Goal: Task Accomplishment & Management: Use online tool/utility

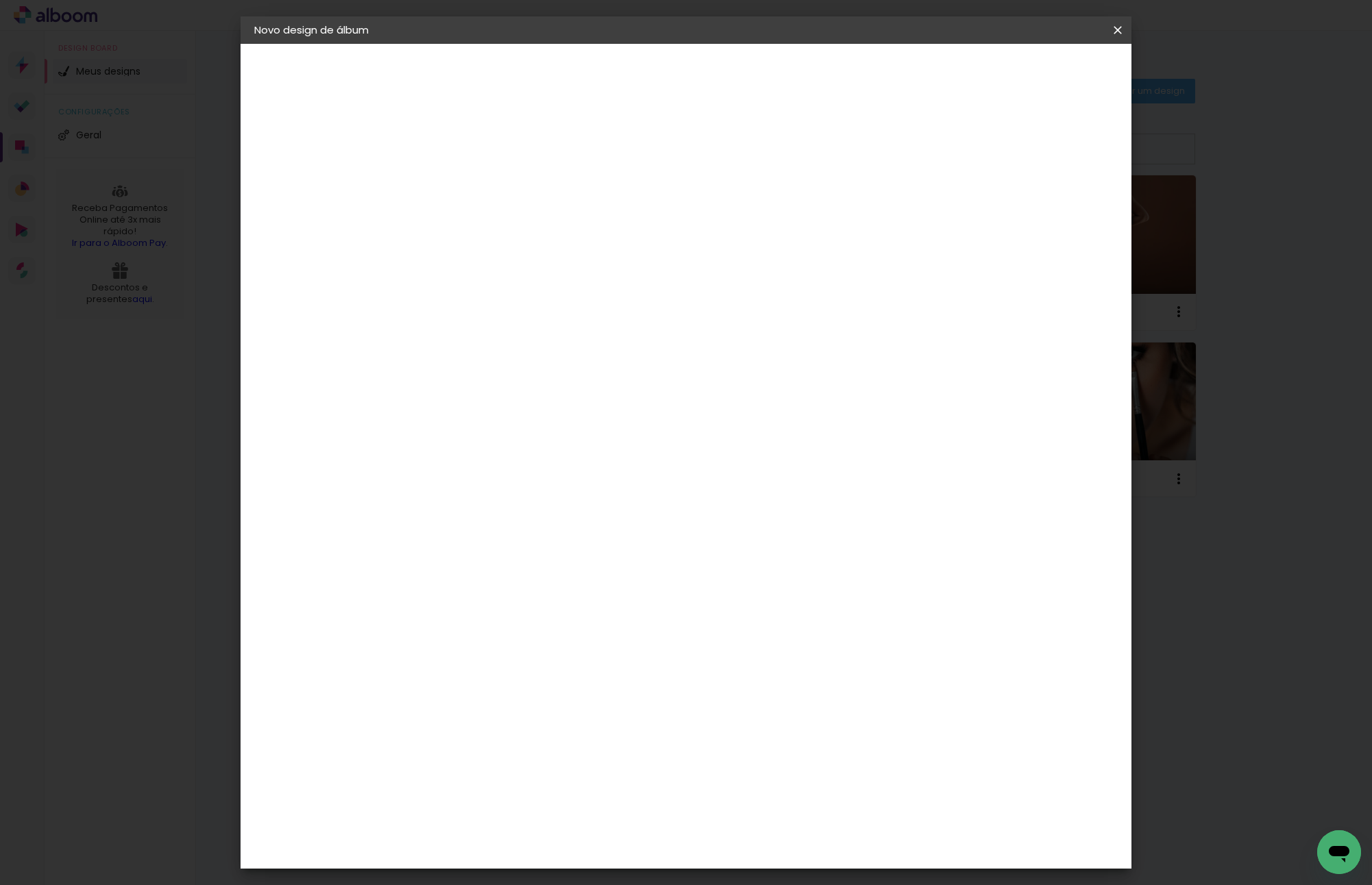
click at [0, 0] on paper-input-container "Título do álbum [PERSON_NAME]" at bounding box center [0, 0] width 0 height 0
click at [478, 175] on input "[PERSON_NAME]" at bounding box center [478, 184] width 0 height 21
type input "[PERSON_NAME]"
type paper-input "[PERSON_NAME]"
click at [619, 69] on paper-button "Avançar" at bounding box center [585, 72] width 67 height 23
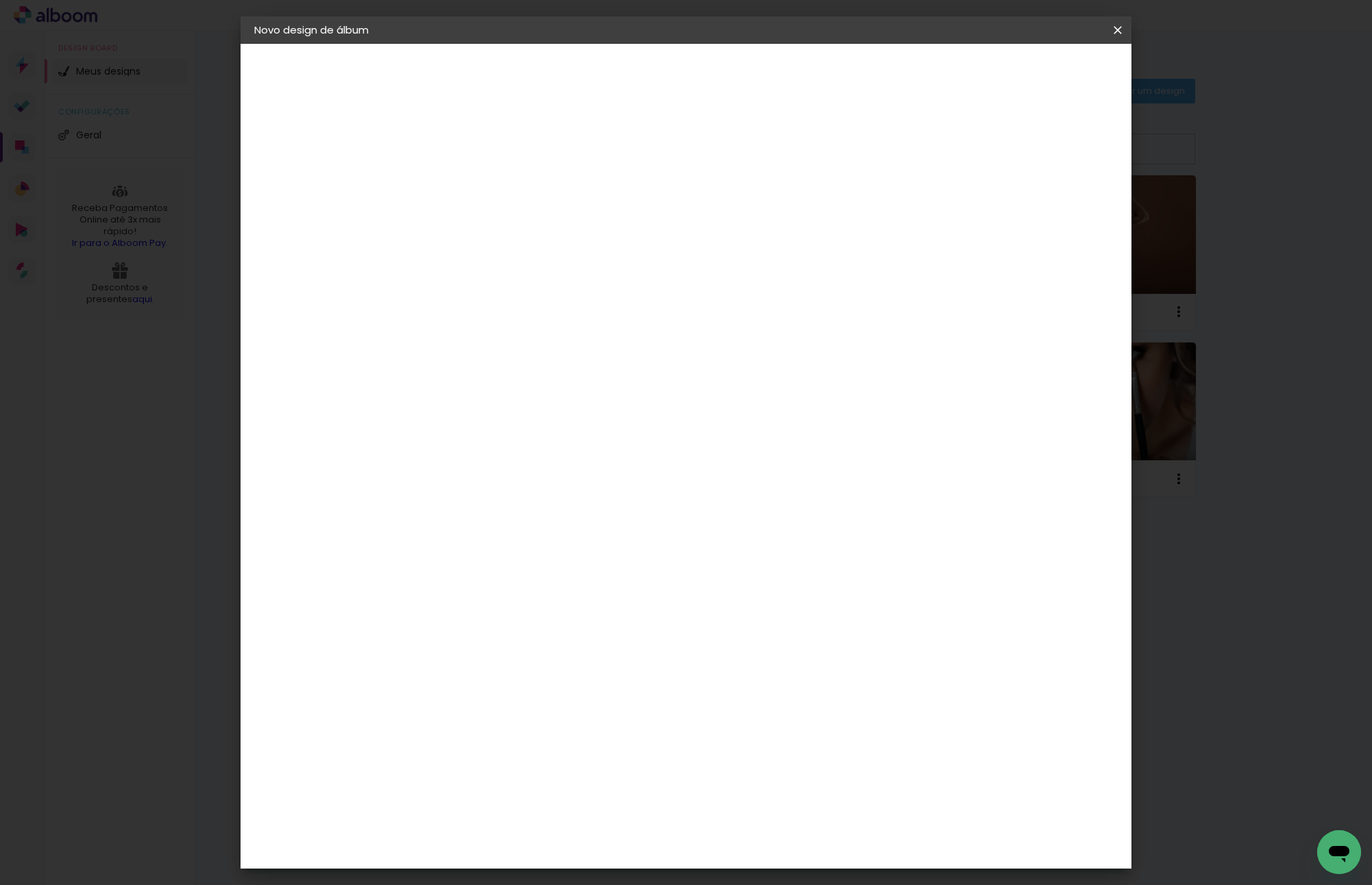
click at [587, 277] on div "3" at bounding box center [513, 286] width 148 height 18
click at [587, 235] on paper-input-container at bounding box center [513, 220] width 148 height 31
click at [583, 262] on input at bounding box center [513, 261] width 138 height 17
type input "V"
type paper-input "V"
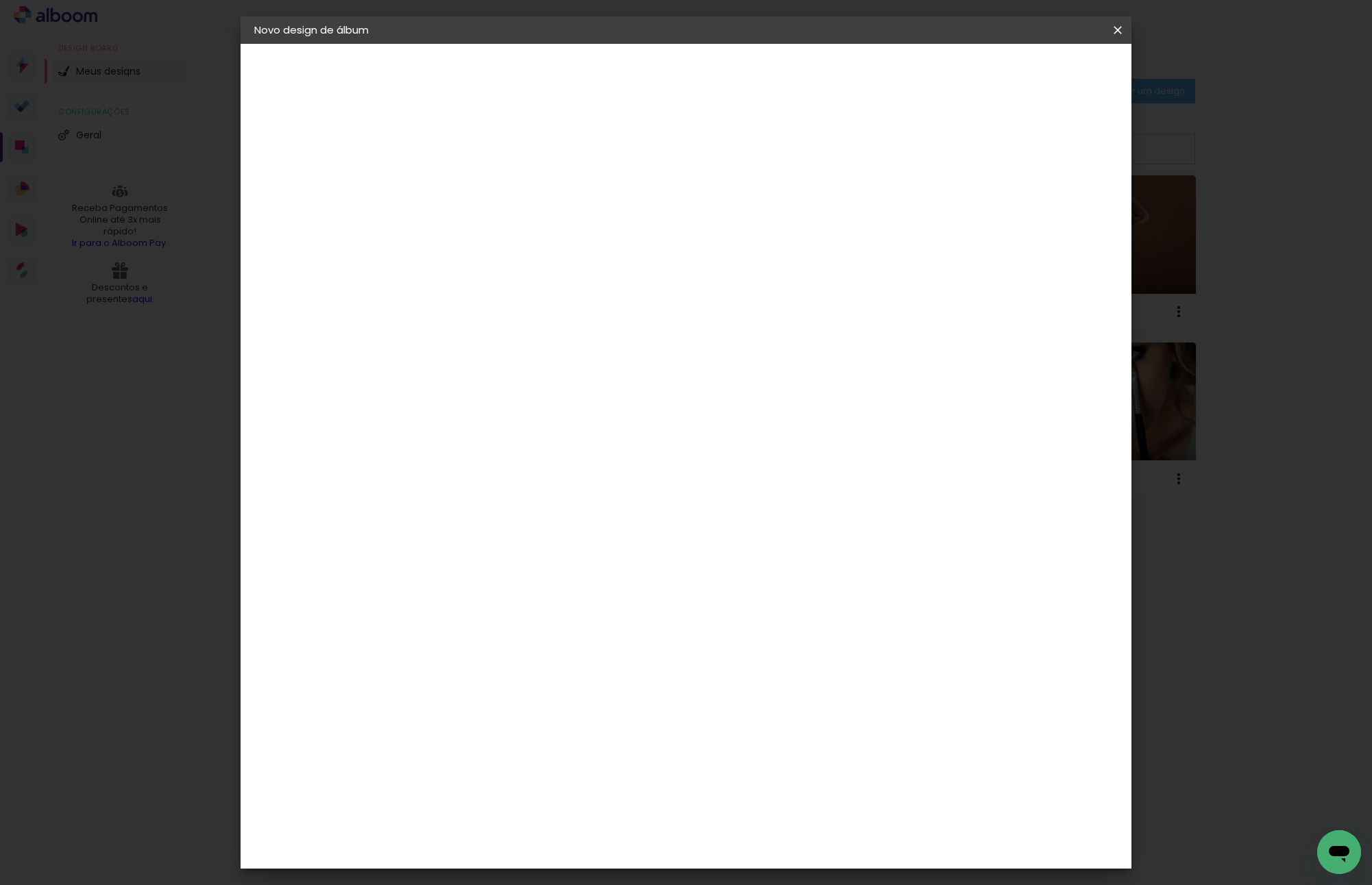
click at [514, 708] on div "Viacolor" at bounding box center [492, 713] width 45 height 11
click at [705, 81] on paper-button "Avançar" at bounding box center [672, 72] width 67 height 23
click at [553, 286] on div "Escolha o tamanho" at bounding box center [513, 312] width 80 height 63
click at [532, 228] on input "text" at bounding box center [505, 238] width 53 height 21
click at [0, 0] on slot "Padrão" at bounding box center [0, 0] width 0 height 0
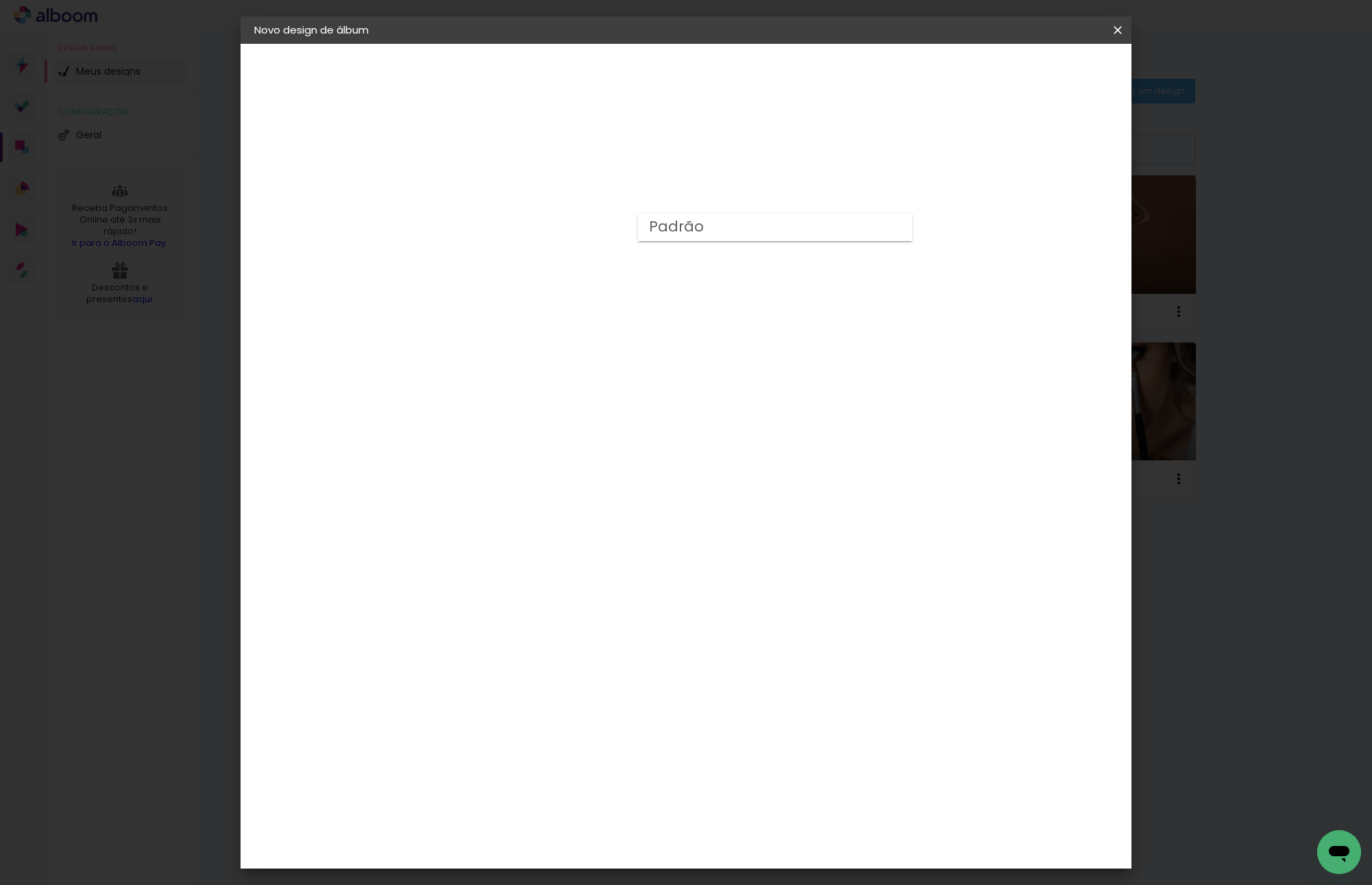
type input "Padrão"
click at [571, 824] on span "15 × 20" at bounding box center [539, 842] width 63 height 36
click at [702, 63] on paper-button "Avançar" at bounding box center [668, 72] width 67 height 23
click at [1031, 71] on span "Iniciar design" at bounding box center [1000, 72] width 63 height 9
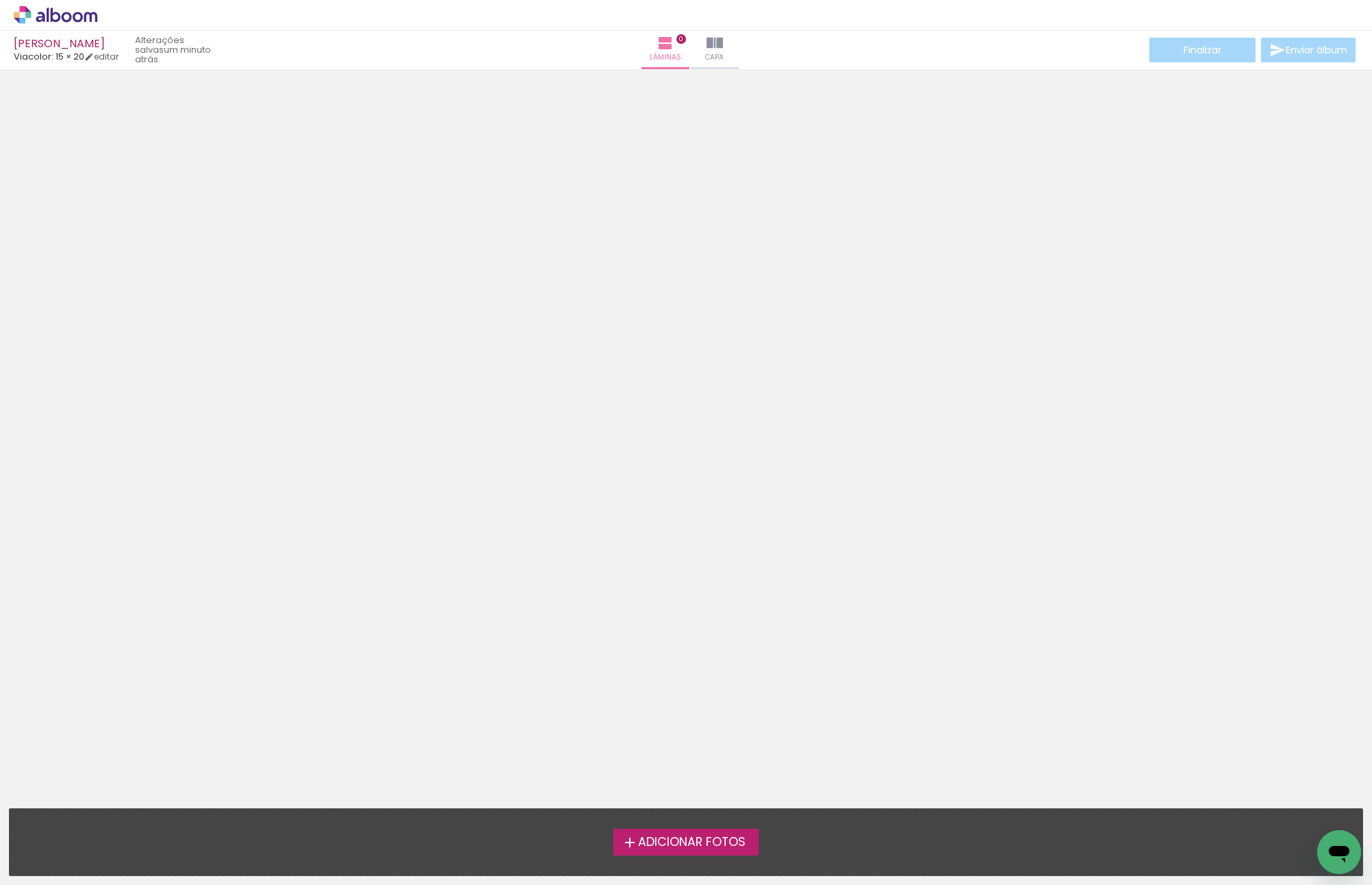
click at [900, 556] on div at bounding box center [686, 395] width 1372 height 643
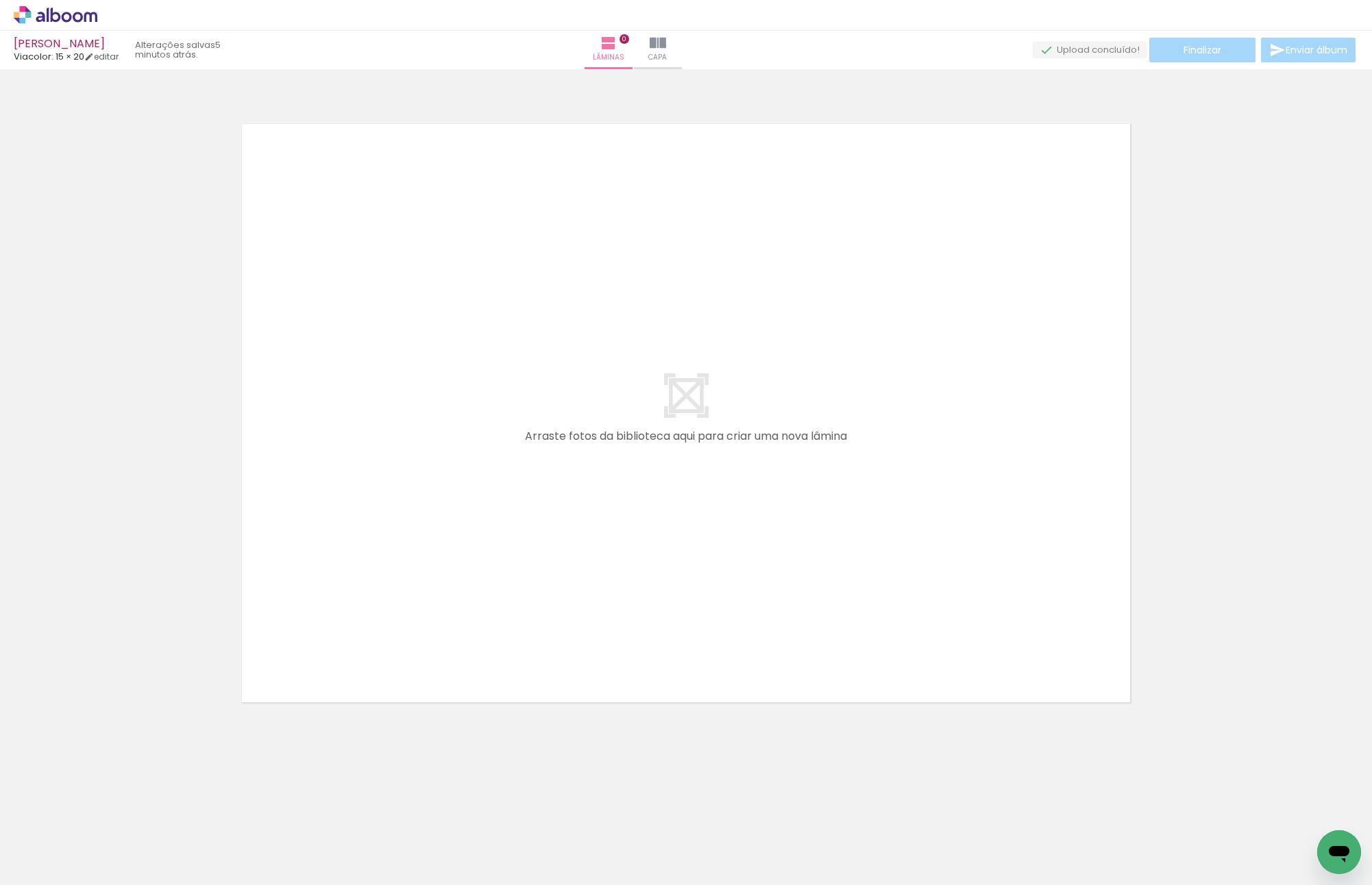
click at [771, 318] on quentale-layouter at bounding box center [686, 412] width 918 height 608
drag, startPoint x: 138, startPoint y: 827, endPoint x: 426, endPoint y: 802, distance: 289.1
click at [516, 505] on quentale-workspace at bounding box center [686, 442] width 1372 height 885
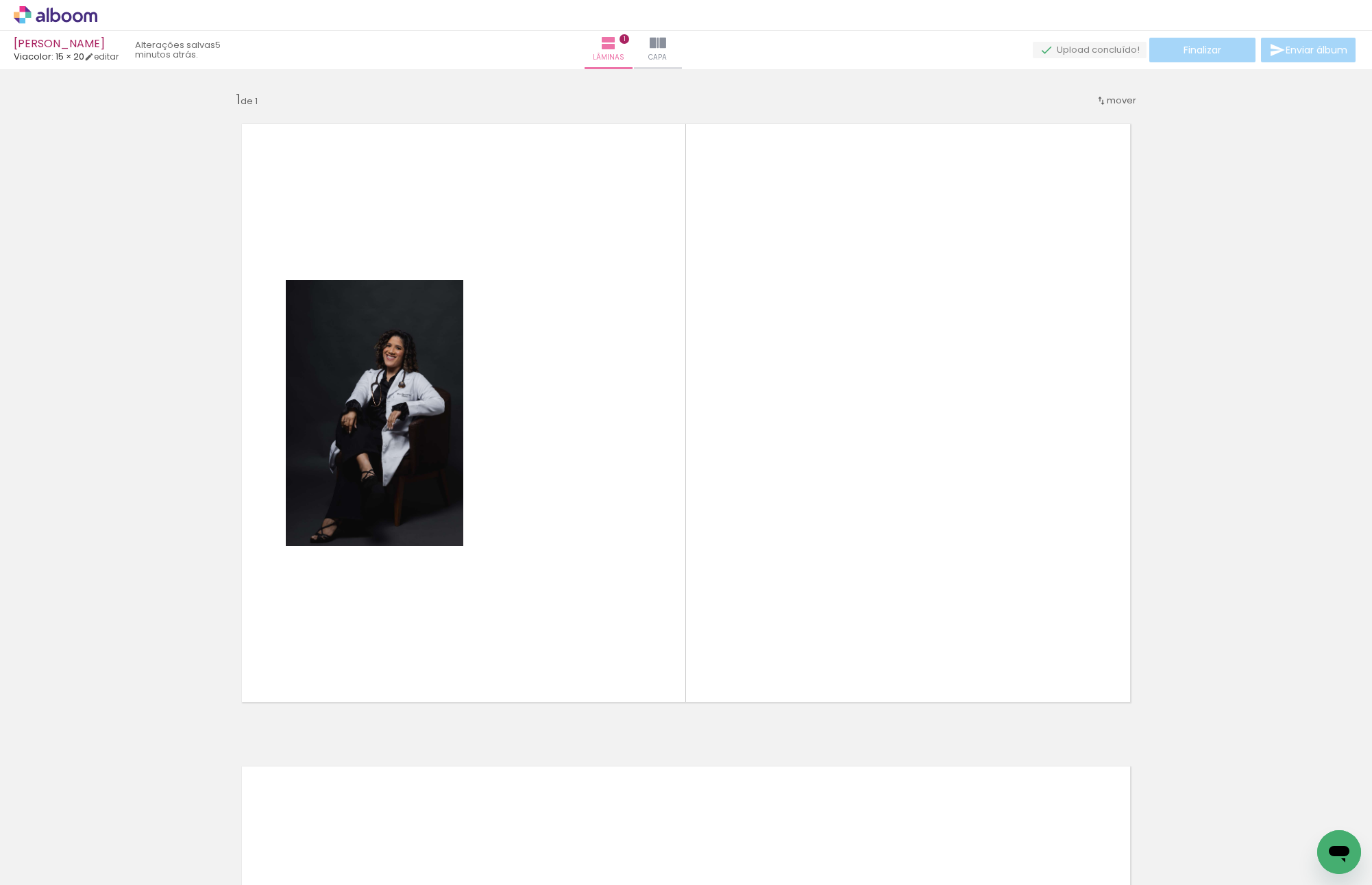
drag, startPoint x: 294, startPoint y: 828, endPoint x: 891, endPoint y: 505, distance: 678.8
click at [890, 505] on quentale-workspace at bounding box center [686, 442] width 1372 height 885
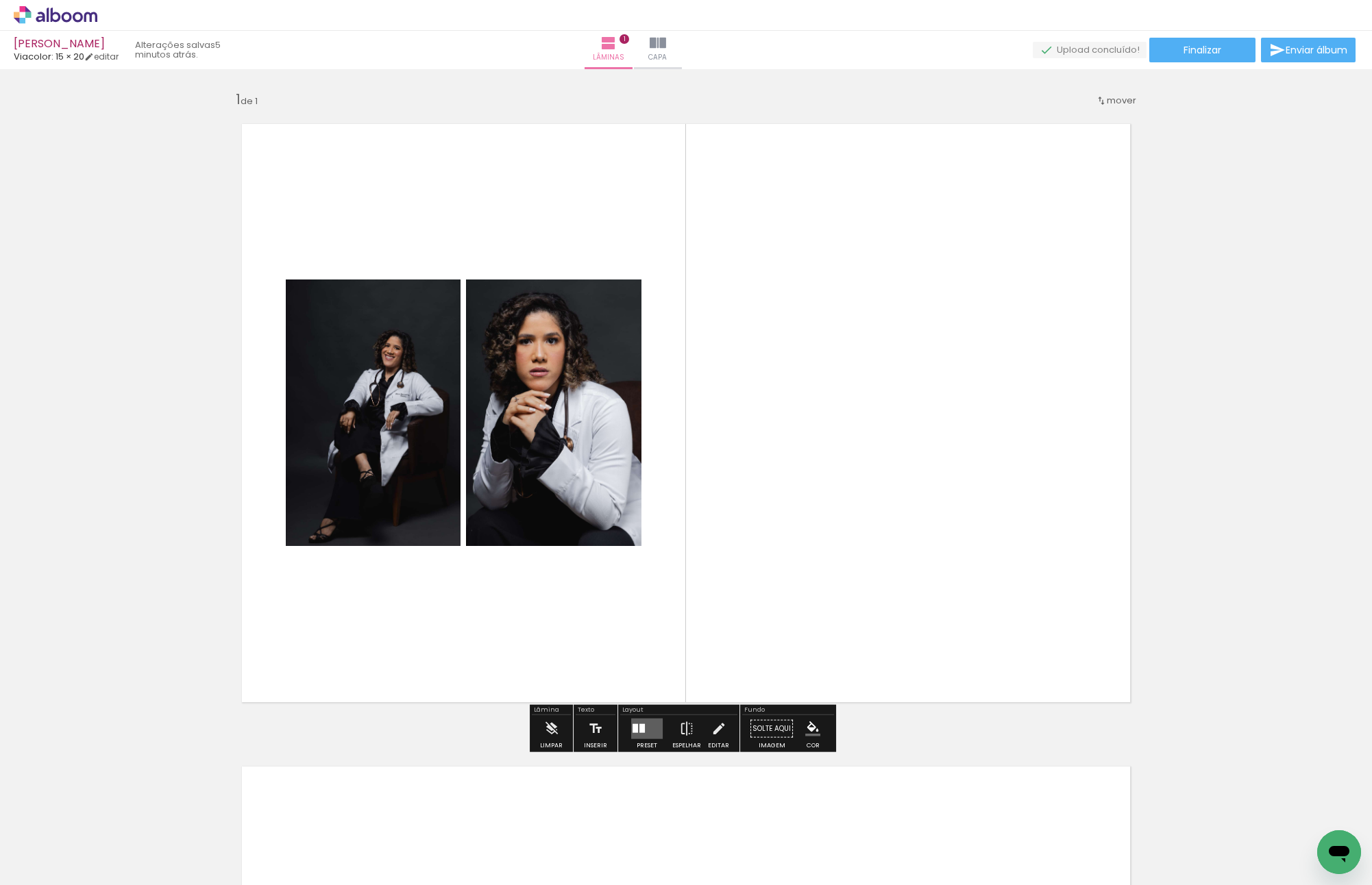
click at [640, 730] on div at bounding box center [642, 728] width 5 height 9
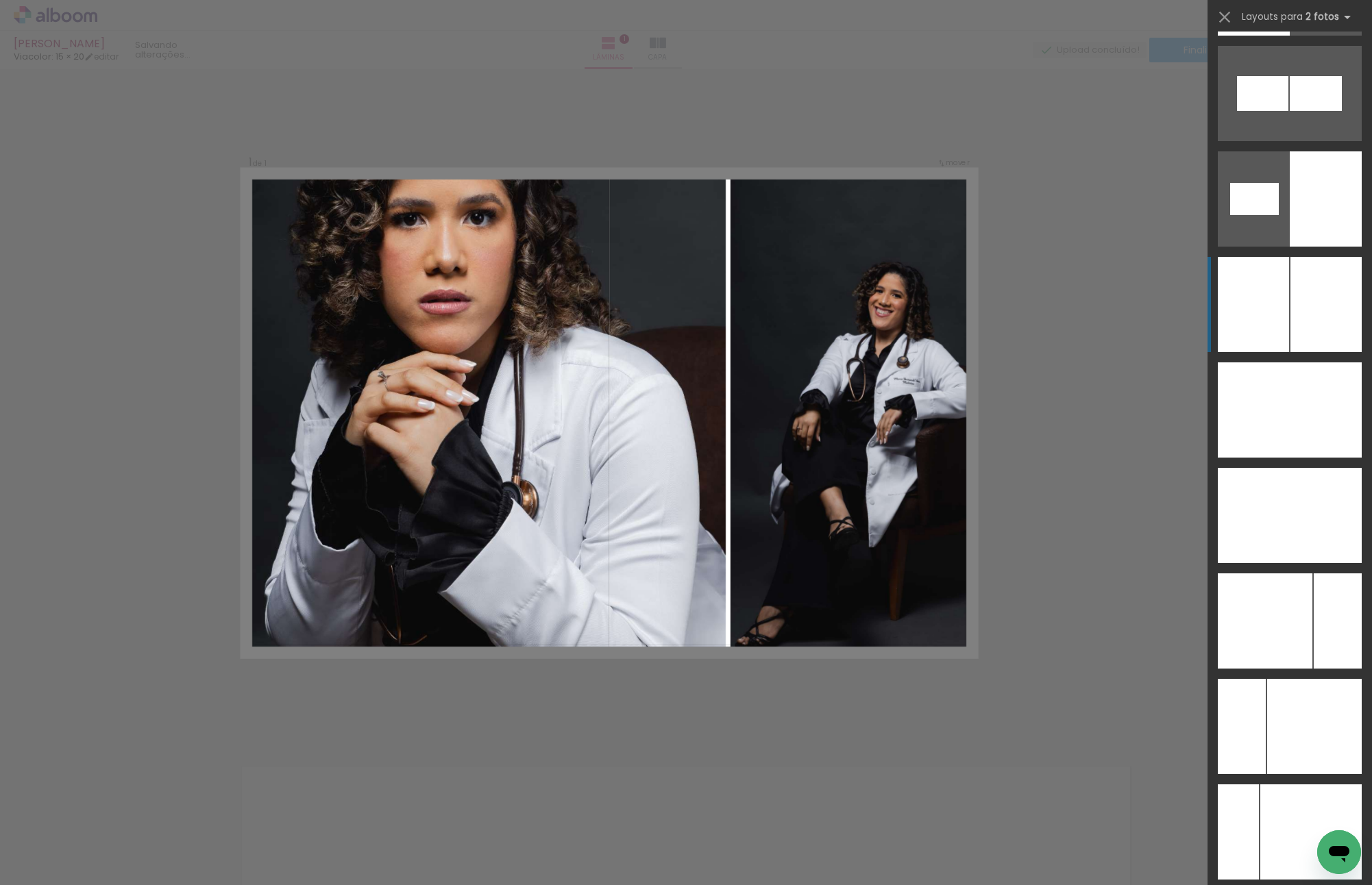
scroll to position [7671, 0]
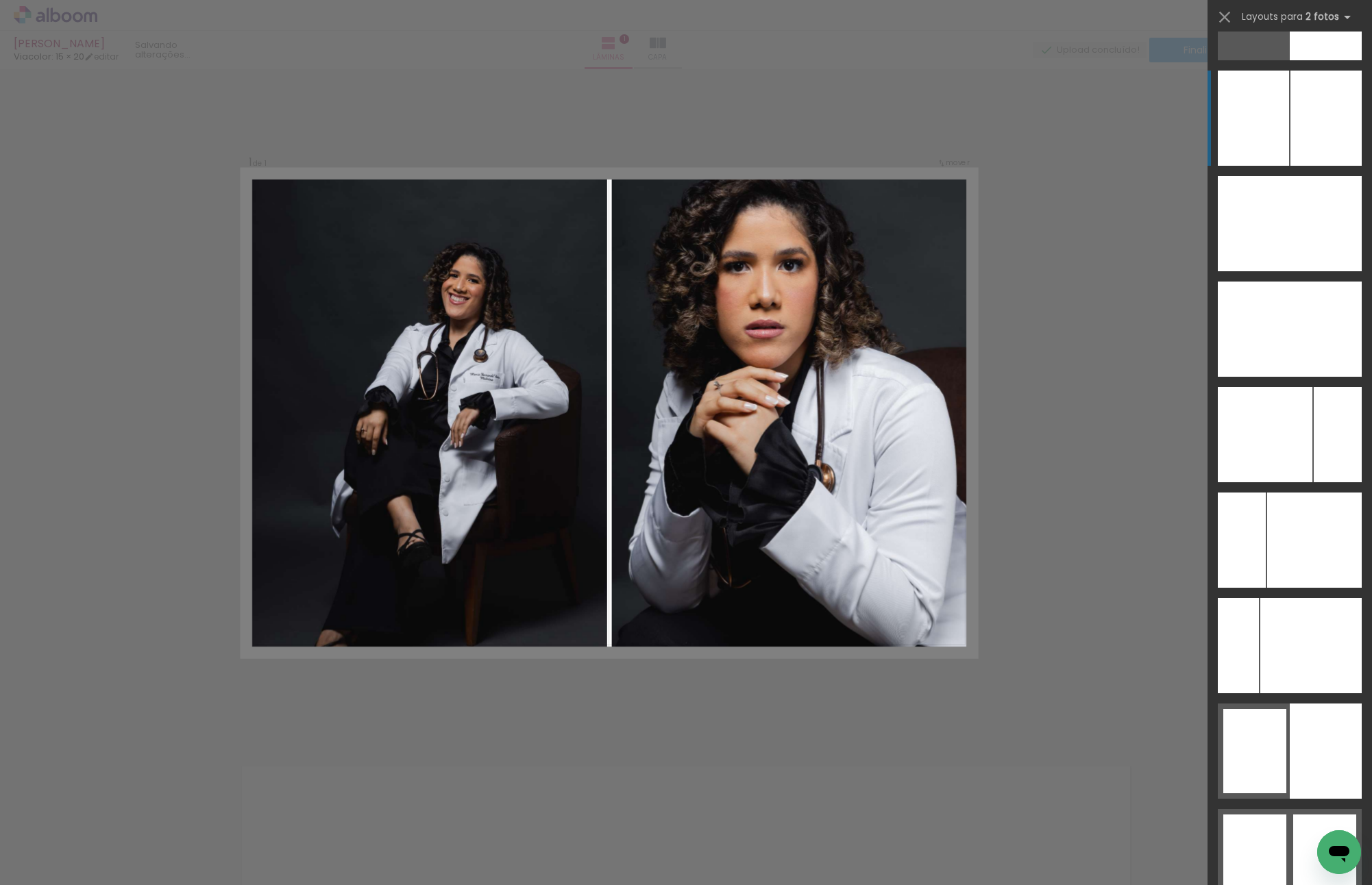
click at [1293, 145] on div at bounding box center [1326, 117] width 71 height 95
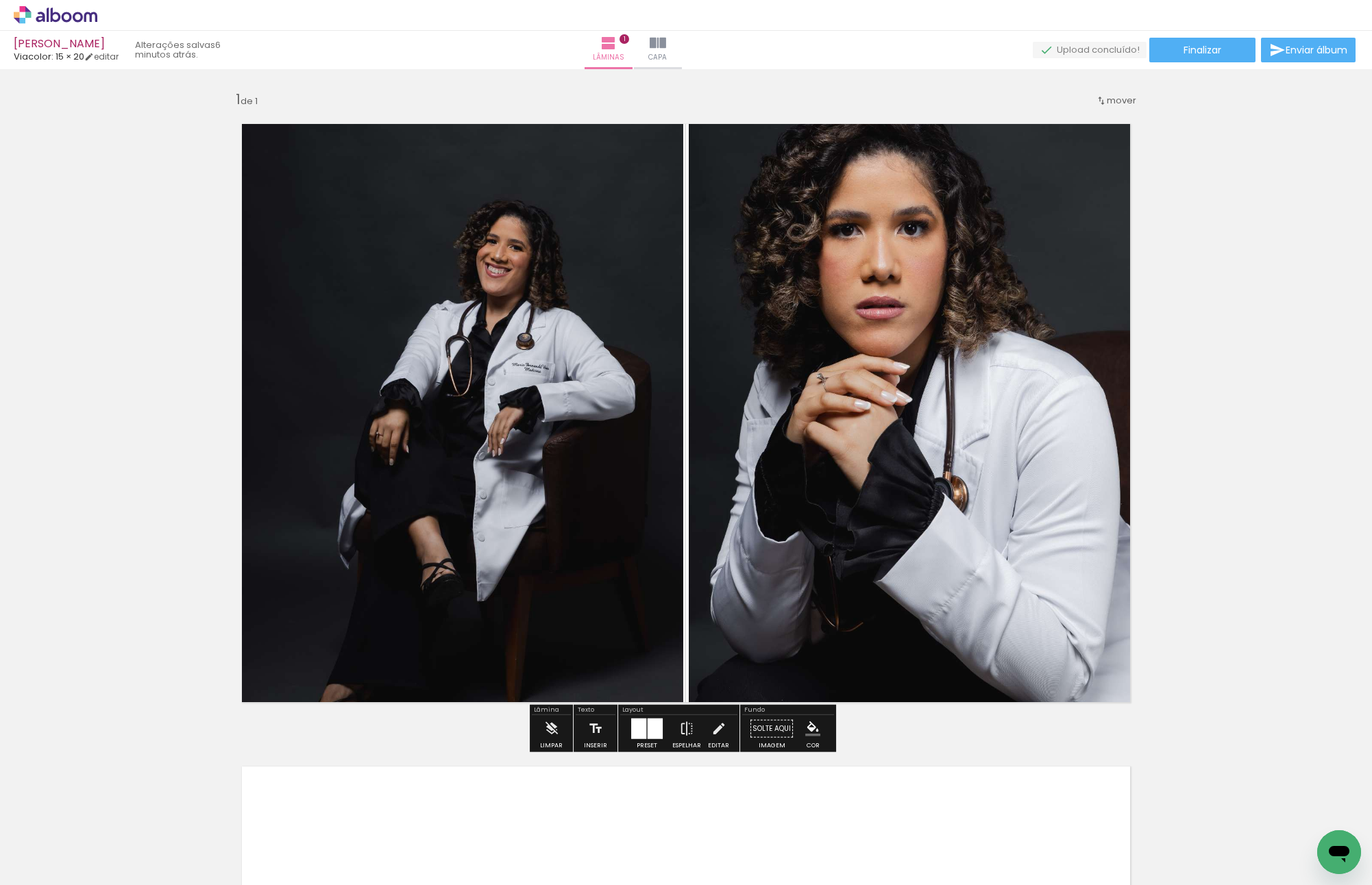
click at [1188, 284] on div "Inserir lâmina 1 de 1" at bounding box center [686, 716] width 1372 height 1285
click at [1224, 279] on div "Inserir lâmina 1 de 1" at bounding box center [686, 716] width 1372 height 1285
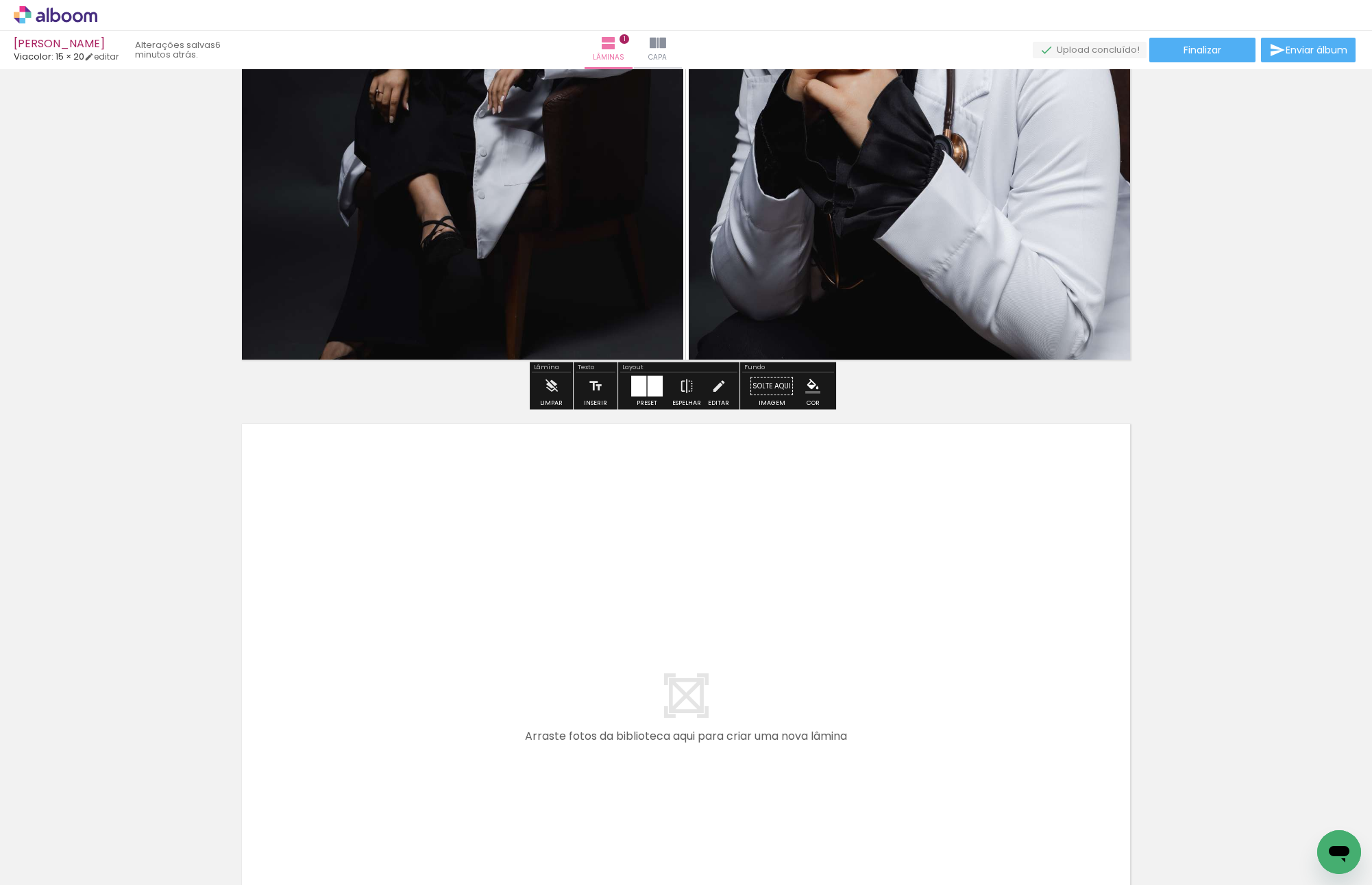
scroll to position [0, 0]
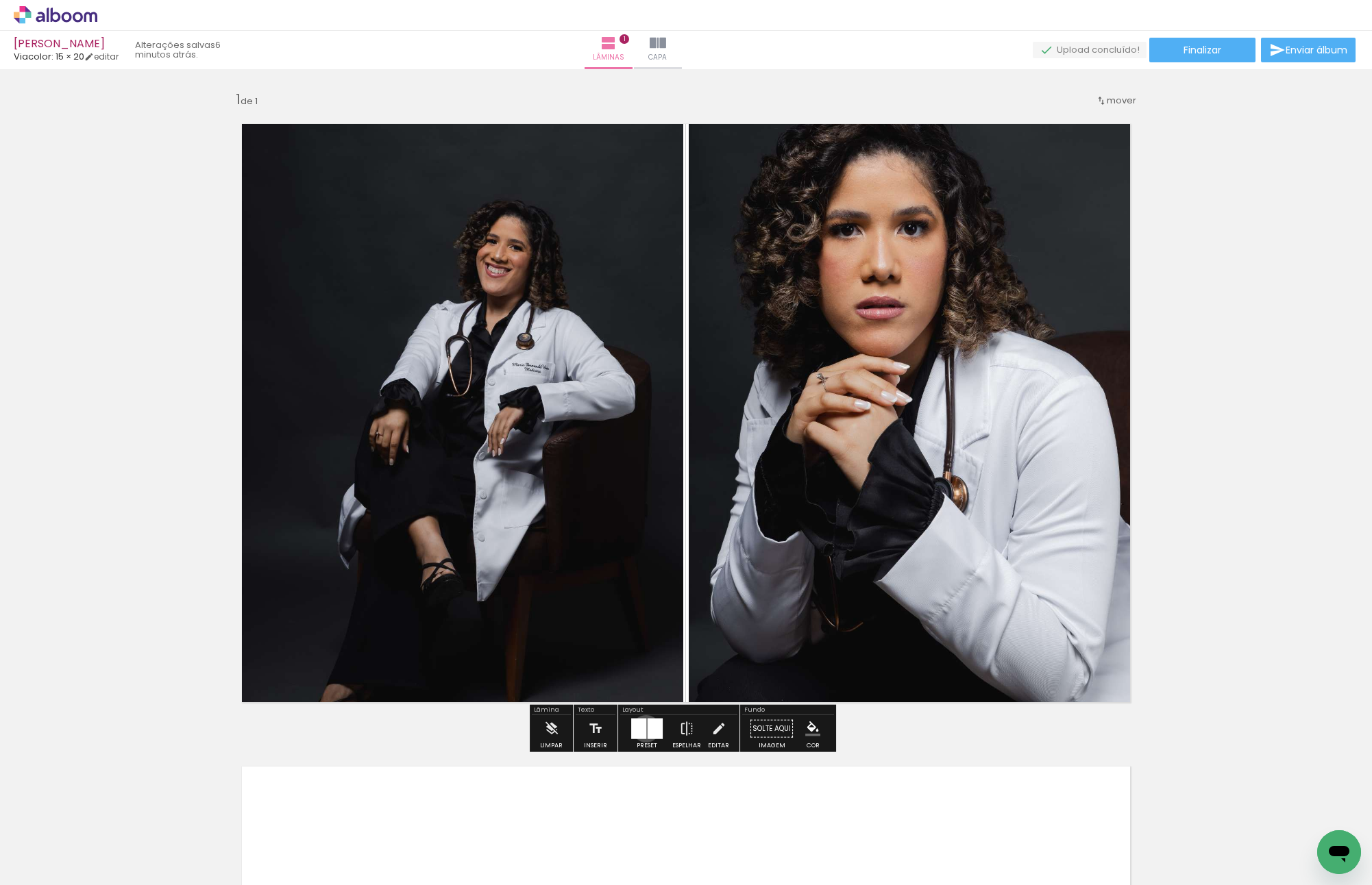
click at [643, 728] on div at bounding box center [639, 729] width 15 height 21
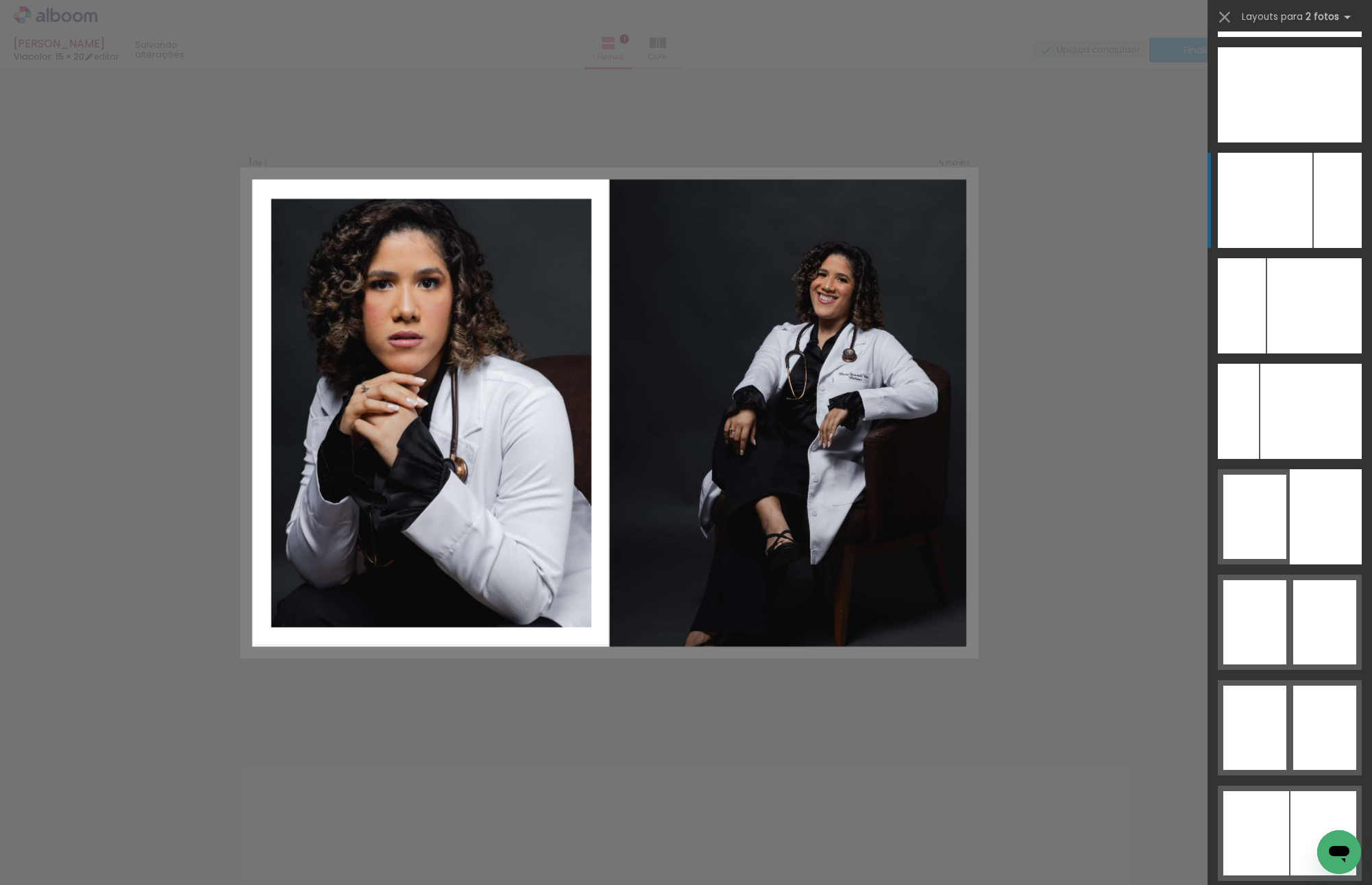
scroll to position [7974, 0]
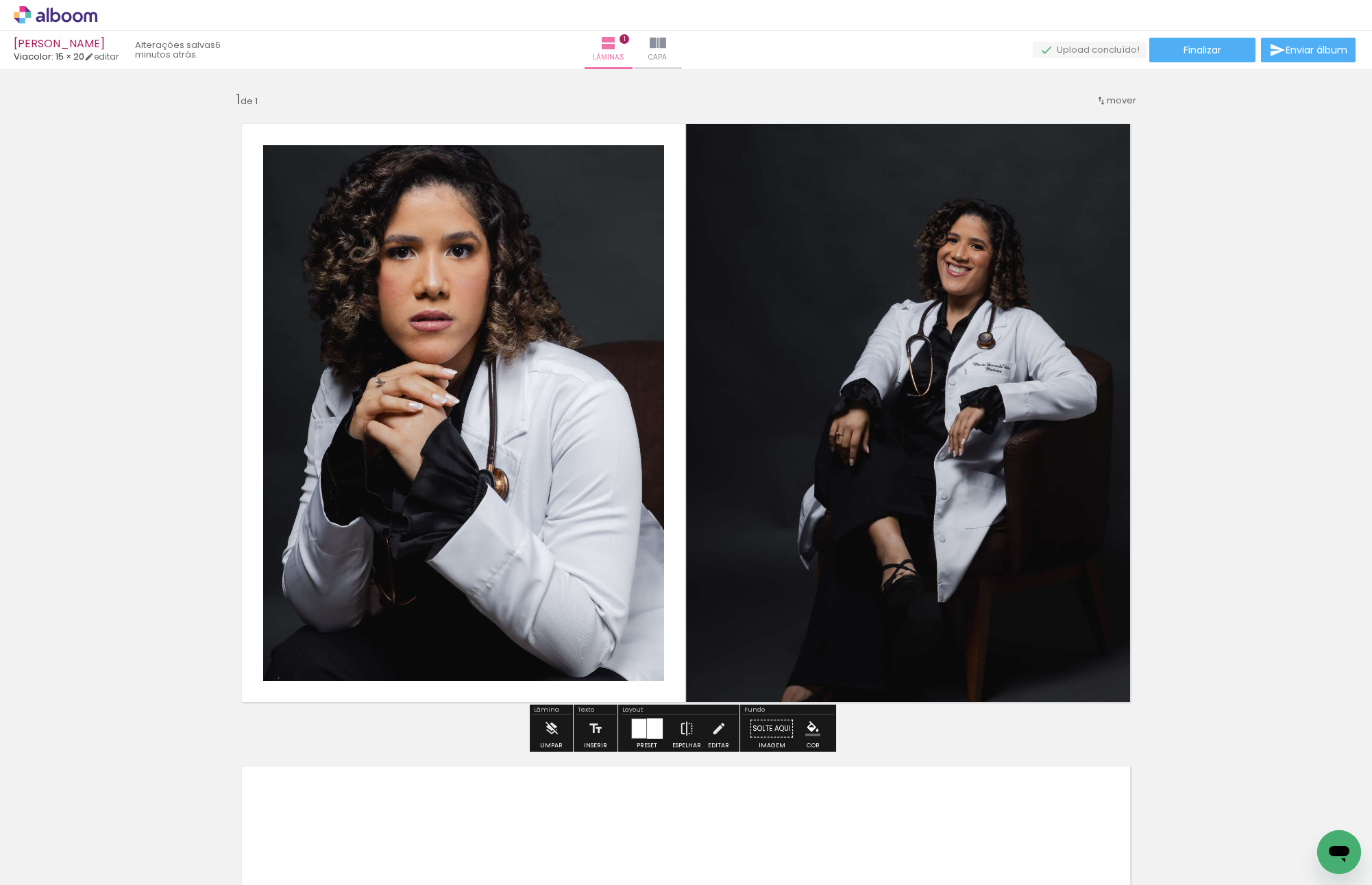
drag, startPoint x: 513, startPoint y: 349, endPoint x: 924, endPoint y: 380, distance: 412.2
click at [0, 0] on slot at bounding box center [0, 0] width 0 height 0
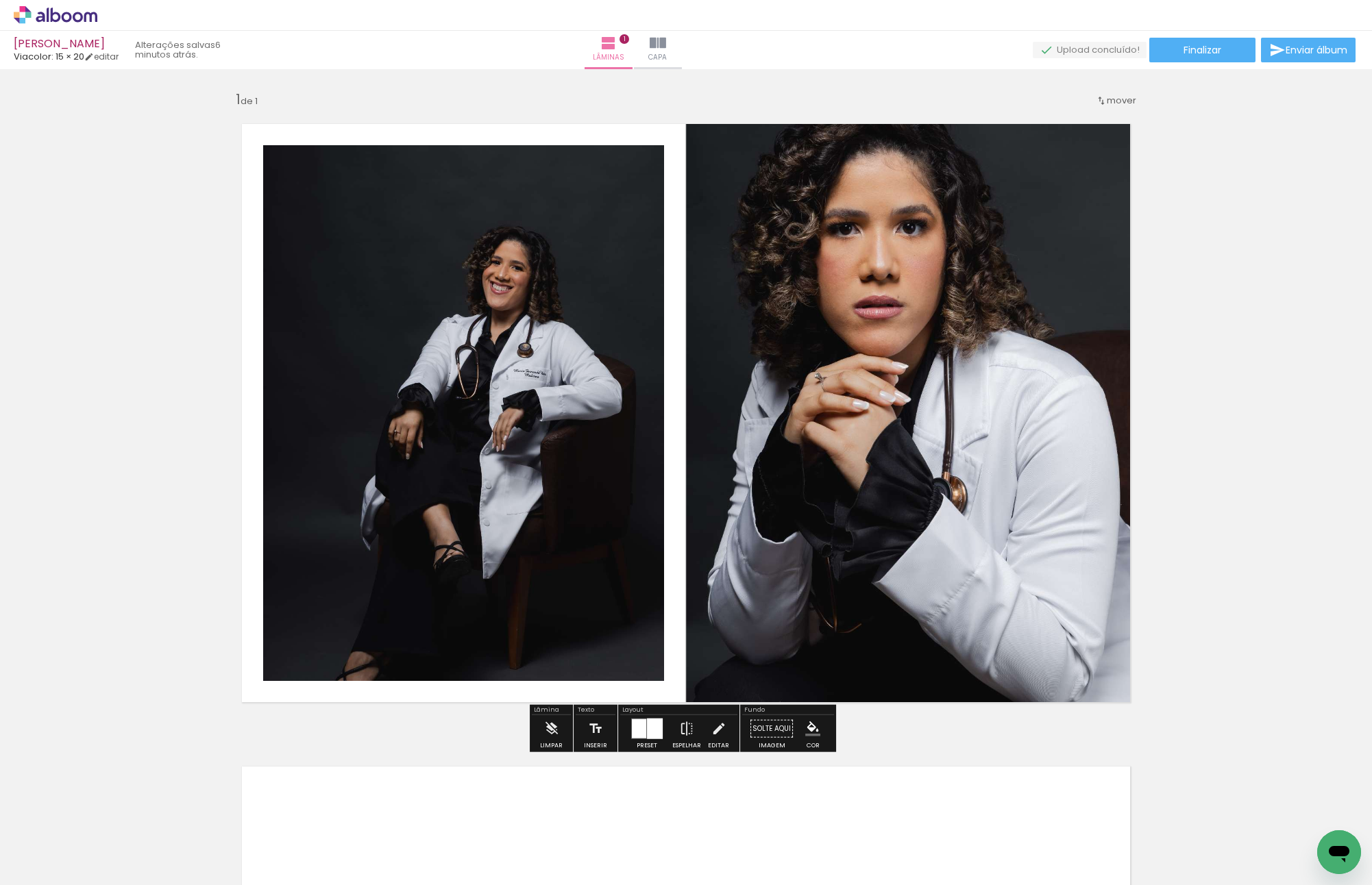
click at [1254, 348] on div "Inserir lâmina 1 de 1" at bounding box center [686, 716] width 1372 height 1285
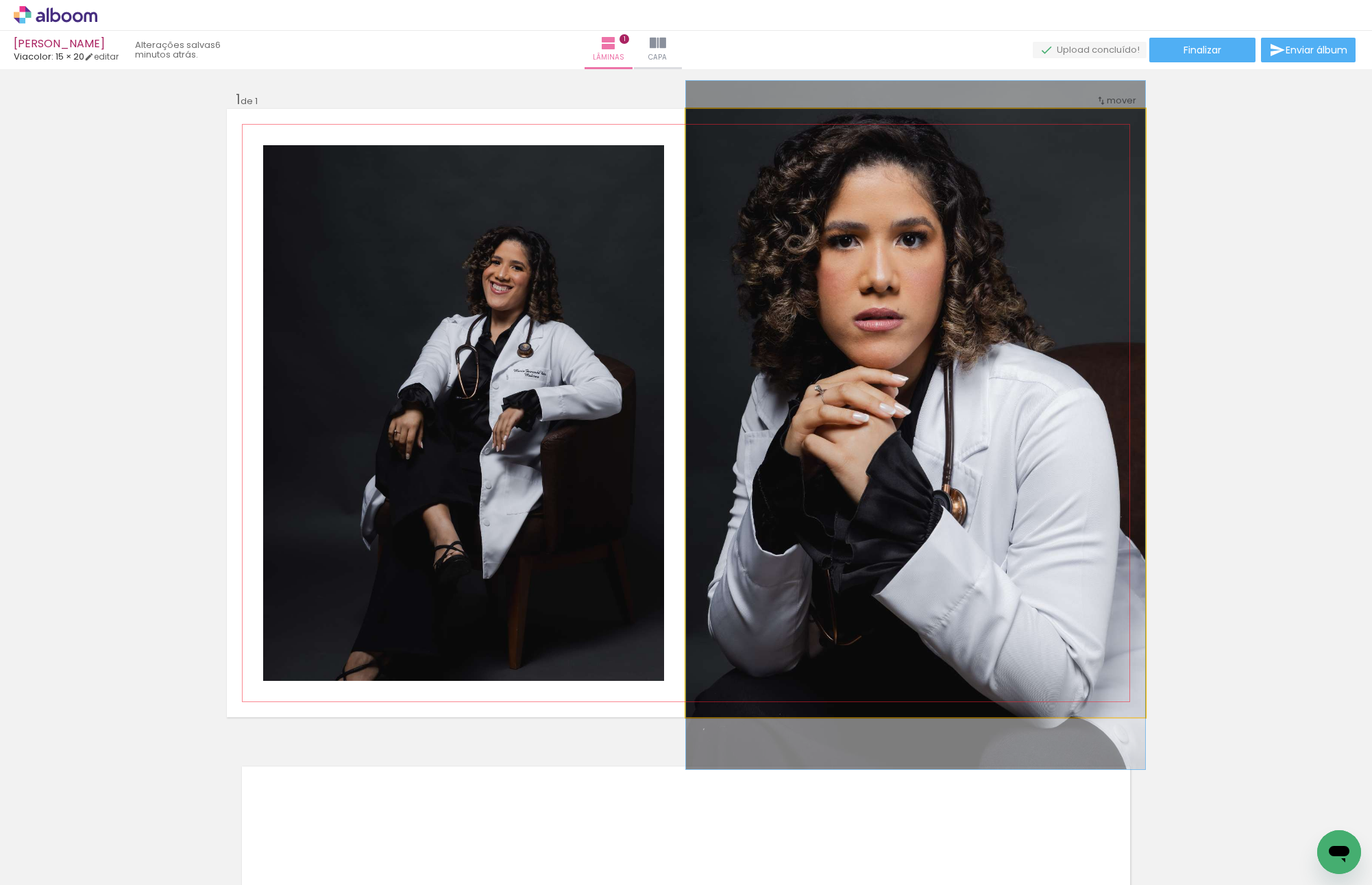
drag, startPoint x: 938, startPoint y: 322, endPoint x: 917, endPoint y: 365, distance: 47.9
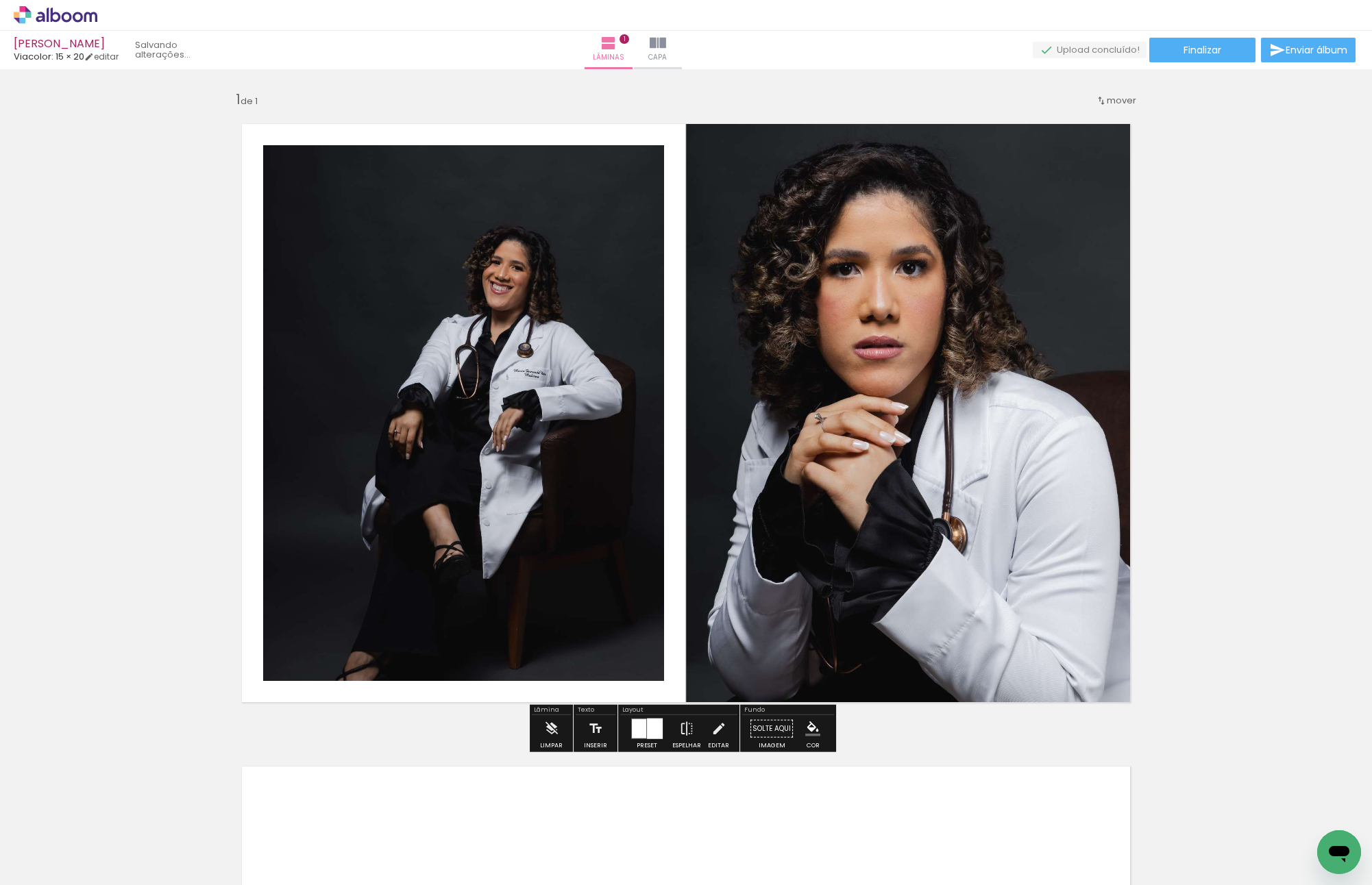
click at [1216, 410] on div "Inserir lâmina 1 de 1" at bounding box center [686, 716] width 1372 height 1285
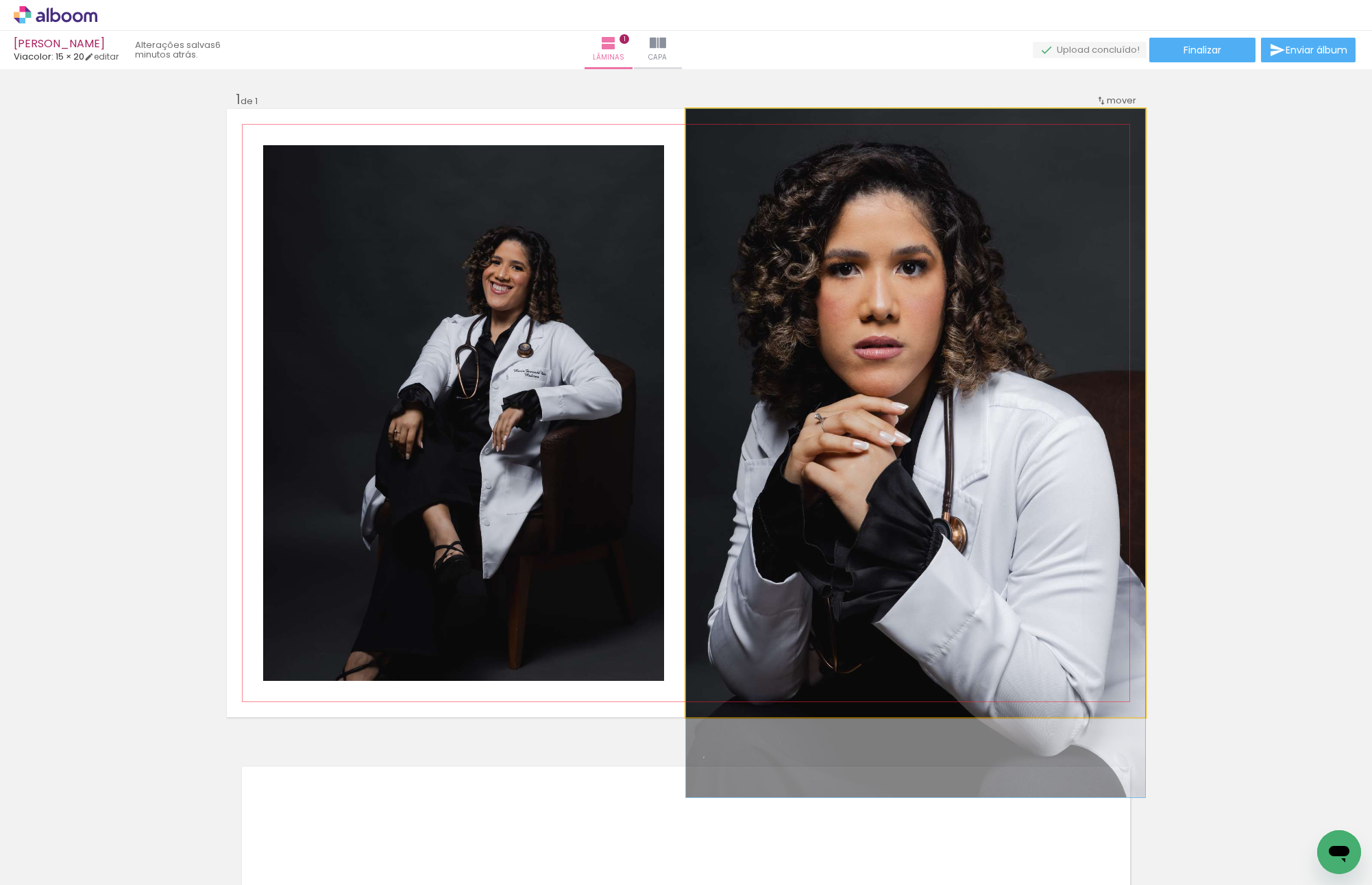
drag, startPoint x: 966, startPoint y: 376, endPoint x: 958, endPoint y: 389, distance: 15.3
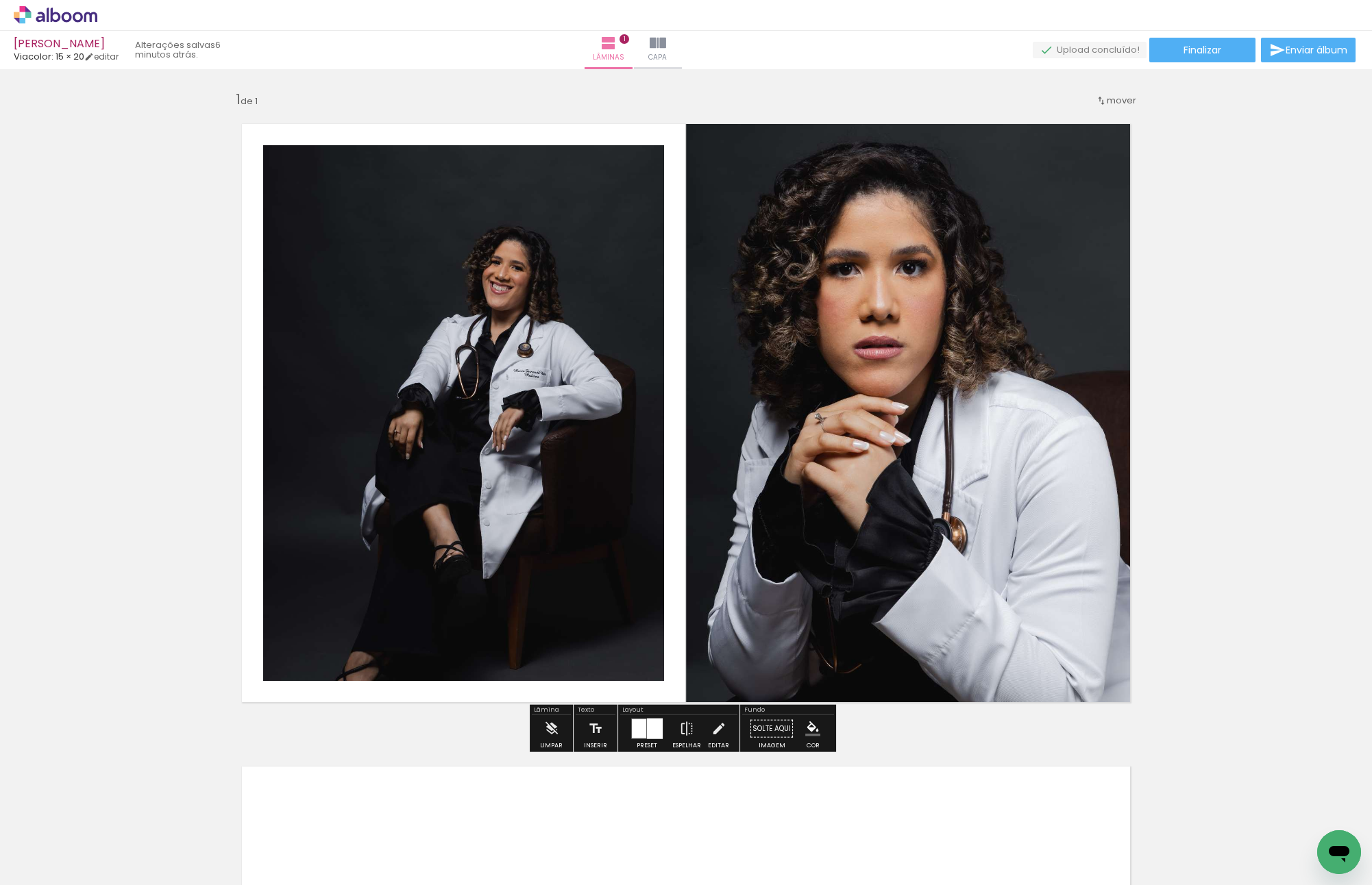
click at [798, 132] on paper-button "P&B" at bounding box center [799, 123] width 21 height 21
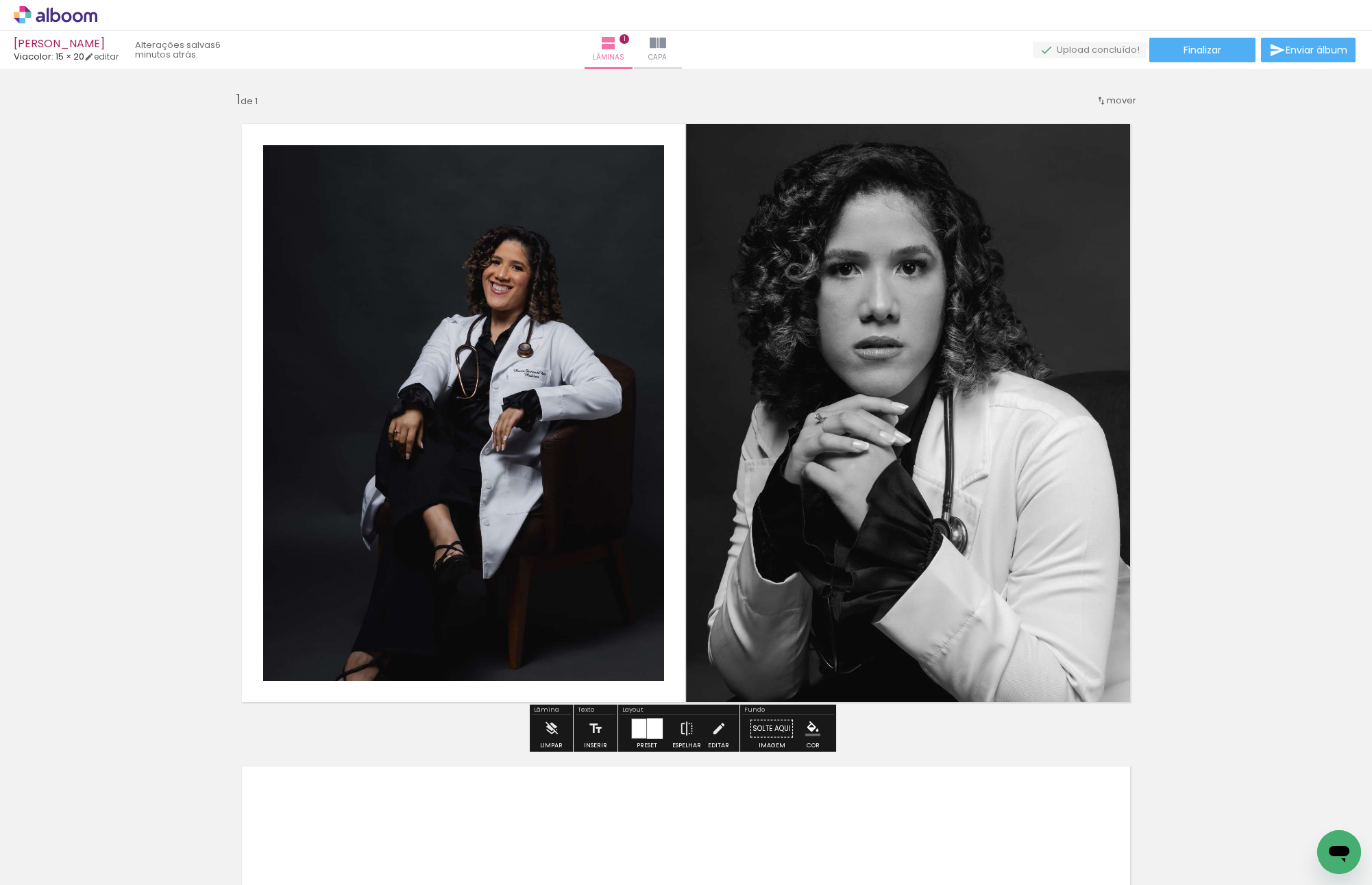
click at [0, 0] on slot "P&B" at bounding box center [0, 0] width 0 height 0
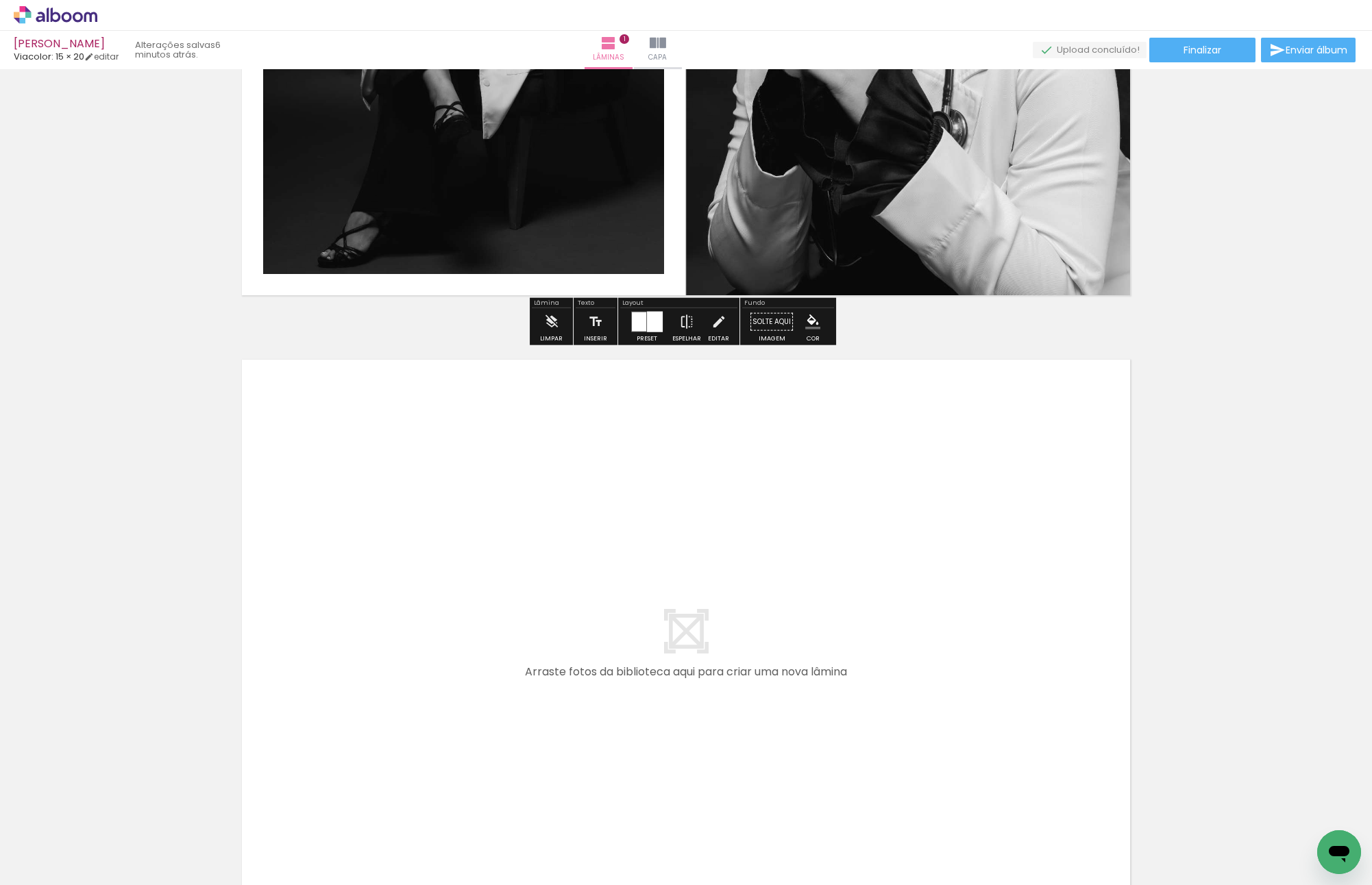
scroll to position [411, 0]
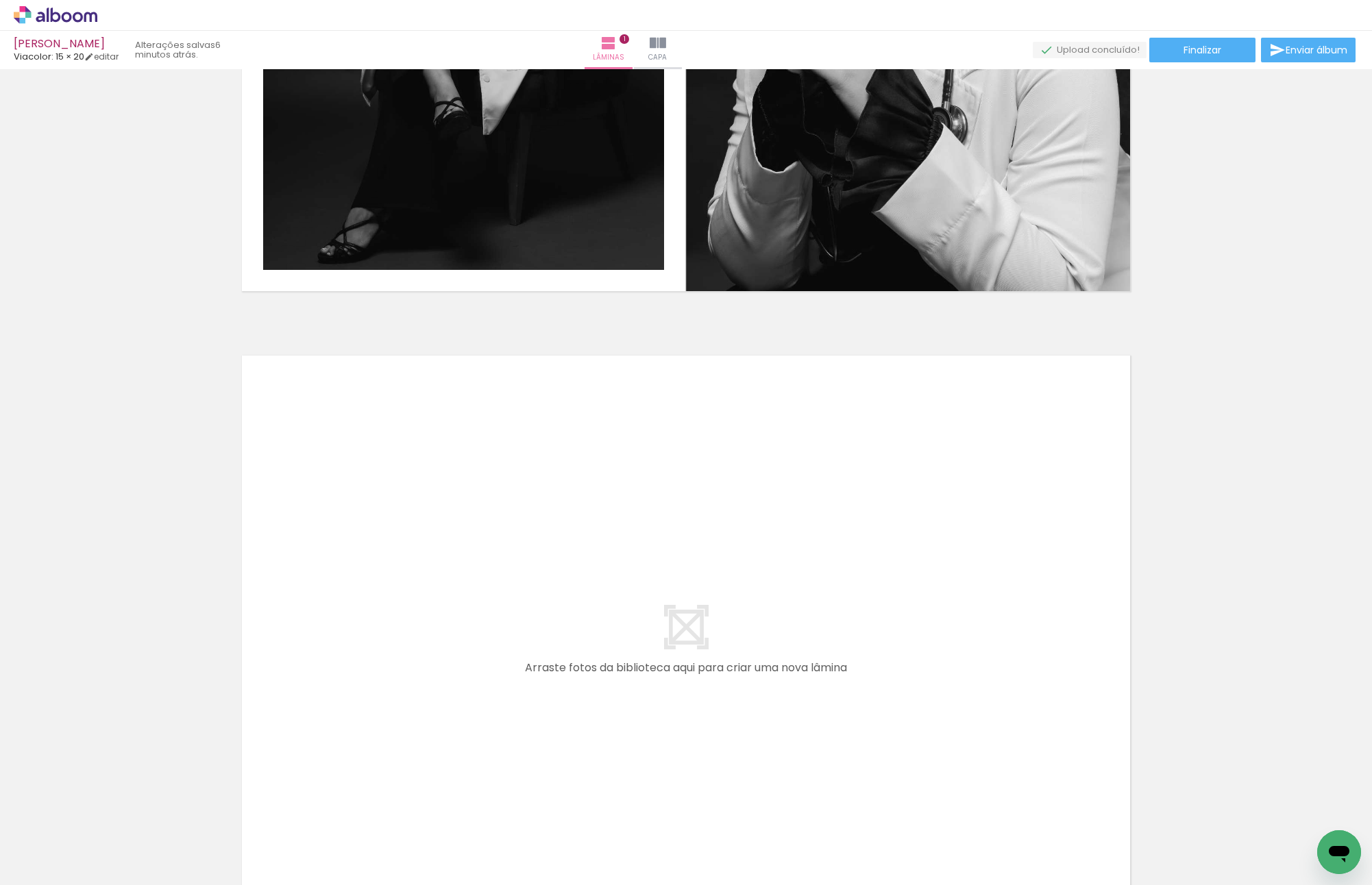
drag, startPoint x: 464, startPoint y: 838, endPoint x: 456, endPoint y: 703, distance: 135.2
click at [456, 703] on quentale-workspace at bounding box center [686, 442] width 1372 height 885
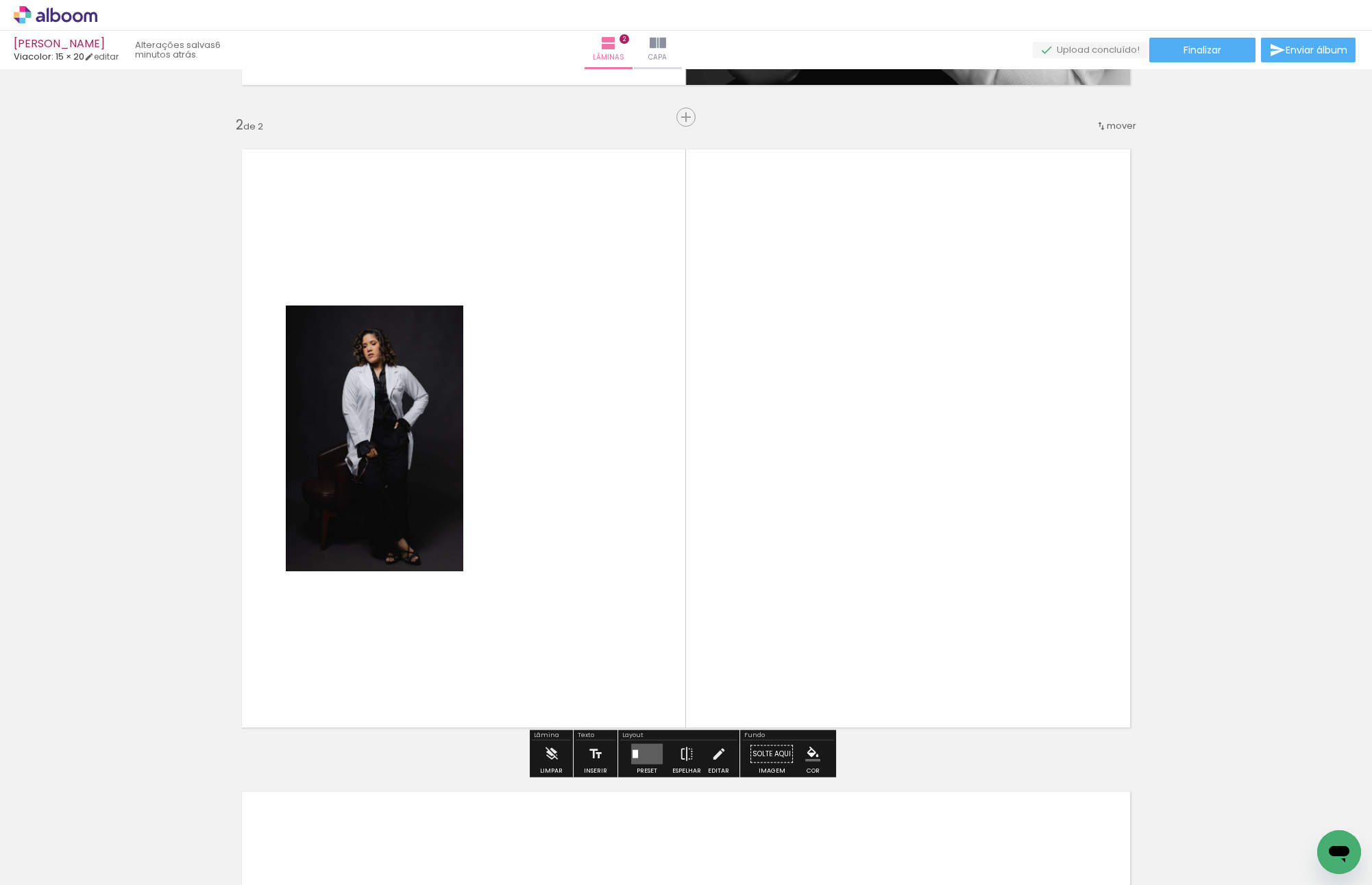
scroll to position [621, 0]
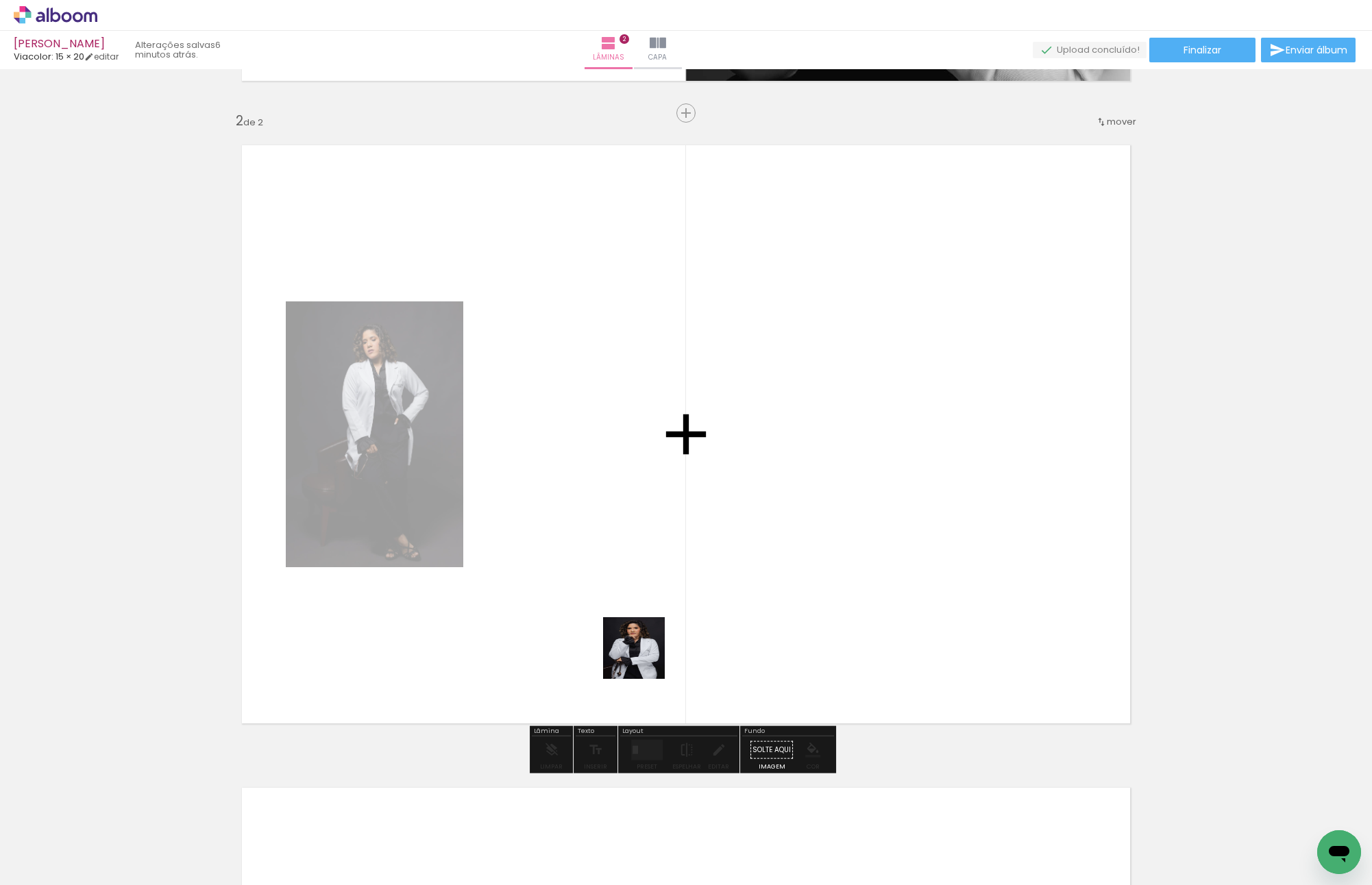
drag, startPoint x: 634, startPoint y: 842, endPoint x: 647, endPoint y: 533, distance: 309.3
click at [647, 536] on quentale-workspace at bounding box center [686, 442] width 1372 height 885
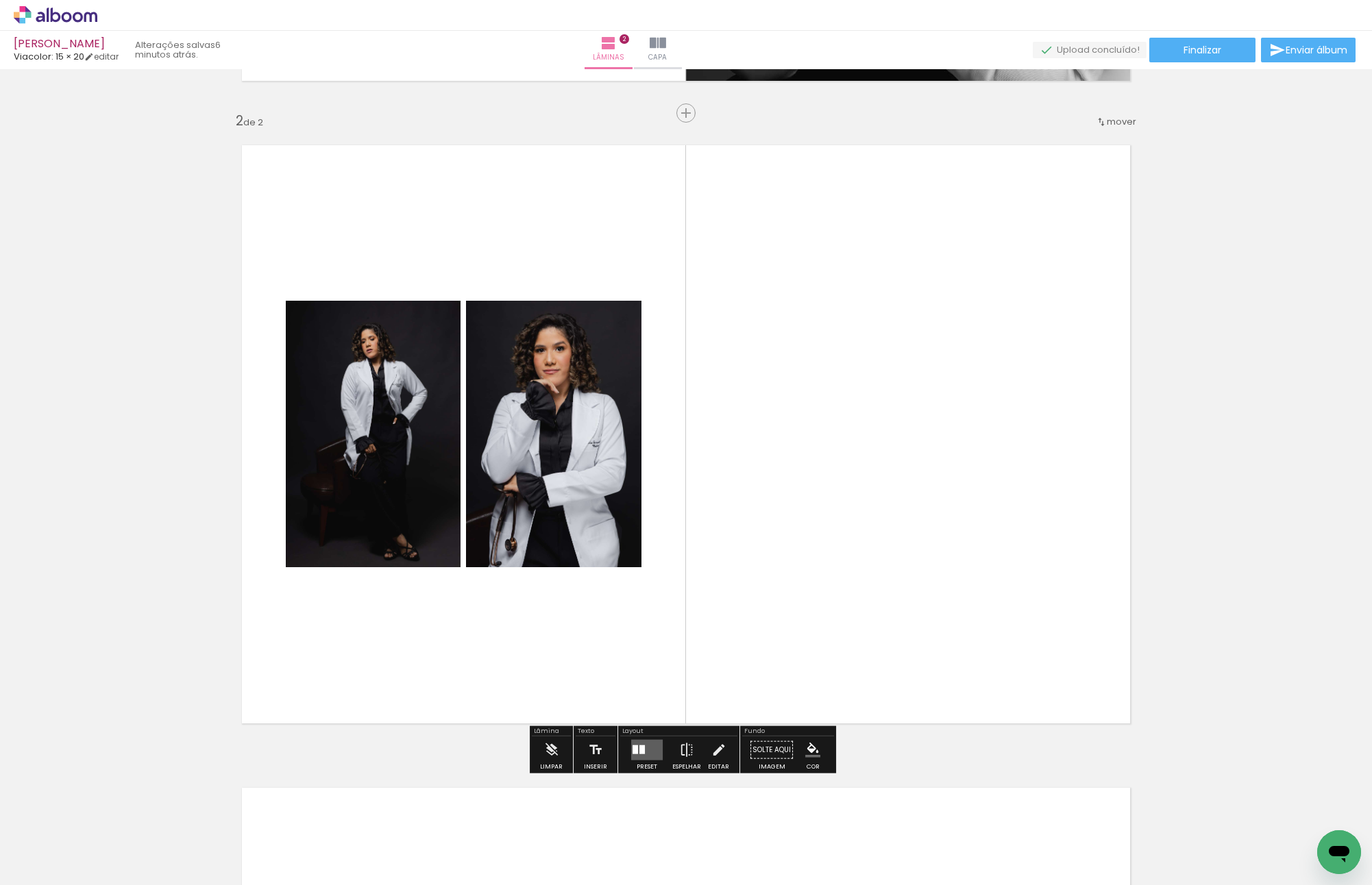
click at [651, 750] on quentale-layouter at bounding box center [647, 750] width 32 height 21
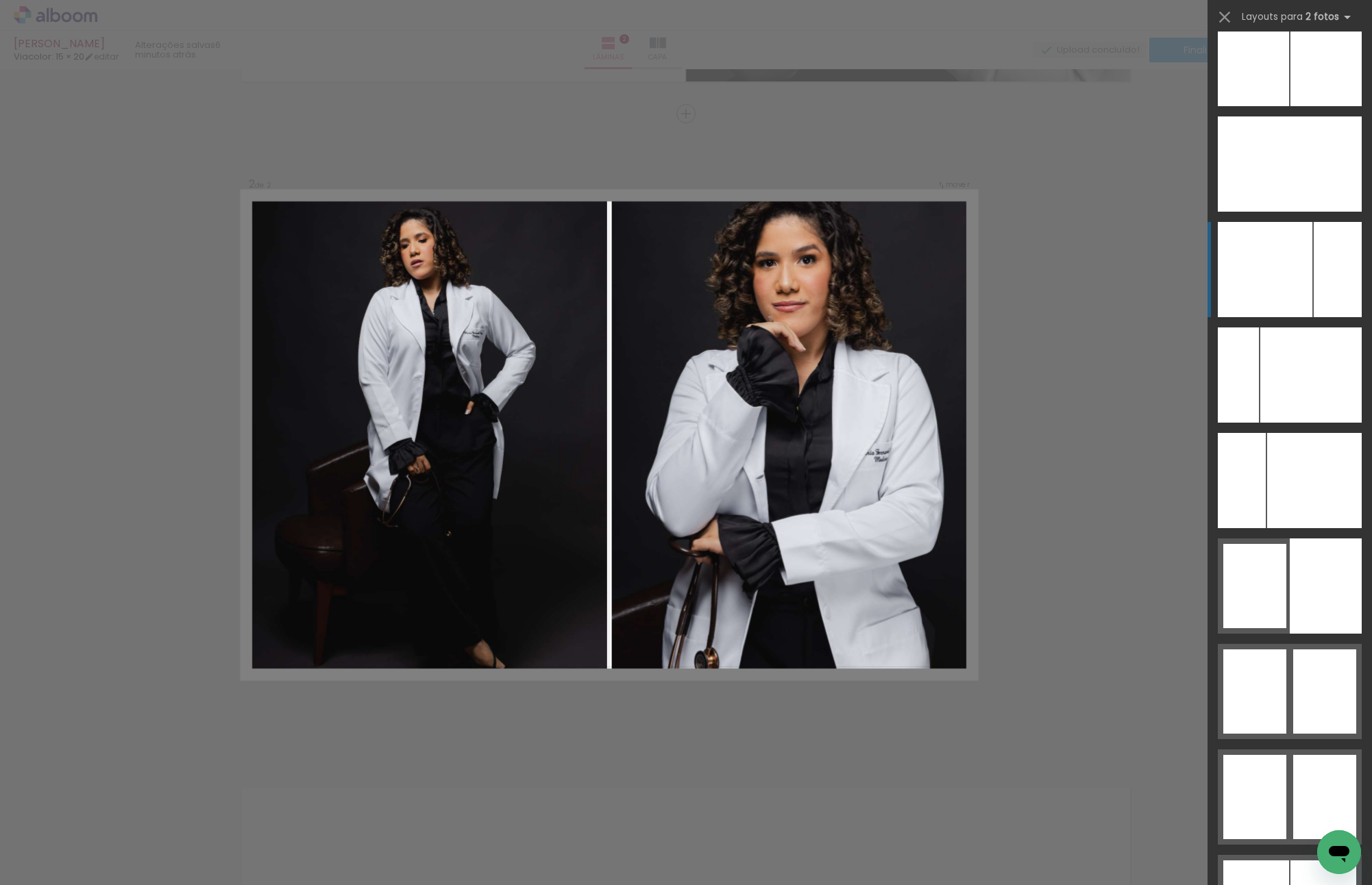
scroll to position [8082, 0]
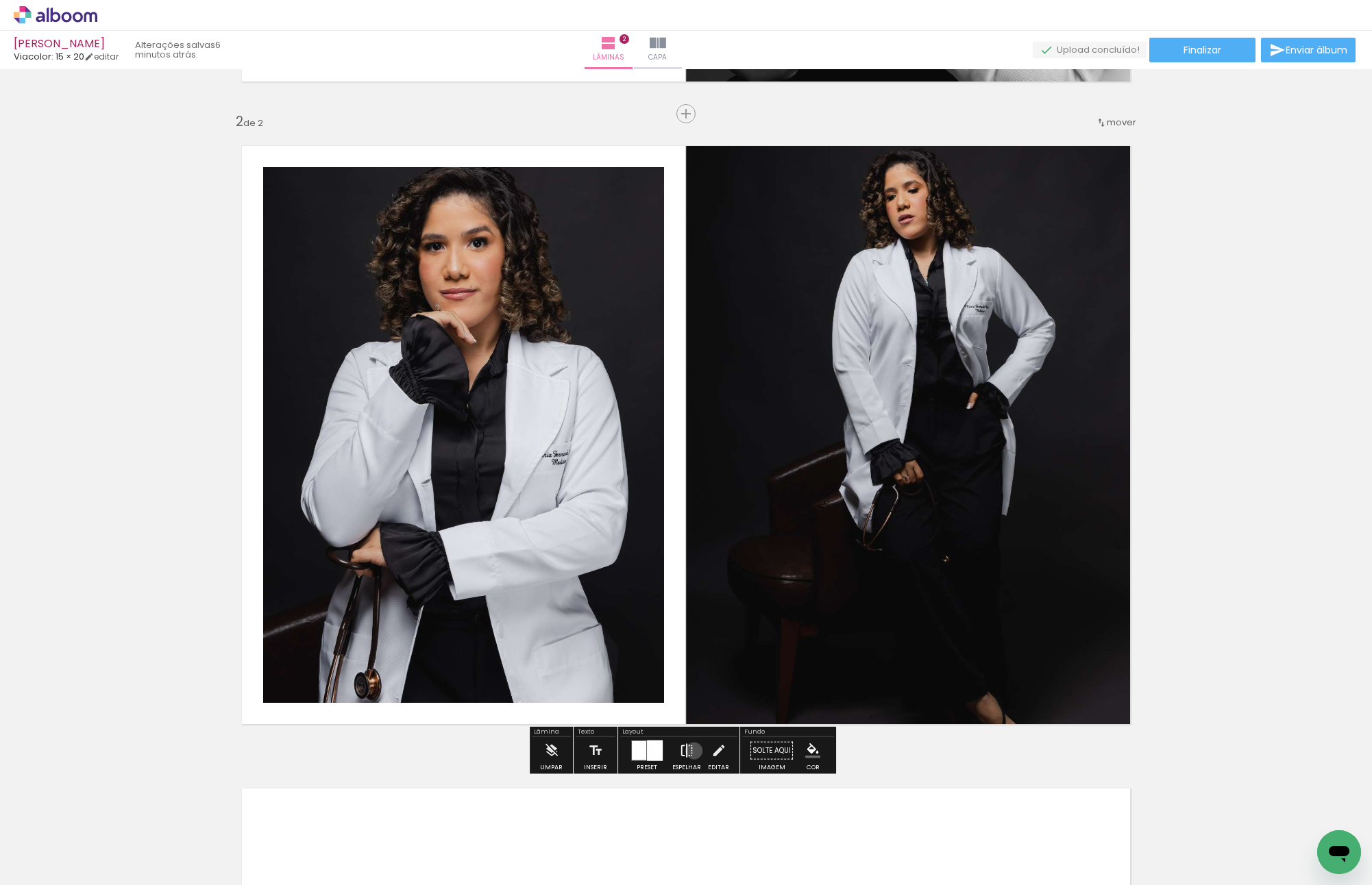
click at [691, 750] on paper-button "Espelhar" at bounding box center [686, 754] width 36 height 35
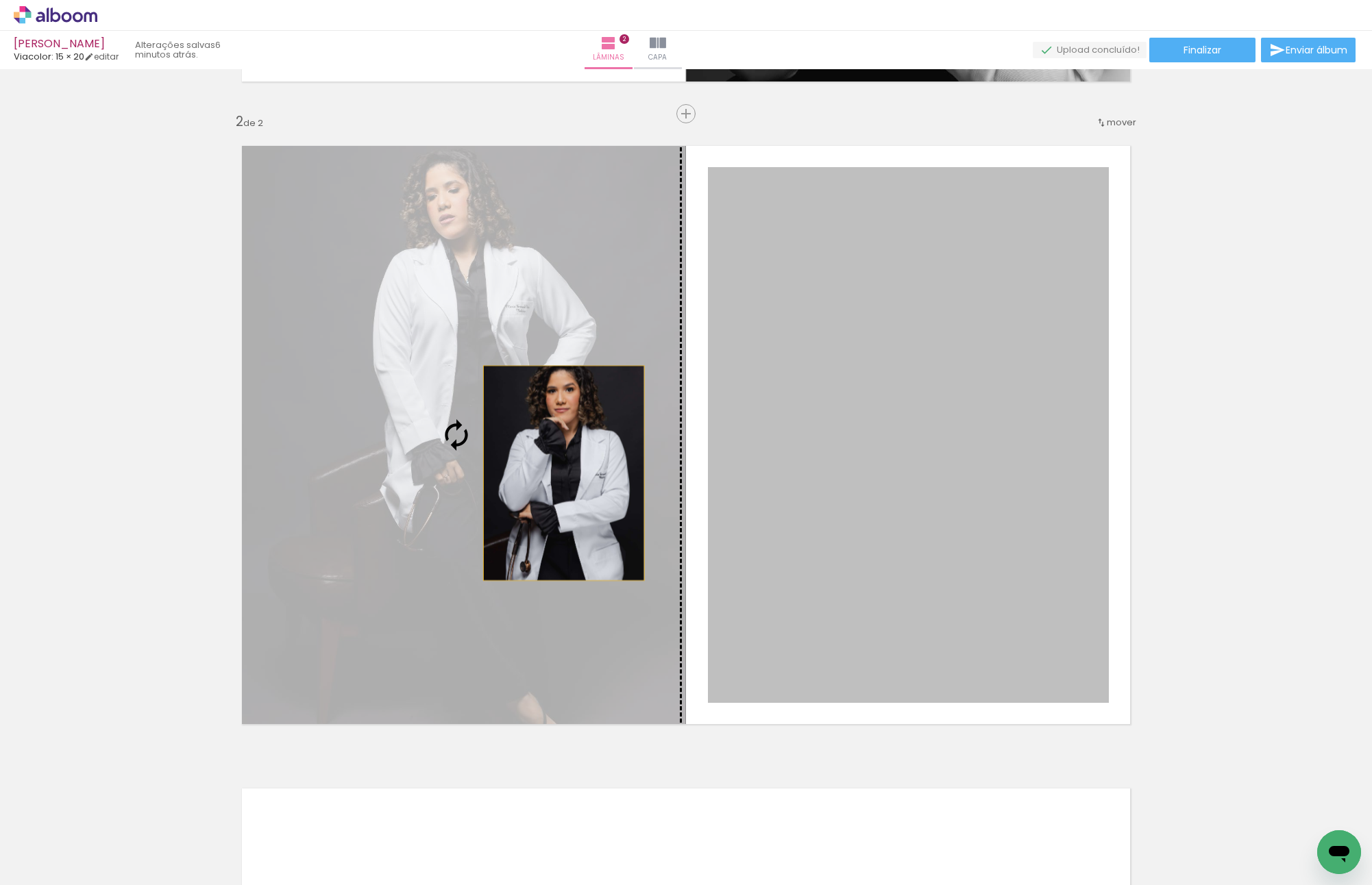
drag, startPoint x: 857, startPoint y: 511, endPoint x: 393, endPoint y: 450, distance: 468.0
click at [0, 0] on slot at bounding box center [0, 0] width 0 height 0
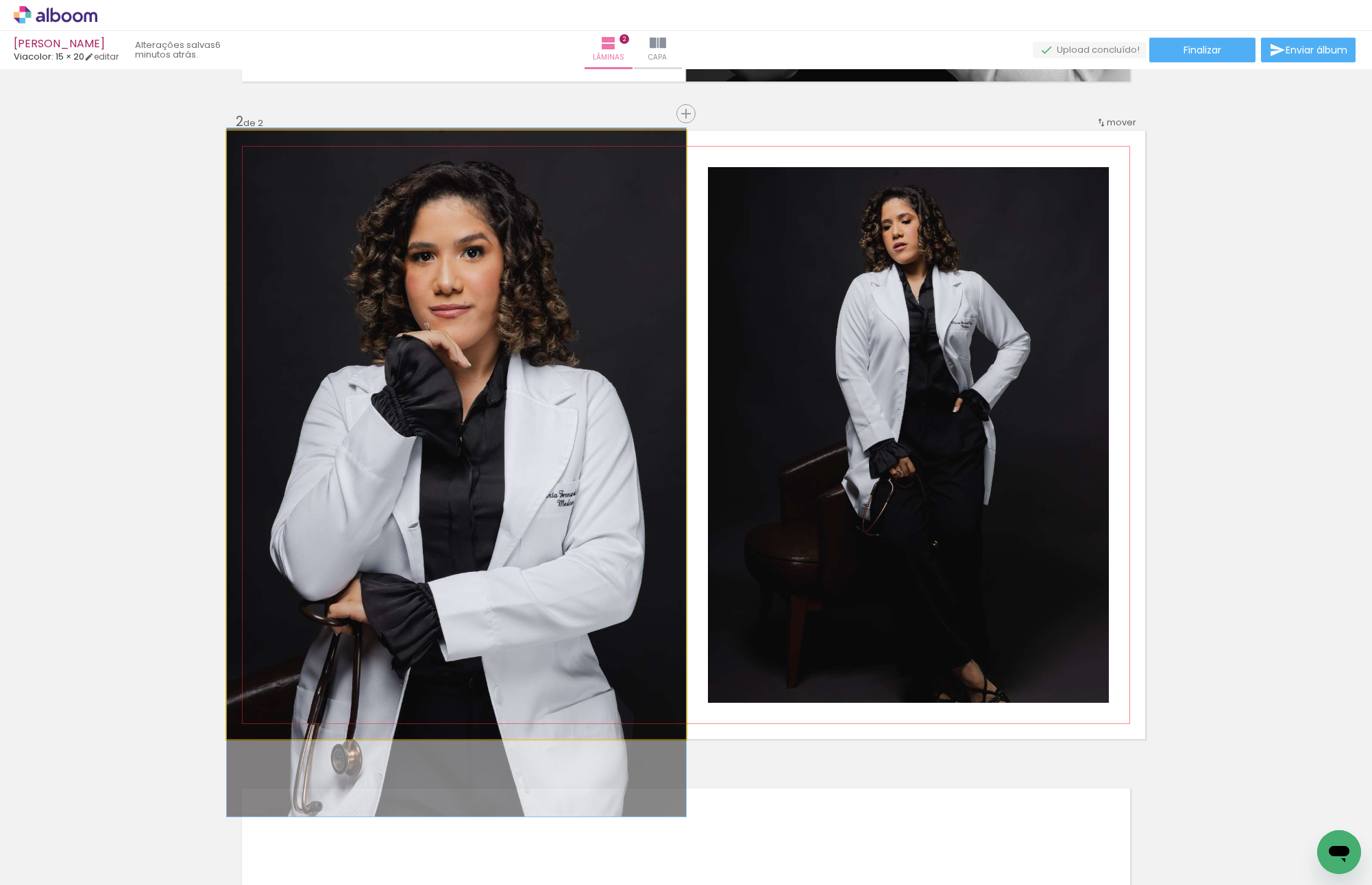
drag, startPoint x: 443, startPoint y: 336, endPoint x: 436, endPoint y: 380, distance: 44.6
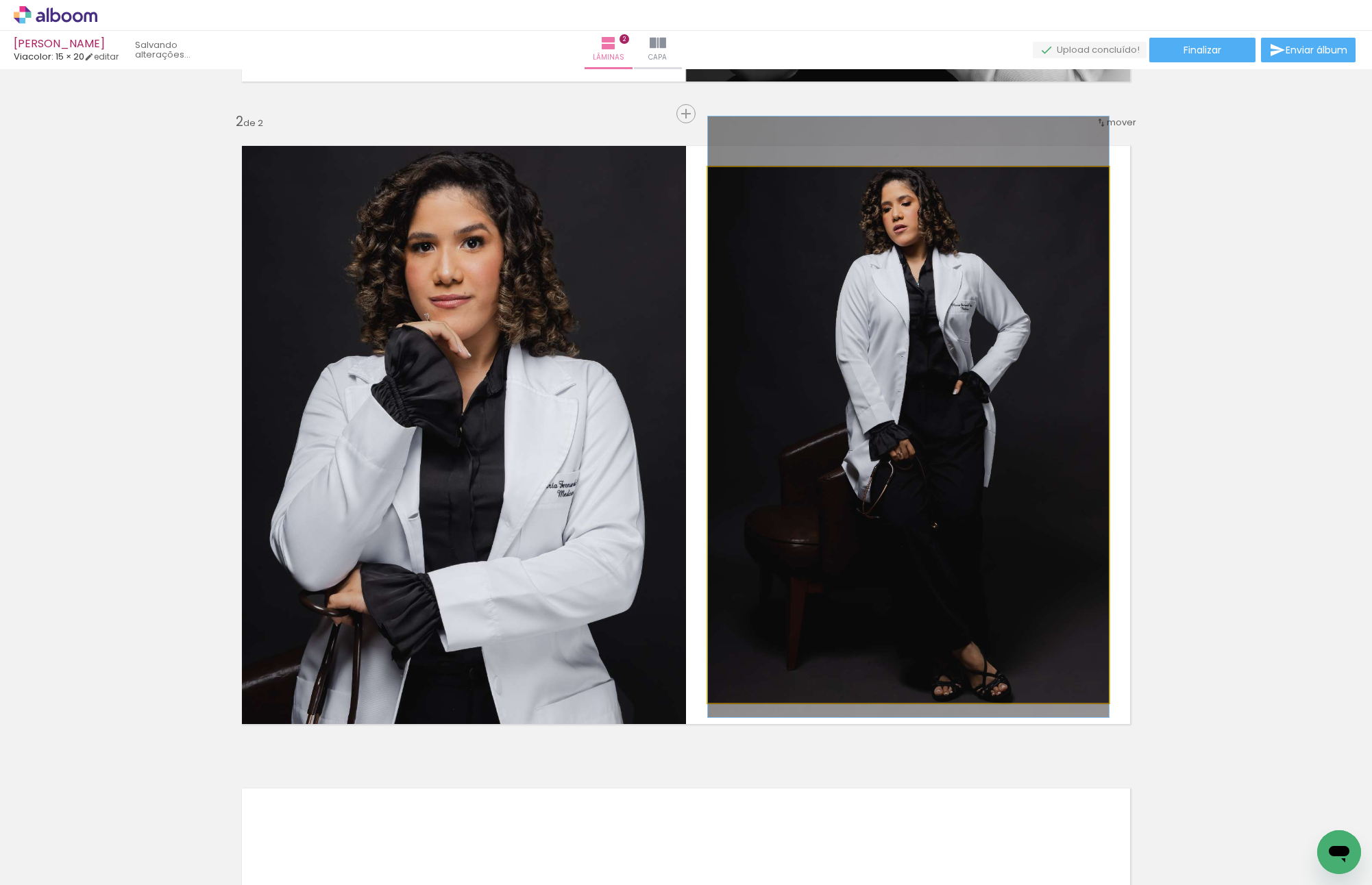
drag, startPoint x: 897, startPoint y: 475, endPoint x: 897, endPoint y: 467, distance: 8.0
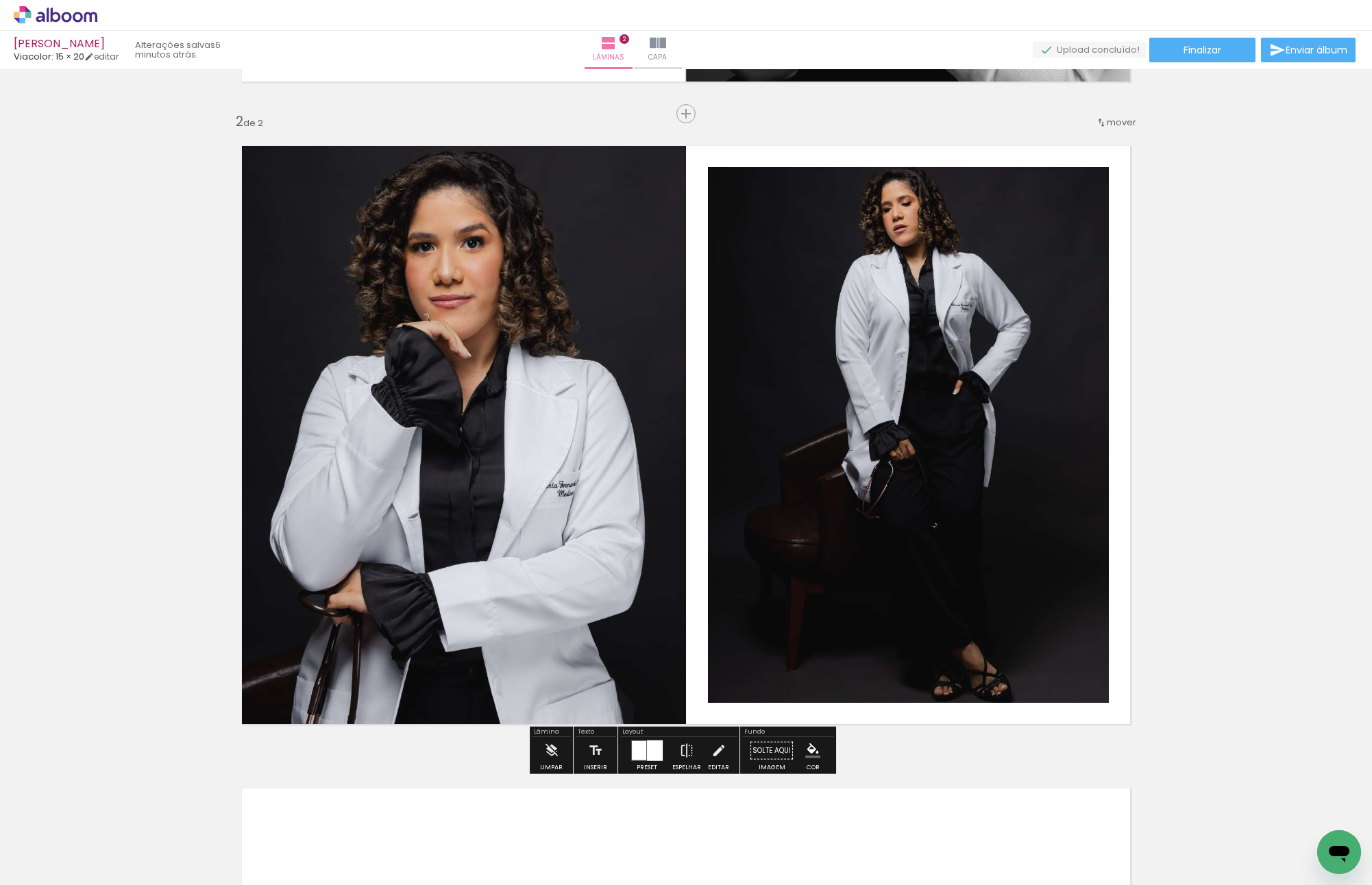
click at [1254, 460] on div "Inserir lâmina 1 de 2 Inserir lâmina 2 de 2" at bounding box center [686, 418] width 1372 height 1928
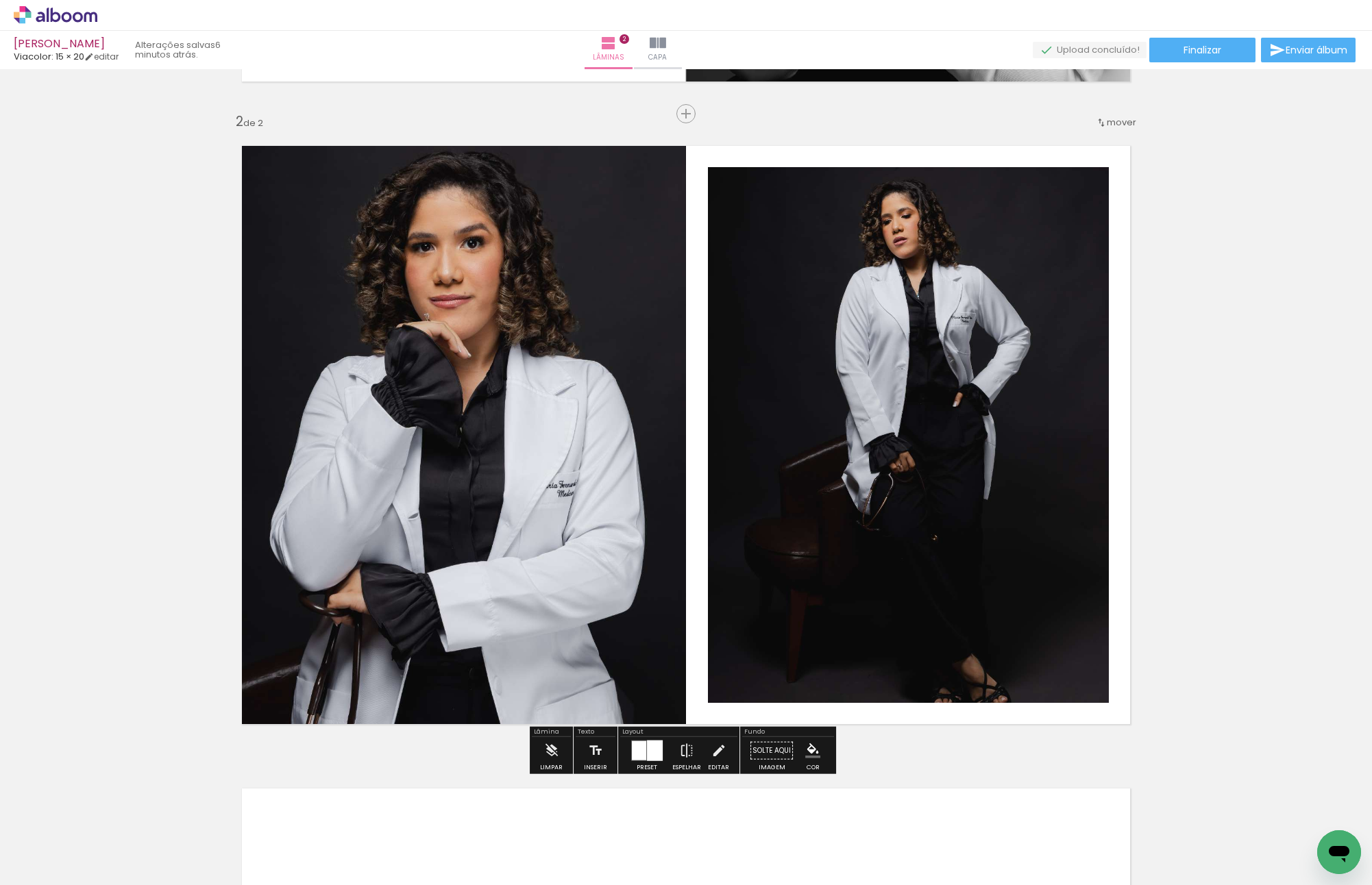
click at [1264, 430] on div "Inserir lâmina 1 de 2 Inserir lâmina 2 de 2" at bounding box center [686, 418] width 1372 height 1928
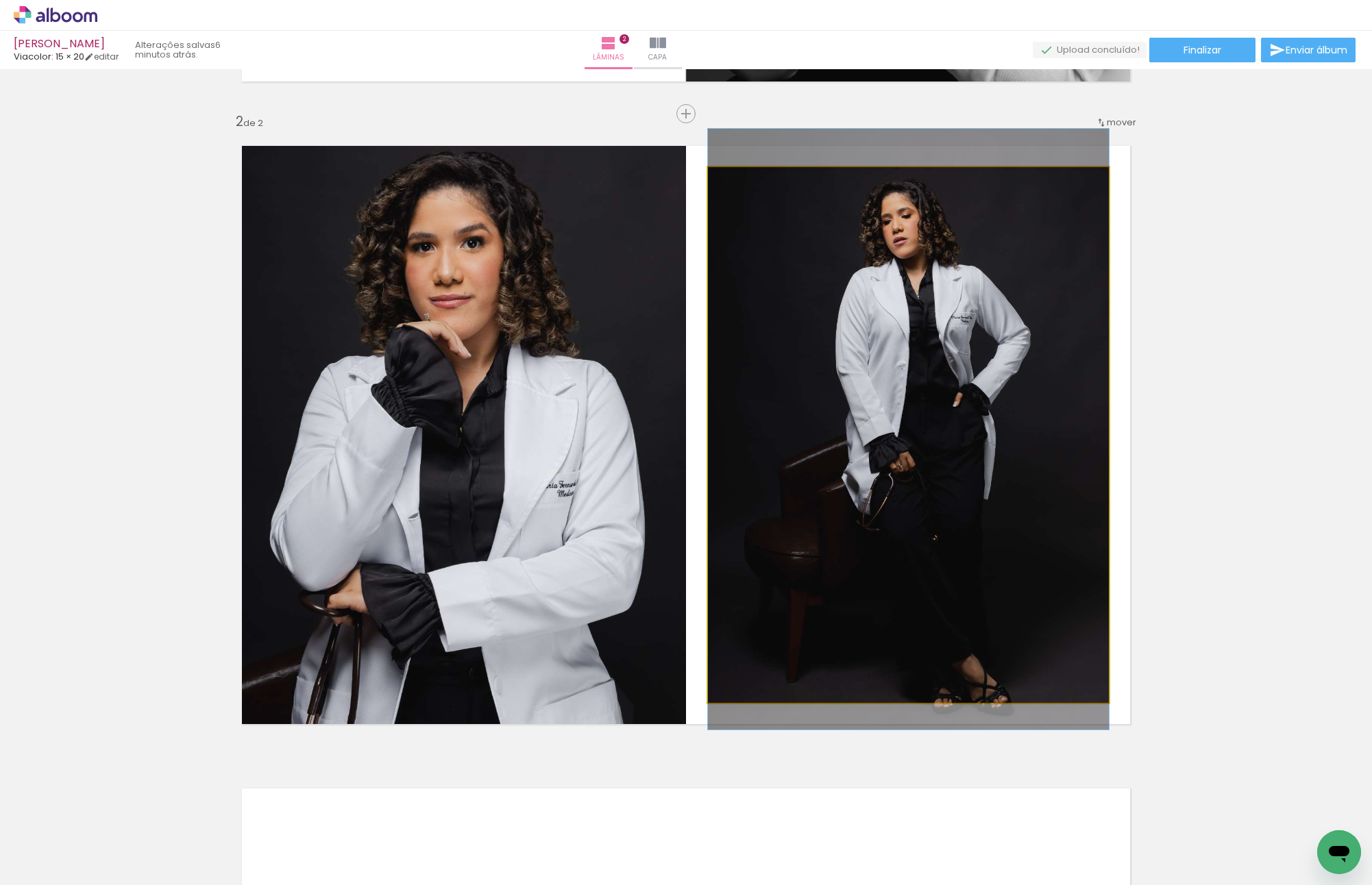
drag, startPoint x: 975, startPoint y: 358, endPoint x: 538, endPoint y: 363, distance: 437.0
click at [0, 0] on slot at bounding box center [0, 0] width 0 height 0
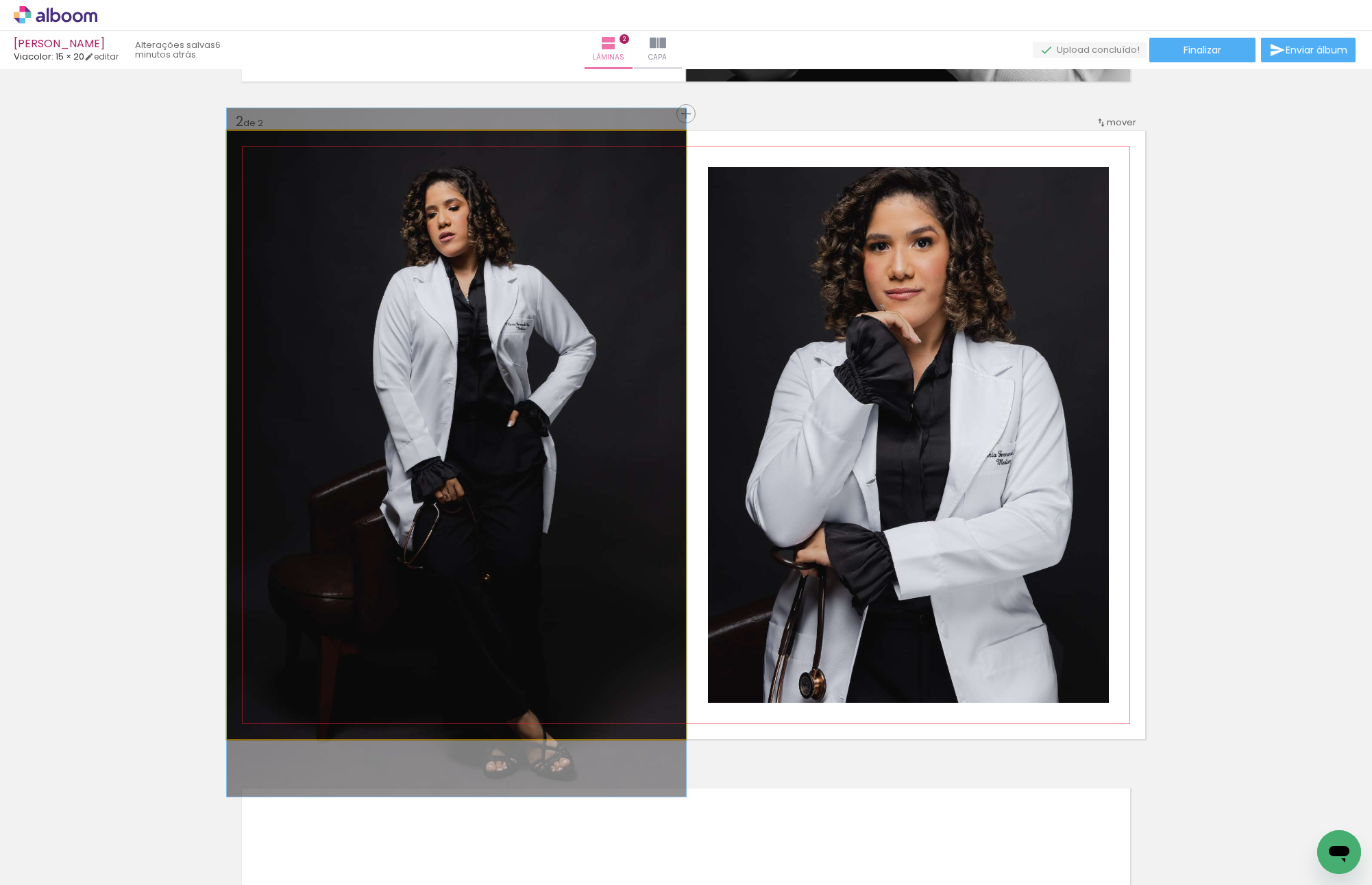
drag, startPoint x: 468, startPoint y: 288, endPoint x: 458, endPoint y: 310, distance: 24.2
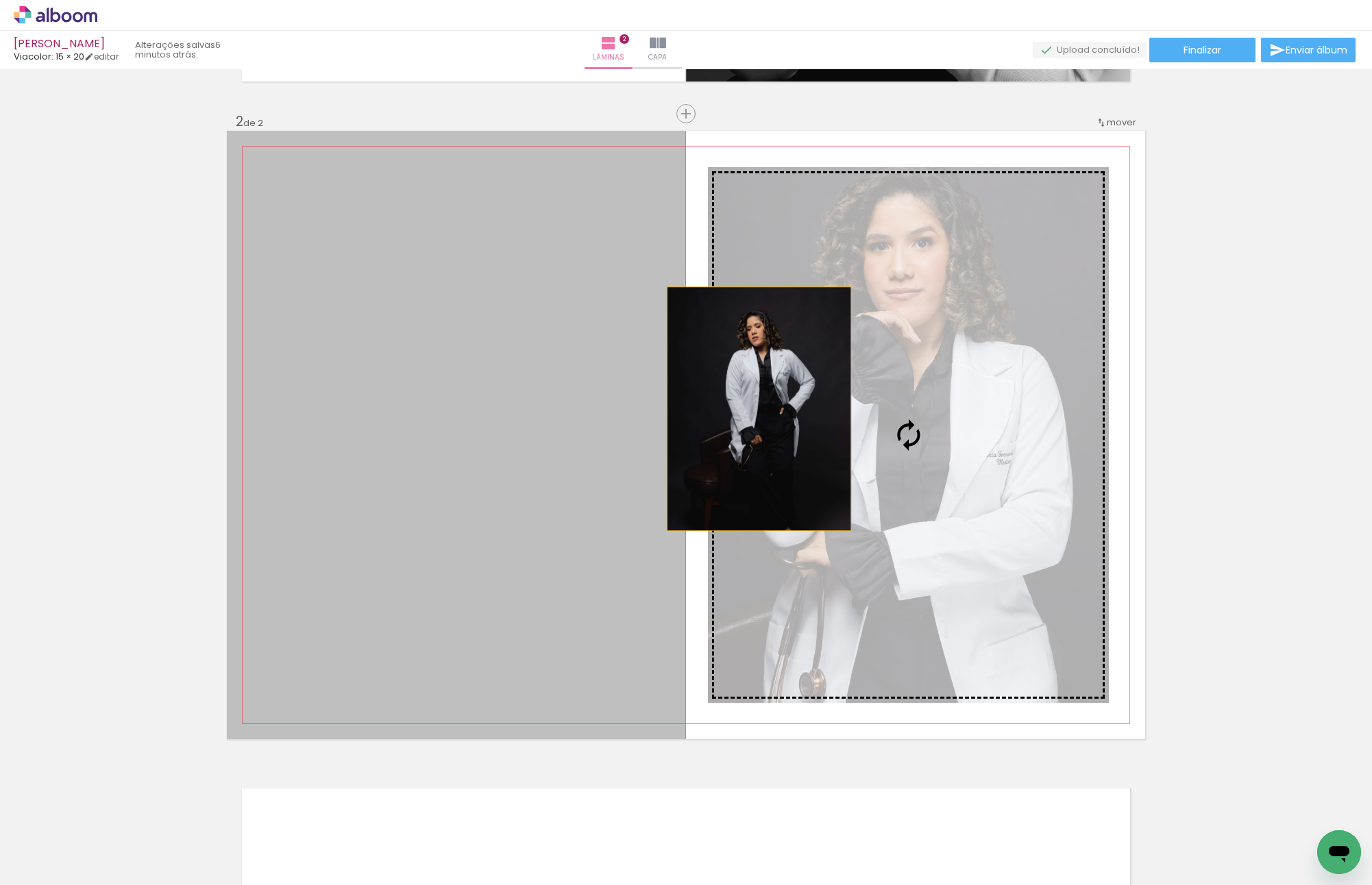
drag, startPoint x: 682, startPoint y: 408, endPoint x: 801, endPoint y: 406, distance: 119.0
click at [0, 0] on slot at bounding box center [0, 0] width 0 height 0
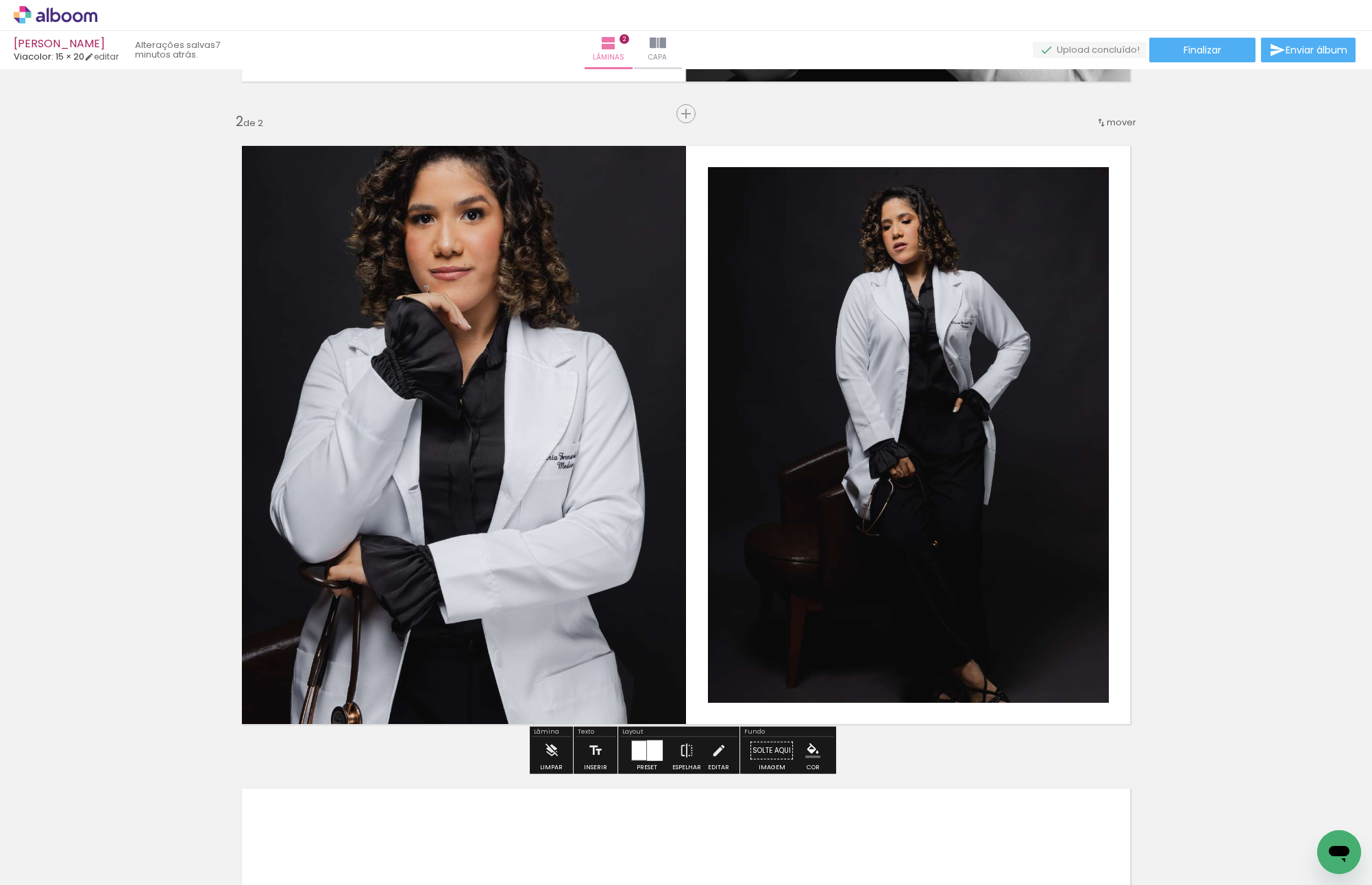
click at [1237, 418] on div "Inserir lâmina 1 de 2 Inserir lâmina 2 de 2" at bounding box center [686, 418] width 1372 height 1928
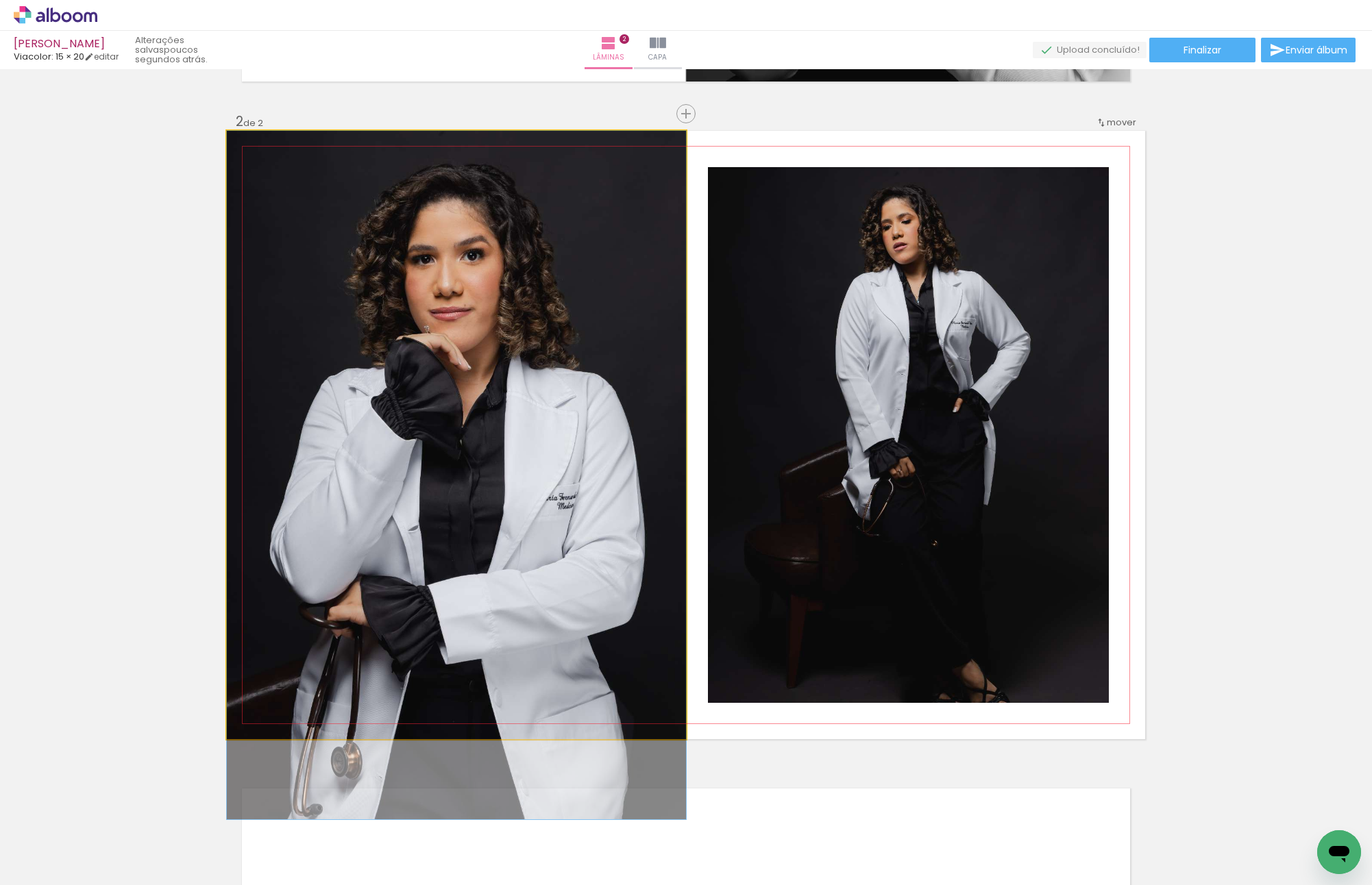
drag, startPoint x: 537, startPoint y: 290, endPoint x: 535, endPoint y: 332, distance: 42.0
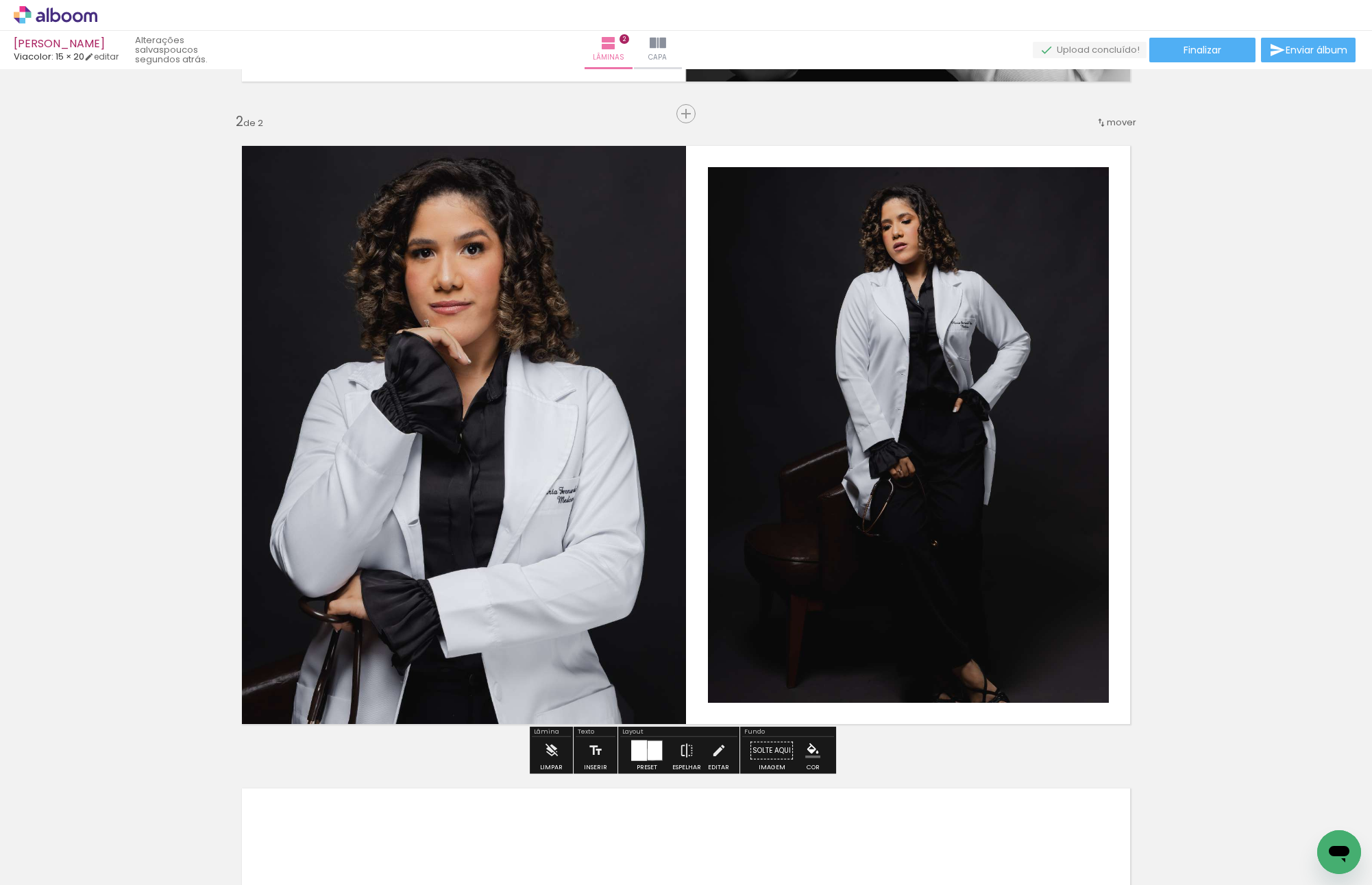
click at [649, 753] on div at bounding box center [655, 750] width 15 height 19
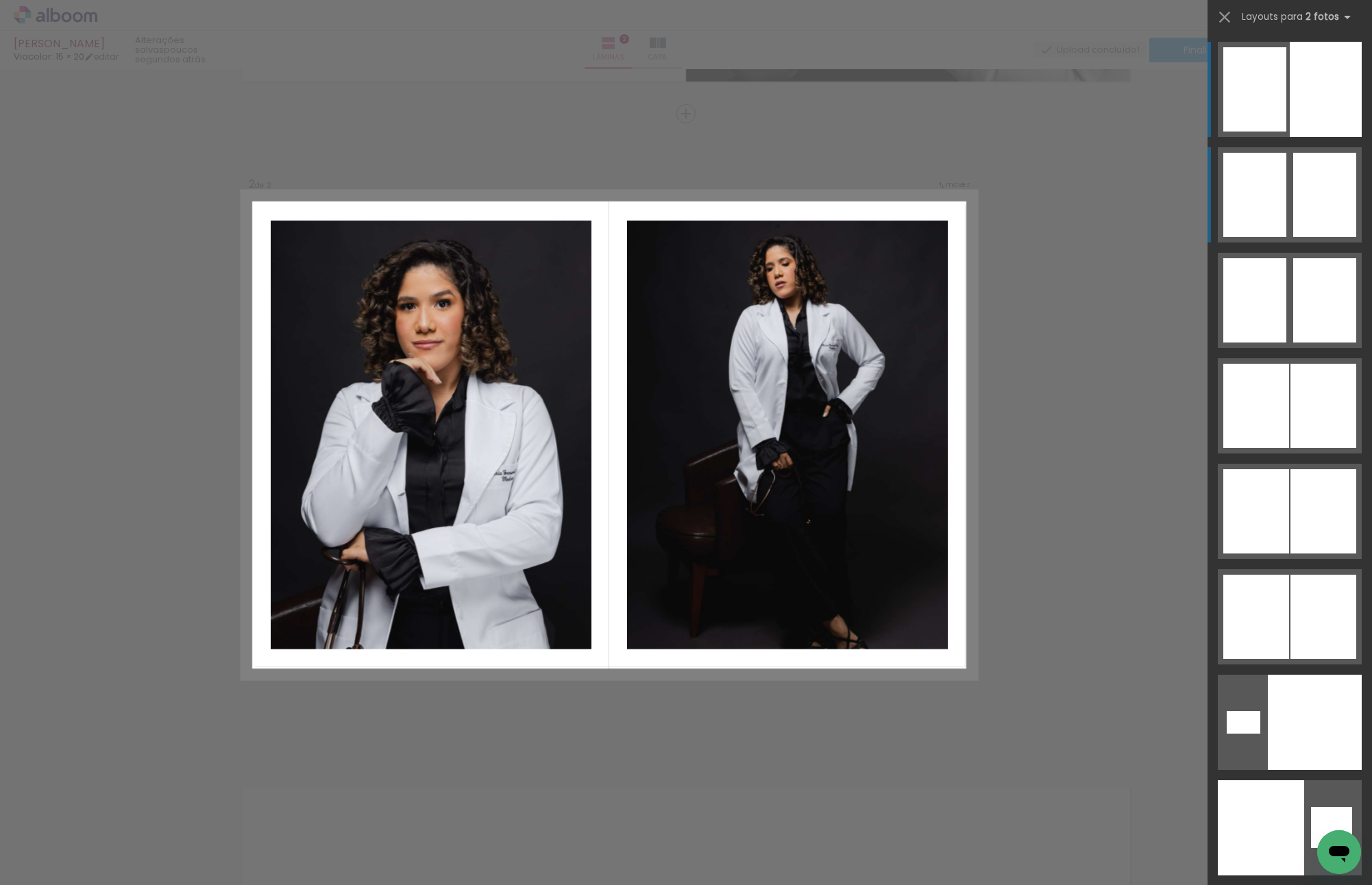
click at [1299, 137] on div at bounding box center [1326, 89] width 72 height 95
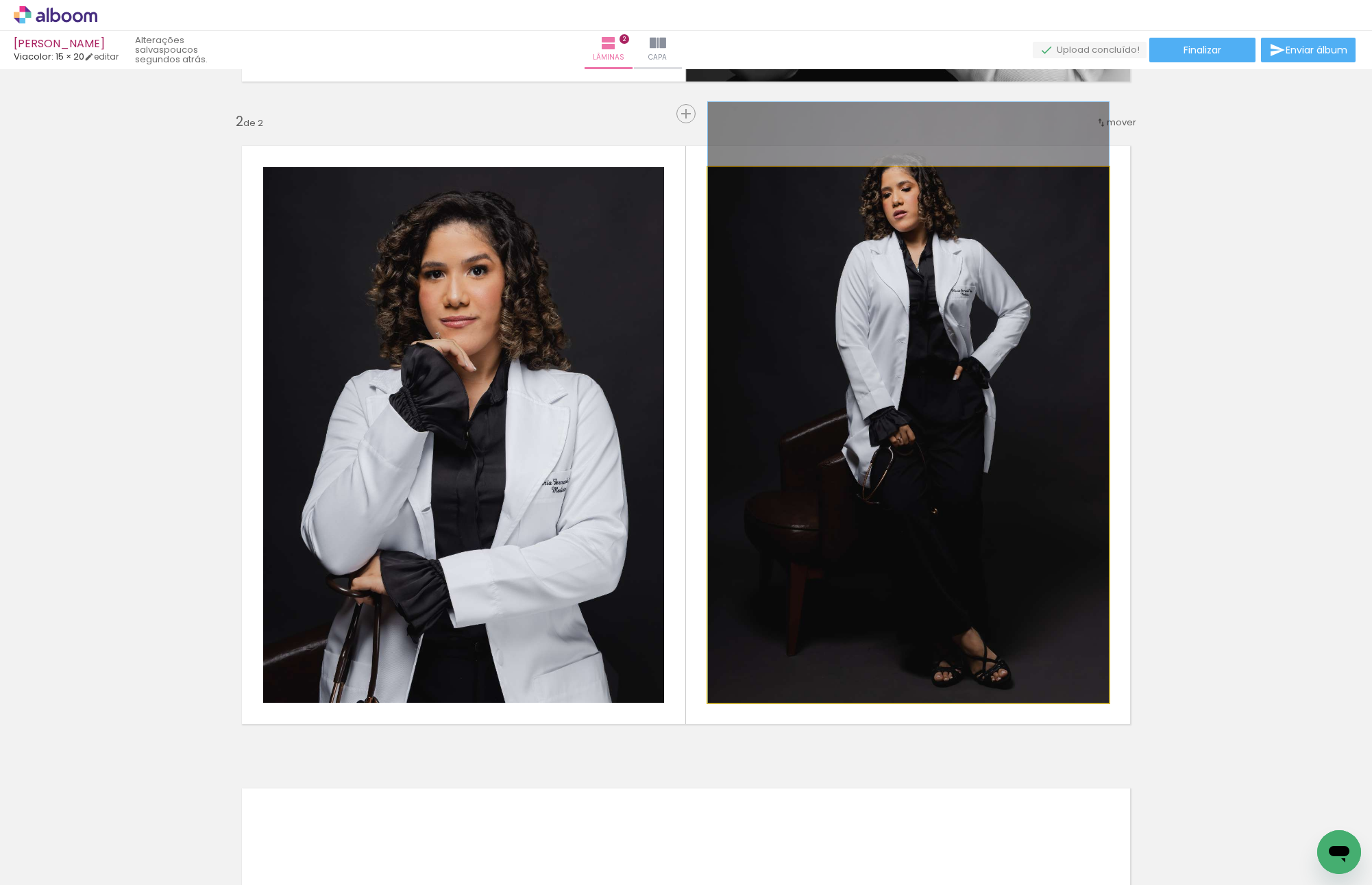
drag, startPoint x: 866, startPoint y: 461, endPoint x: 872, endPoint y: 400, distance: 61.3
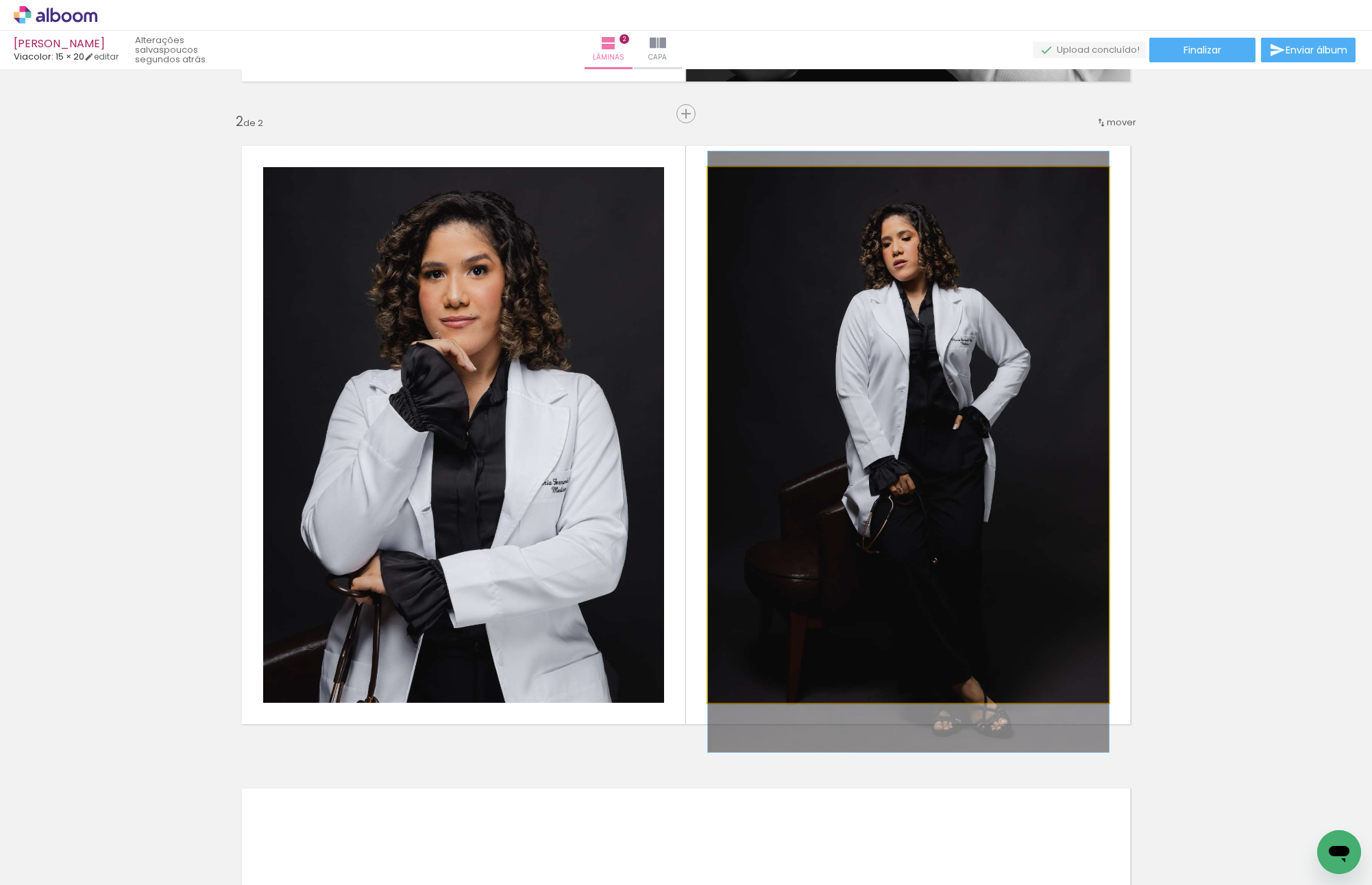
drag, startPoint x: 876, startPoint y: 393, endPoint x: 864, endPoint y: 439, distance: 47.5
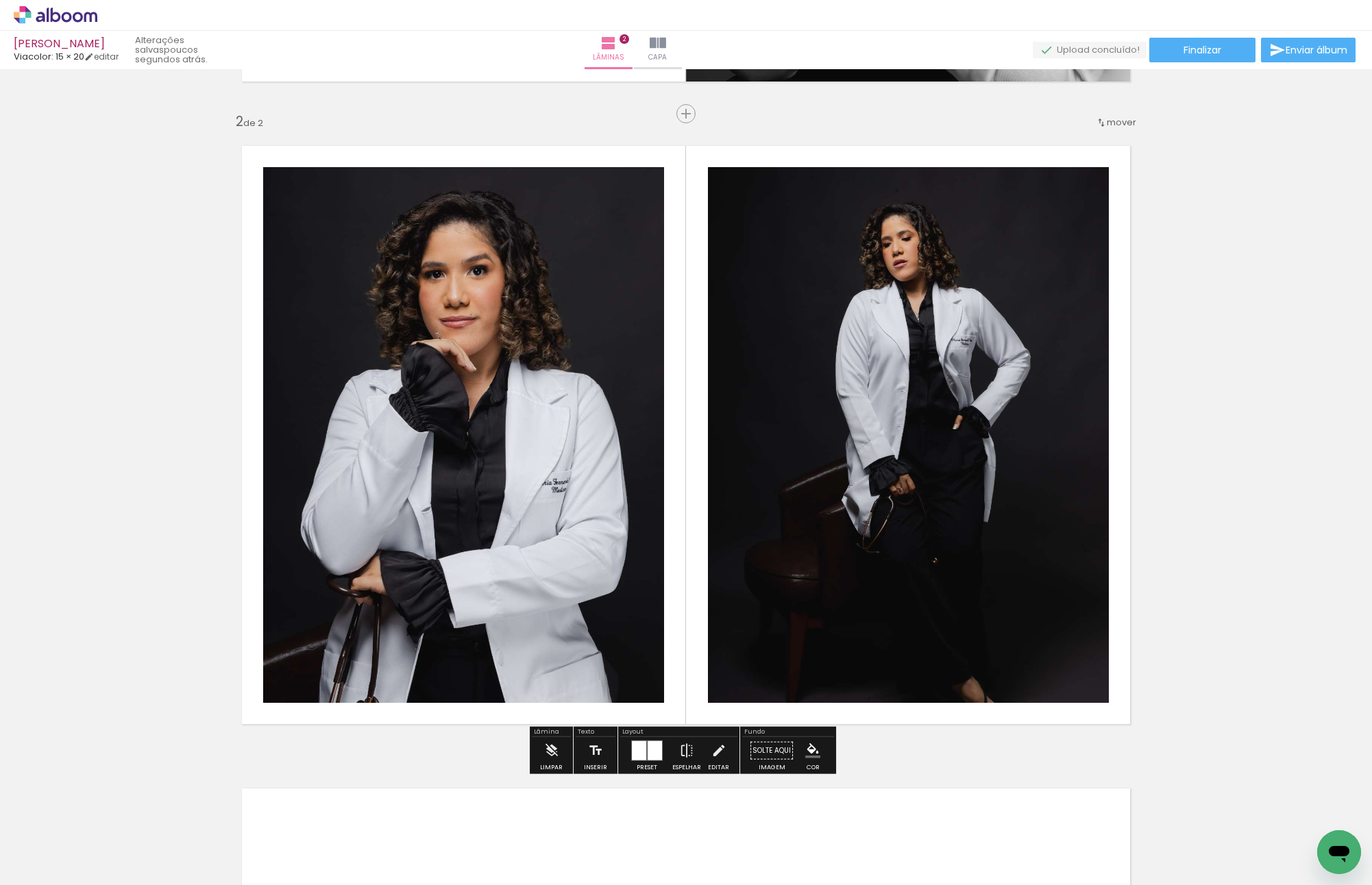
click at [651, 756] on div at bounding box center [655, 750] width 15 height 19
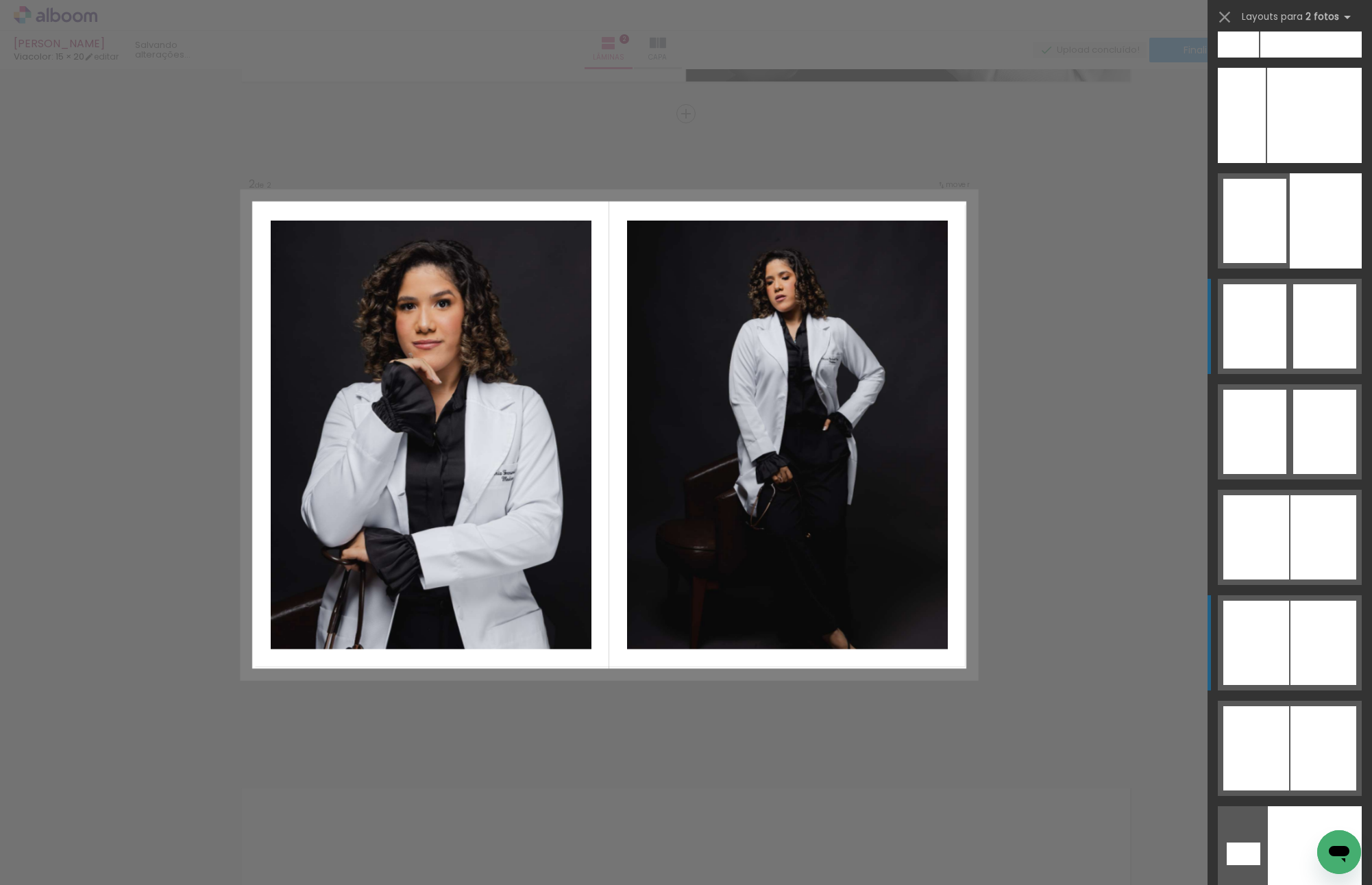
scroll to position [8164, 0]
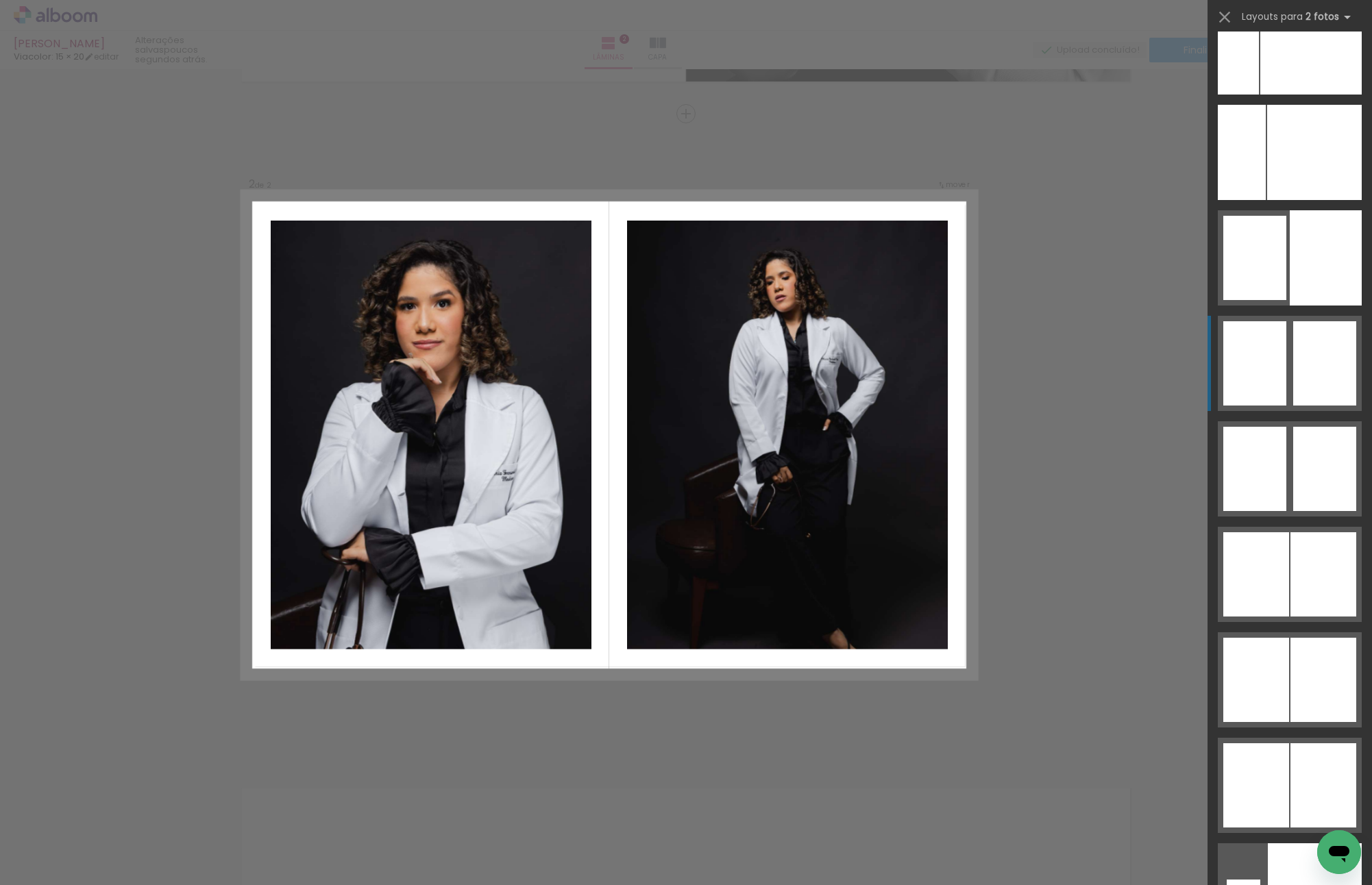
click at [1287, 305] on quentale-layouter at bounding box center [1290, 257] width 144 height 95
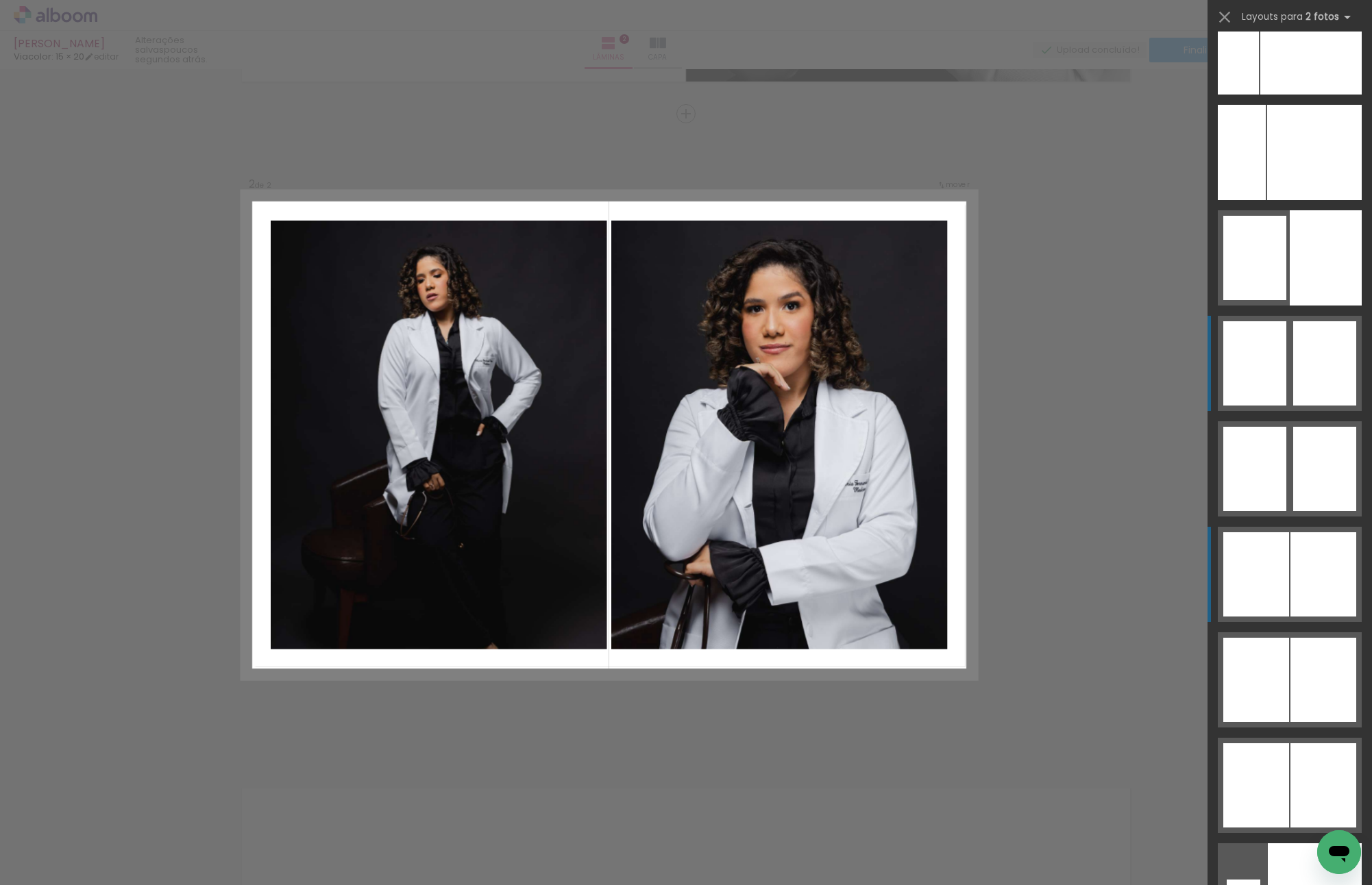
click at [1286, 300] on div at bounding box center [1254, 258] width 63 height 84
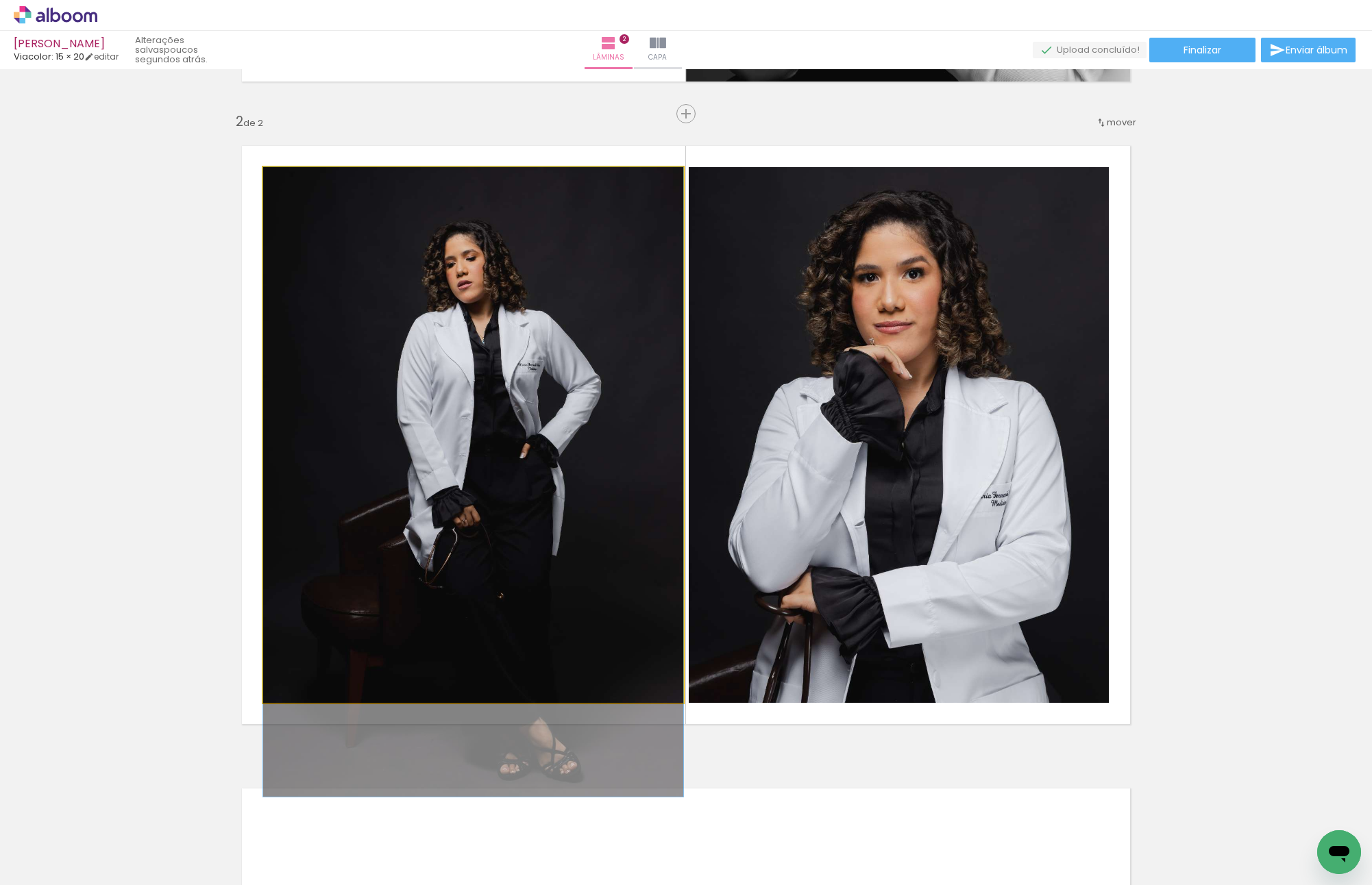
drag, startPoint x: 468, startPoint y: 341, endPoint x: 467, endPoint y: 352, distance: 11.0
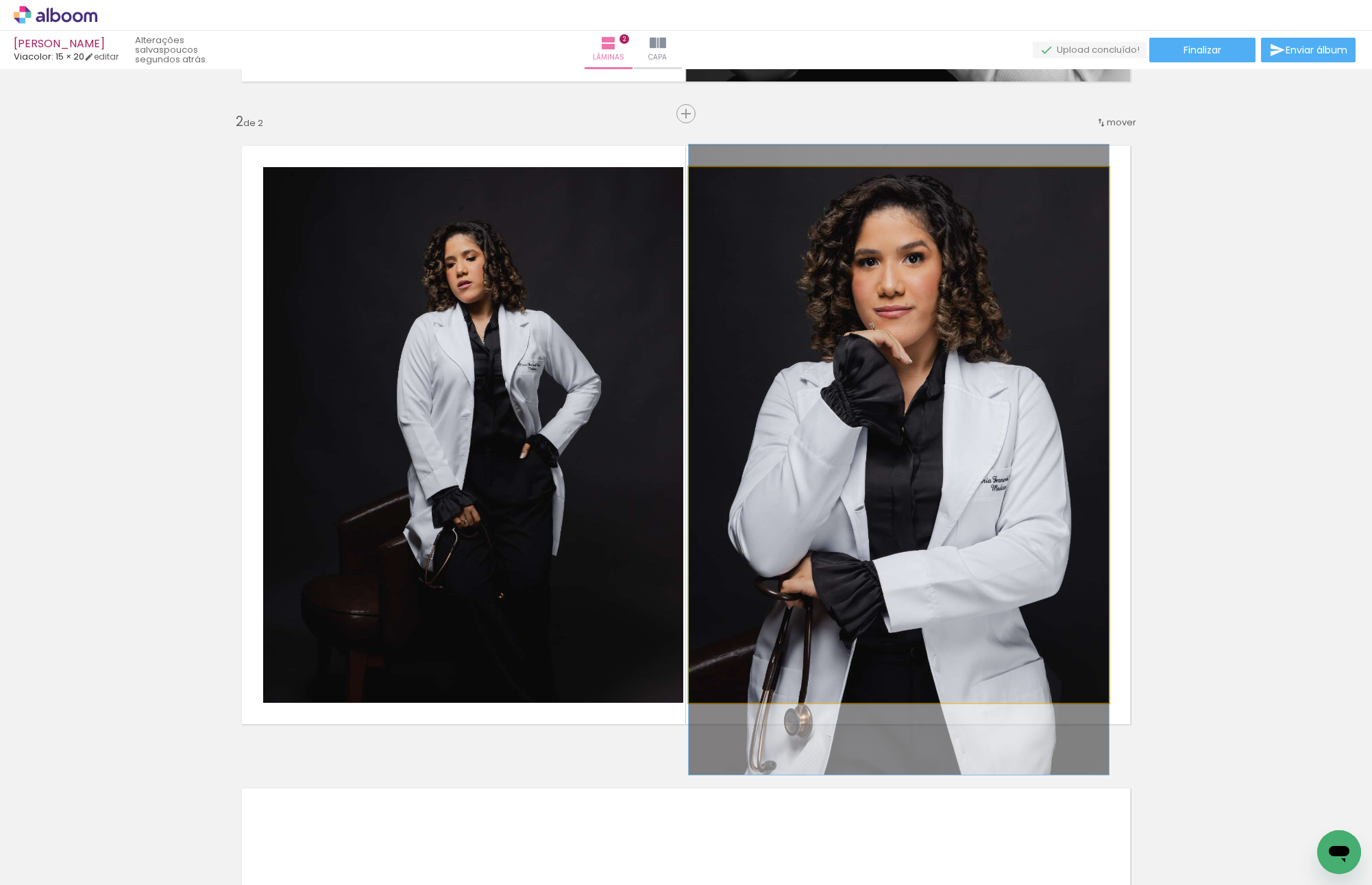
drag, startPoint x: 840, startPoint y: 400, endPoint x: 840, endPoint y: 412, distance: 12.0
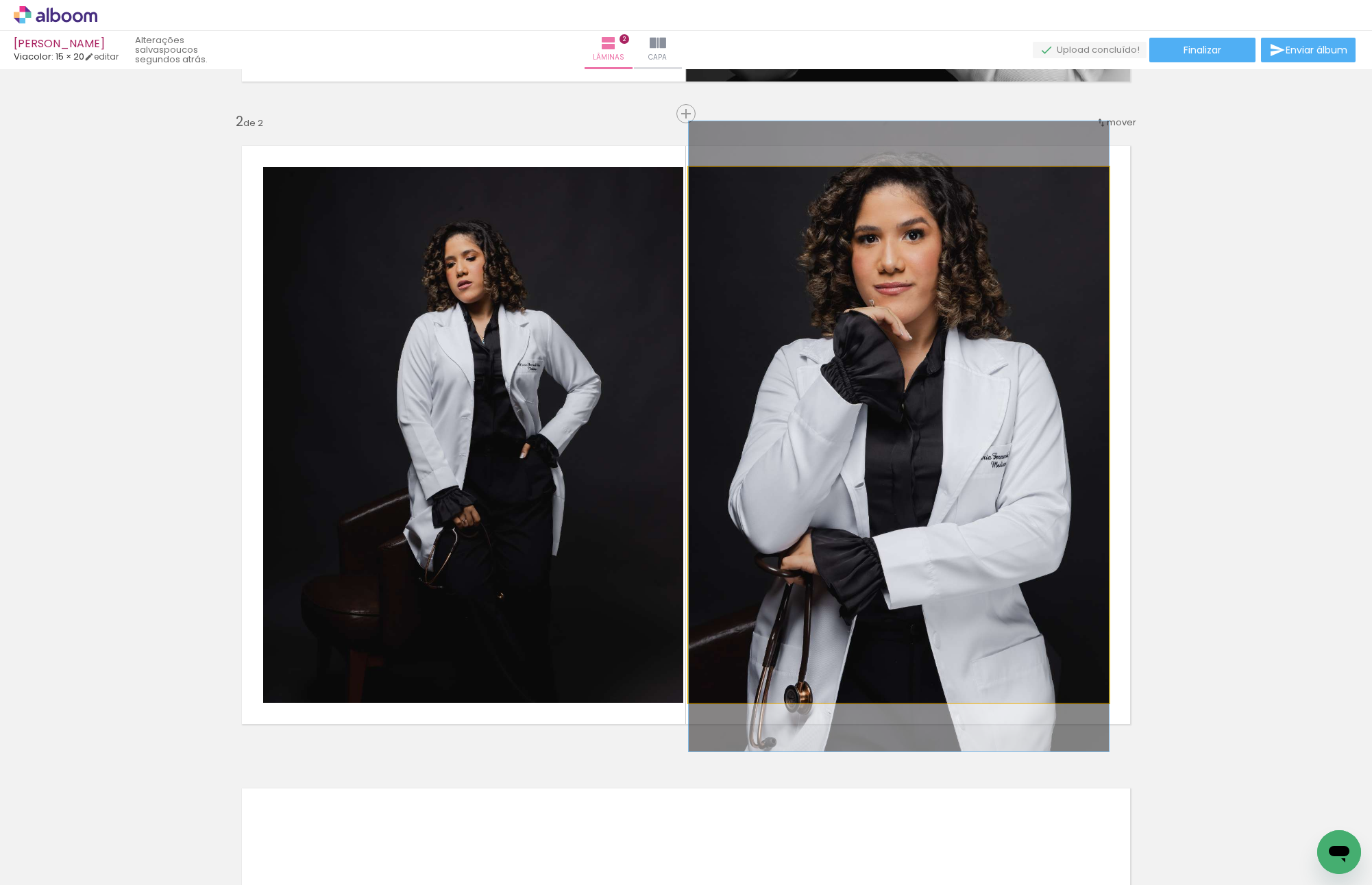
drag, startPoint x: 862, startPoint y: 546, endPoint x: 858, endPoint y: 522, distance: 24.3
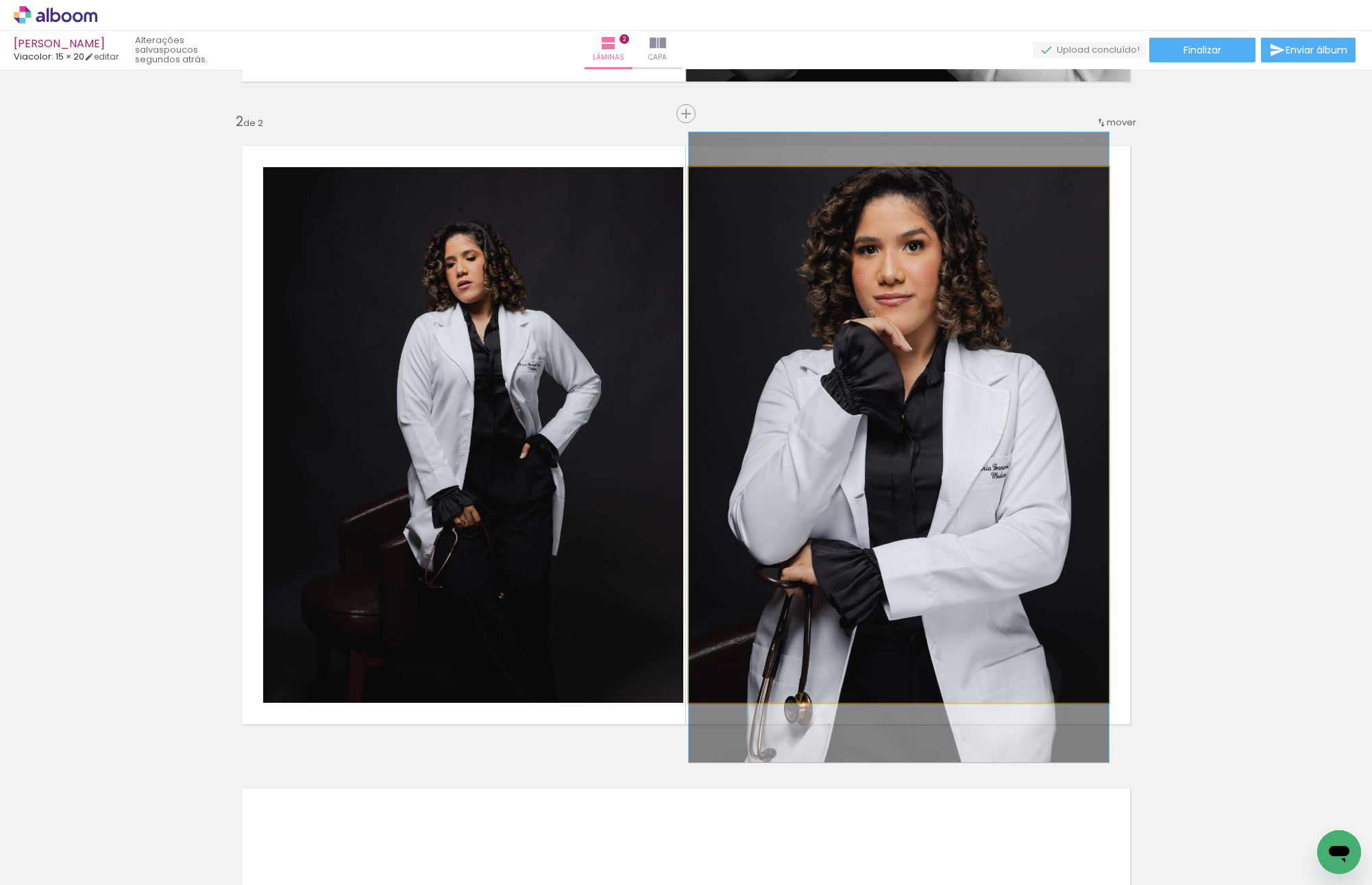
drag, startPoint x: 889, startPoint y: 438, endPoint x: 889, endPoint y: 449, distance: 11.0
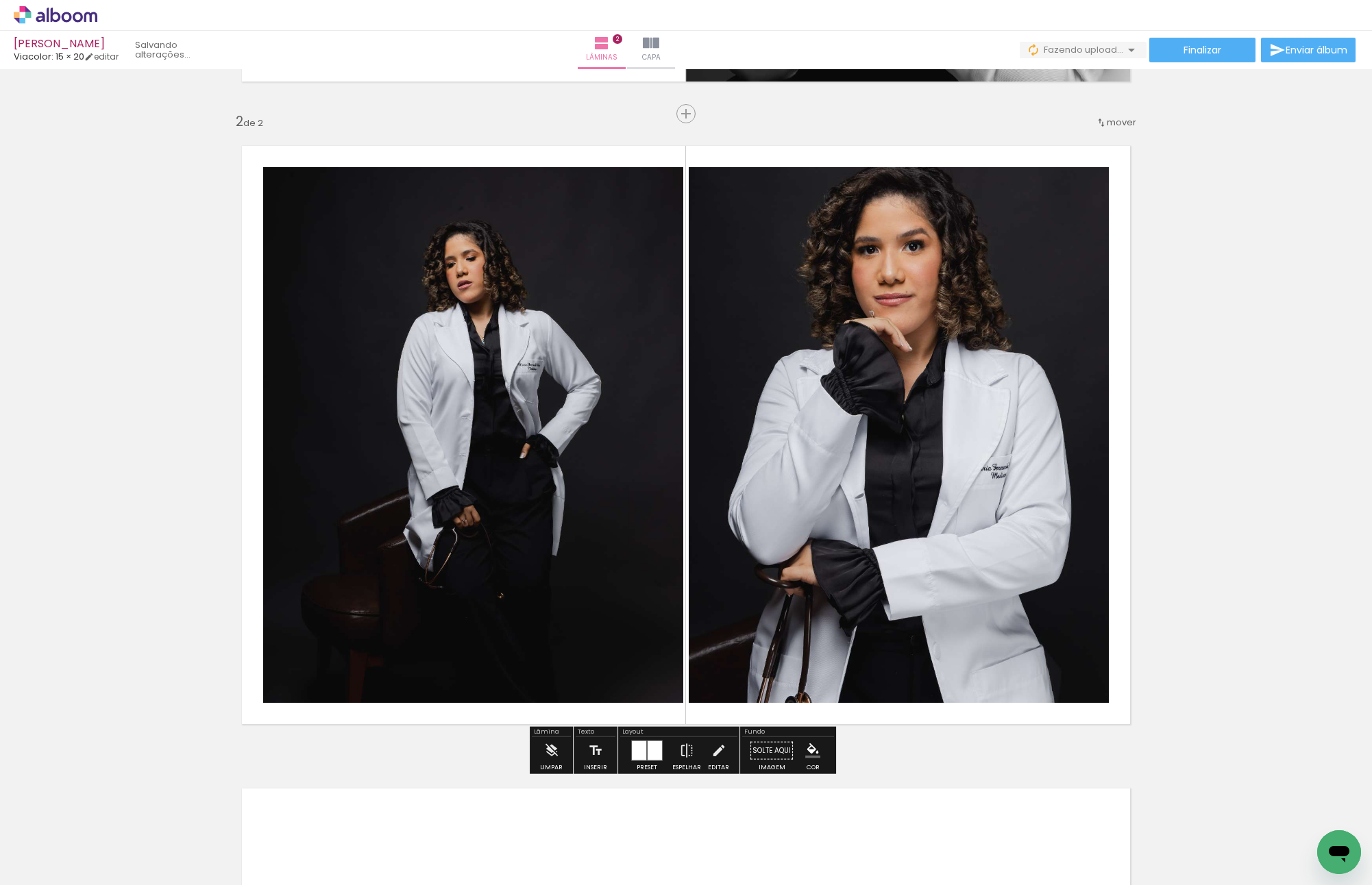
scroll to position [0, 1891]
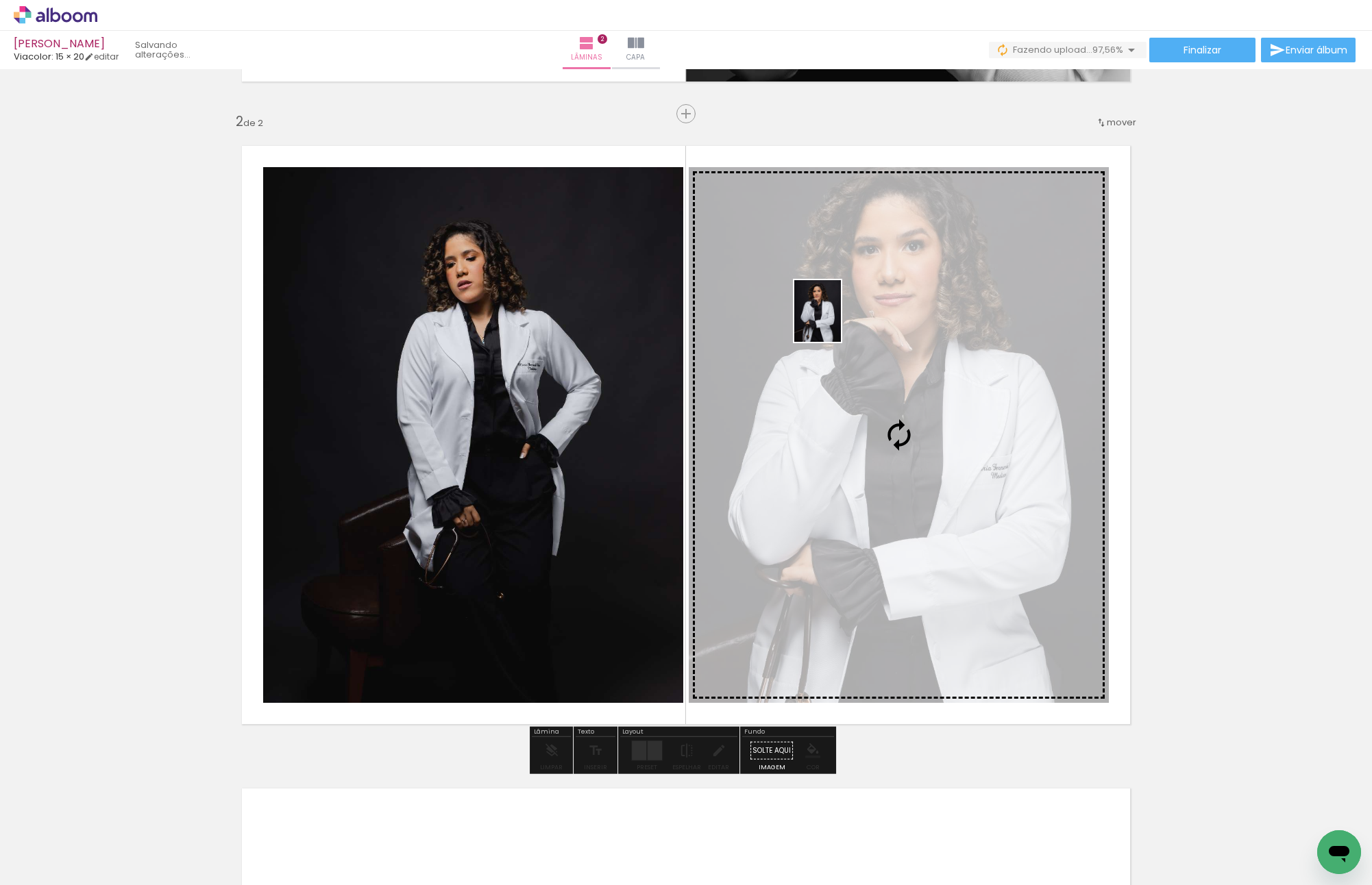
drag, startPoint x: 1314, startPoint y: 828, endPoint x: 836, endPoint y: 322, distance: 696.1
click at [836, 322] on quentale-workspace at bounding box center [686, 442] width 1372 height 885
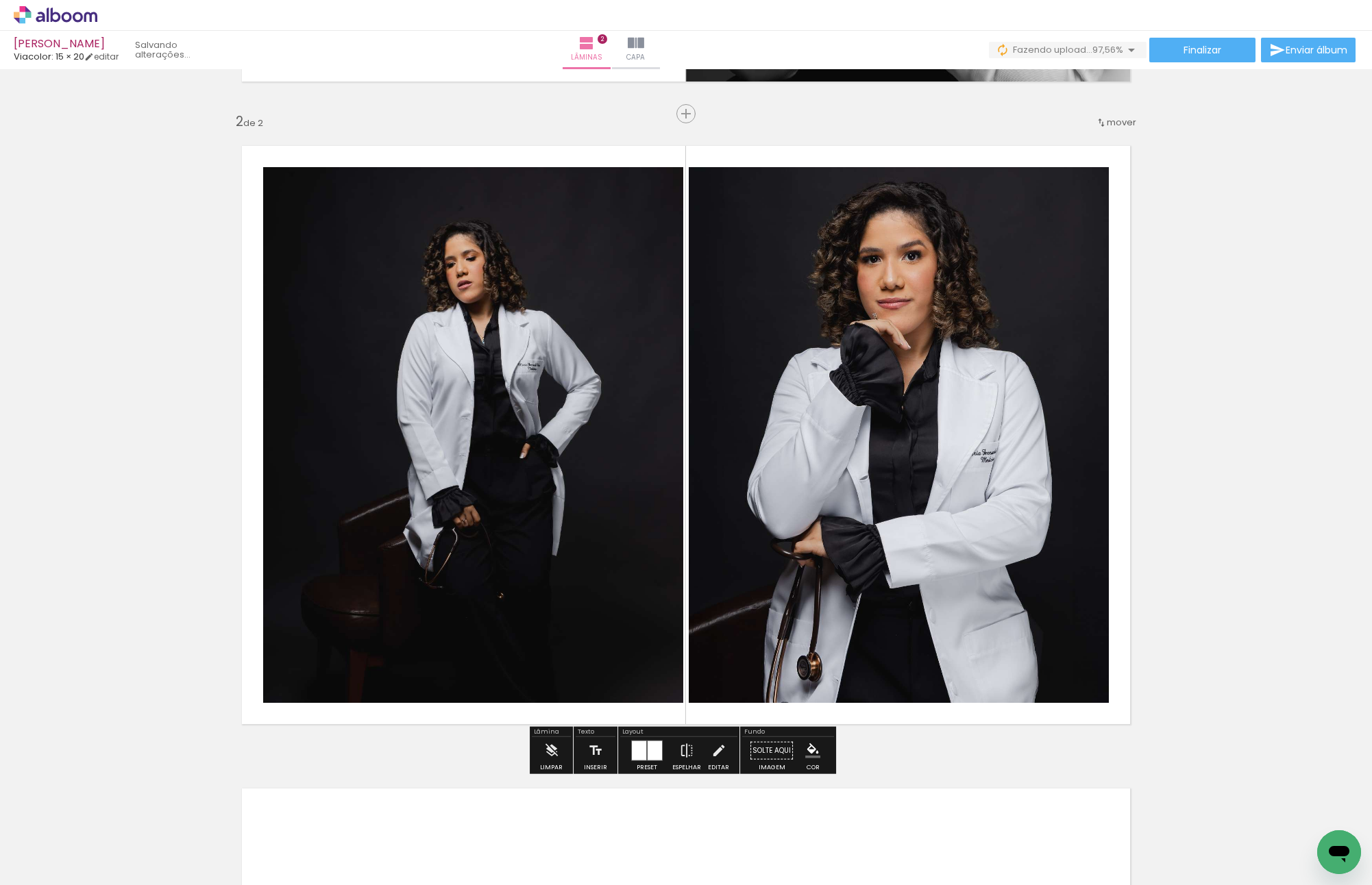
click at [1194, 460] on div "Inserir lâmina 1 de 2 Inserir lâmina 2 de 2" at bounding box center [686, 418] width 1372 height 1928
click at [647, 761] on div at bounding box center [646, 750] width 37 height 27
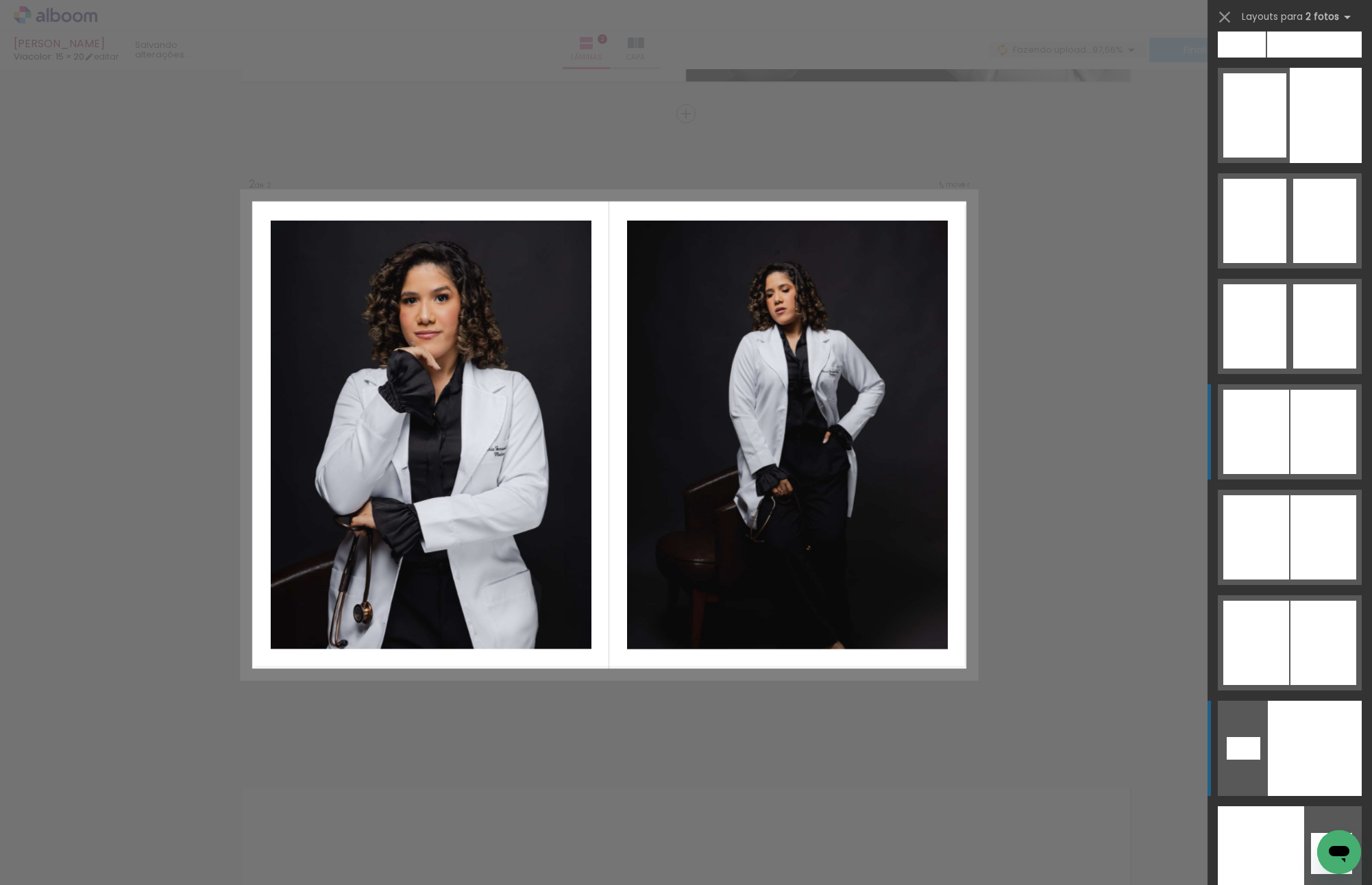
scroll to position [7896, 0]
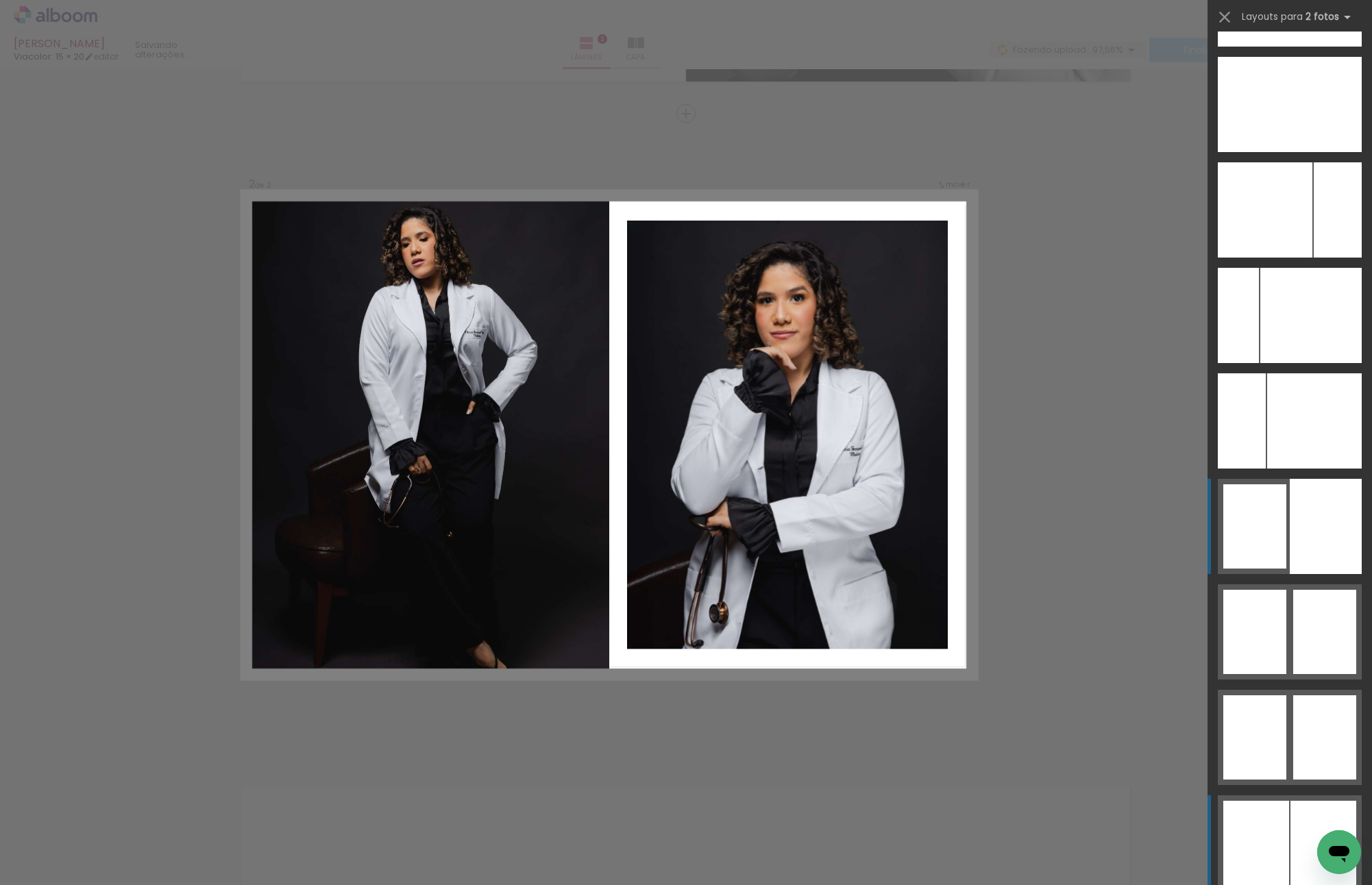
click at [1320, 468] on div at bounding box center [1315, 420] width 94 height 95
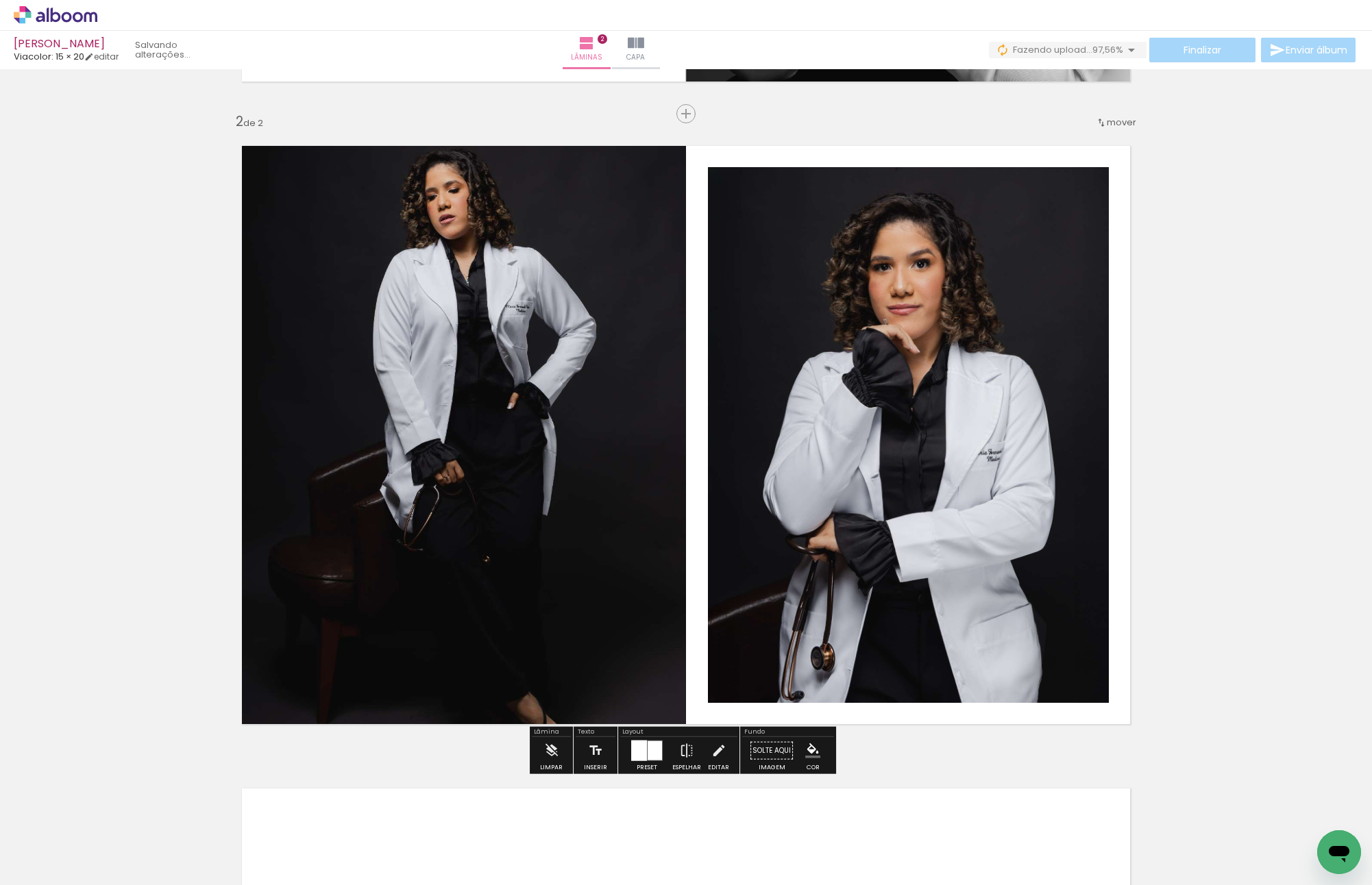
drag, startPoint x: 795, startPoint y: 430, endPoint x: 464, endPoint y: 400, distance: 332.4
click at [0, 0] on slot at bounding box center [0, 0] width 0 height 0
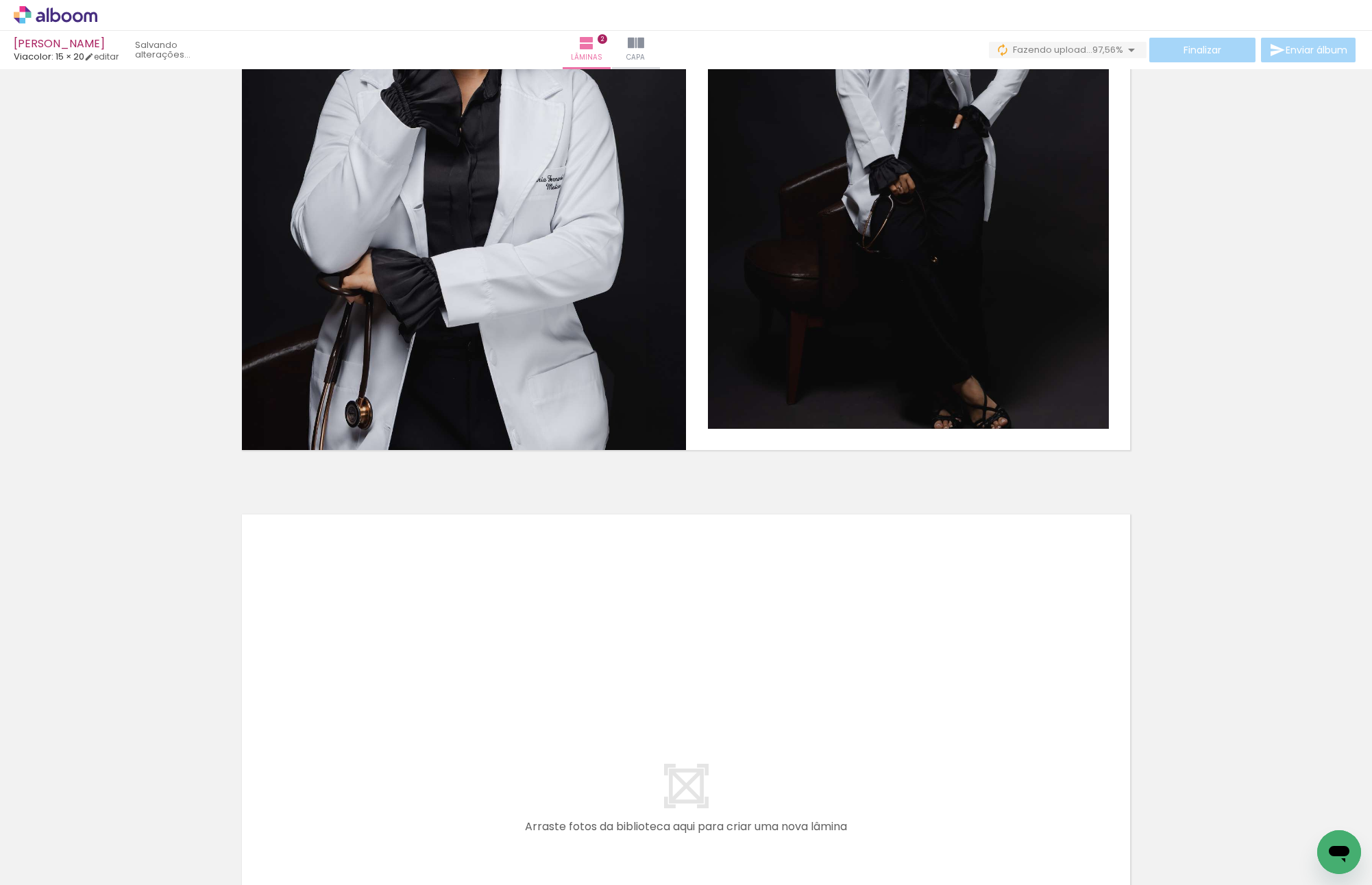
scroll to position [1100, 0]
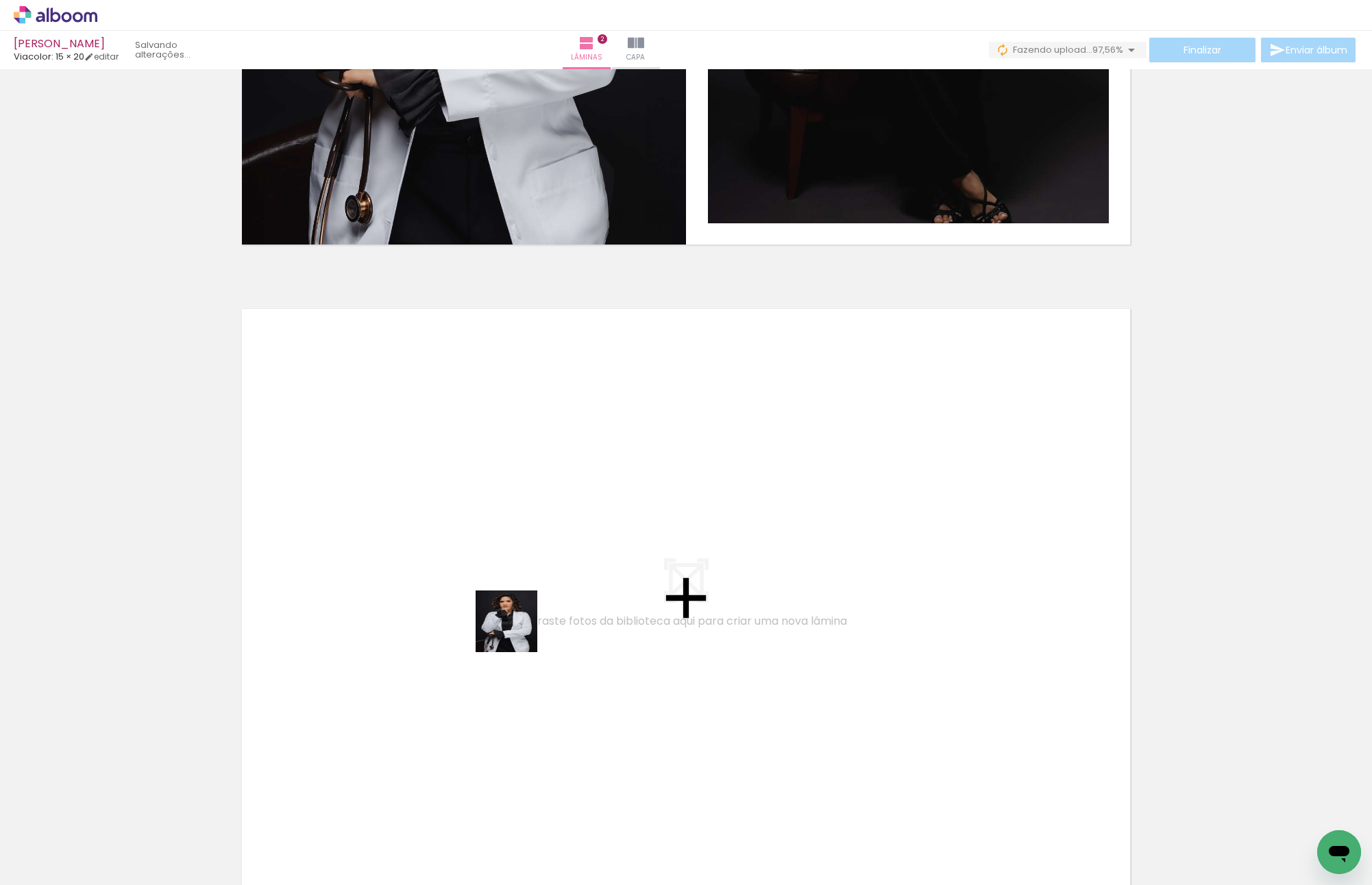
drag, startPoint x: 607, startPoint y: 825, endPoint x: 468, endPoint y: 557, distance: 301.9
click at [468, 557] on quentale-workspace at bounding box center [686, 442] width 1372 height 885
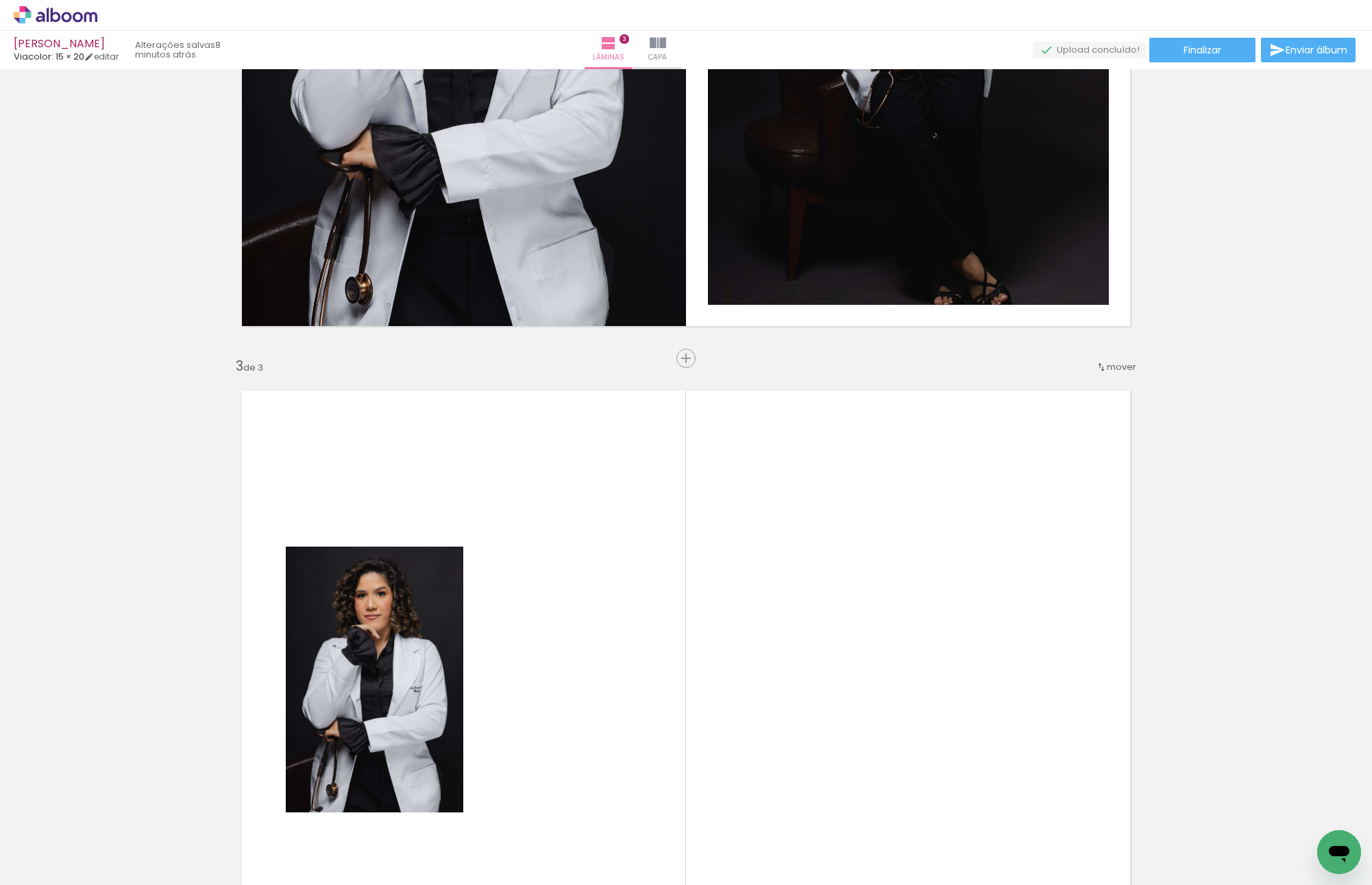
scroll to position [1058, 0]
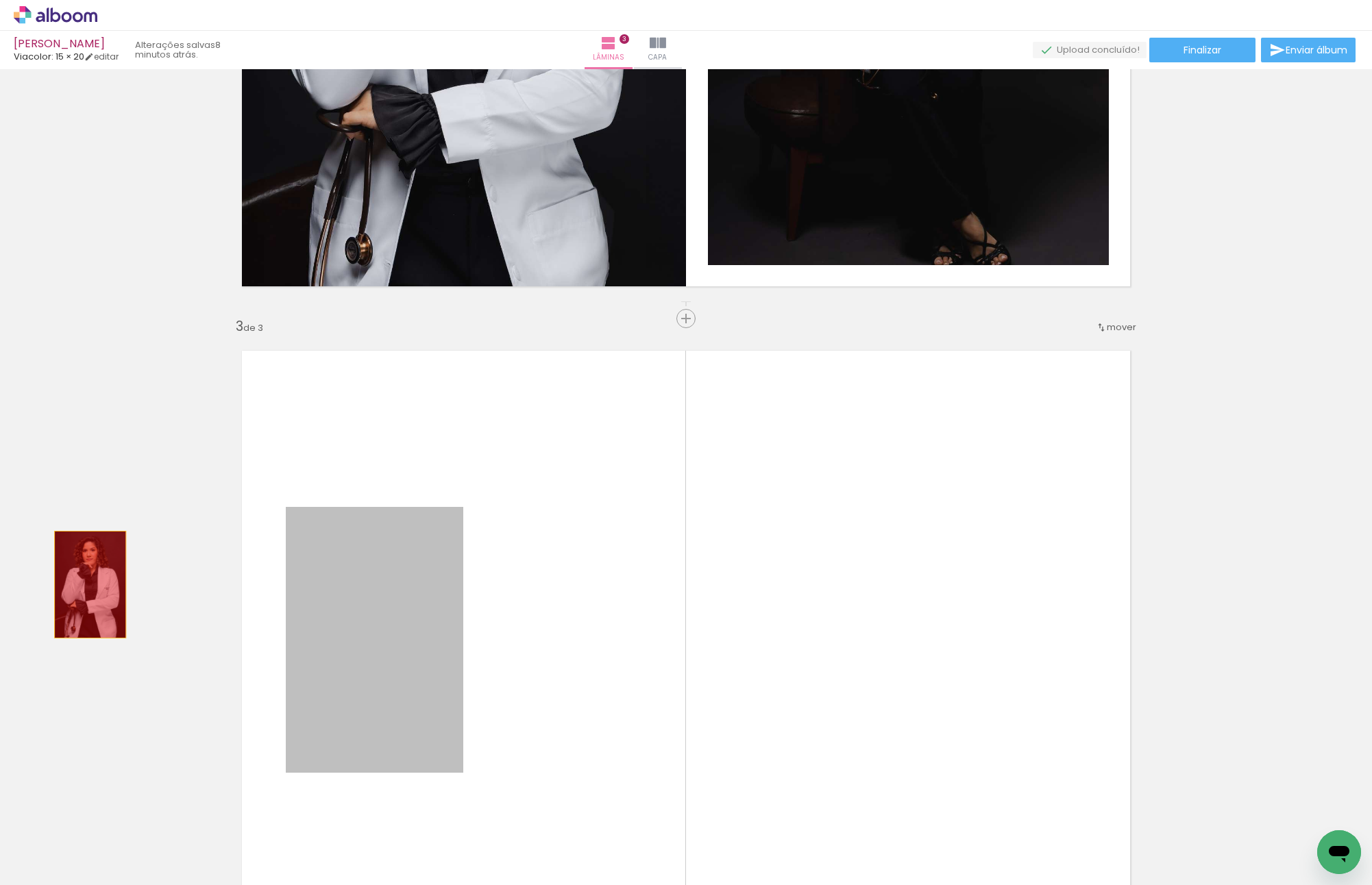
drag, startPoint x: 360, startPoint y: 647, endPoint x: 83, endPoint y: 583, distance: 284.3
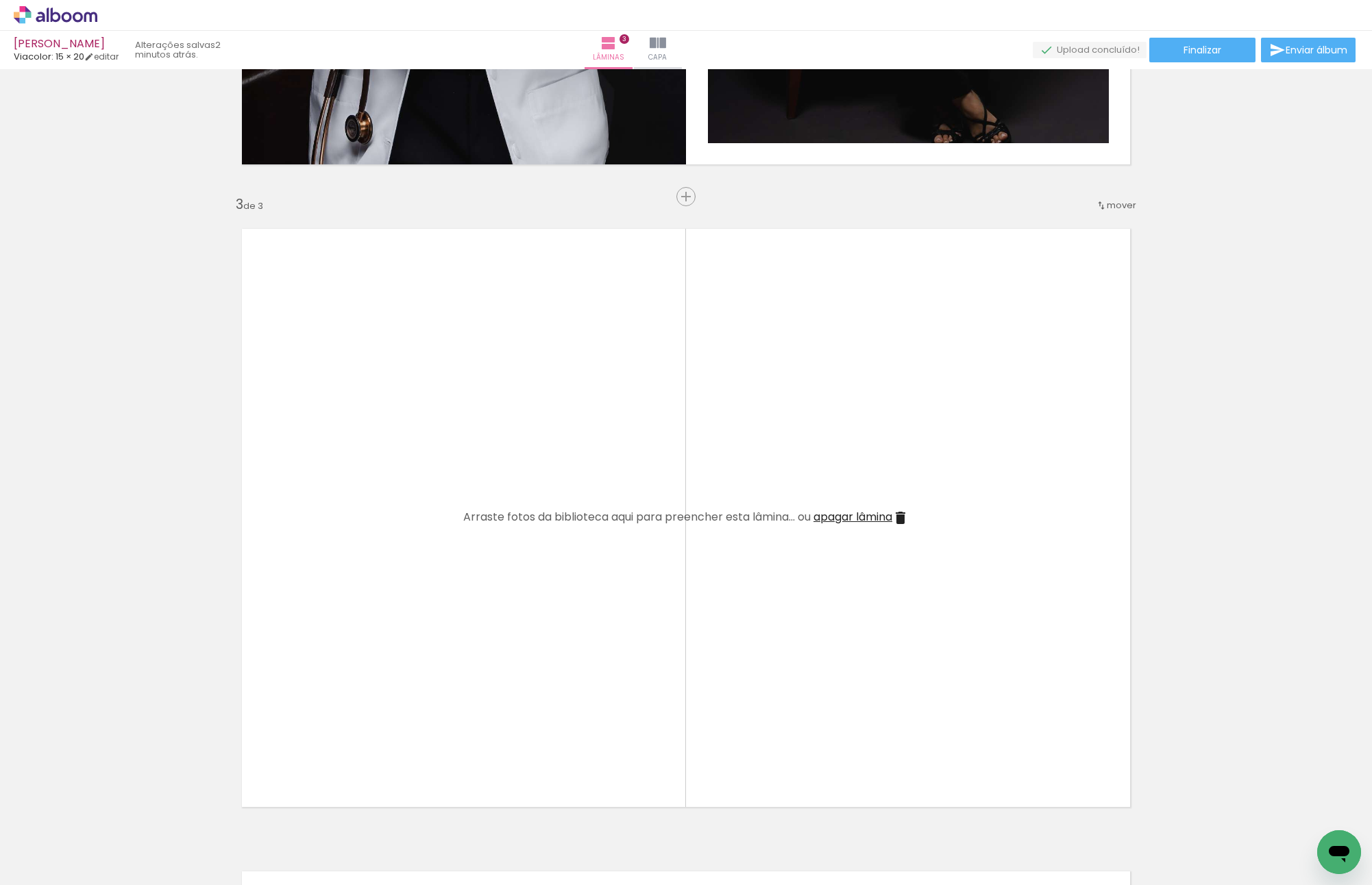
scroll to position [1263, 0]
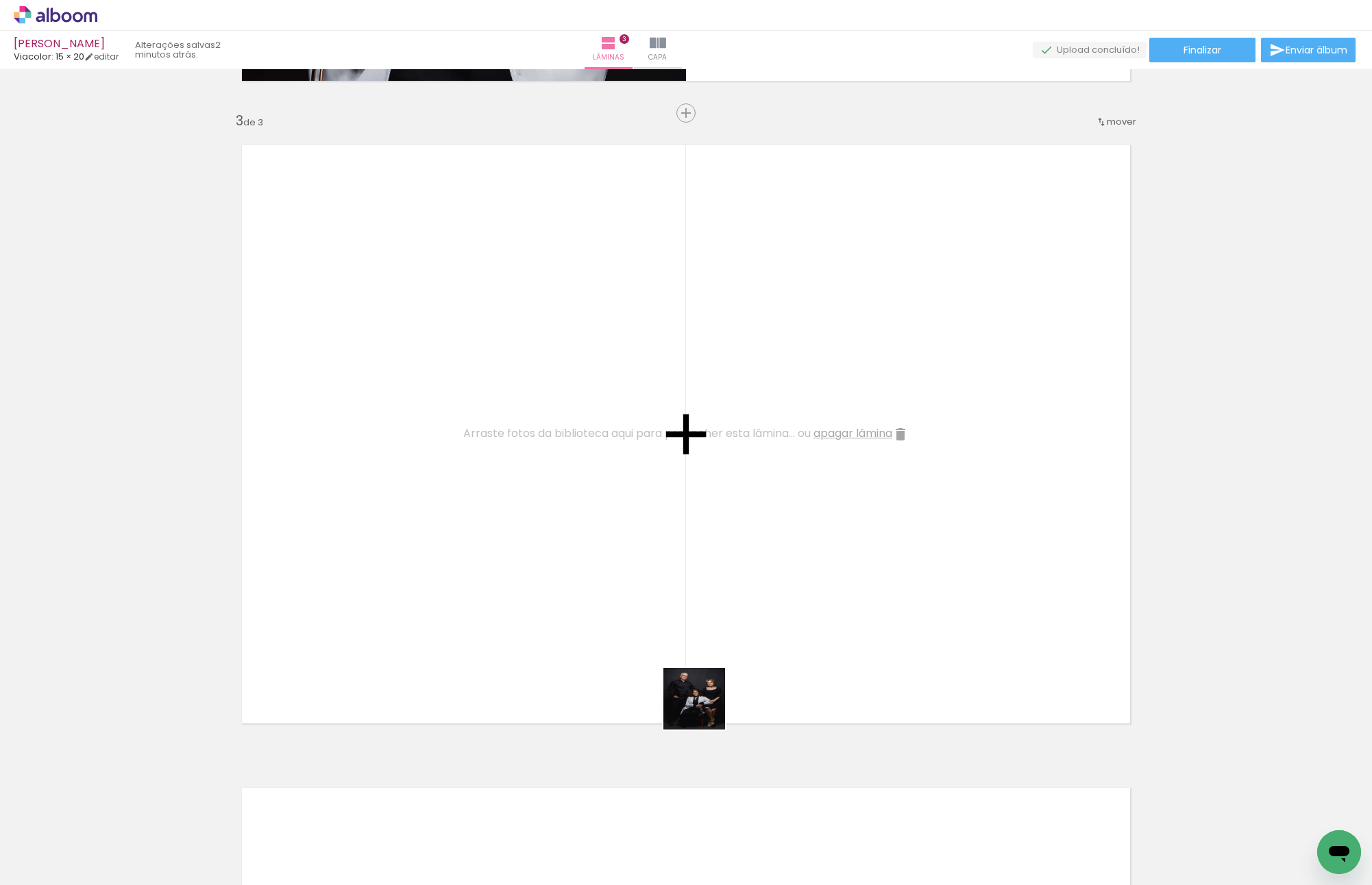
drag, startPoint x: 755, startPoint y: 837, endPoint x: 946, endPoint y: 671, distance: 253.1
click at [570, 399] on quentale-workspace at bounding box center [686, 442] width 1372 height 885
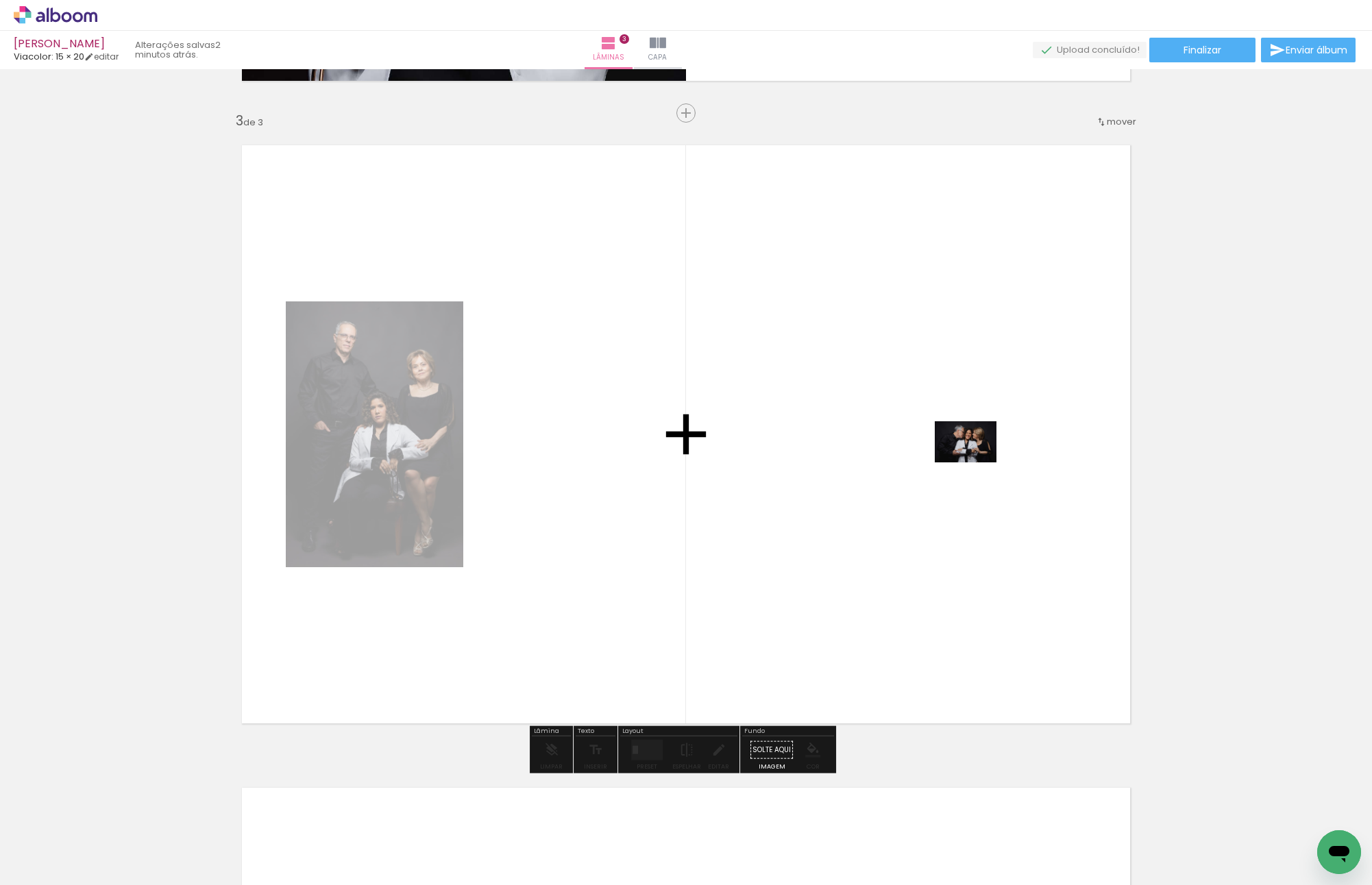
drag, startPoint x: 911, startPoint y: 836, endPoint x: 966, endPoint y: 453, distance: 386.9
click at [966, 453] on quentale-workspace at bounding box center [686, 442] width 1372 height 885
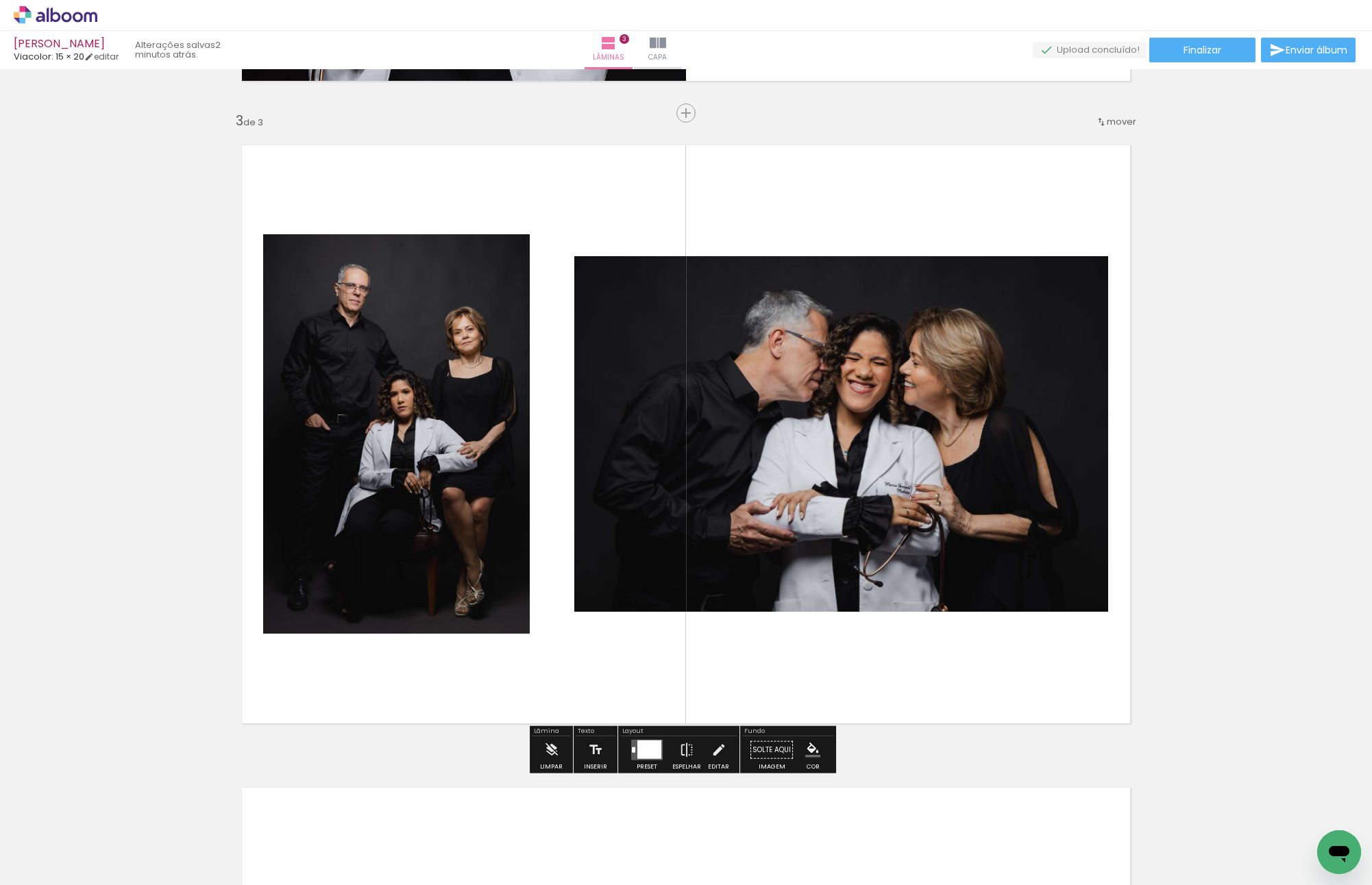
click at [651, 750] on div at bounding box center [650, 750] width 24 height 19
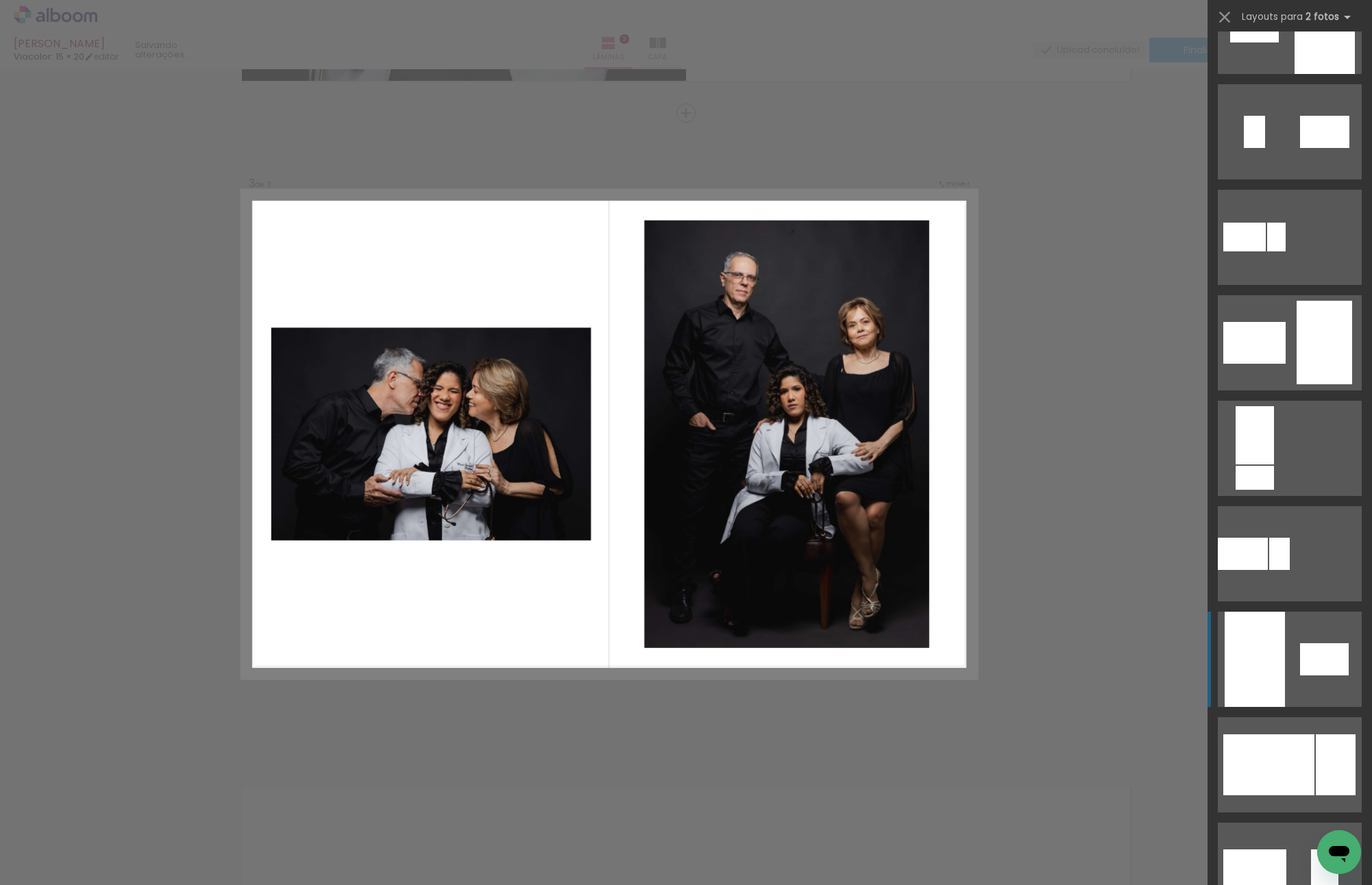
scroll to position [548, 0]
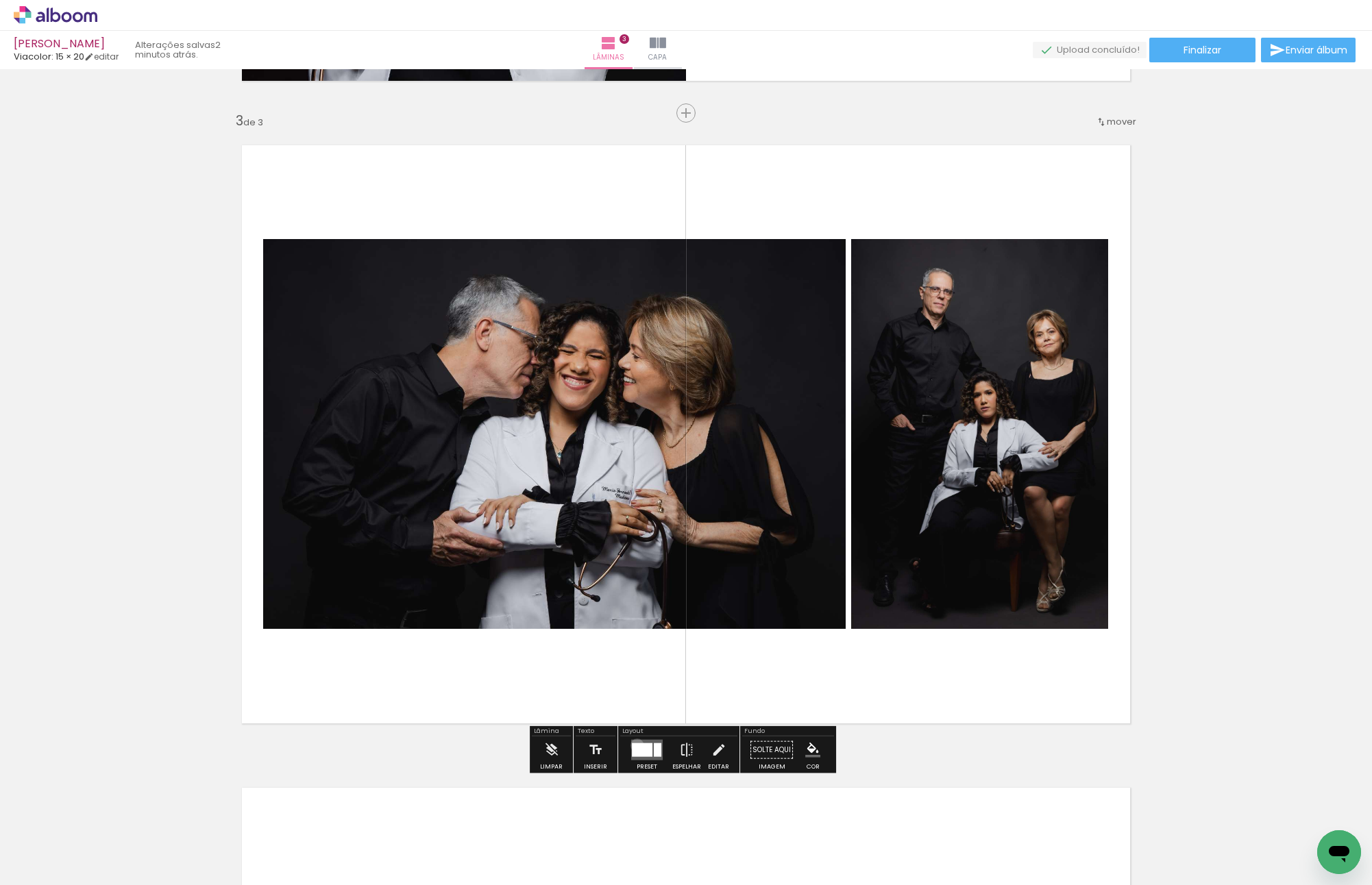
click at [634, 744] on div at bounding box center [642, 750] width 21 height 14
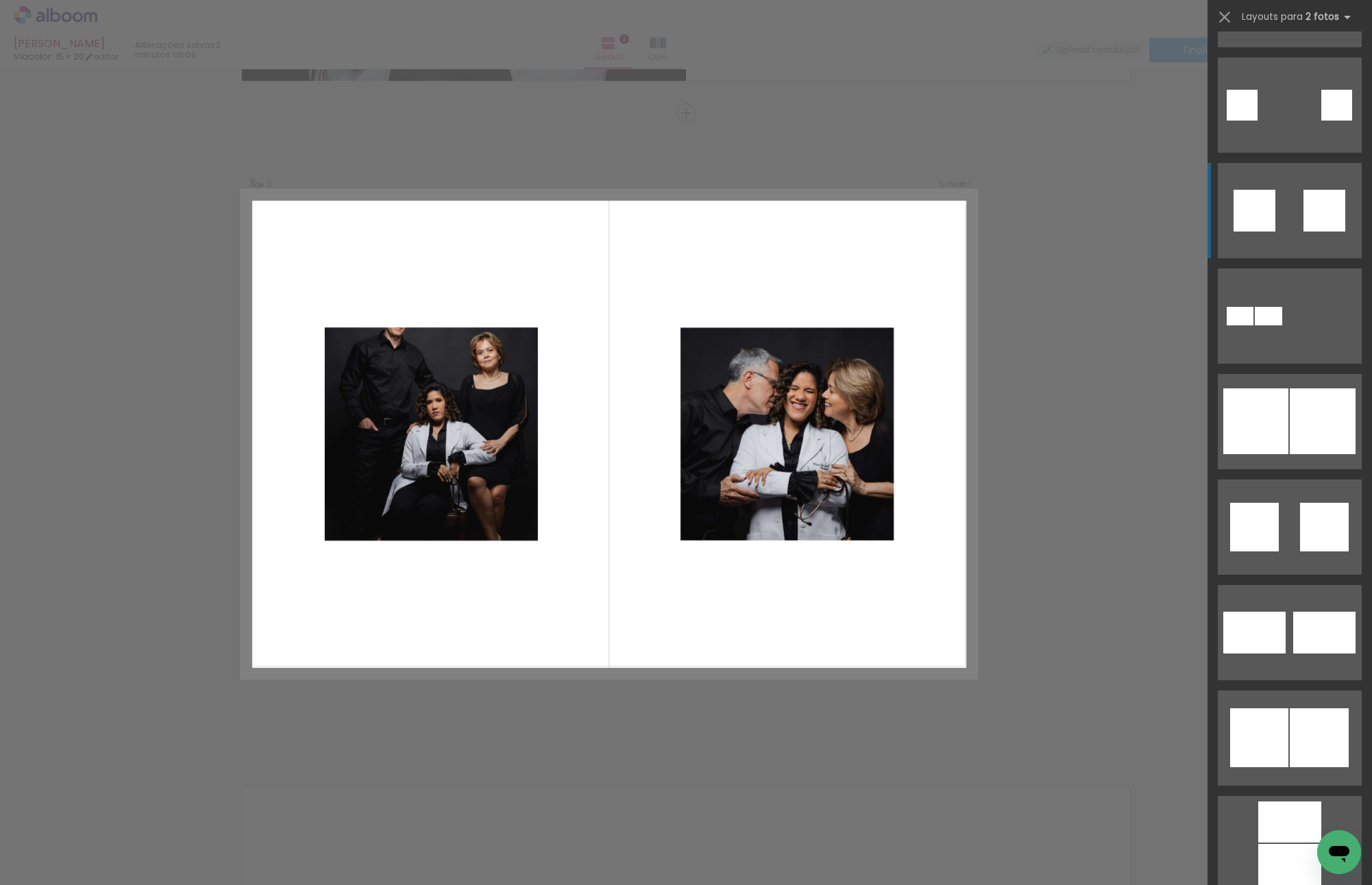
scroll to position [3963, 0]
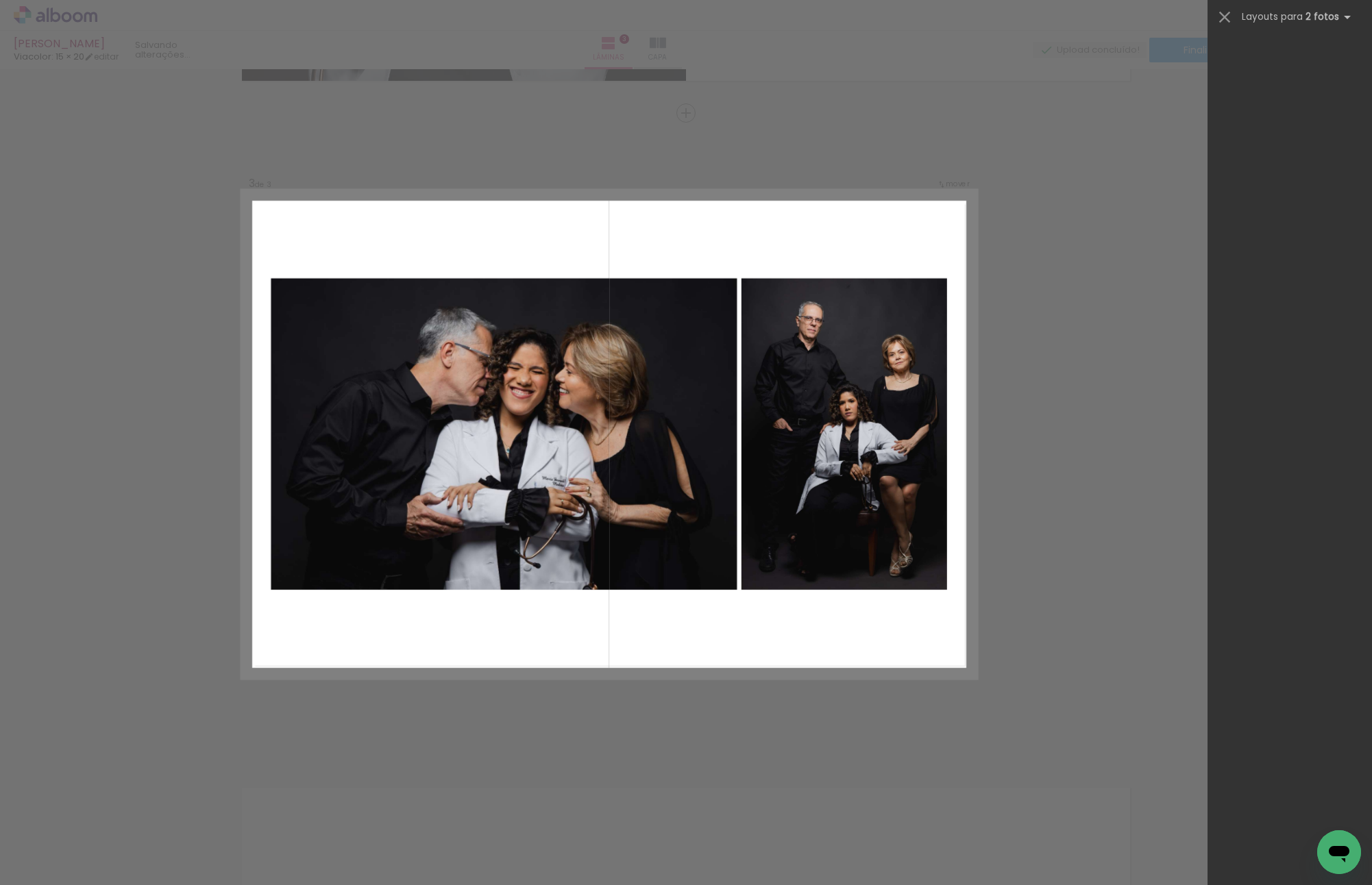
click at [1056, 491] on div "Confirmar Cancelar" at bounding box center [686, 106] width 1372 height 2603
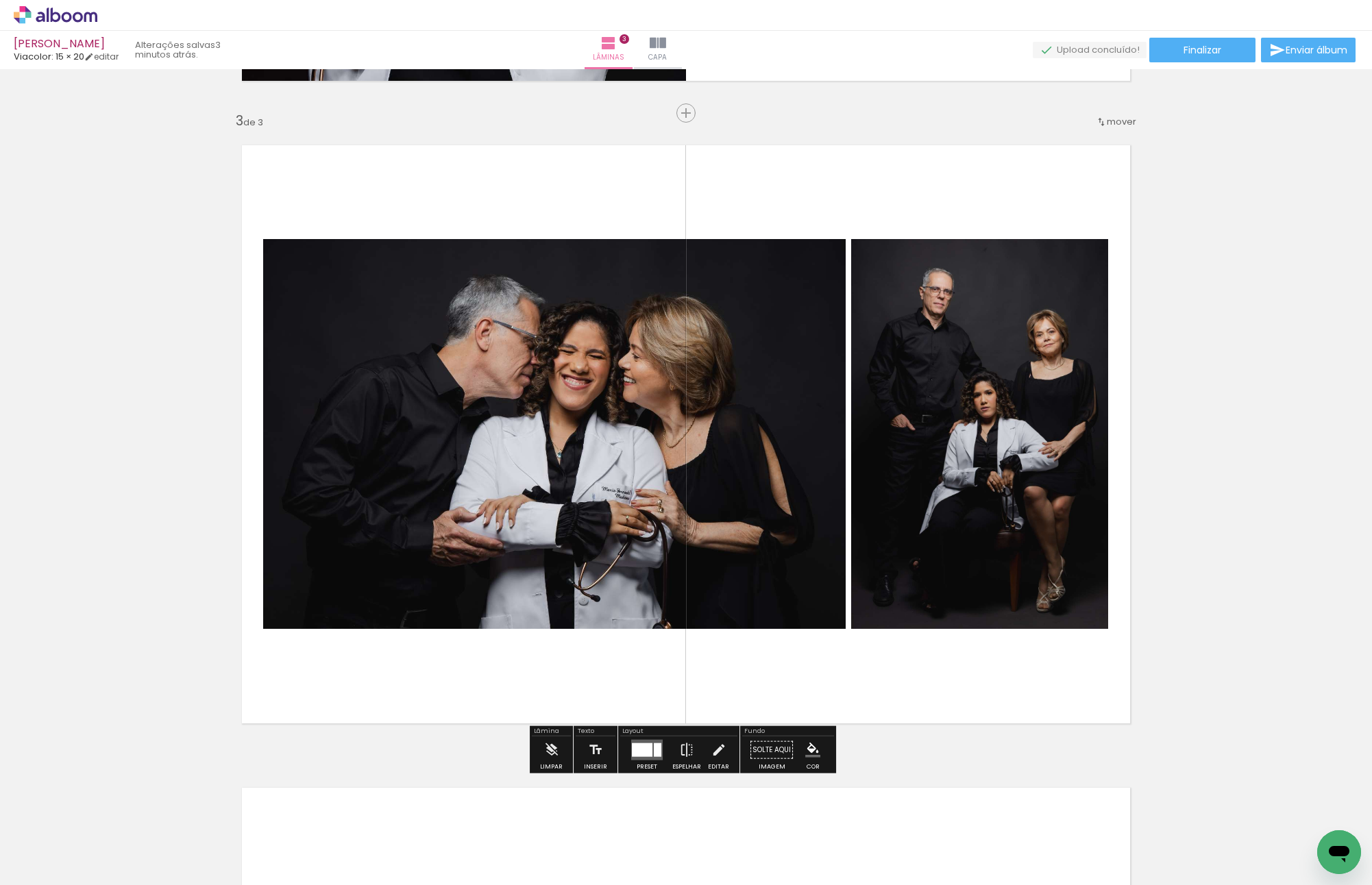
scroll to position [0, 69]
click at [1175, 669] on div "Inserir lâmina 1 de 3 Inserir lâmina 2 de 3 Inserir lâmina 3 de 3" at bounding box center [686, 95] width 1372 height 2570
click at [1181, 655] on div "Inserir lâmina 1 de 3 Inserir lâmina 2 de 3 Inserir lâmina 3 de 3" at bounding box center [686, 95] width 1372 height 2570
click at [1180, 398] on div "Inserir lâmina 1 de 3 Inserir lâmina 2 de 3 Inserir lâmina 3 de 3" at bounding box center [686, 95] width 1372 height 2570
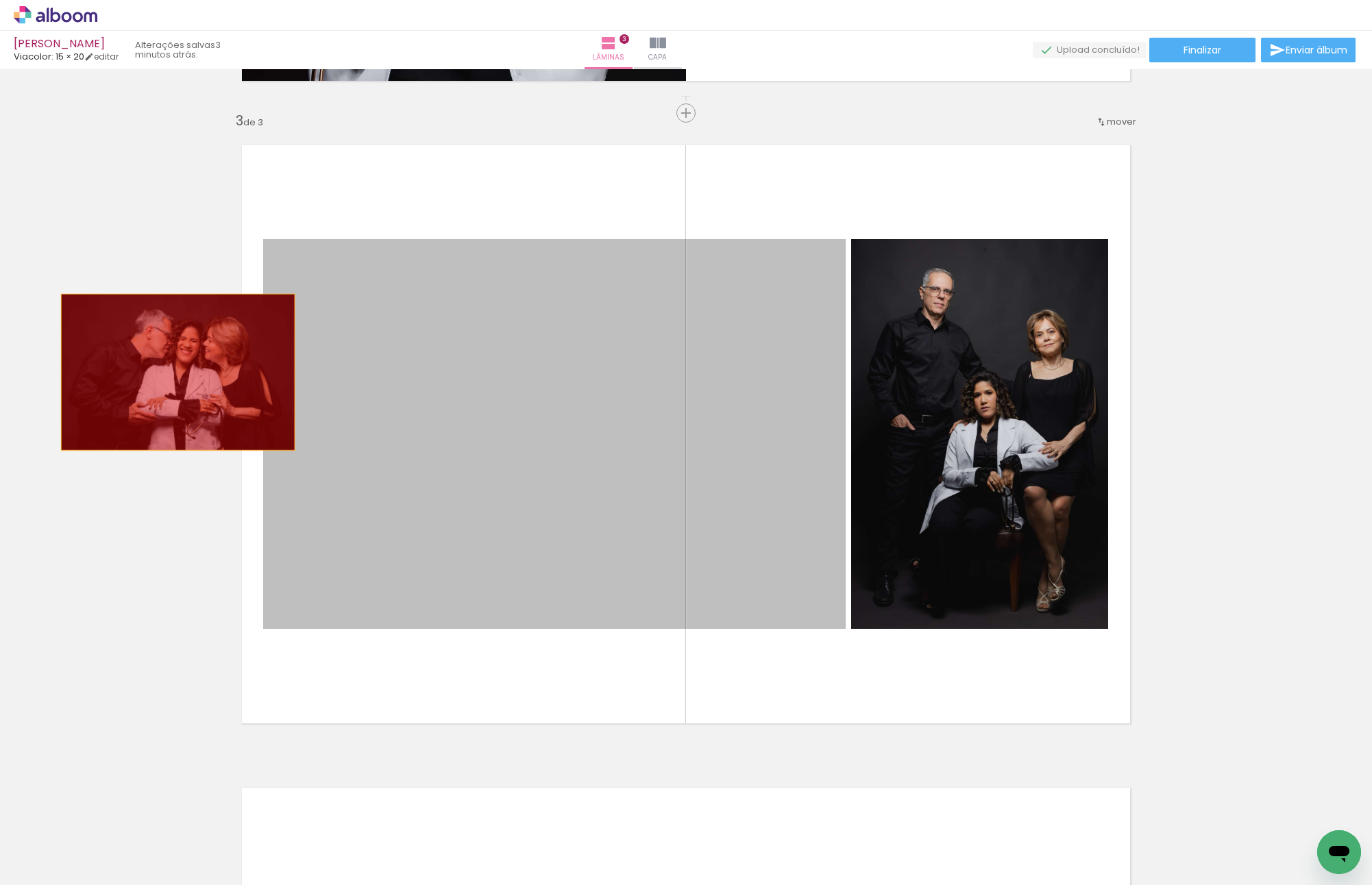
drag, startPoint x: 674, startPoint y: 428, endPoint x: 147, endPoint y: 365, distance: 530.8
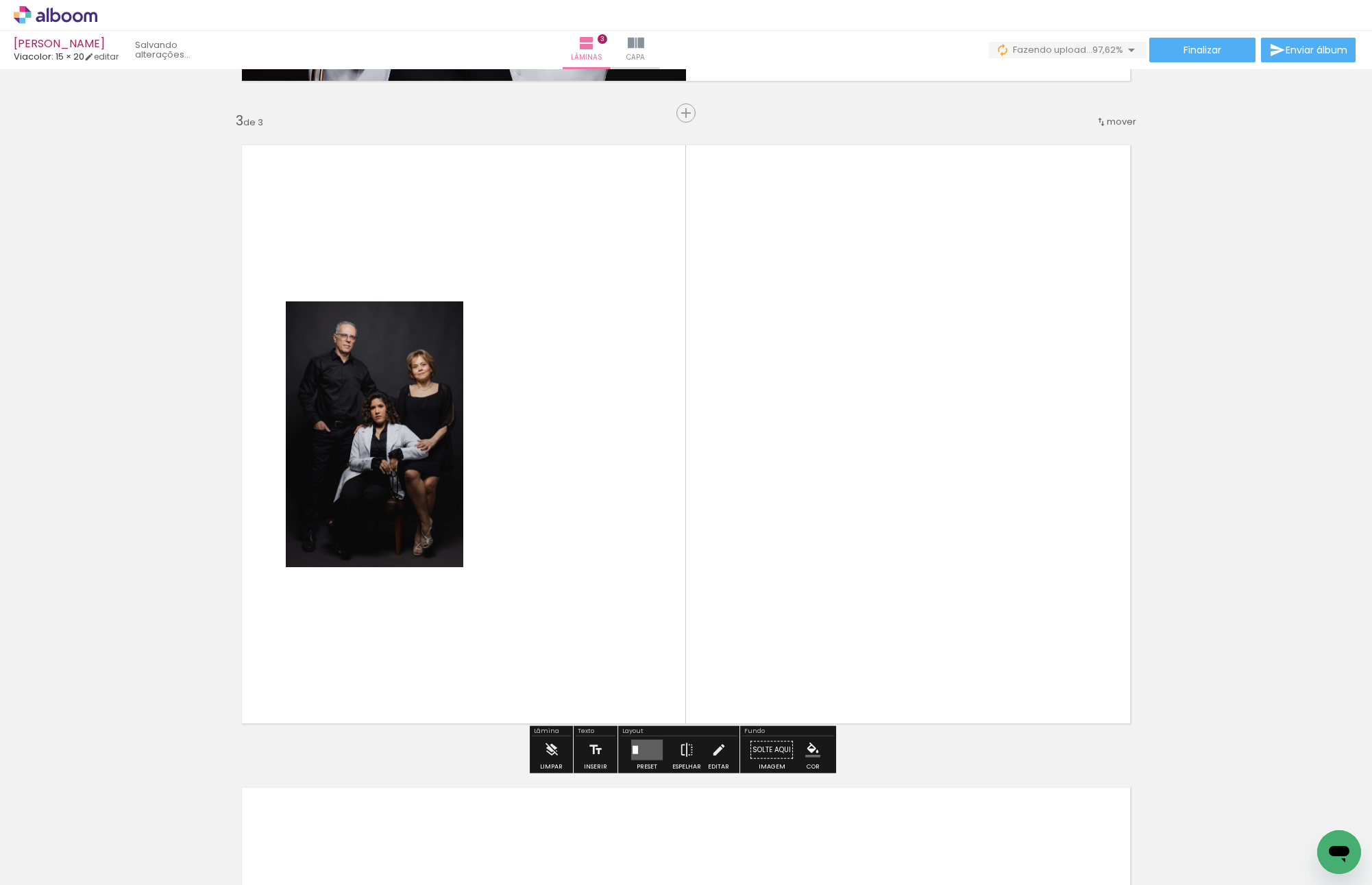
scroll to position [0, 1968]
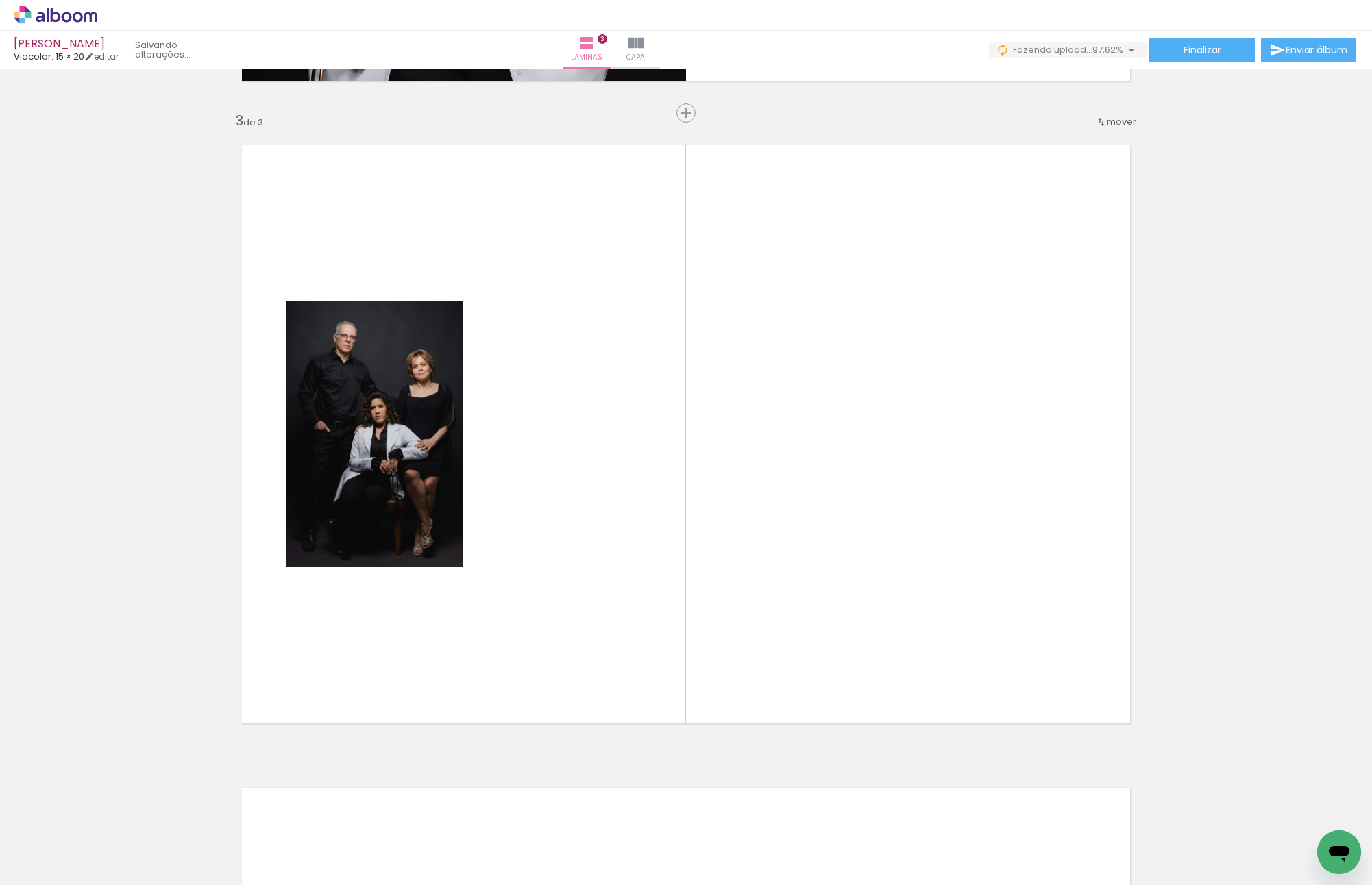
drag, startPoint x: 1309, startPoint y: 824, endPoint x: 867, endPoint y: 373, distance: 631.5
click at [872, 371] on quentale-workspace at bounding box center [686, 442] width 1372 height 885
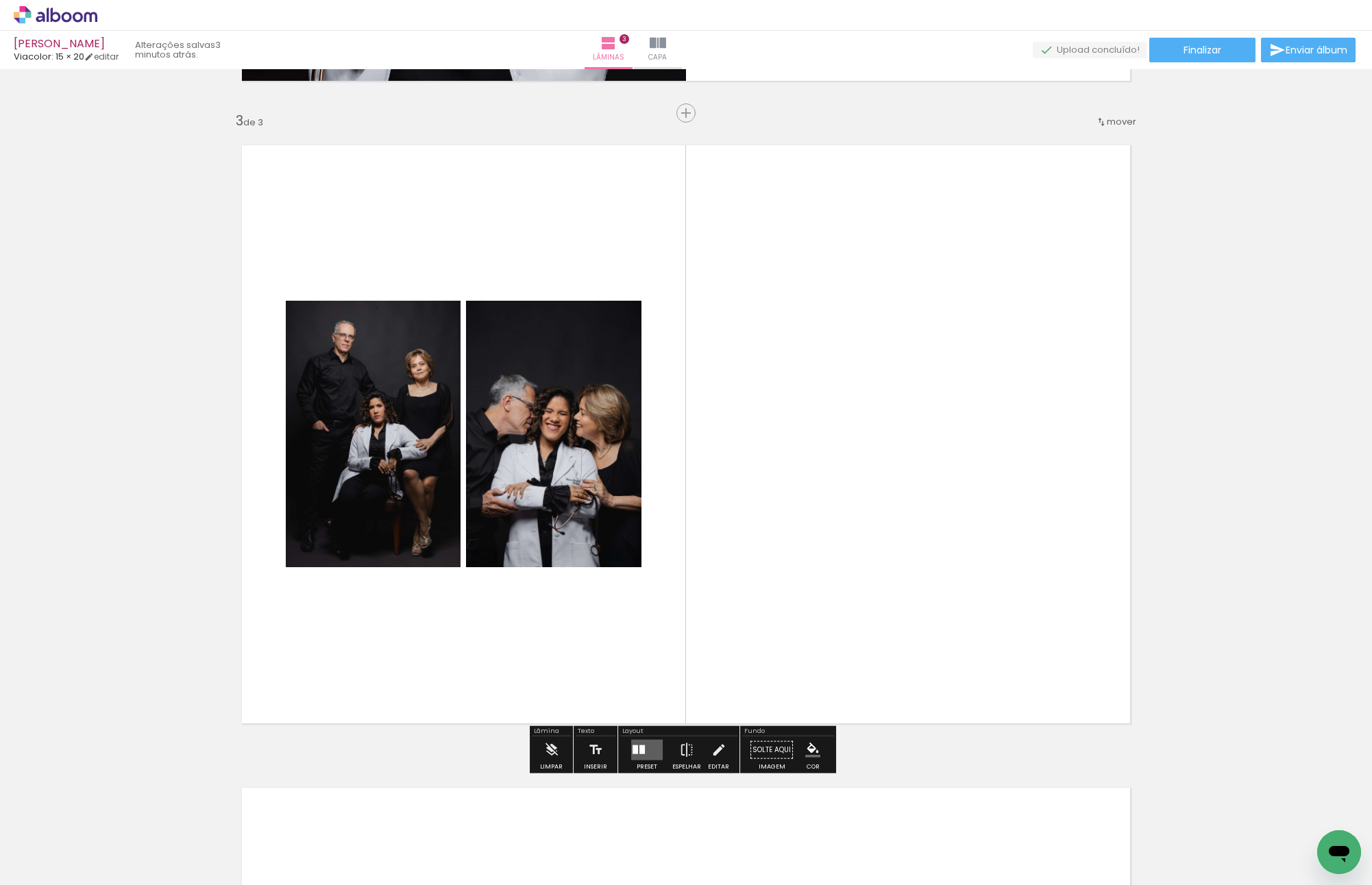
click at [883, 520] on quentale-layouter at bounding box center [686, 434] width 918 height 608
click at [635, 761] on div at bounding box center [646, 750] width 37 height 27
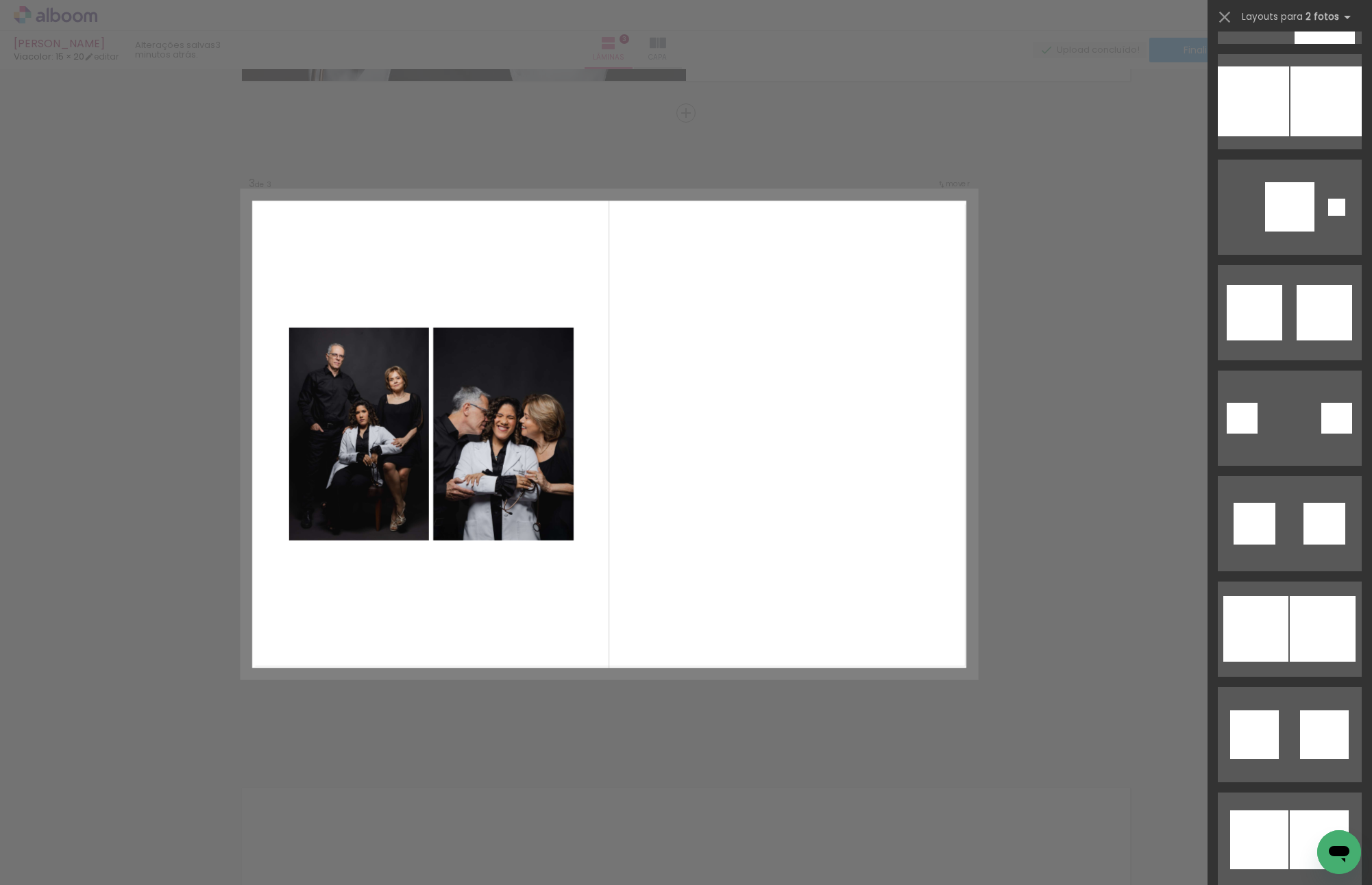
scroll to position [0, 0]
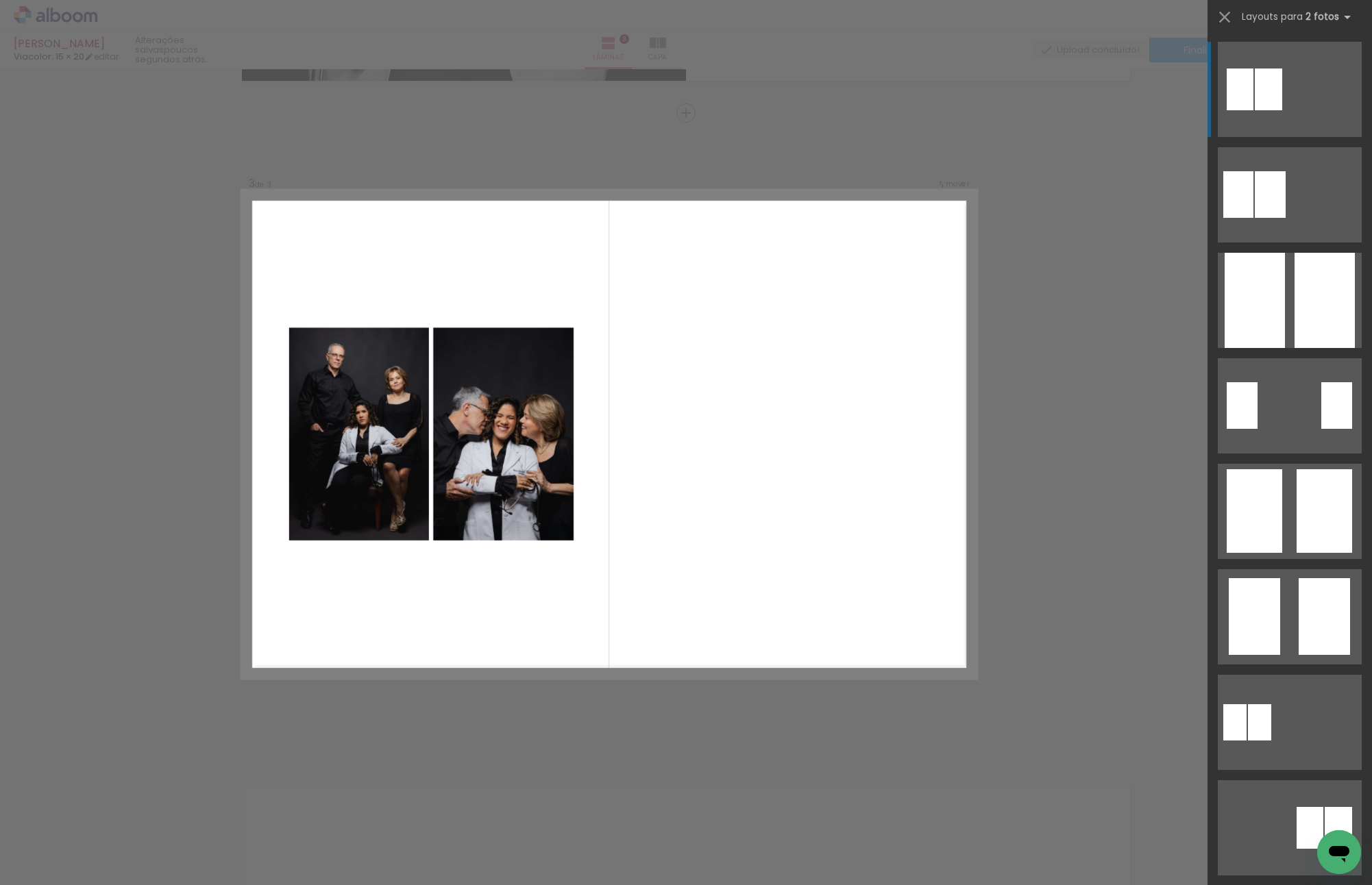
click at [1059, 478] on div "Confirmar Cancelar" at bounding box center [686, 106] width 1372 height 2603
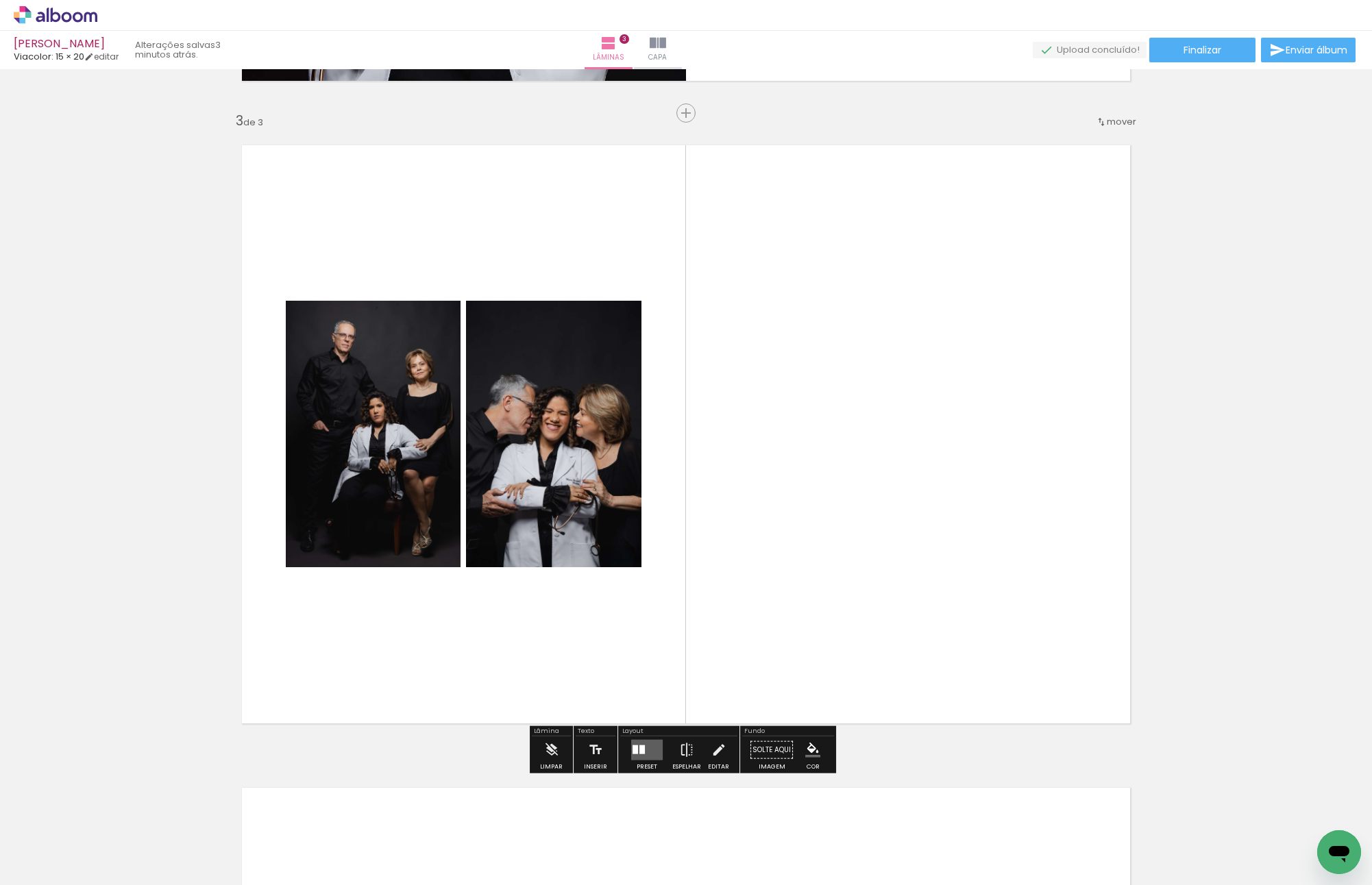
click at [643, 744] on quentale-layouter at bounding box center [647, 750] width 32 height 21
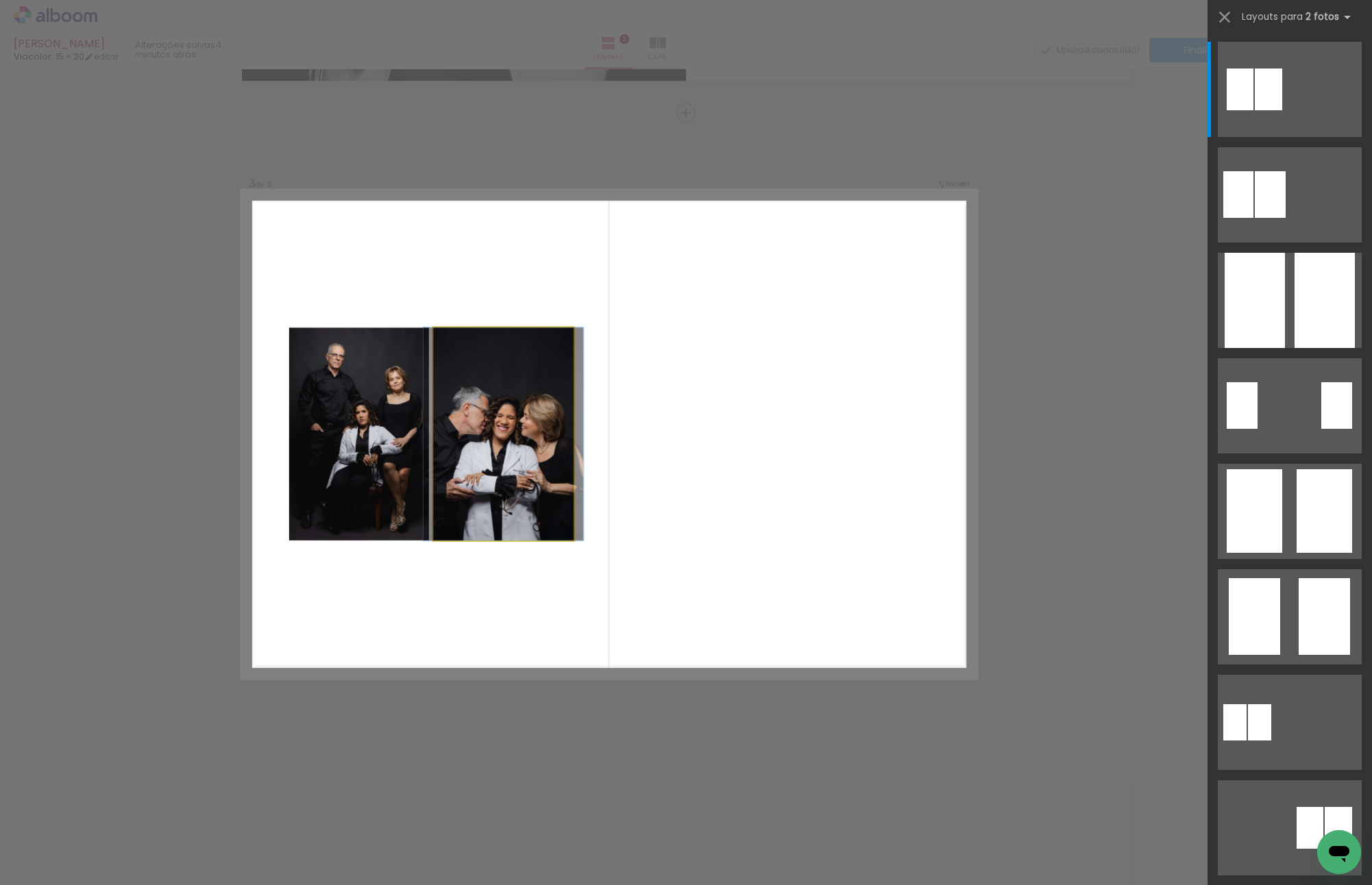
click at [796, 469] on quentale-layouter at bounding box center [609, 434] width 734 height 486
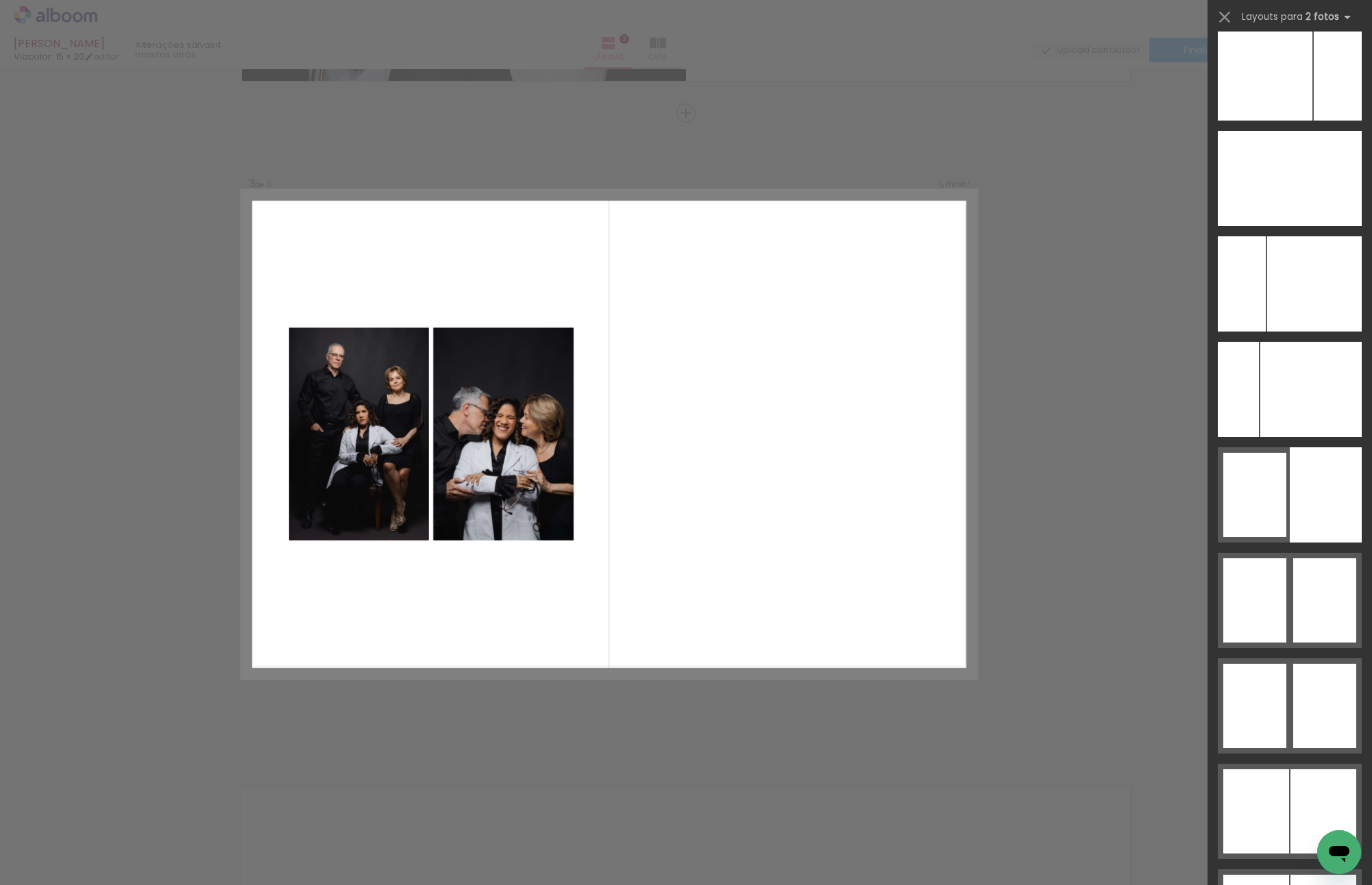
scroll to position [8009, 0]
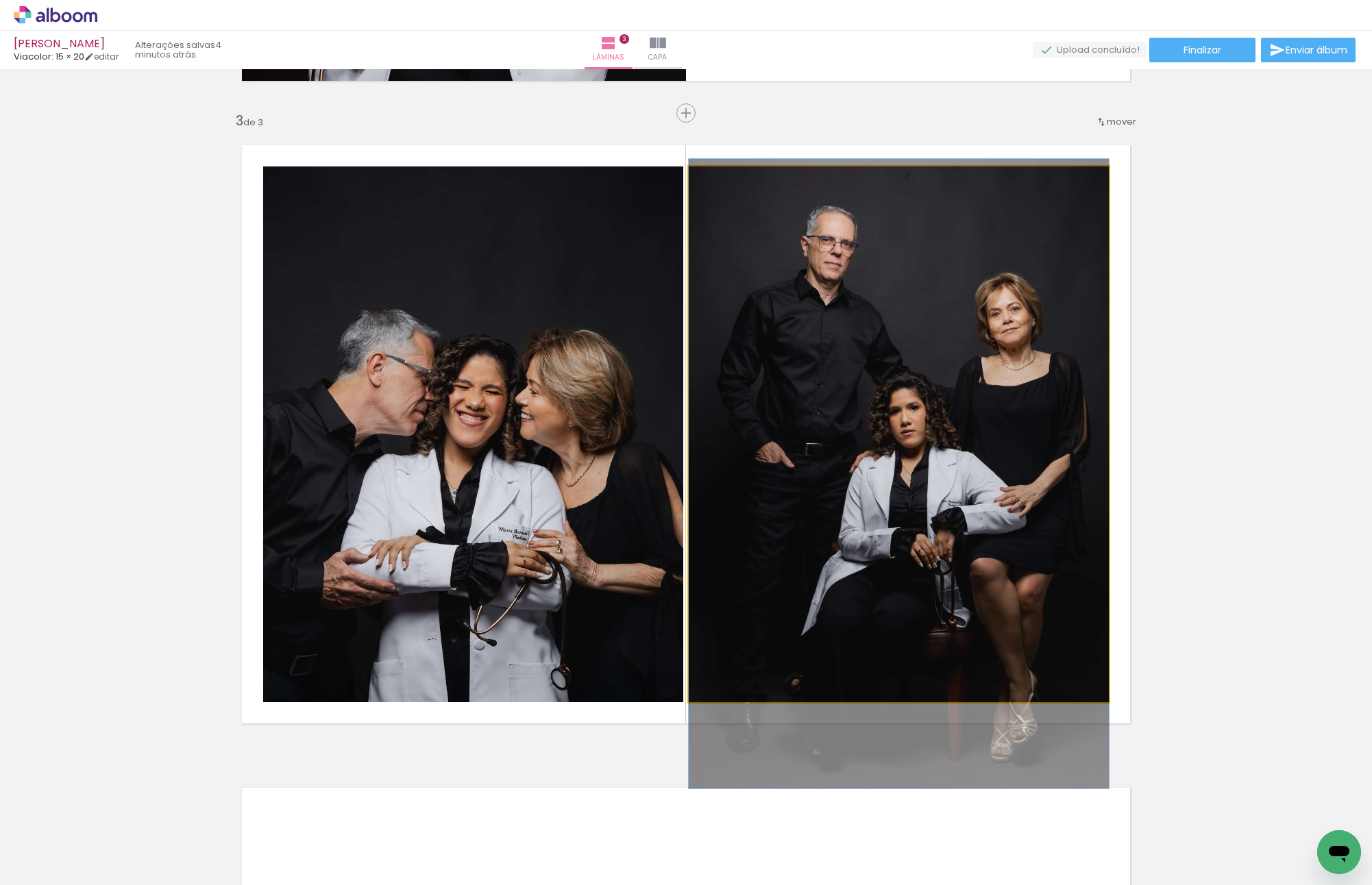
drag, startPoint x: 812, startPoint y: 472, endPoint x: 801, endPoint y: 526, distance: 55.1
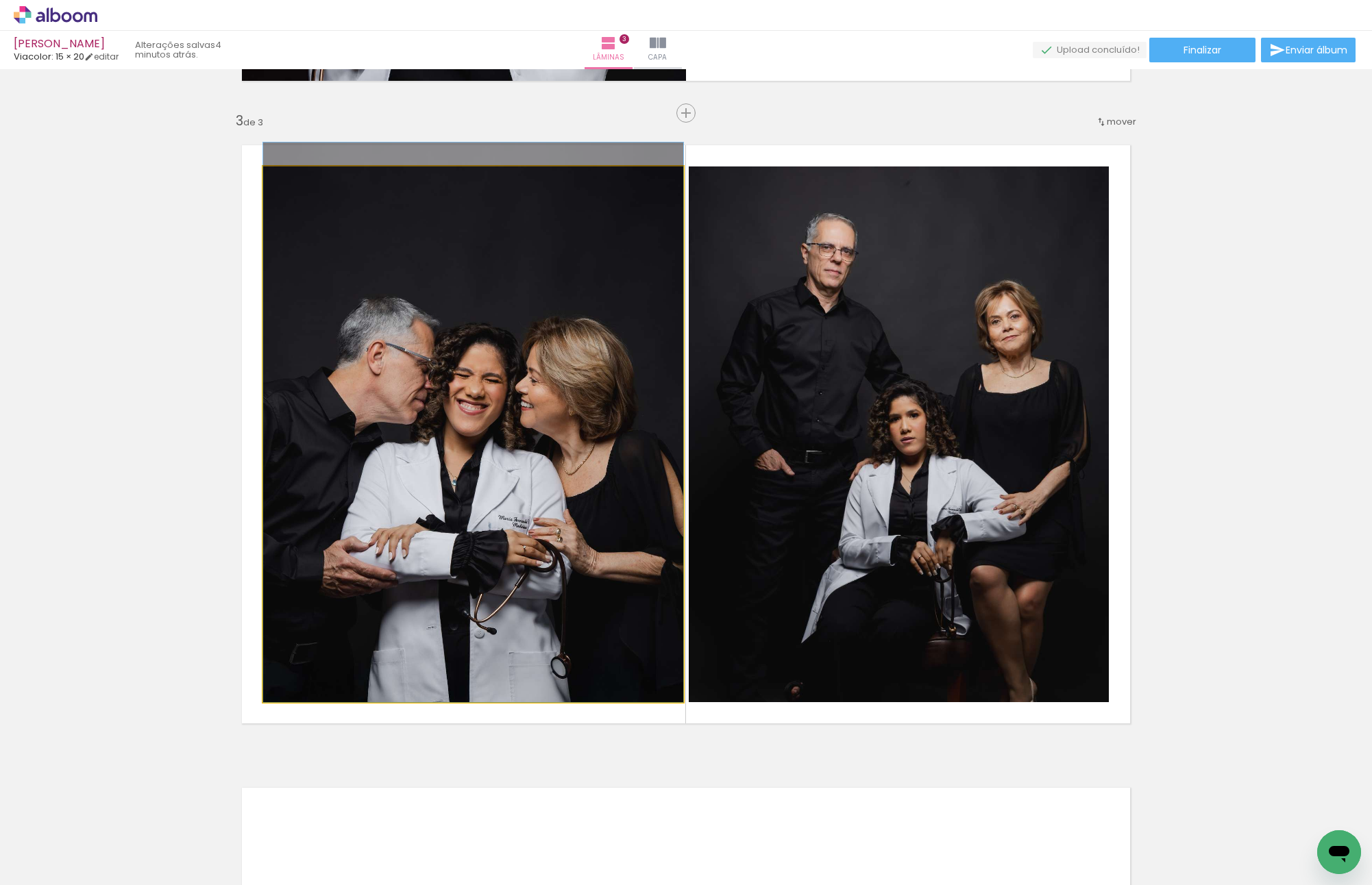
drag, startPoint x: 474, startPoint y: 441, endPoint x: 484, endPoint y: 333, distance: 108.5
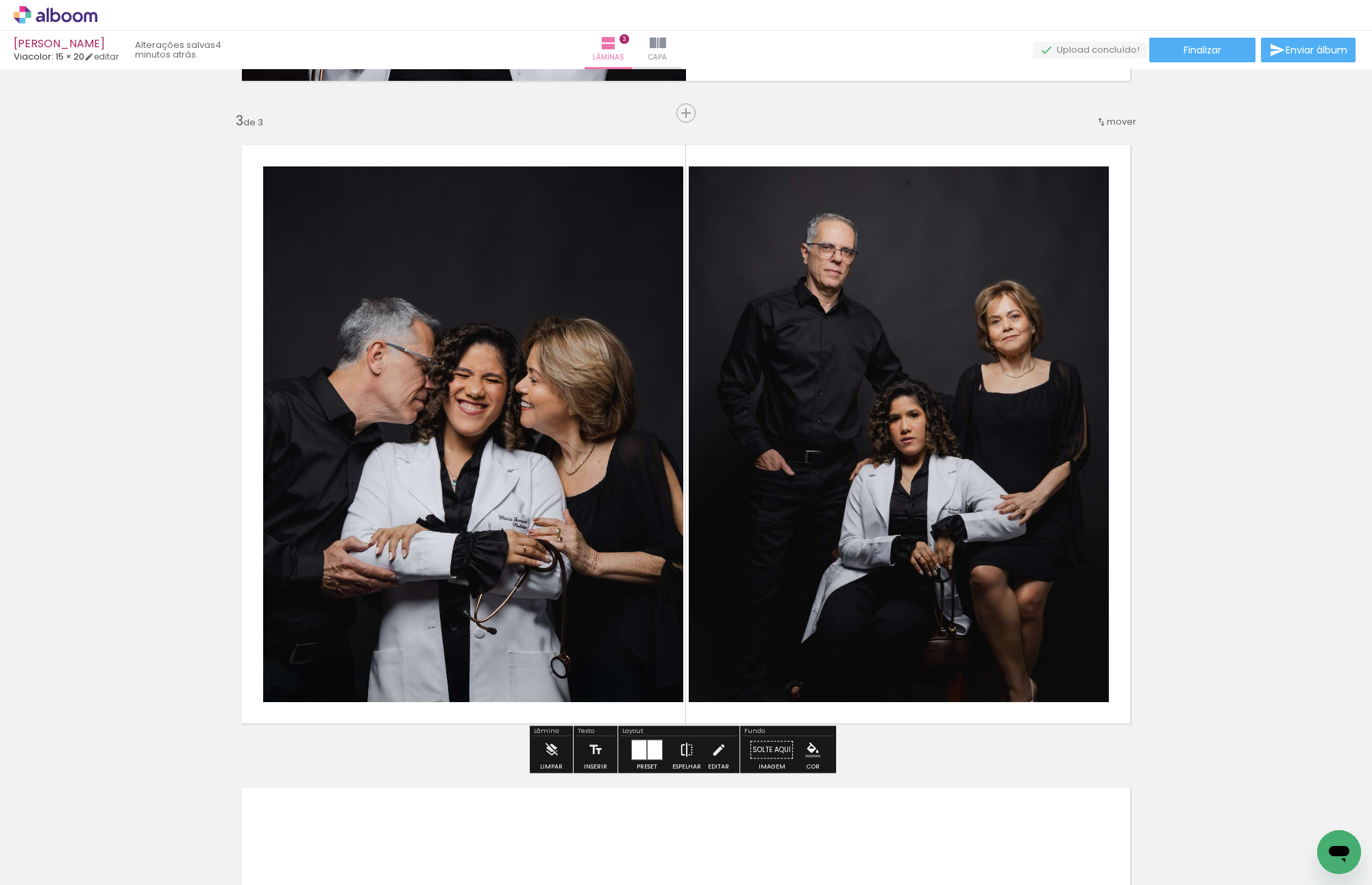
click at [682, 744] on iron-icon at bounding box center [686, 750] width 15 height 27
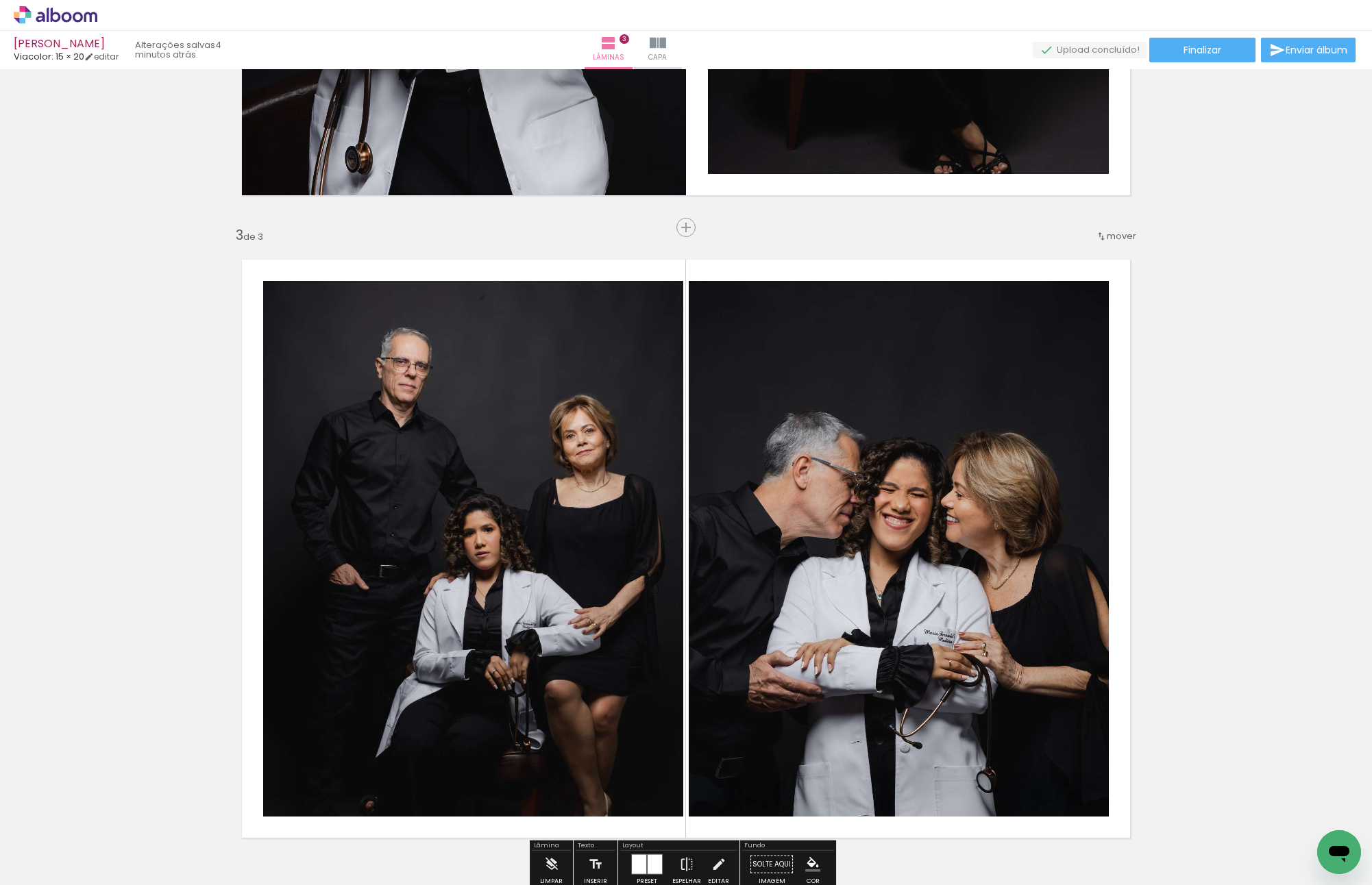
scroll to position [1058, 0]
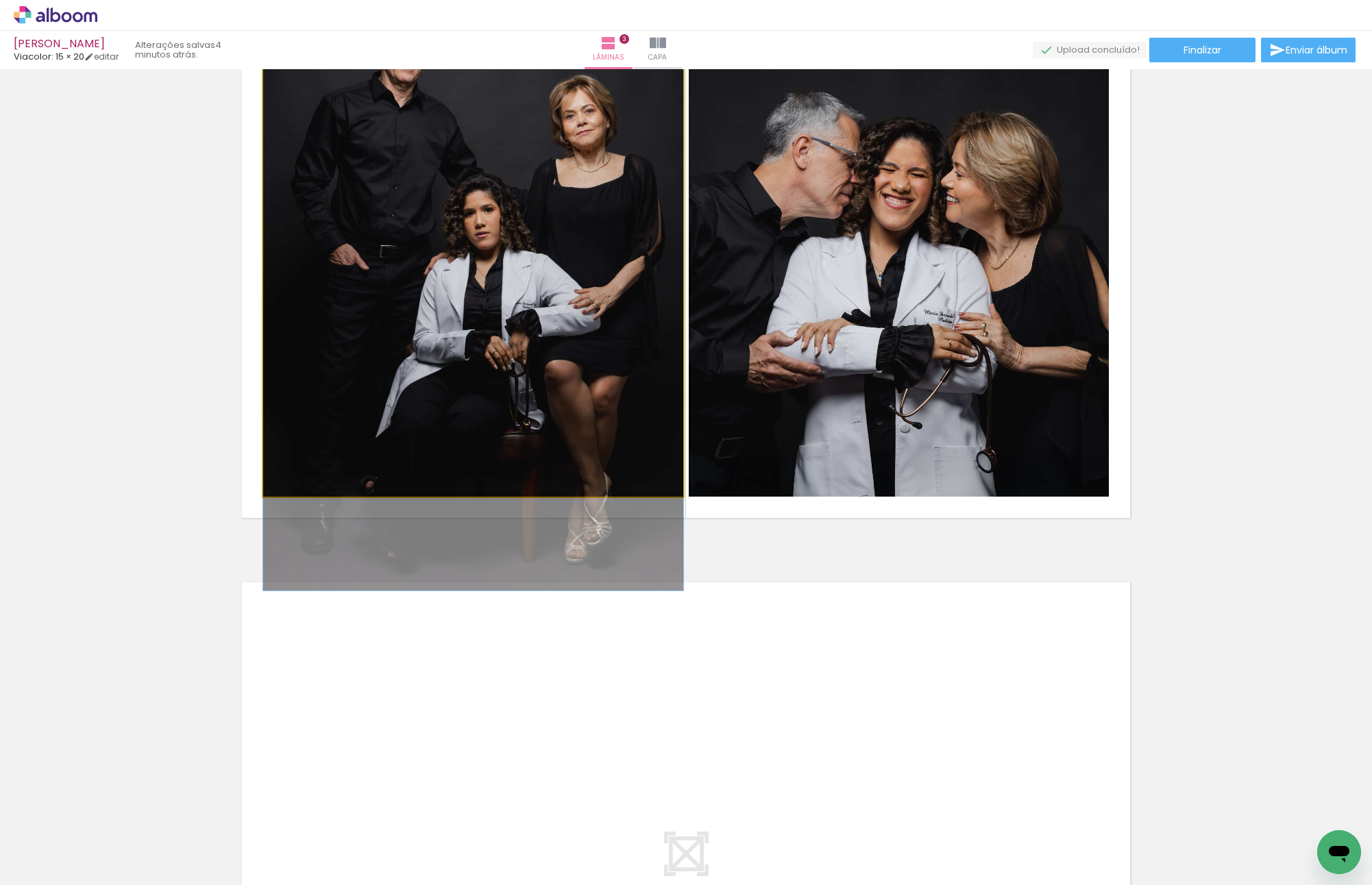
drag, startPoint x: 496, startPoint y: 269, endPoint x: 495, endPoint y: 282, distance: 13.0
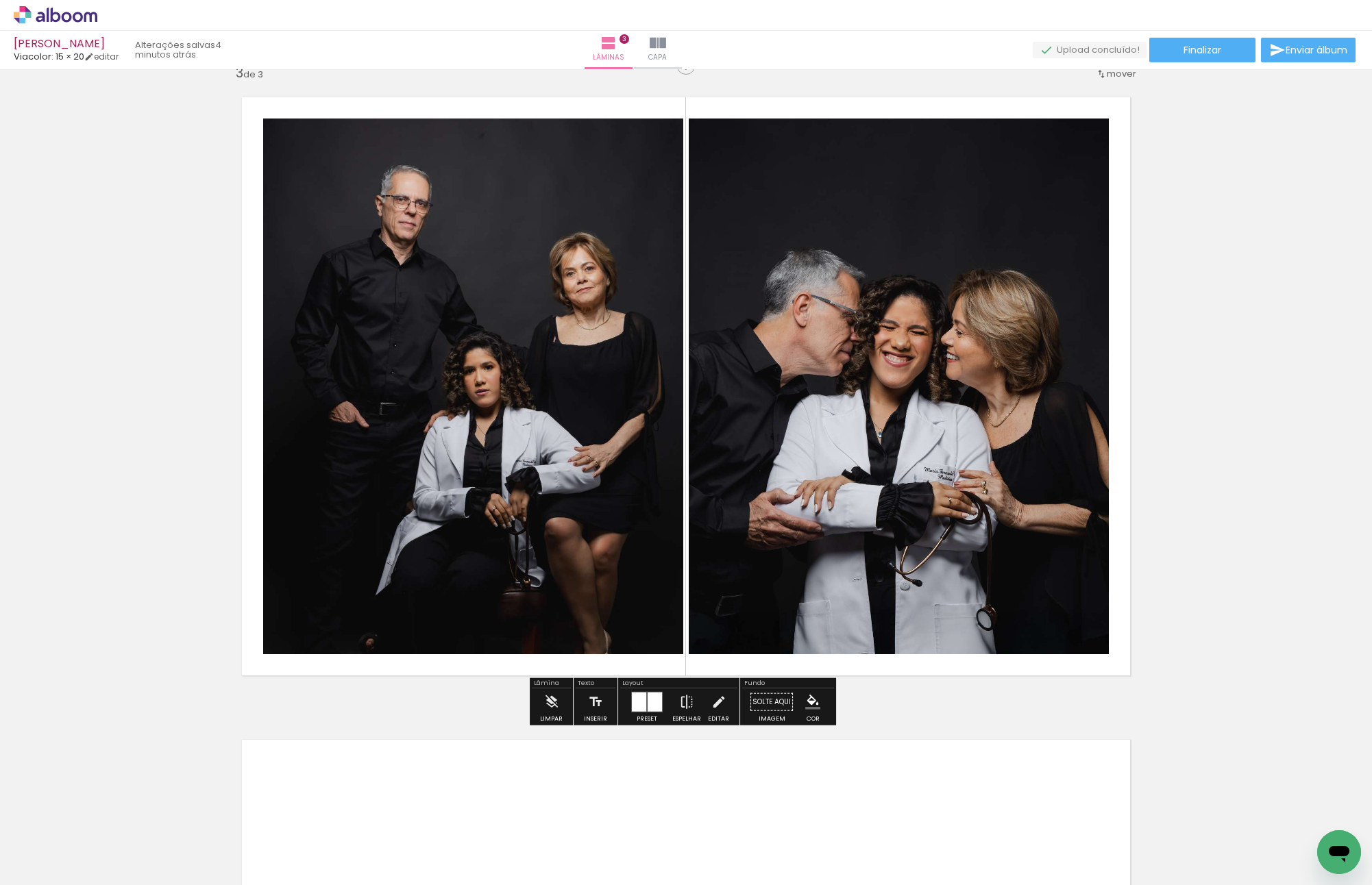
scroll to position [1127, 0]
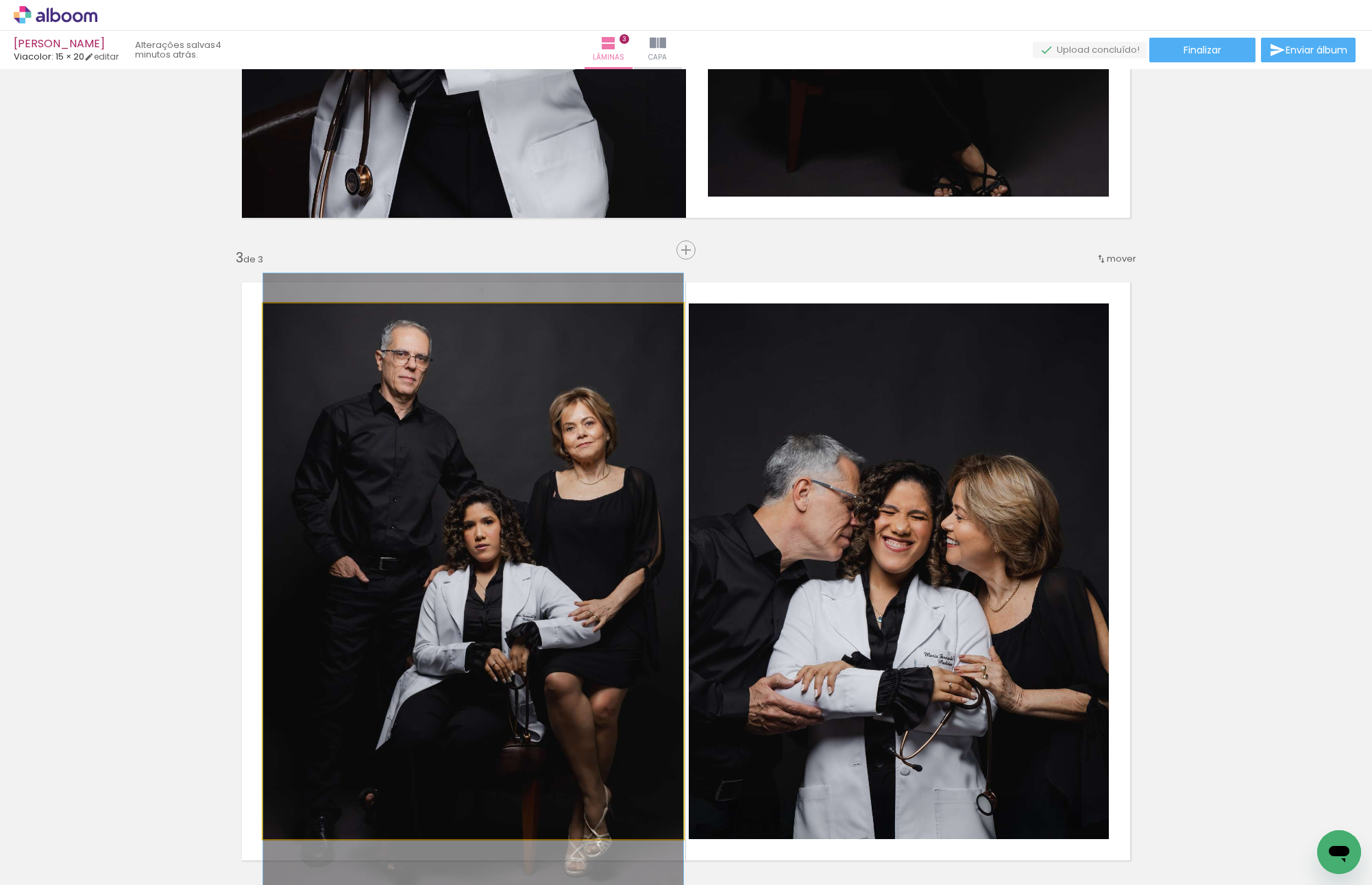
drag, startPoint x: 555, startPoint y: 455, endPoint x: 556, endPoint y: 420, distance: 35.0
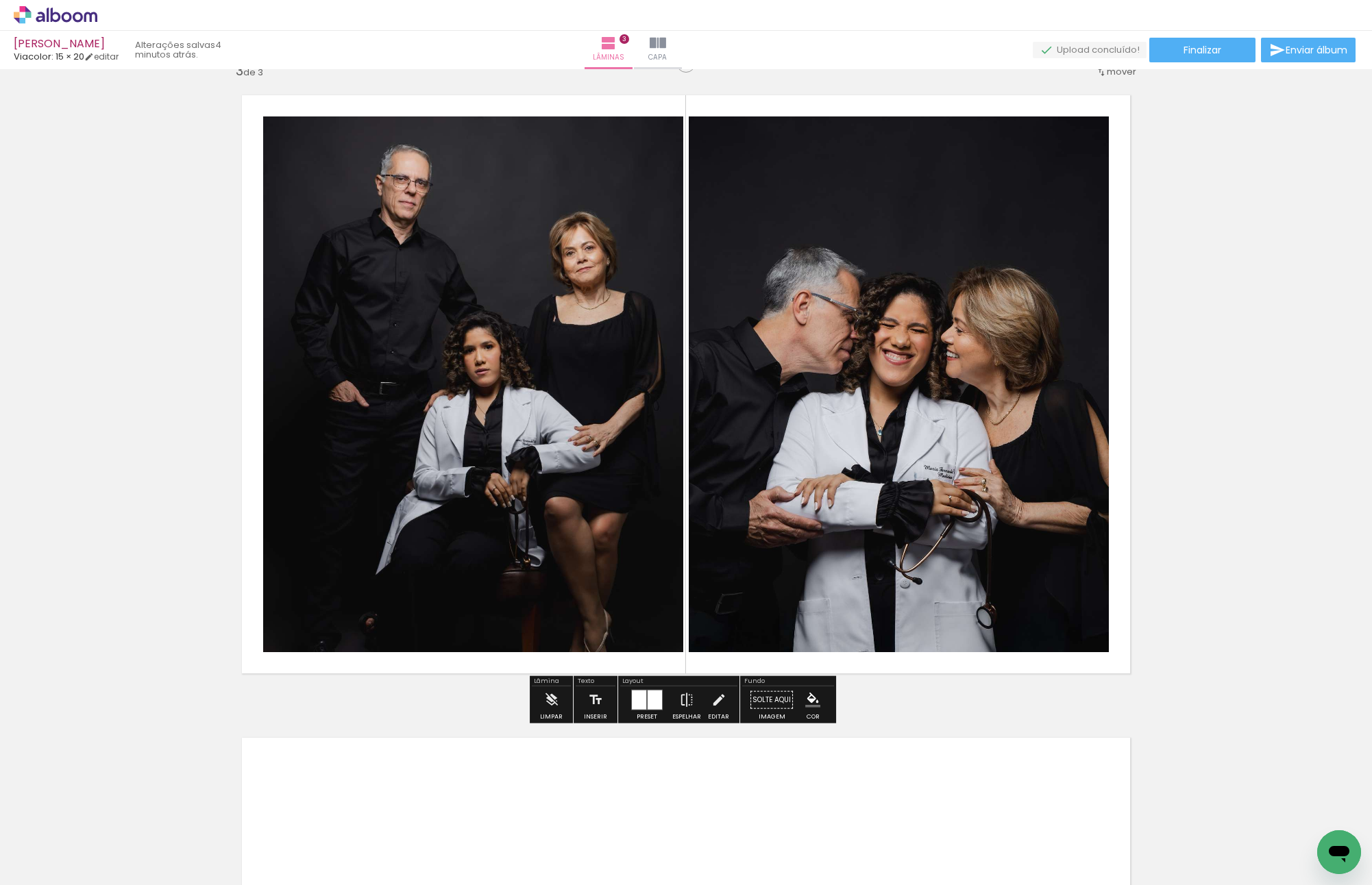
scroll to position [1263, 0]
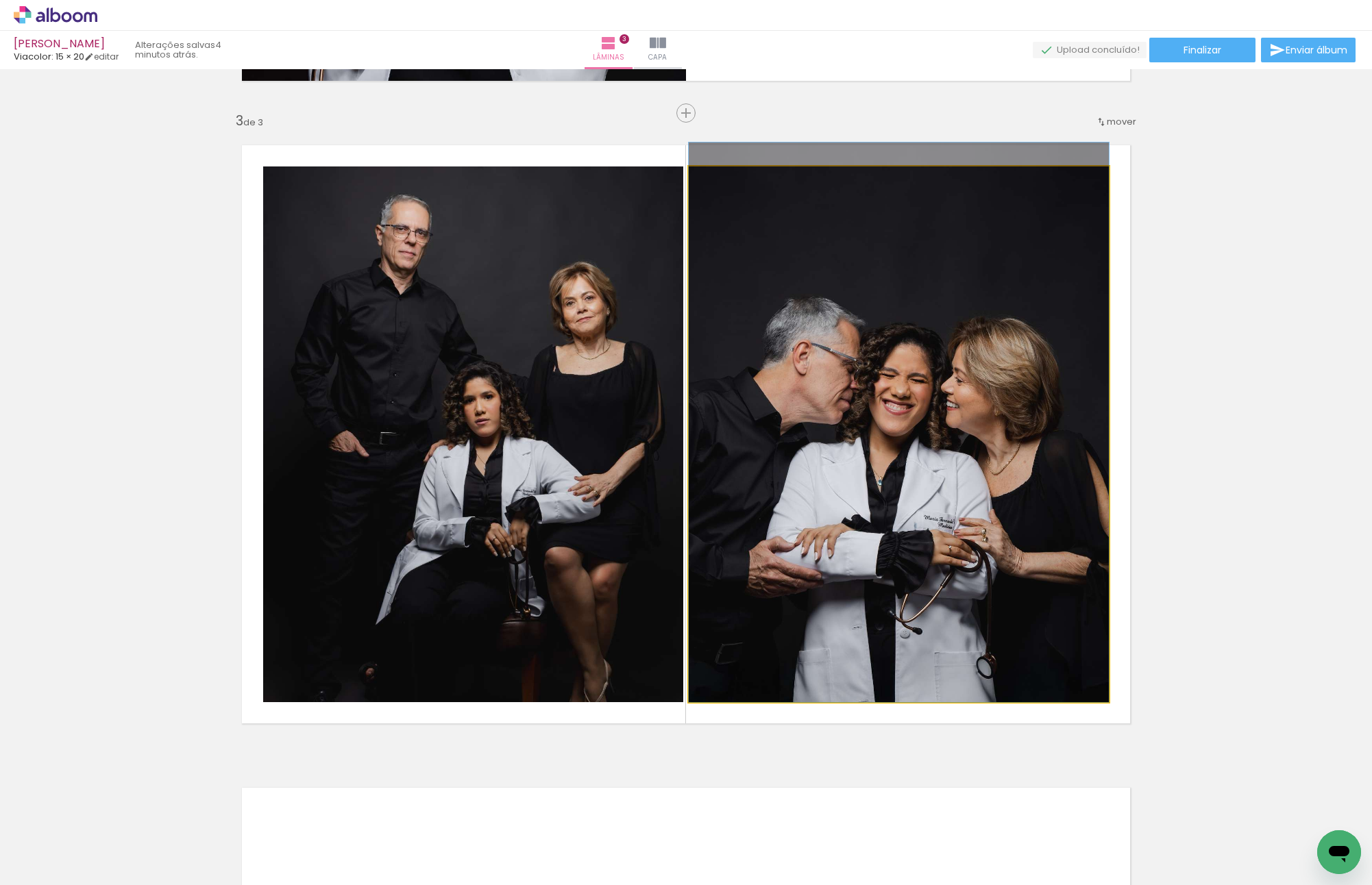
drag, startPoint x: 958, startPoint y: 427, endPoint x: 961, endPoint y: 382, distance: 45.1
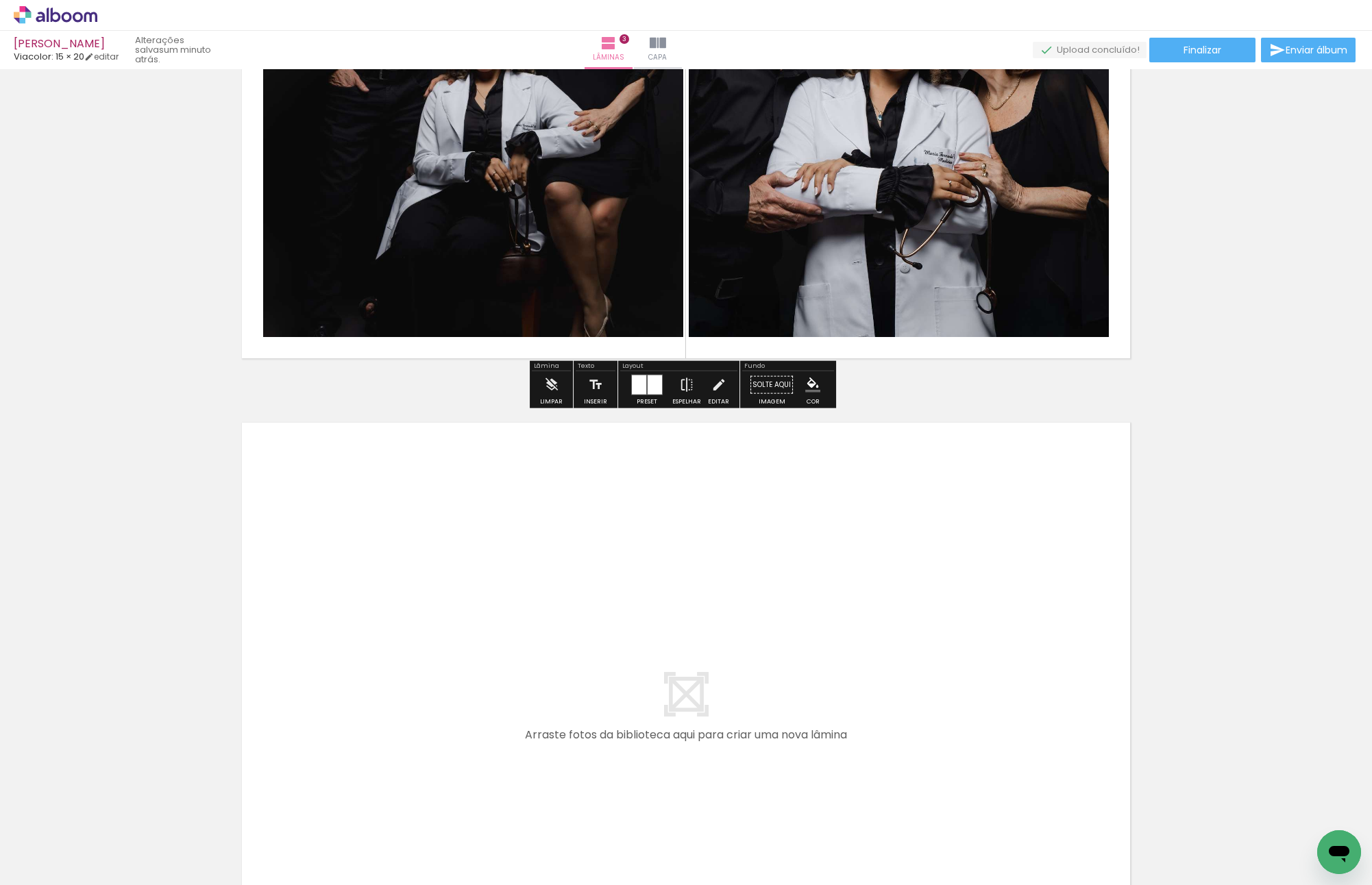
scroll to position [1675, 0]
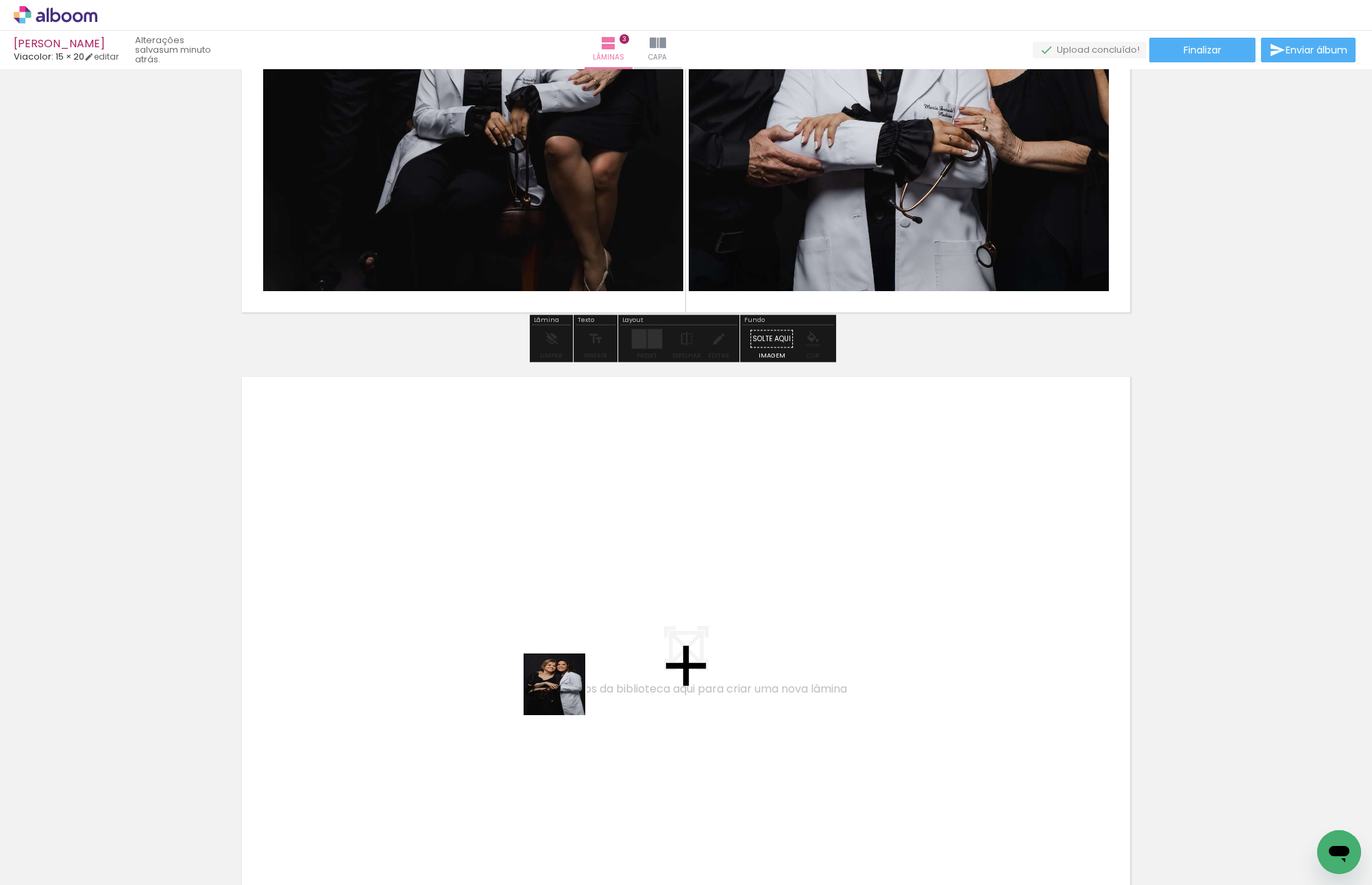
drag, startPoint x: 594, startPoint y: 822, endPoint x: 551, endPoint y: 661, distance: 166.6
click at [551, 661] on quentale-workspace at bounding box center [686, 442] width 1372 height 885
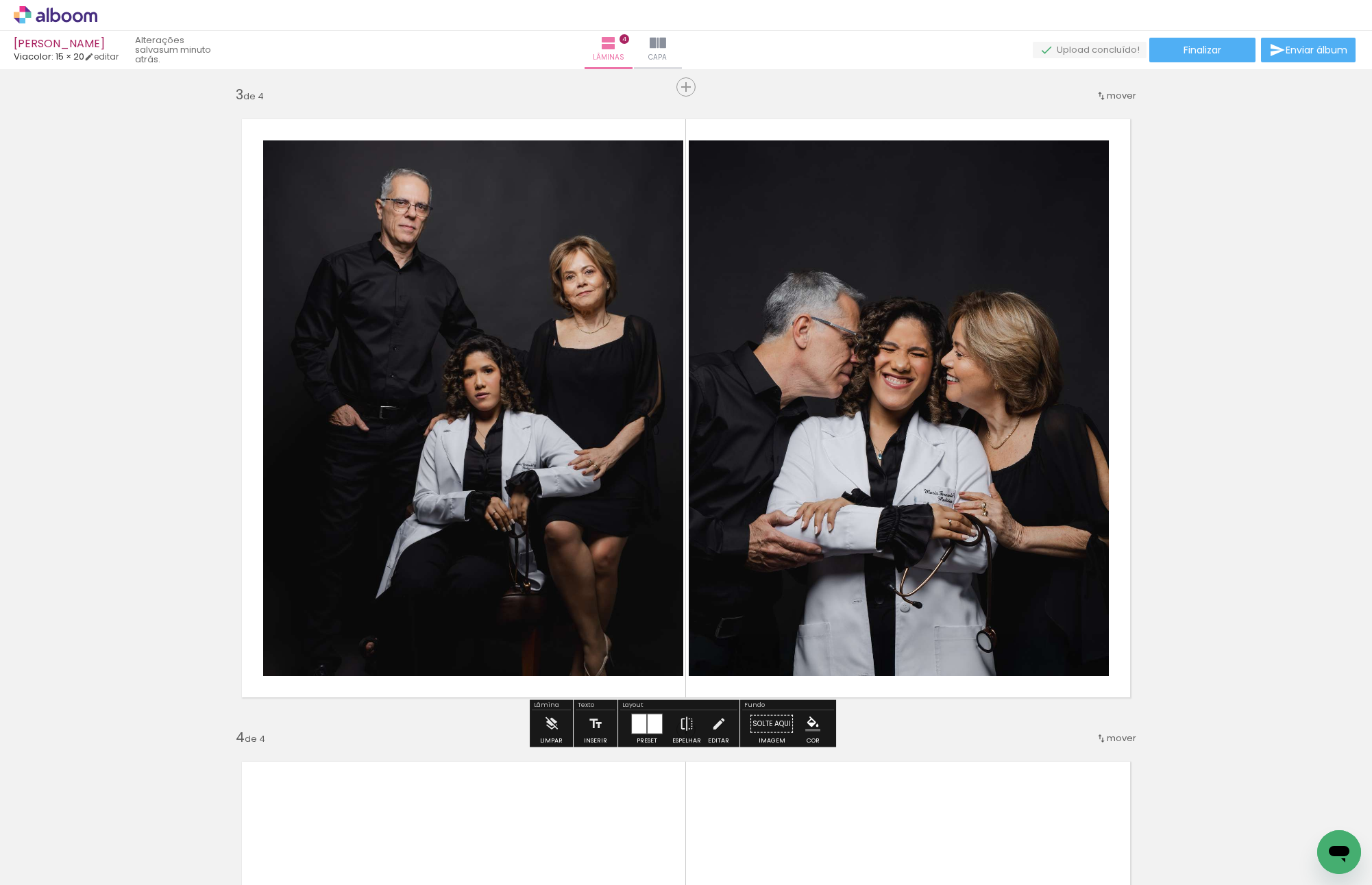
scroll to position [1769, 0]
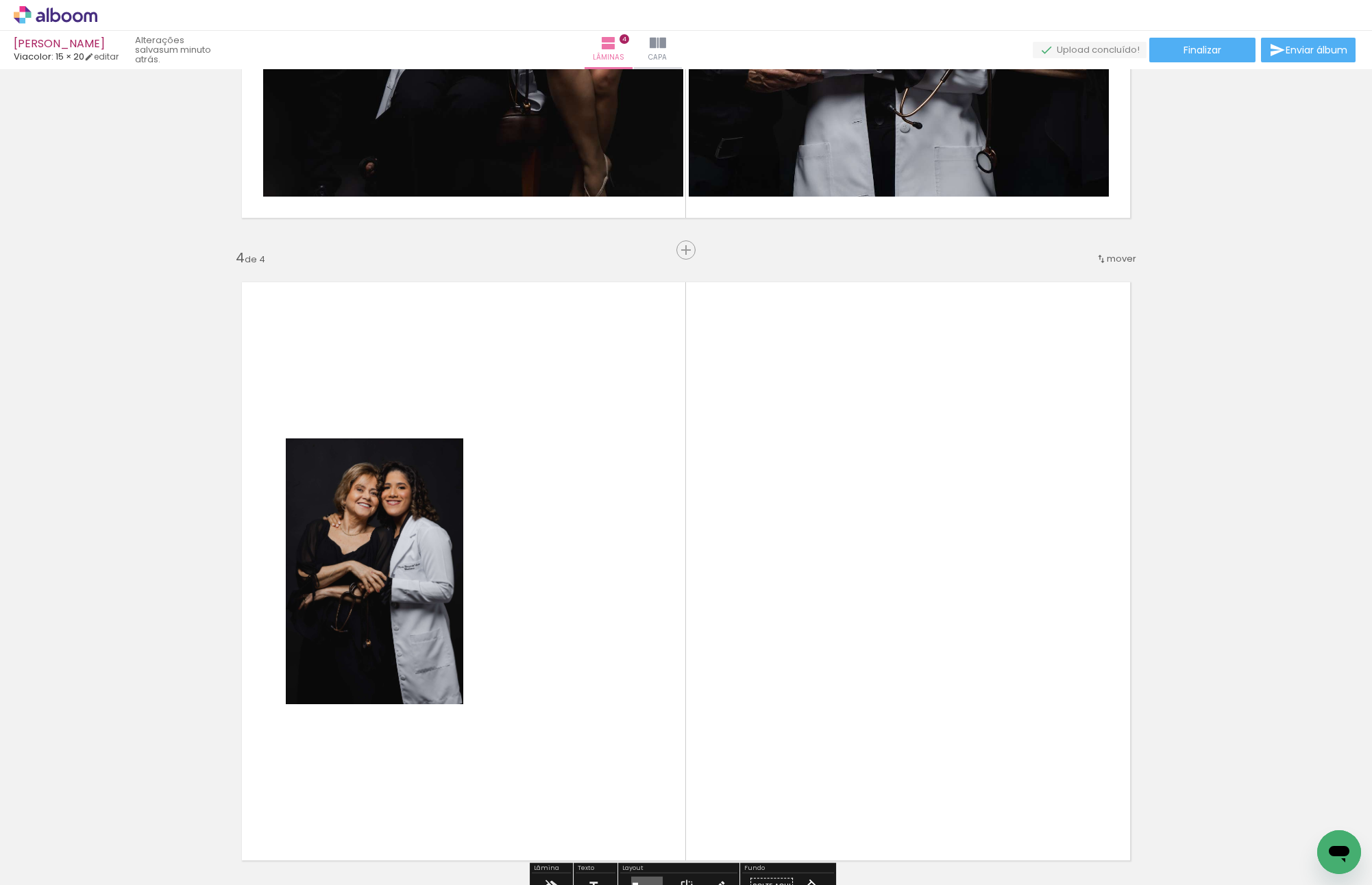
drag, startPoint x: 717, startPoint y: 711, endPoint x: 705, endPoint y: 609, distance: 102.7
click at [689, 624] on quentale-workspace at bounding box center [686, 442] width 1372 height 885
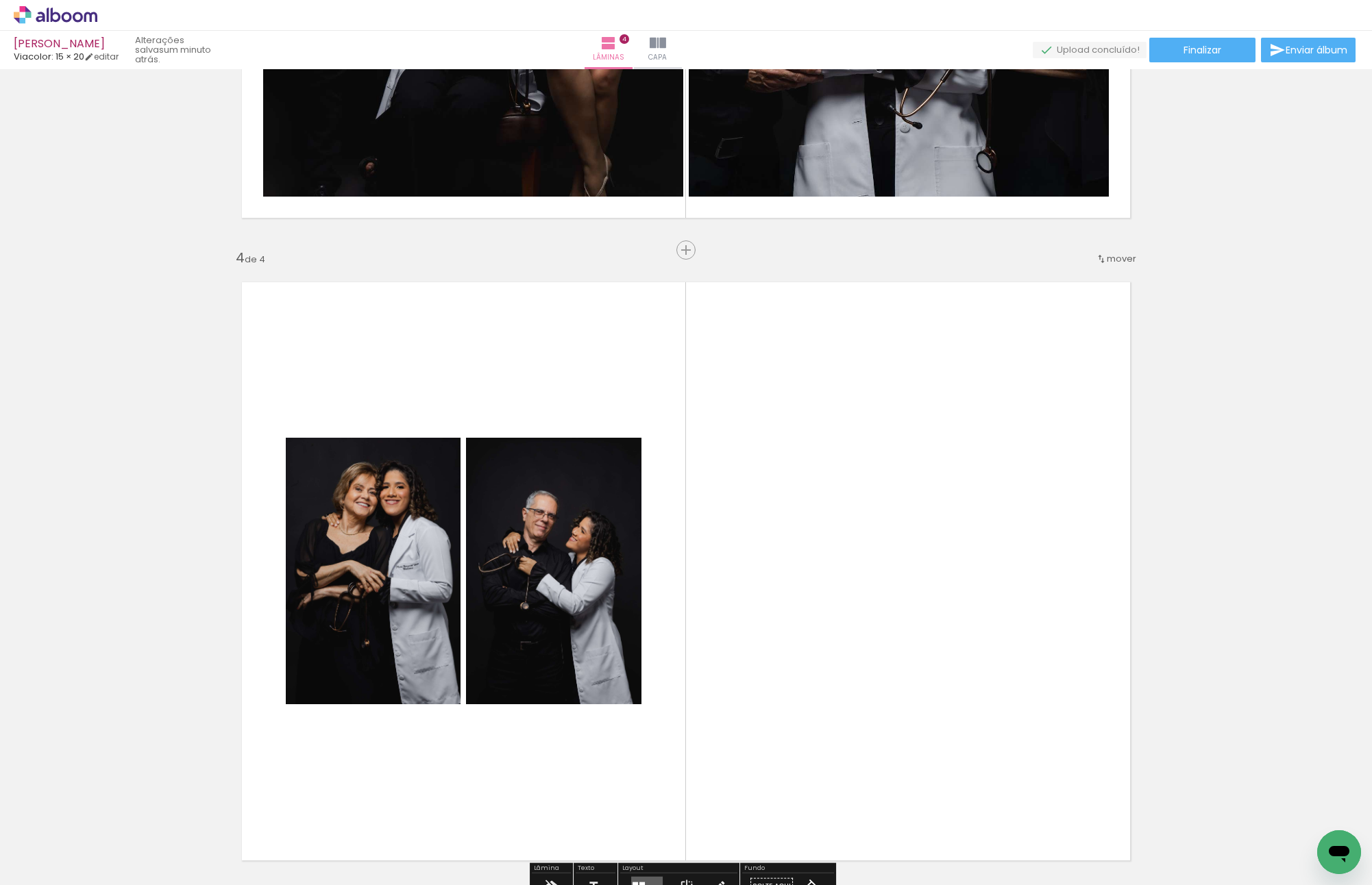
scroll to position [1838, 0]
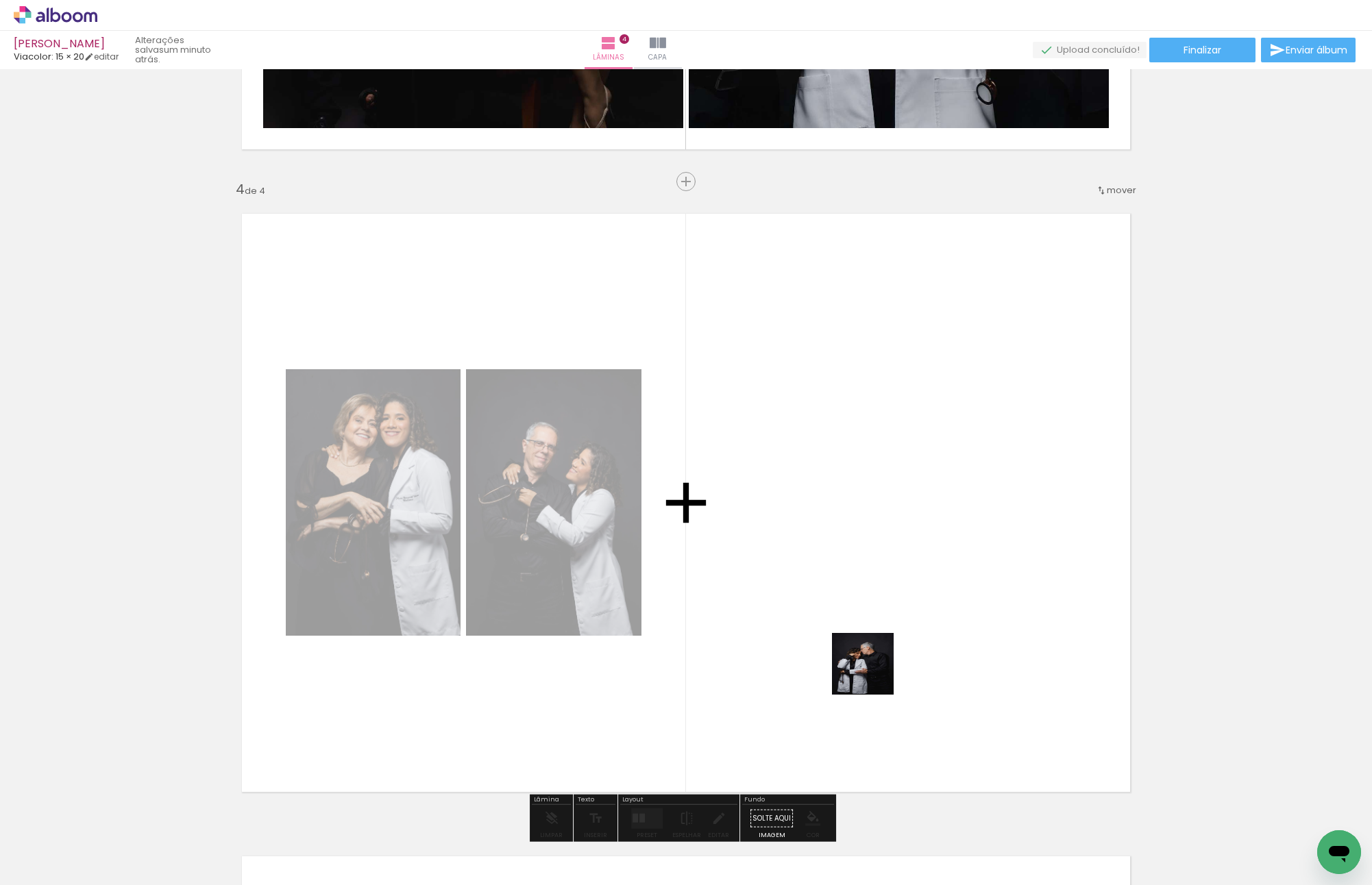
drag, startPoint x: 904, startPoint y: 842, endPoint x: 866, endPoint y: 601, distance: 244.0
click at [866, 601] on quentale-workspace at bounding box center [686, 442] width 1372 height 885
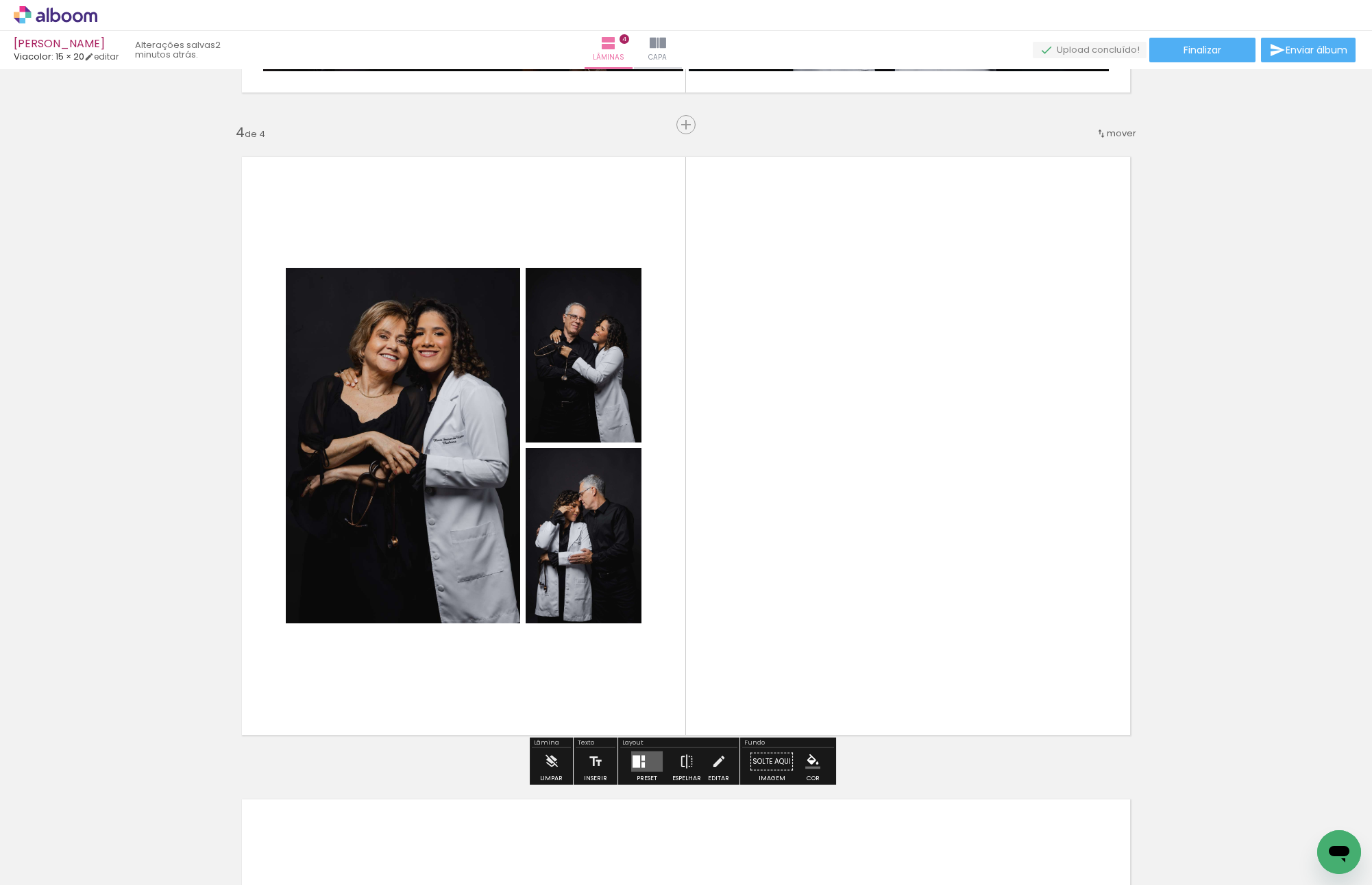
scroll to position [1906, 0]
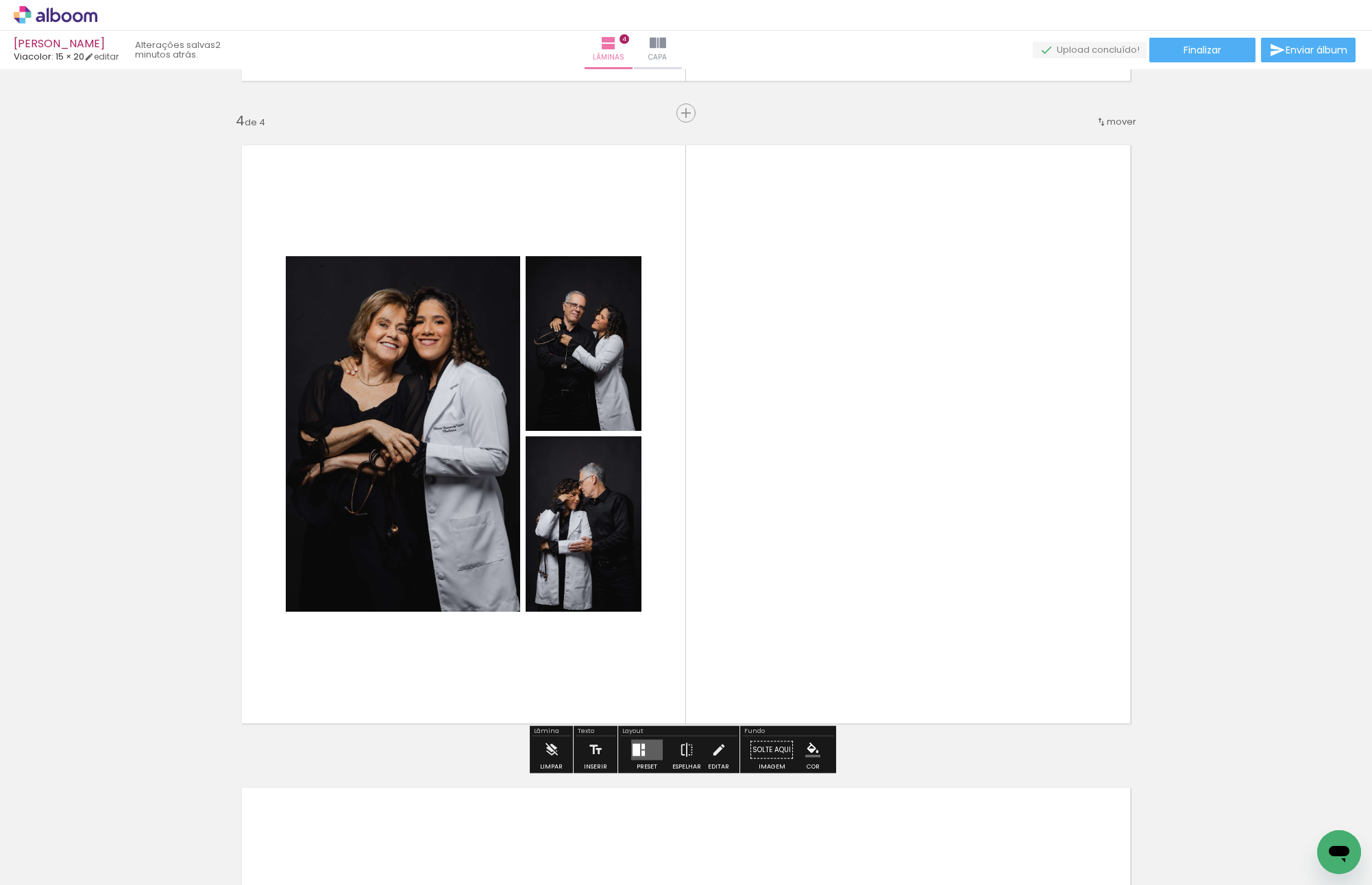
click at [645, 742] on quentale-layouter at bounding box center [647, 750] width 32 height 21
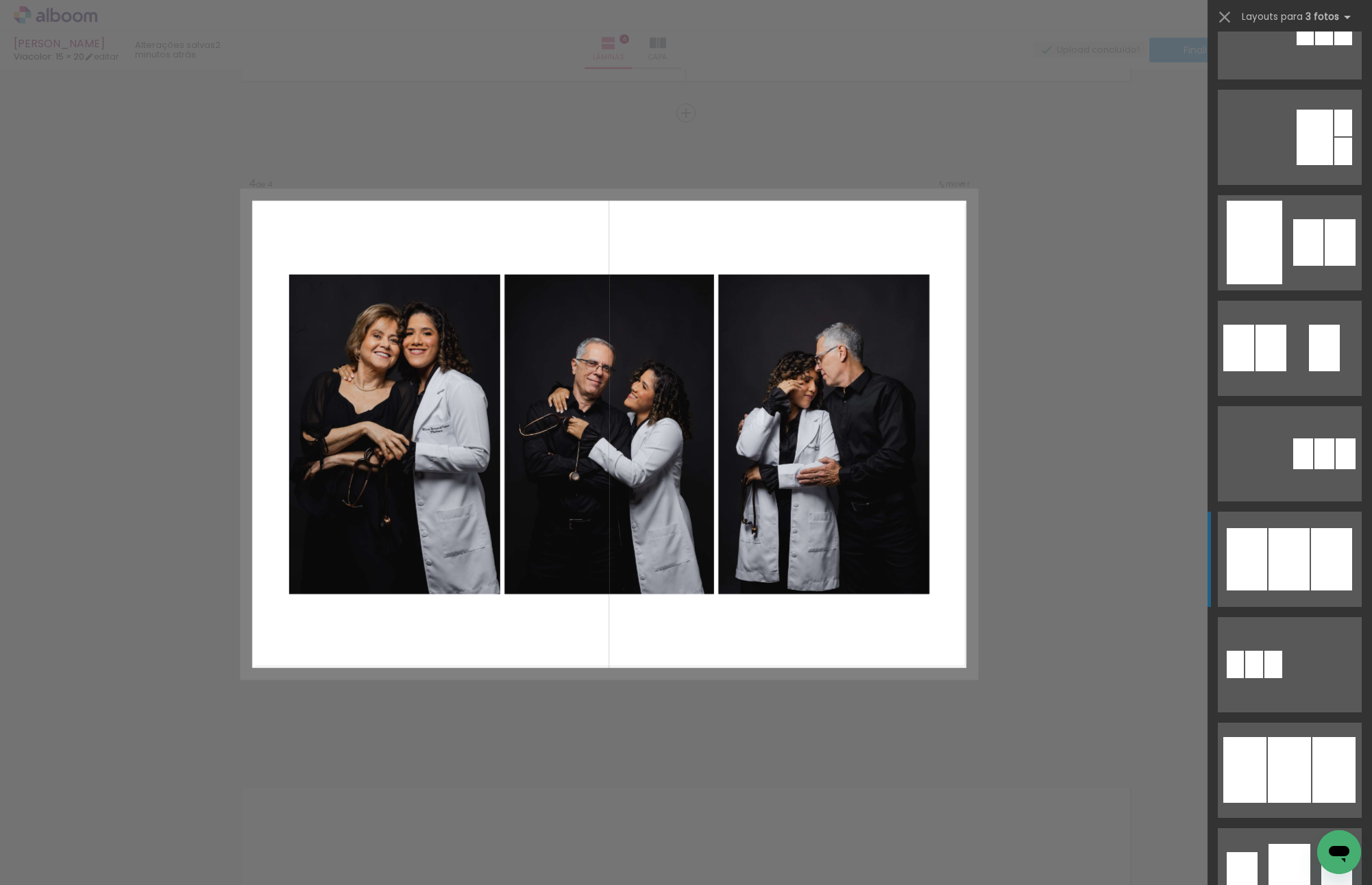
scroll to position [685, 0]
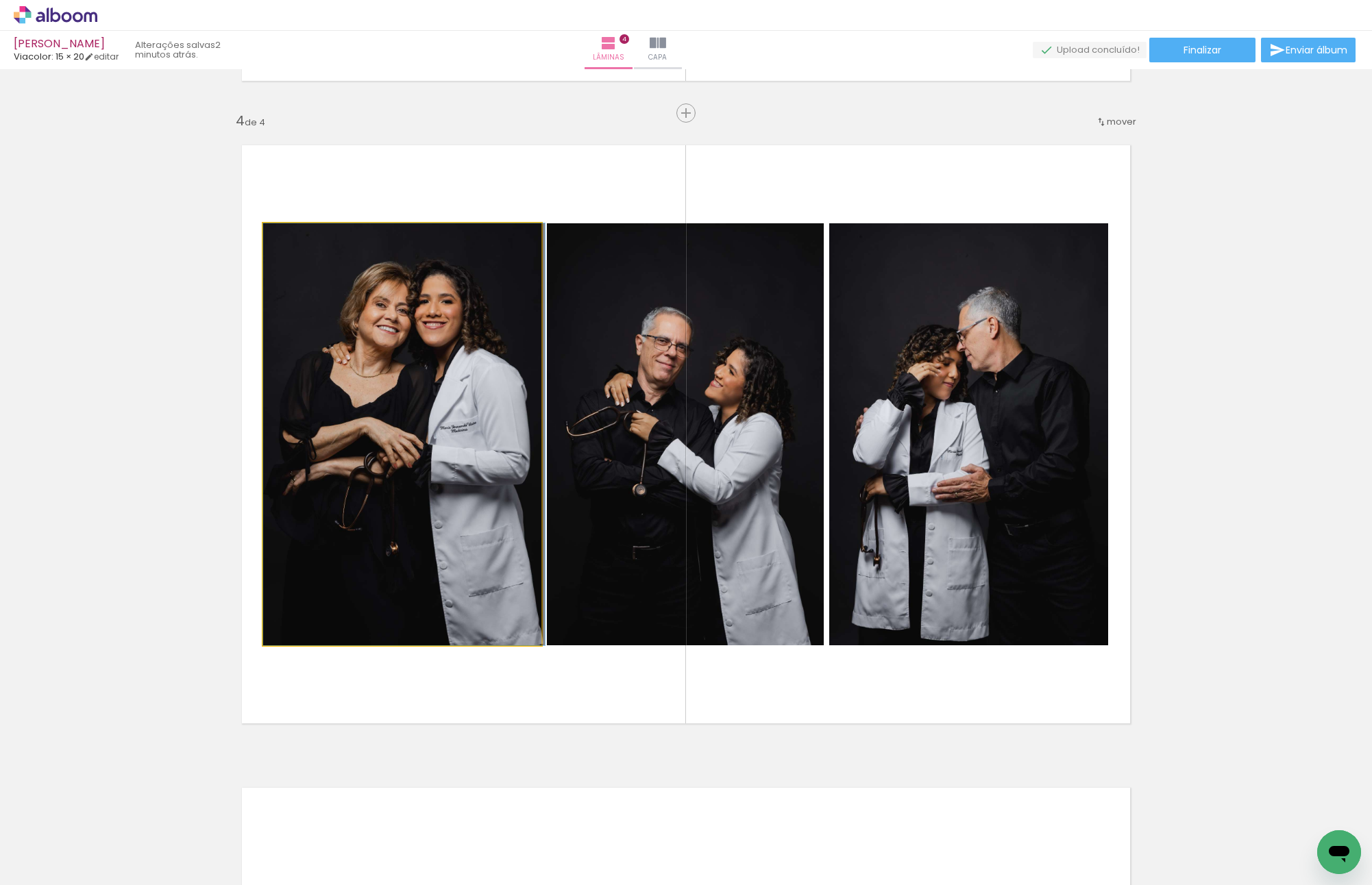
drag, startPoint x: 431, startPoint y: 350, endPoint x: 684, endPoint y: 364, distance: 253.4
click at [0, 0] on slot at bounding box center [0, 0] width 0 height 0
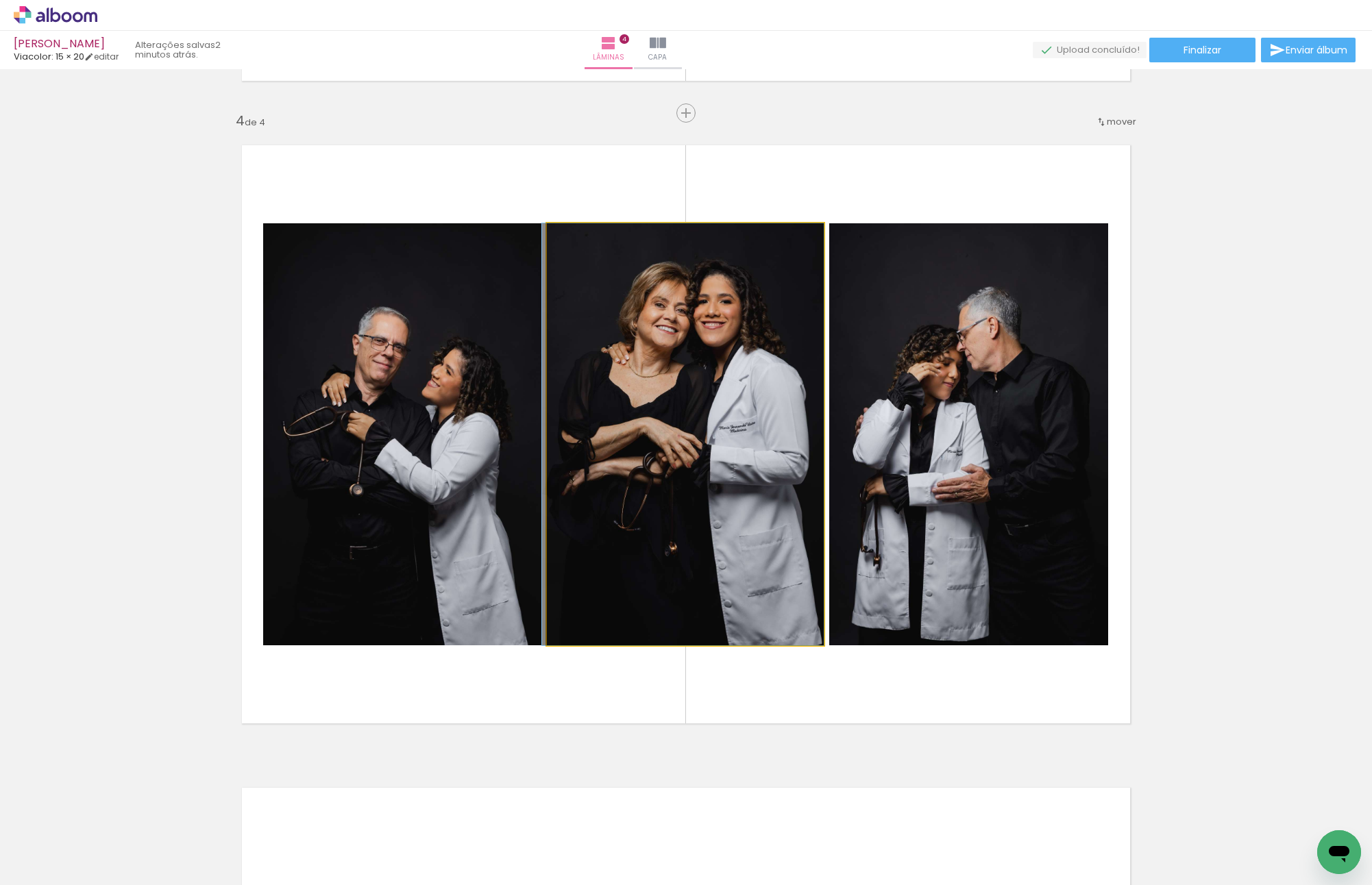
drag, startPoint x: 732, startPoint y: 364, endPoint x: 719, endPoint y: 361, distance: 13.3
drag, startPoint x: 708, startPoint y: 355, endPoint x: 682, endPoint y: 355, distance: 26.0
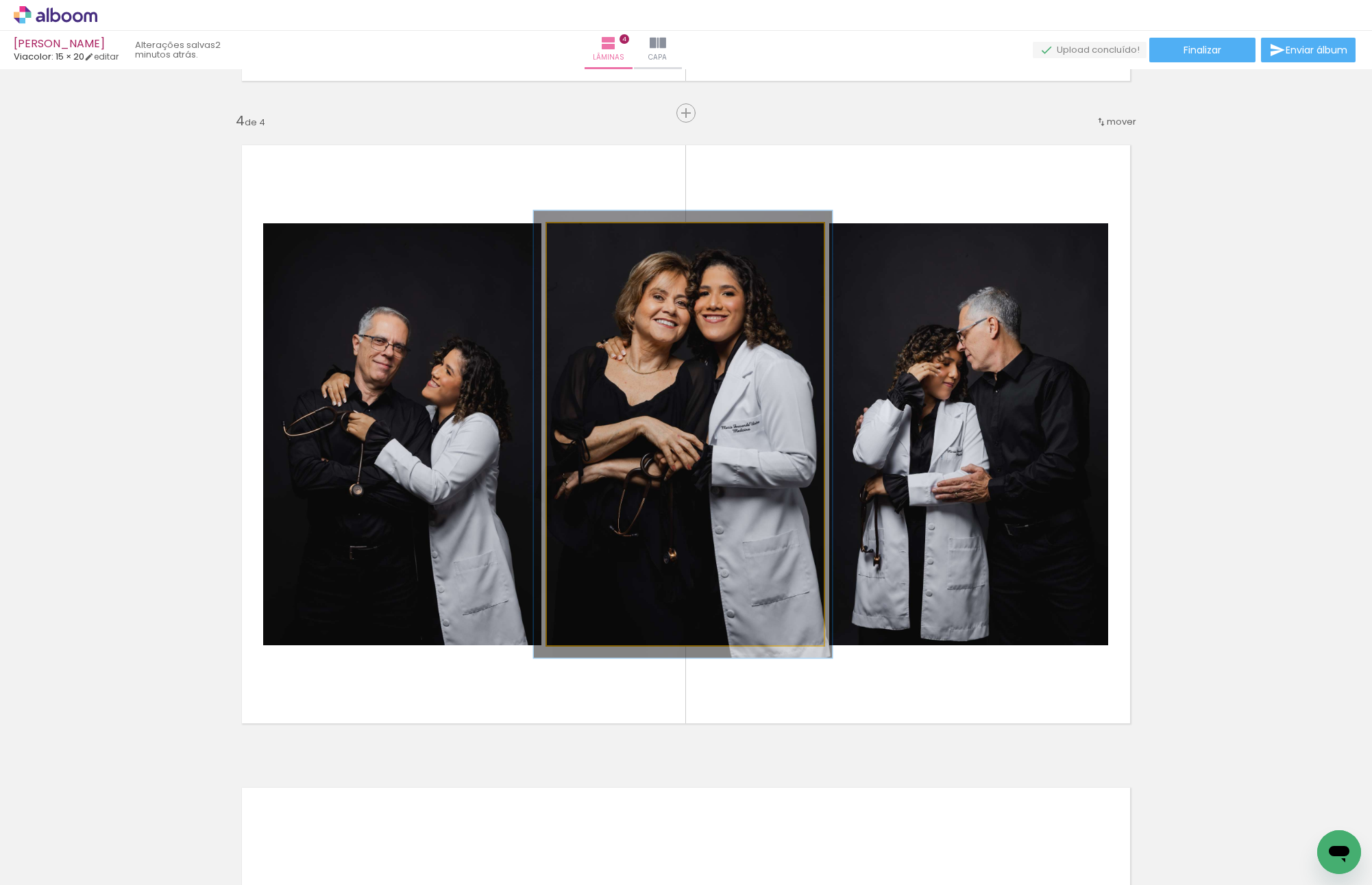
click at [581, 238] on div at bounding box center [582, 238] width 22 height 22
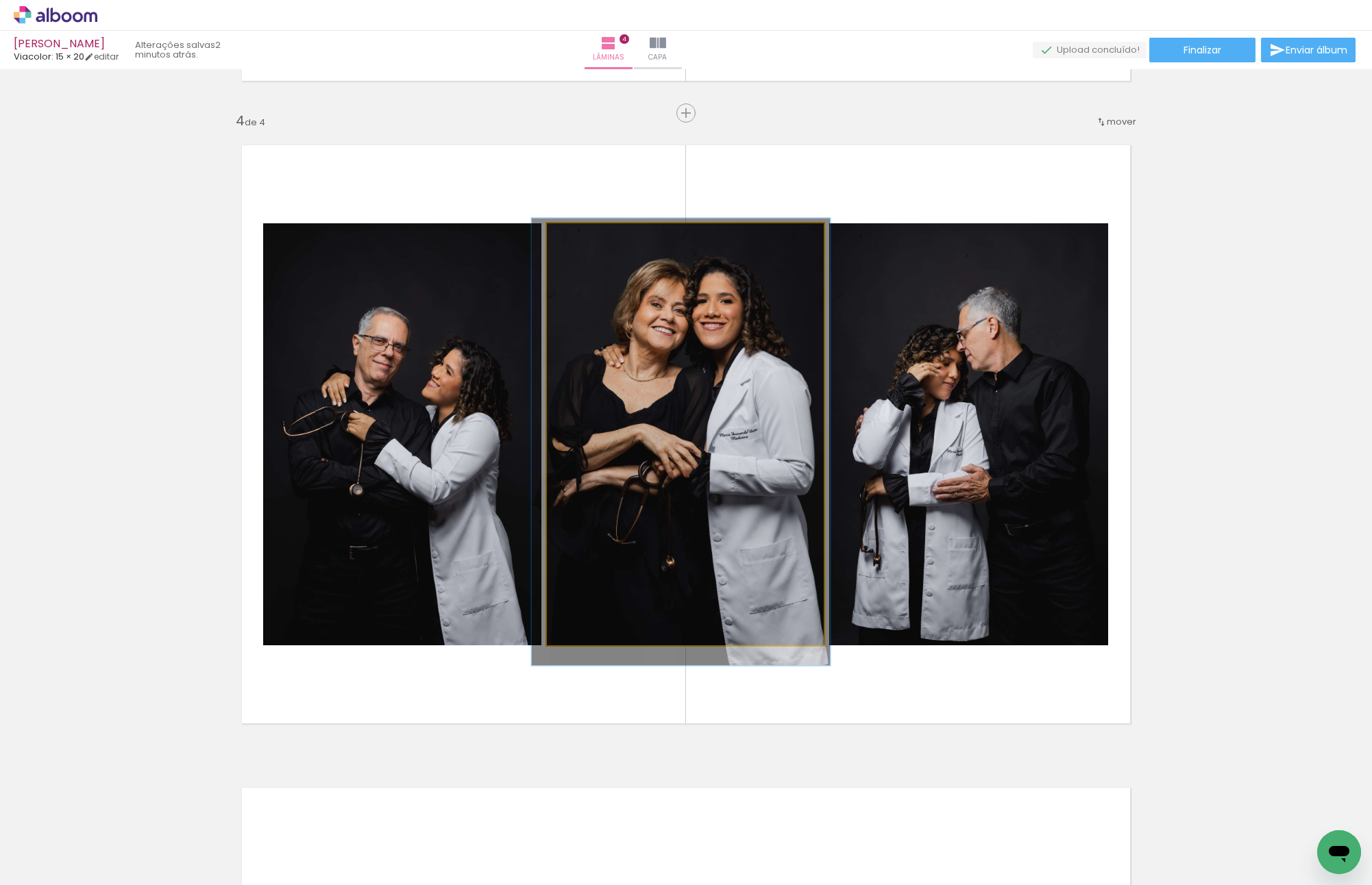
drag, startPoint x: 710, startPoint y: 364, endPoint x: 707, endPoint y: 372, distance: 8.5
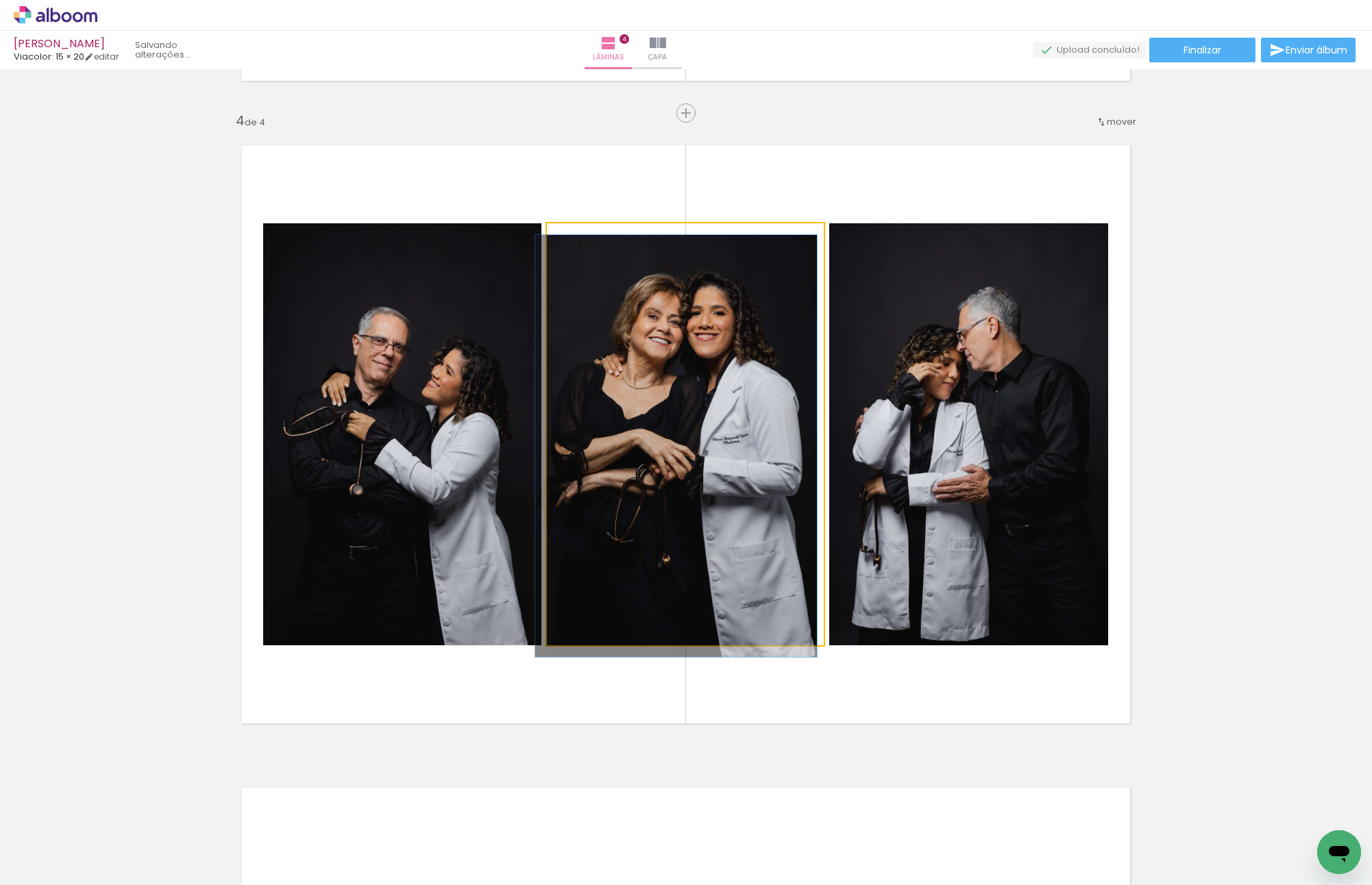
drag, startPoint x: 589, startPoint y: 239, endPoint x: 501, endPoint y: 239, distance: 88.0
click at [0, 0] on slot at bounding box center [0, 0] width 0 height 0
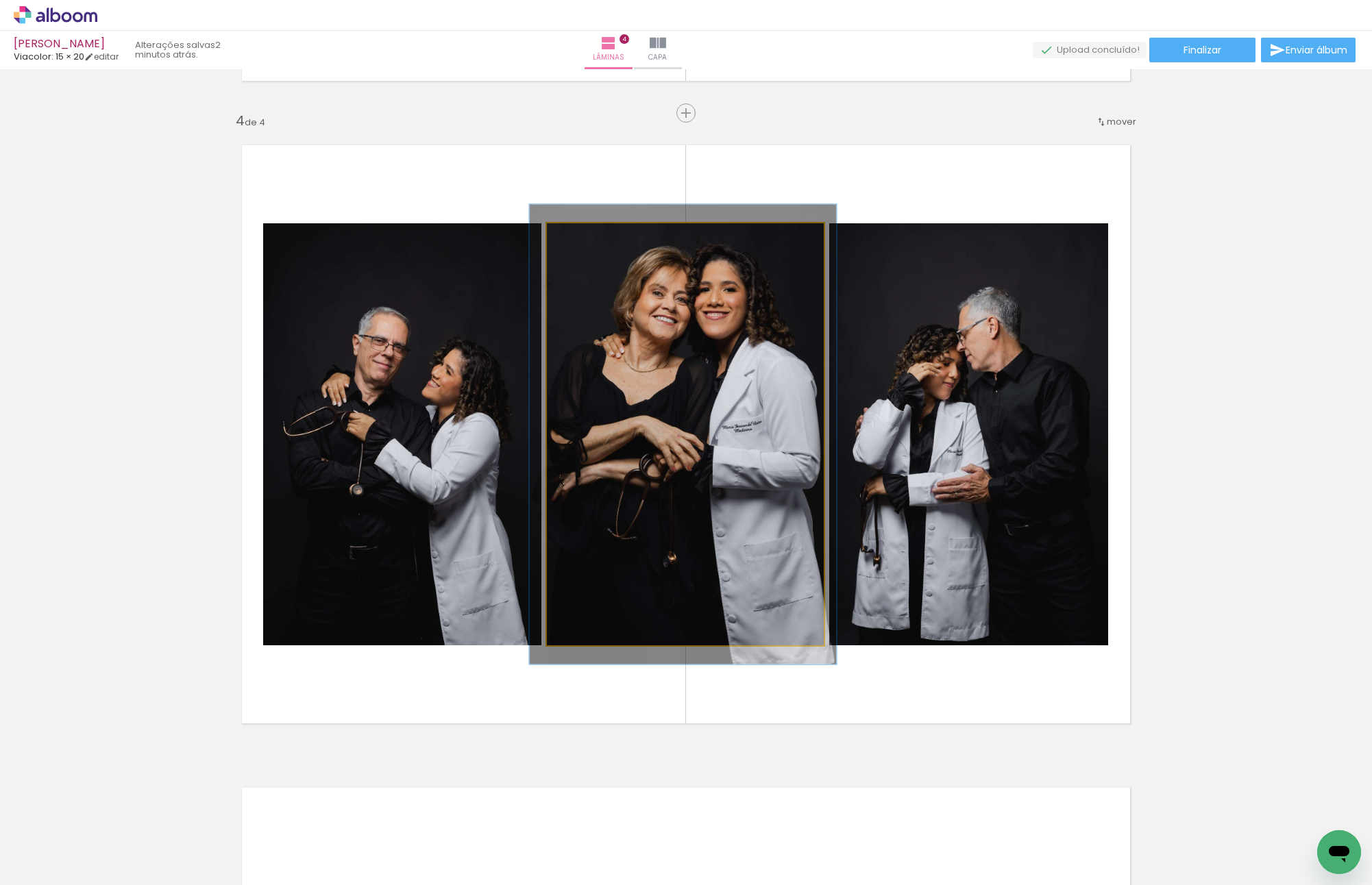
click at [583, 240] on div at bounding box center [583, 238] width 22 height 22
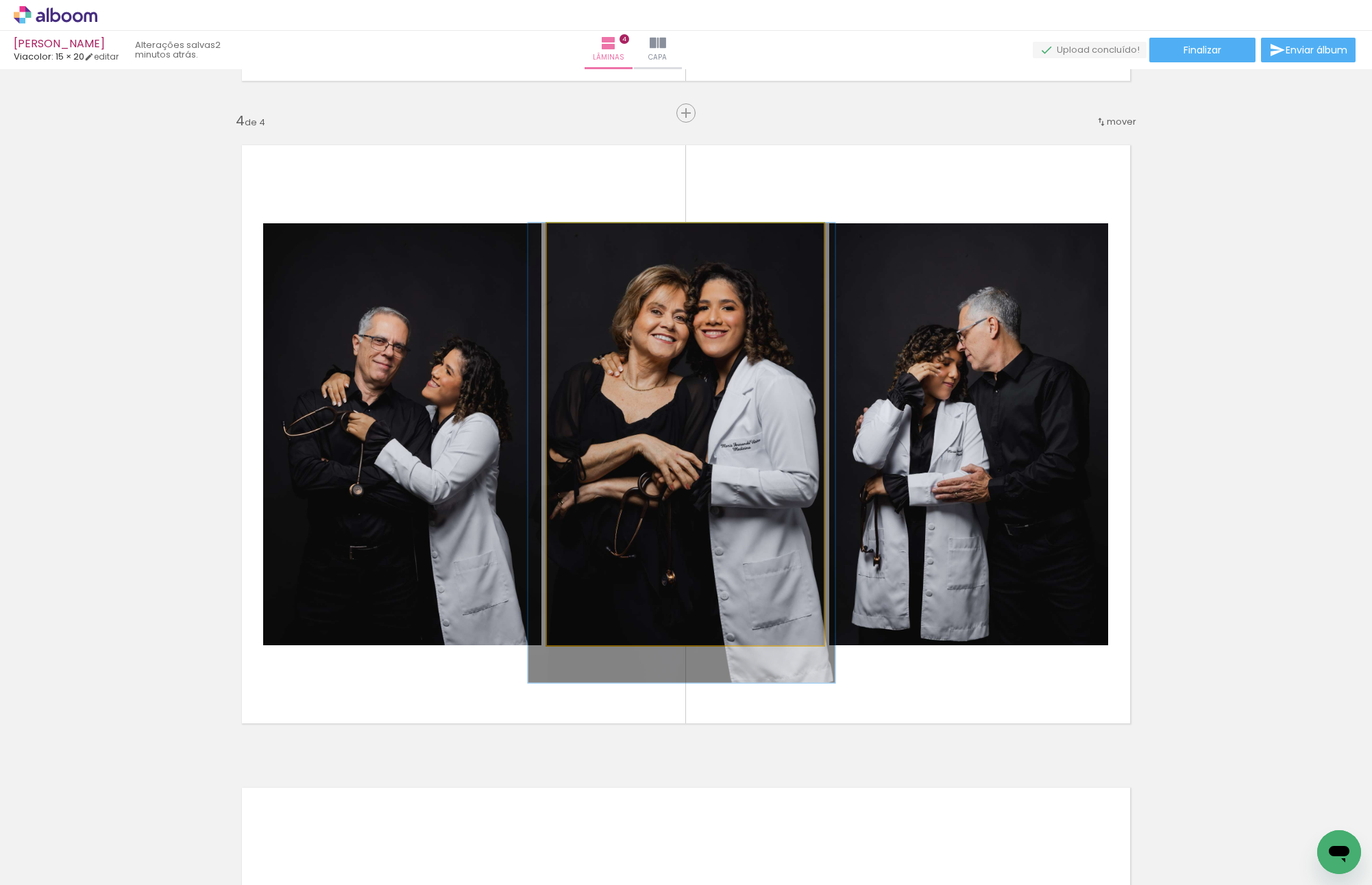
drag, startPoint x: 721, startPoint y: 322, endPoint x: 720, endPoint y: 340, distance: 18.0
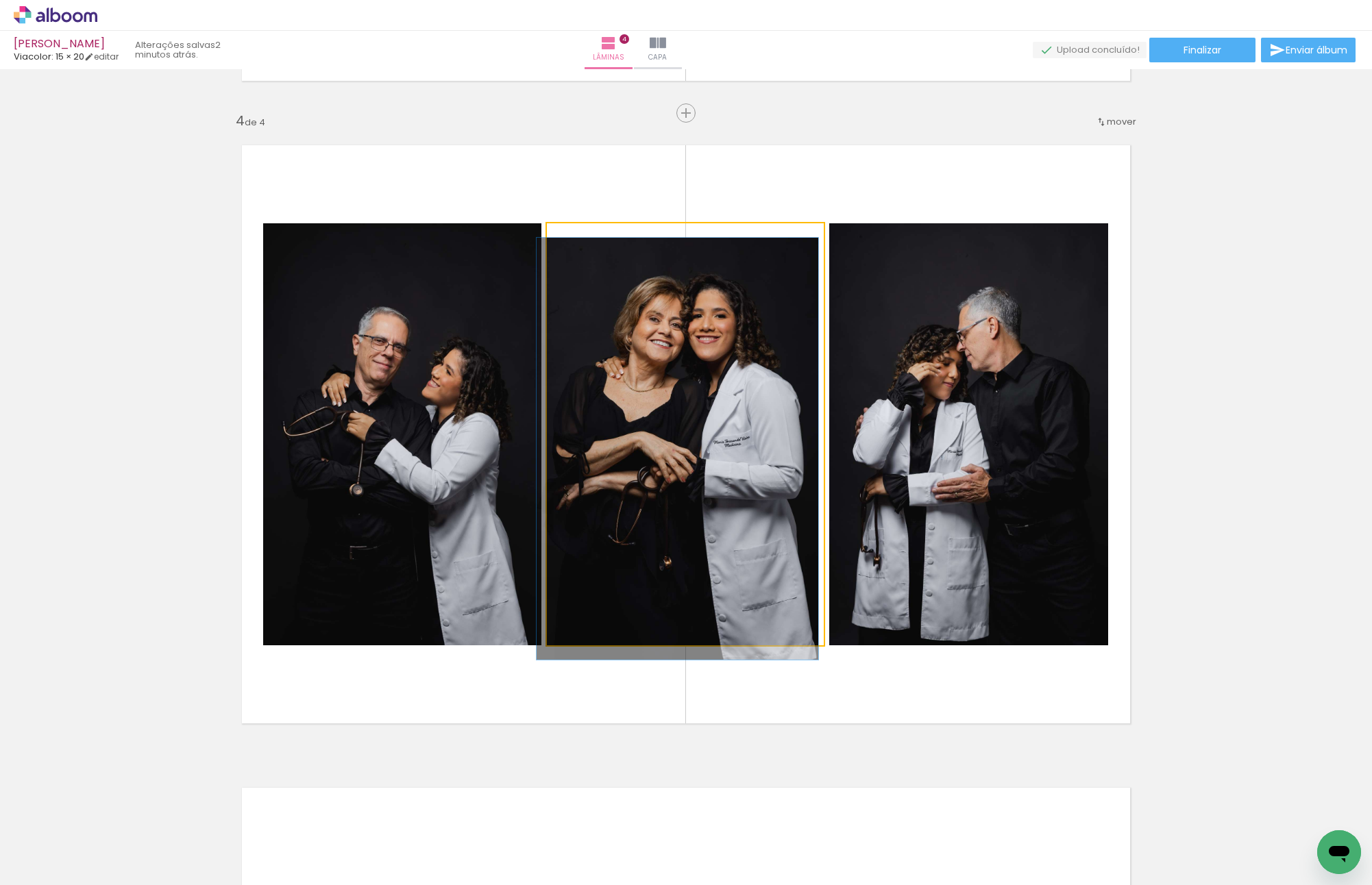
drag, startPoint x: 578, startPoint y: 238, endPoint x: 502, endPoint y: 238, distance: 76.0
type paper-slider "100"
click at [0, 0] on slot at bounding box center [0, 0] width 0 height 0
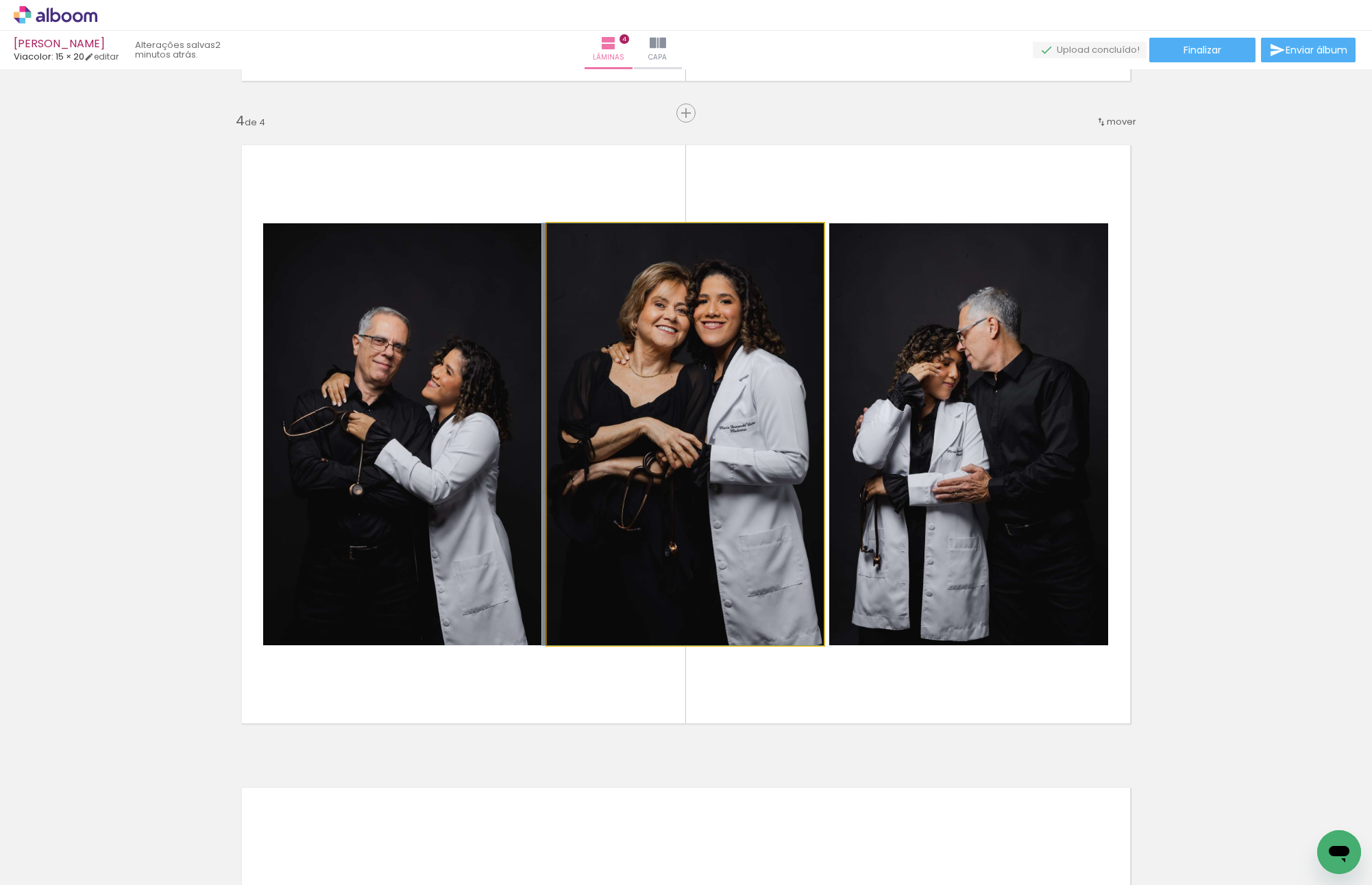
drag, startPoint x: 706, startPoint y: 379, endPoint x: 680, endPoint y: 380, distance: 26.0
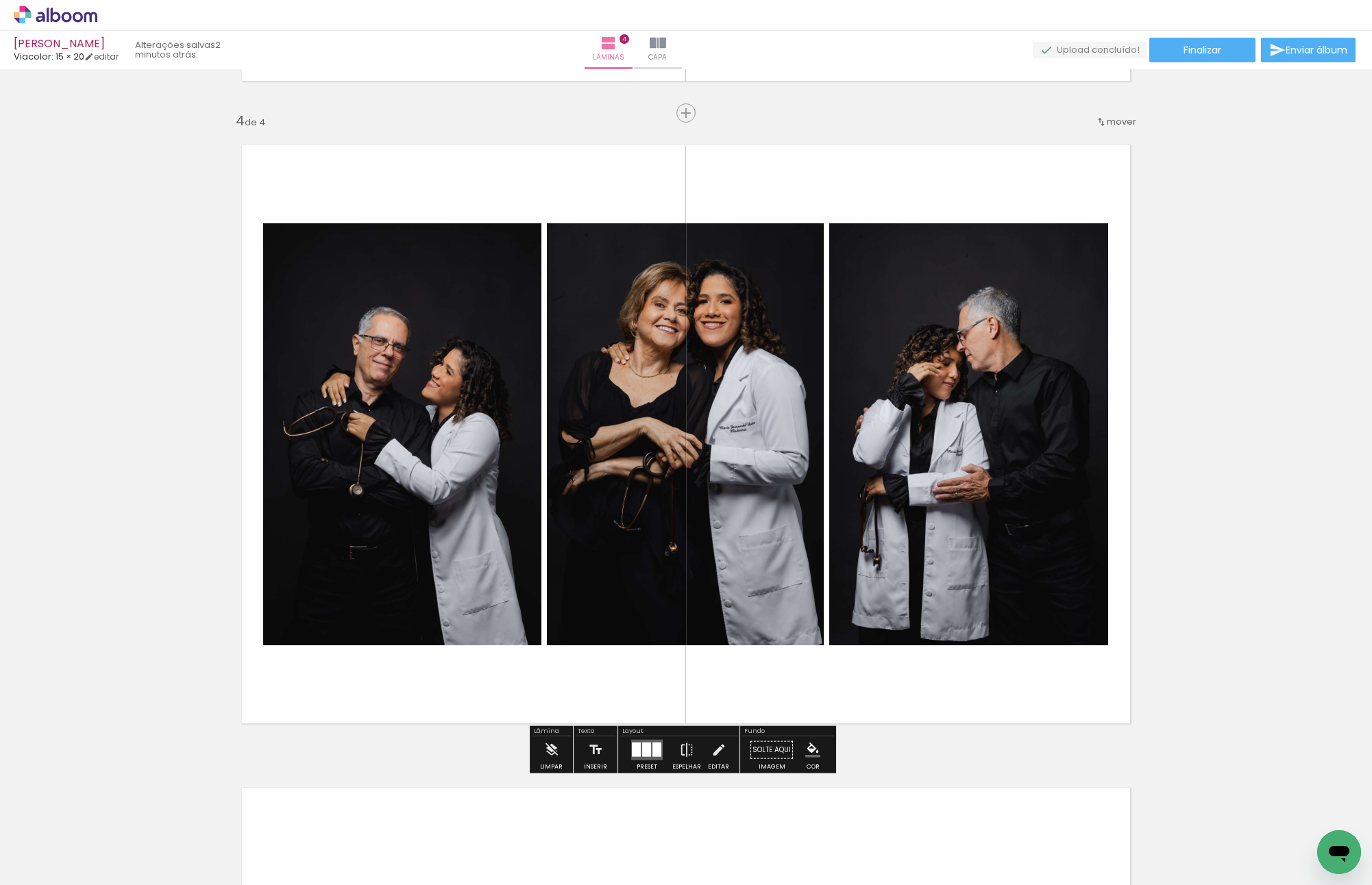
drag, startPoint x: 386, startPoint y: 397, endPoint x: 772, endPoint y: 391, distance: 386.0
click at [0, 0] on slot at bounding box center [0, 0] width 0 height 0
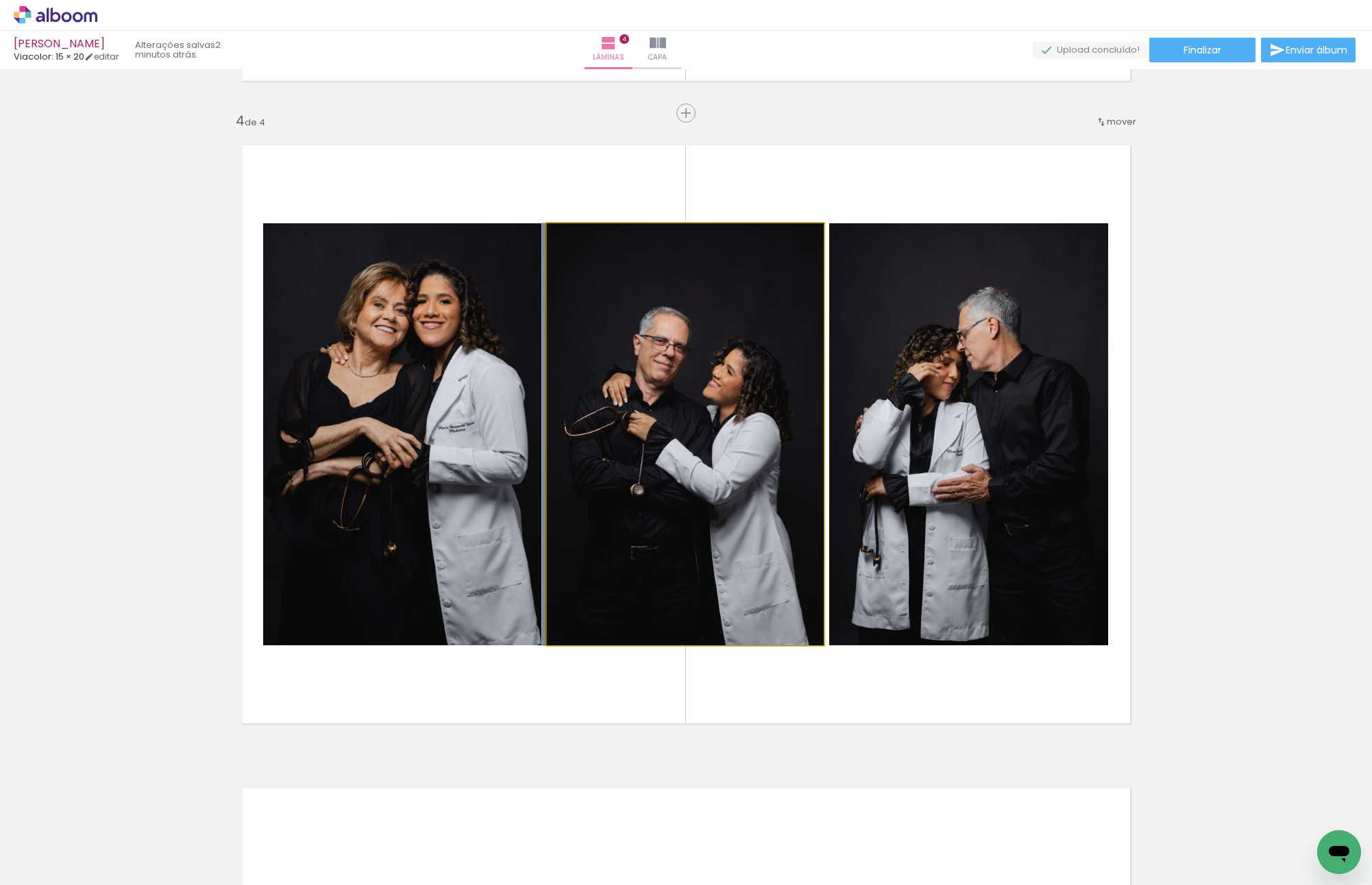
drag, startPoint x: 727, startPoint y: 372, endPoint x: 635, endPoint y: 359, distance: 92.9
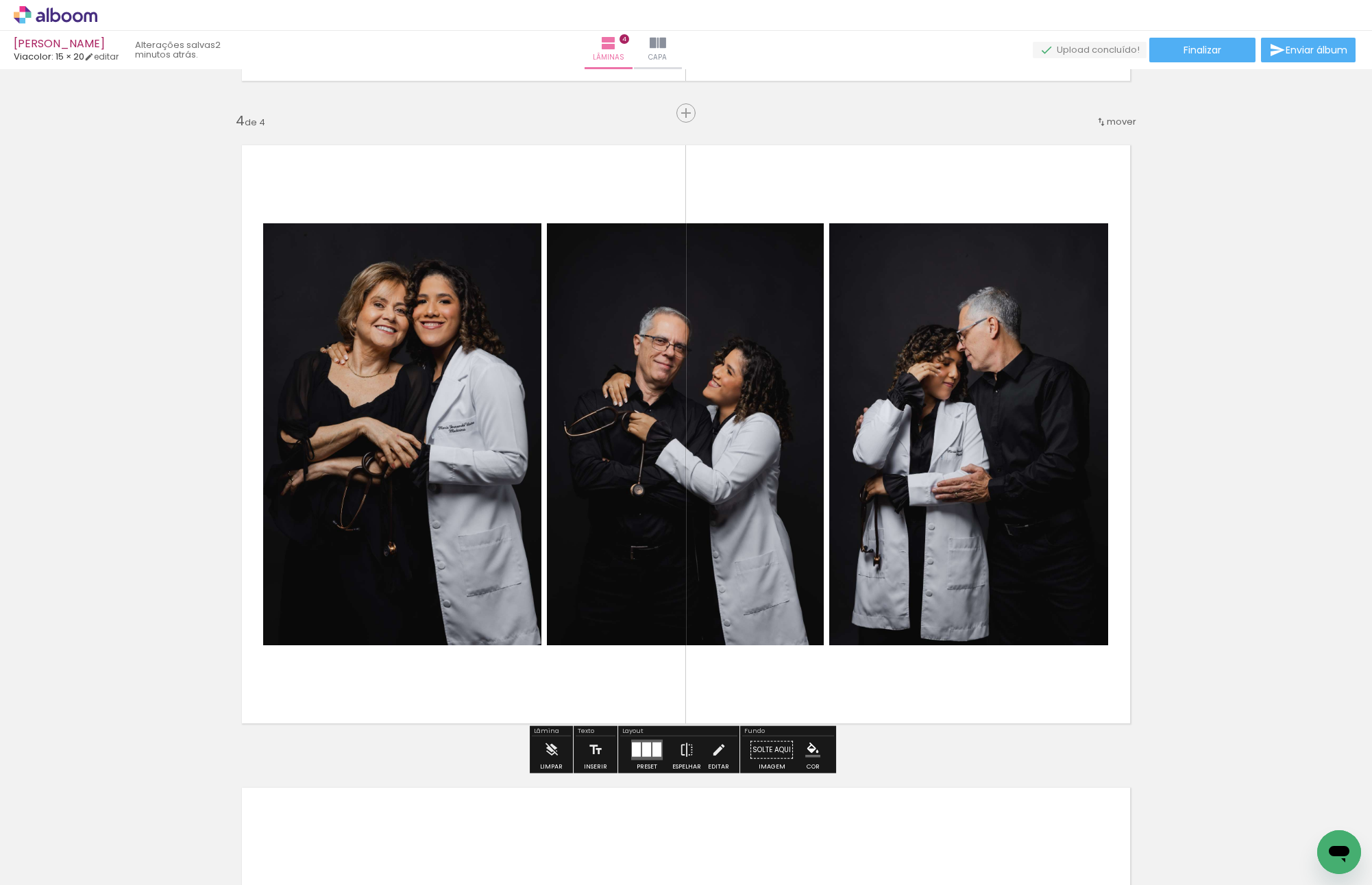
drag, startPoint x: 965, startPoint y: 420, endPoint x: 700, endPoint y: 401, distance: 265.7
click at [0, 0] on slot at bounding box center [0, 0] width 0 height 0
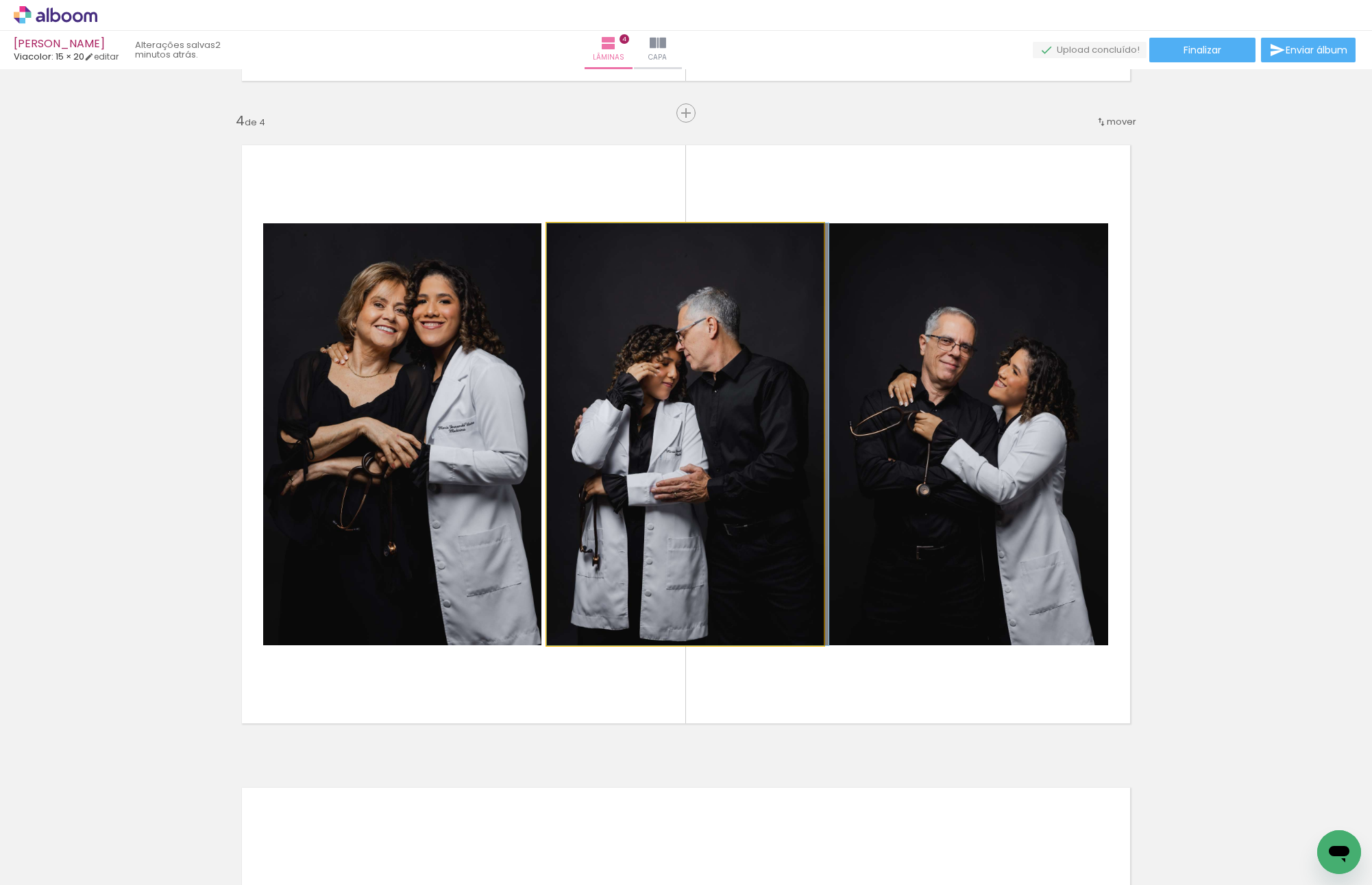
drag, startPoint x: 739, startPoint y: 403, endPoint x: 762, endPoint y: 403, distance: 23.0
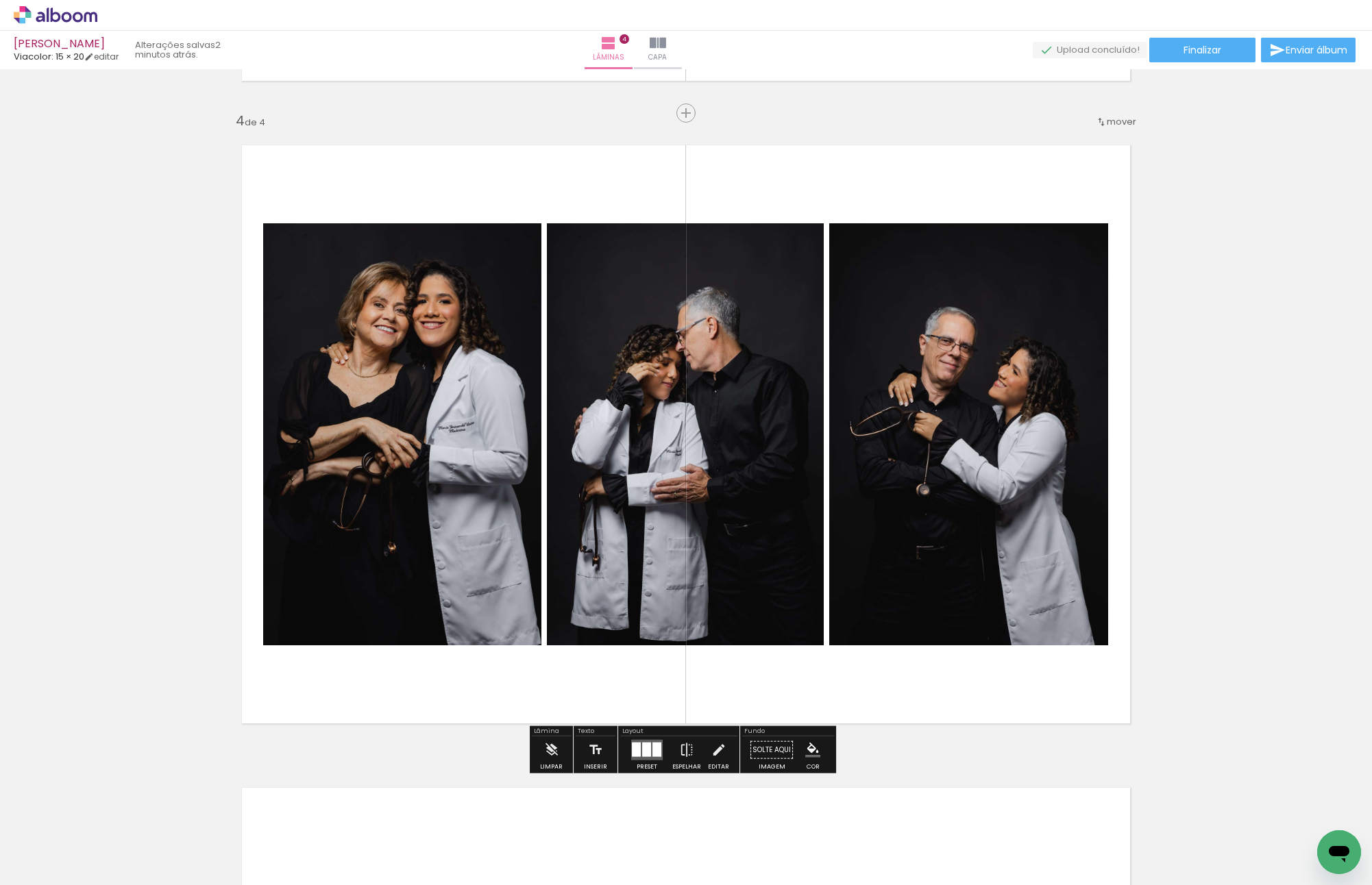
drag, startPoint x: 707, startPoint y: 408, endPoint x: 967, endPoint y: 408, distance: 260.0
click at [0, 0] on slot at bounding box center [0, 0] width 0 height 0
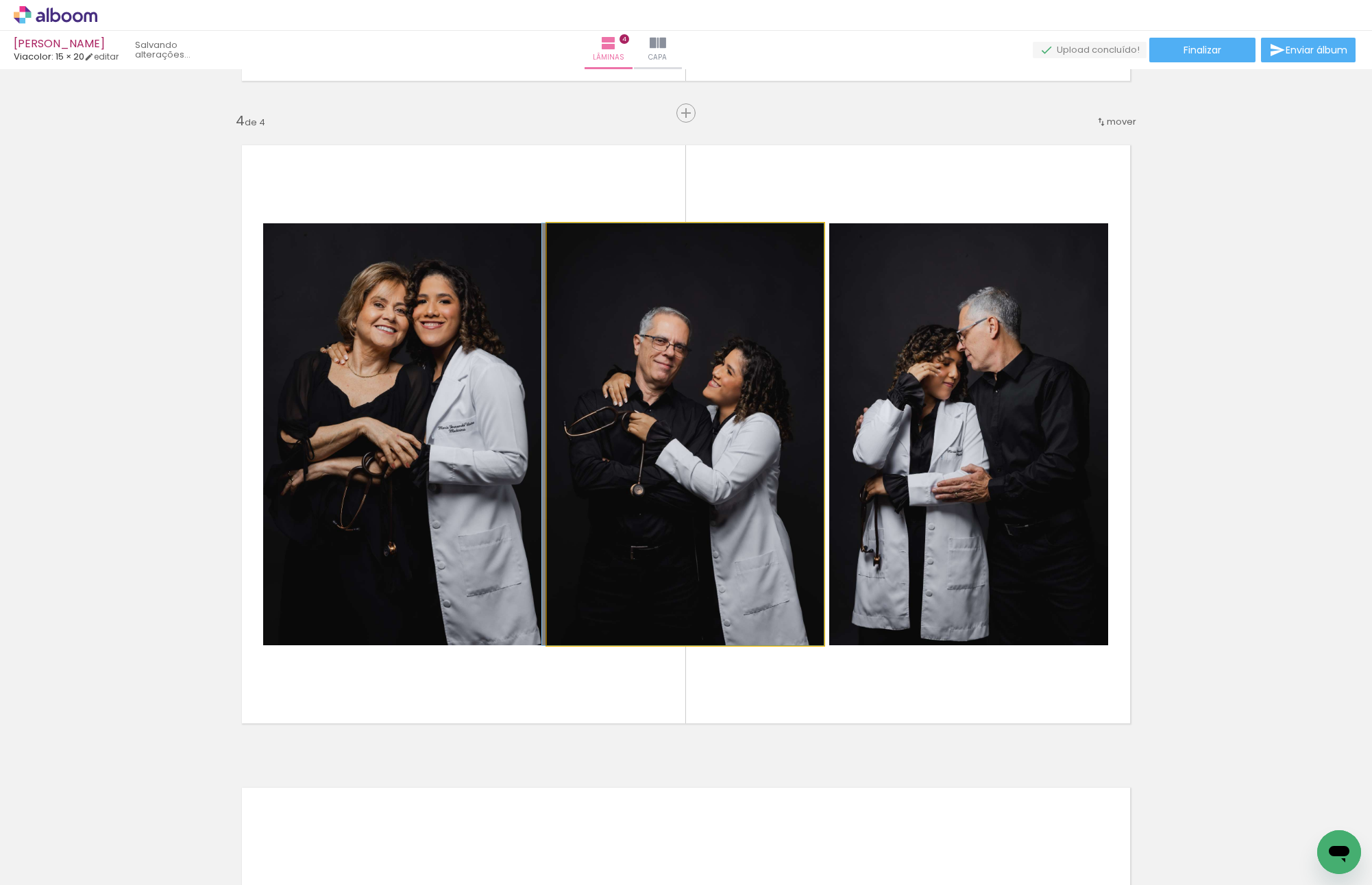
drag, startPoint x: 707, startPoint y: 387, endPoint x: 688, endPoint y: 387, distance: 19.0
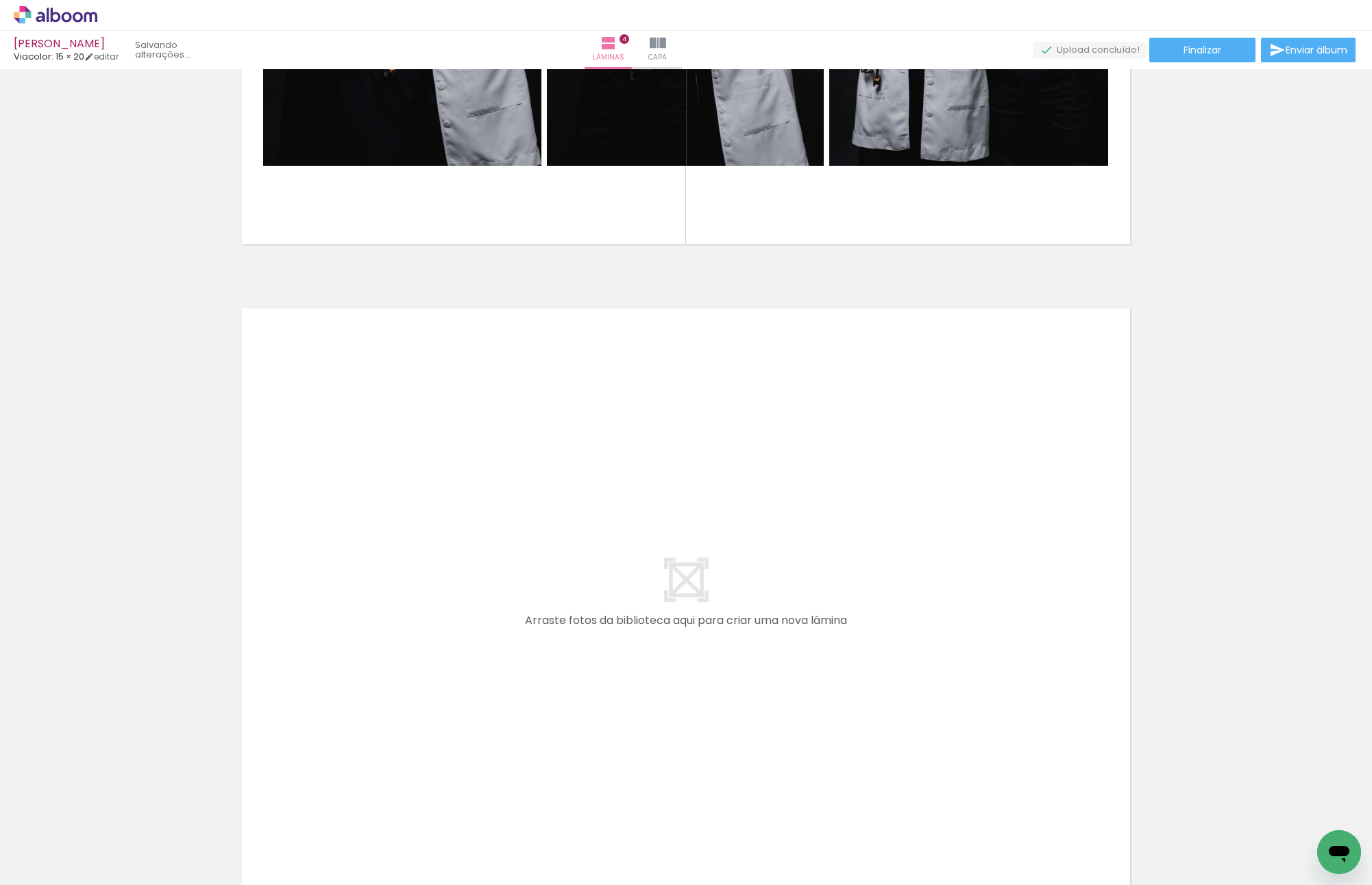
scroll to position [0, 813]
drag, startPoint x: 727, startPoint y: 842, endPoint x: 645, endPoint y: 629, distance: 228.2
click at [645, 629] on quentale-workspace at bounding box center [686, 442] width 1372 height 885
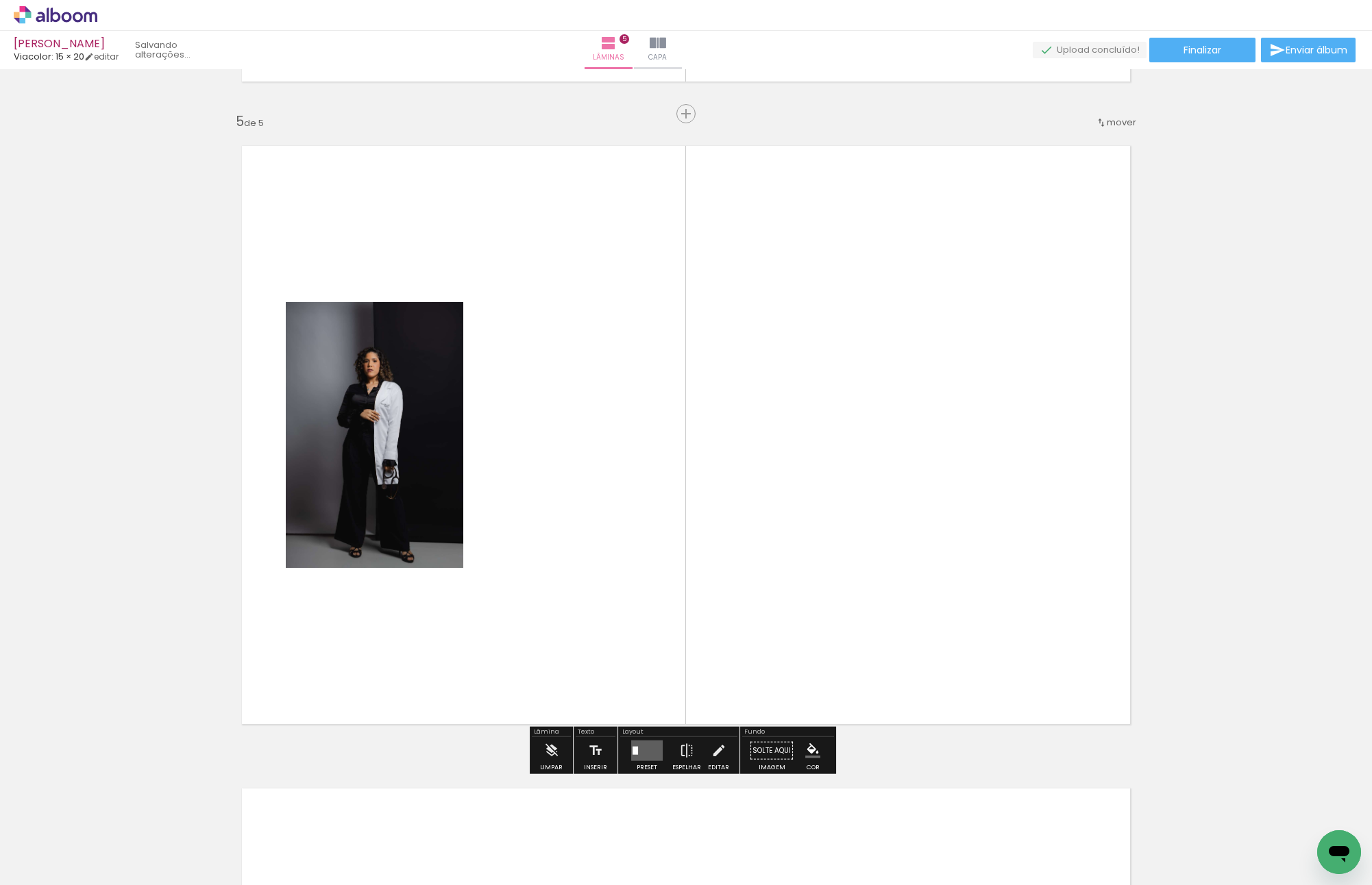
scroll to position [2549, 0]
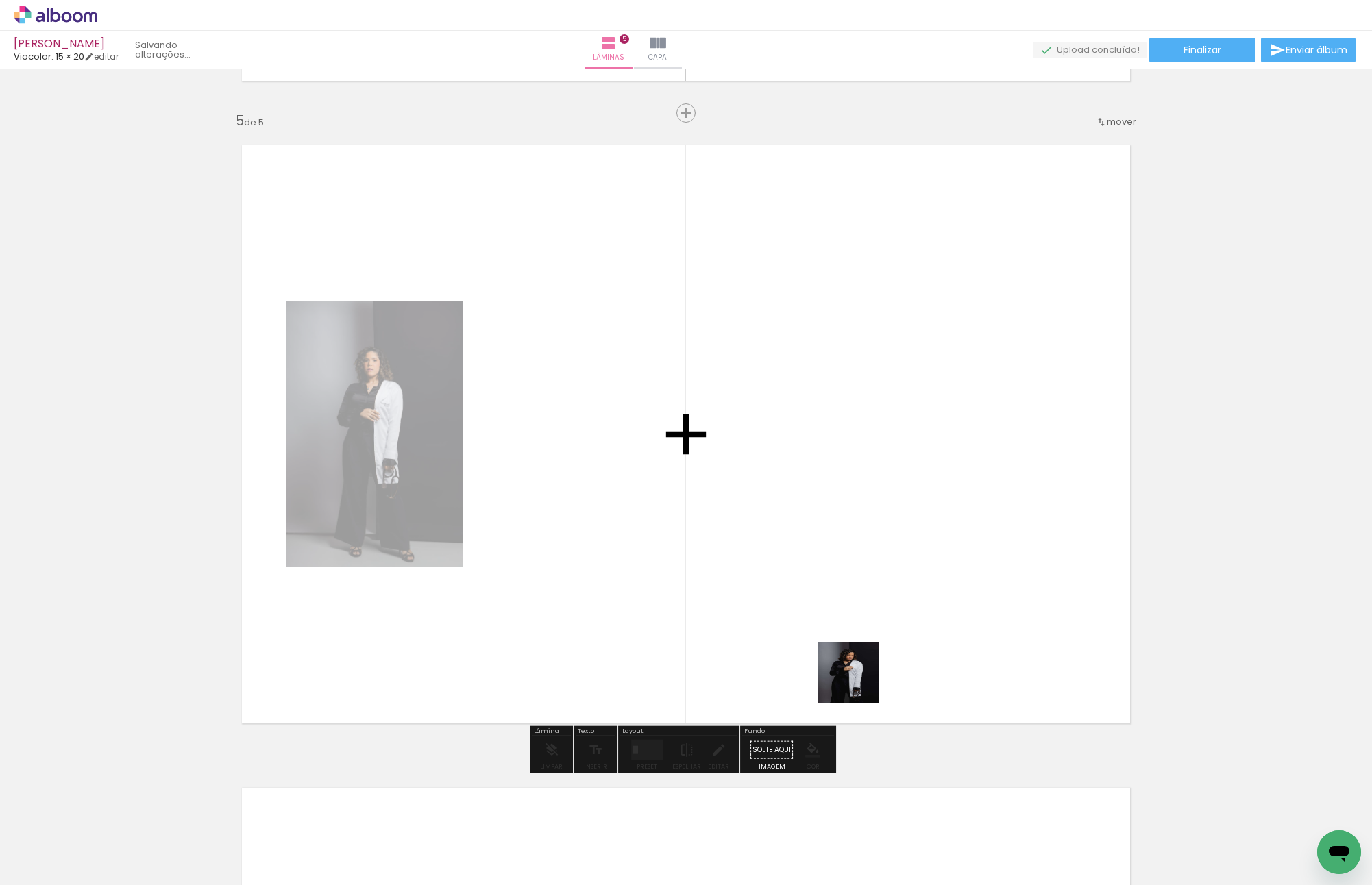
drag, startPoint x: 876, startPoint y: 828, endPoint x: 859, endPoint y: 455, distance: 373.4
click at [843, 450] on quentale-workspace at bounding box center [686, 442] width 1372 height 885
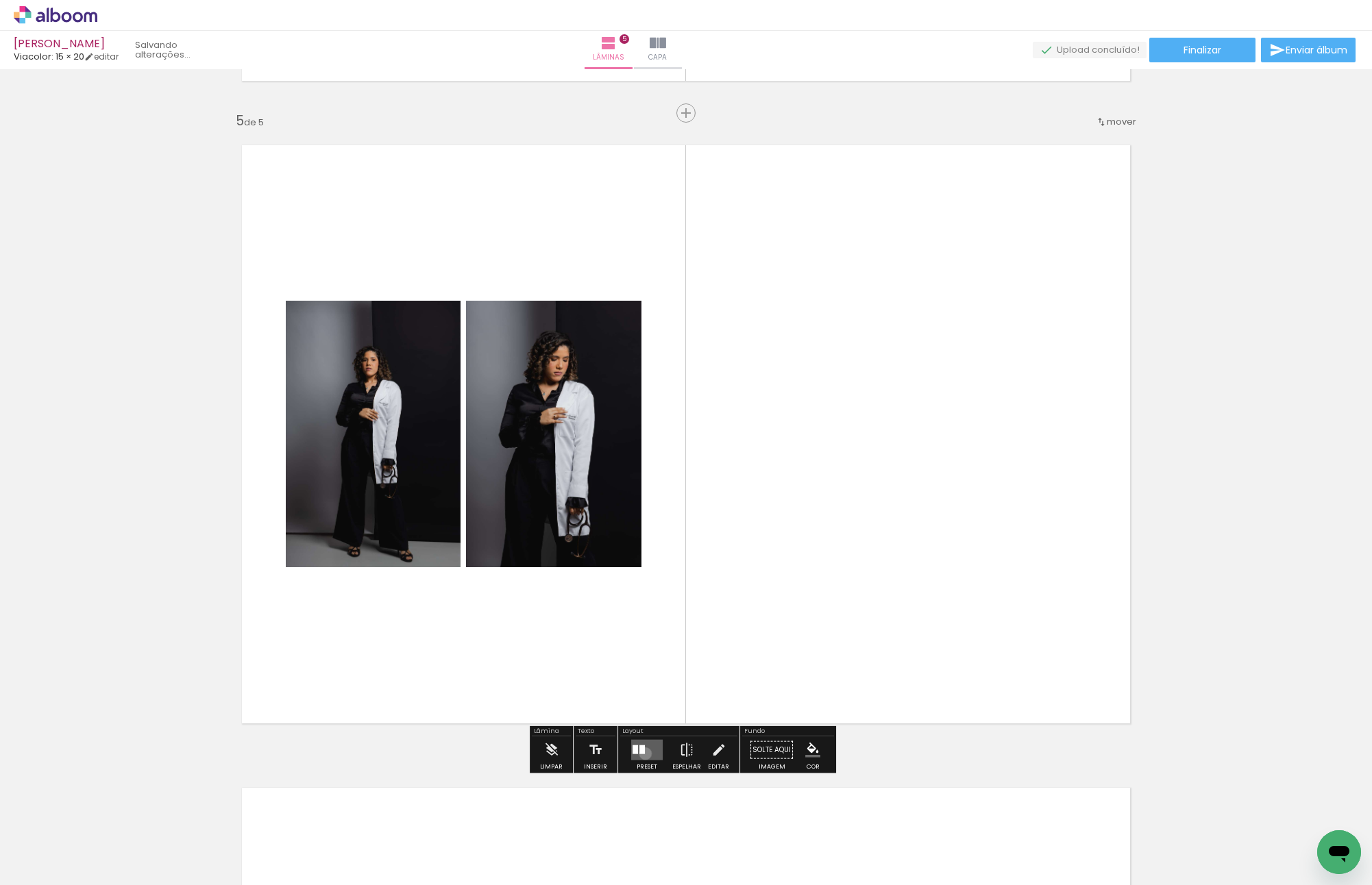
click at [642, 753] on quentale-layouter at bounding box center [647, 750] width 32 height 21
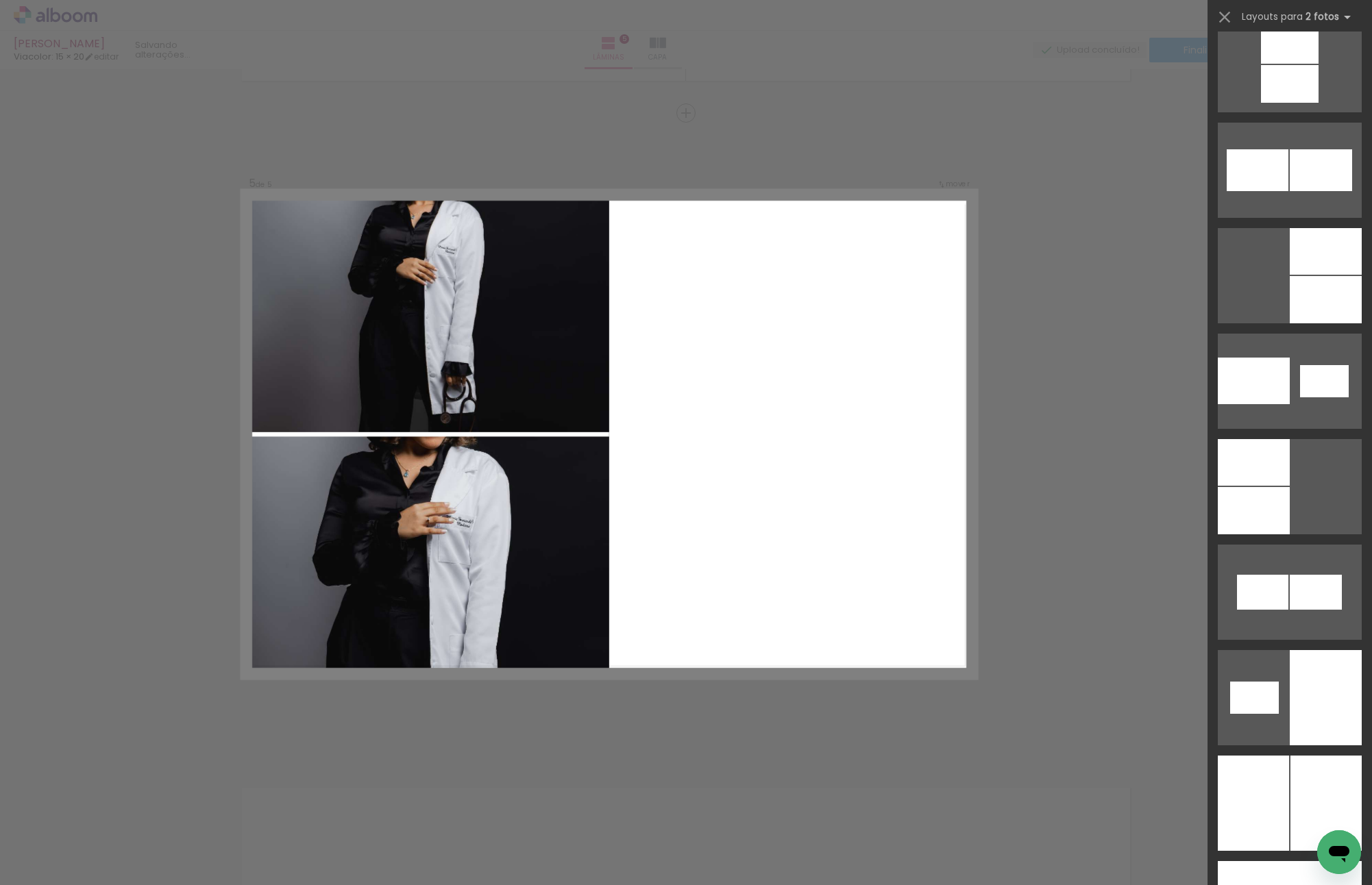
scroll to position [7328, 0]
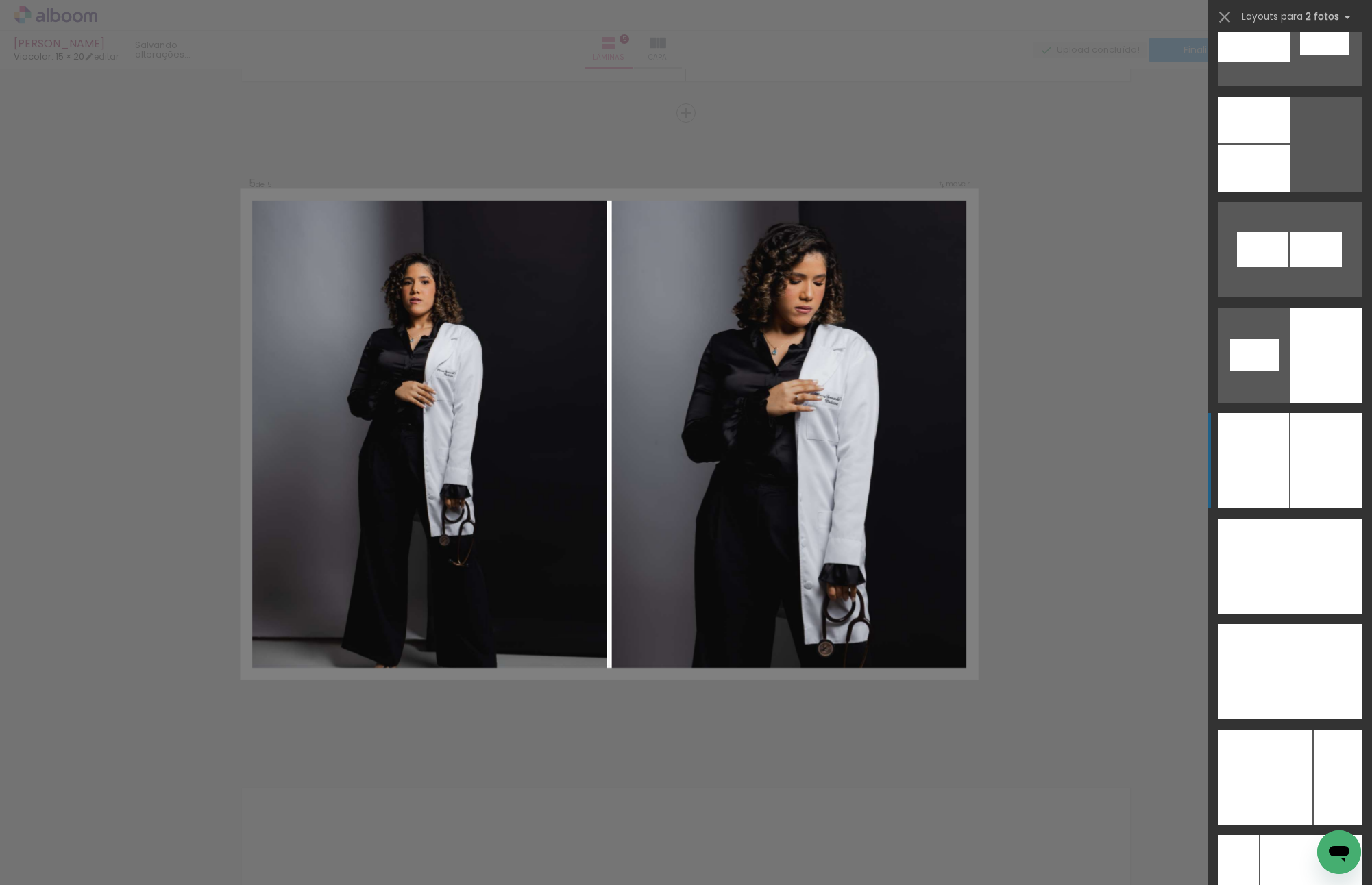
click at [1296, 465] on div at bounding box center [1326, 461] width 71 height 95
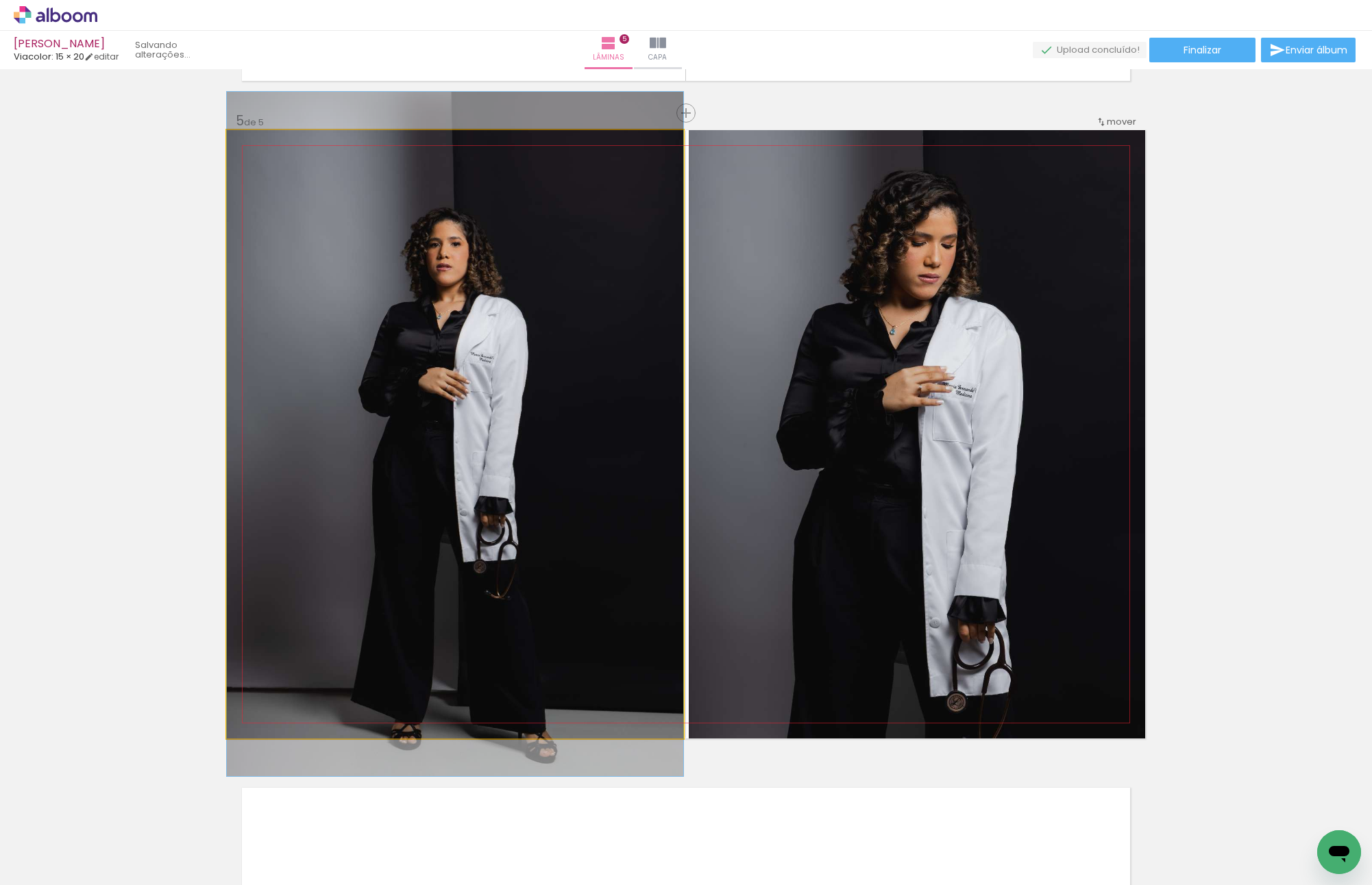
drag, startPoint x: 560, startPoint y: 427, endPoint x: 917, endPoint y: 427, distance: 357.0
click at [0, 0] on slot at bounding box center [0, 0] width 0 height 0
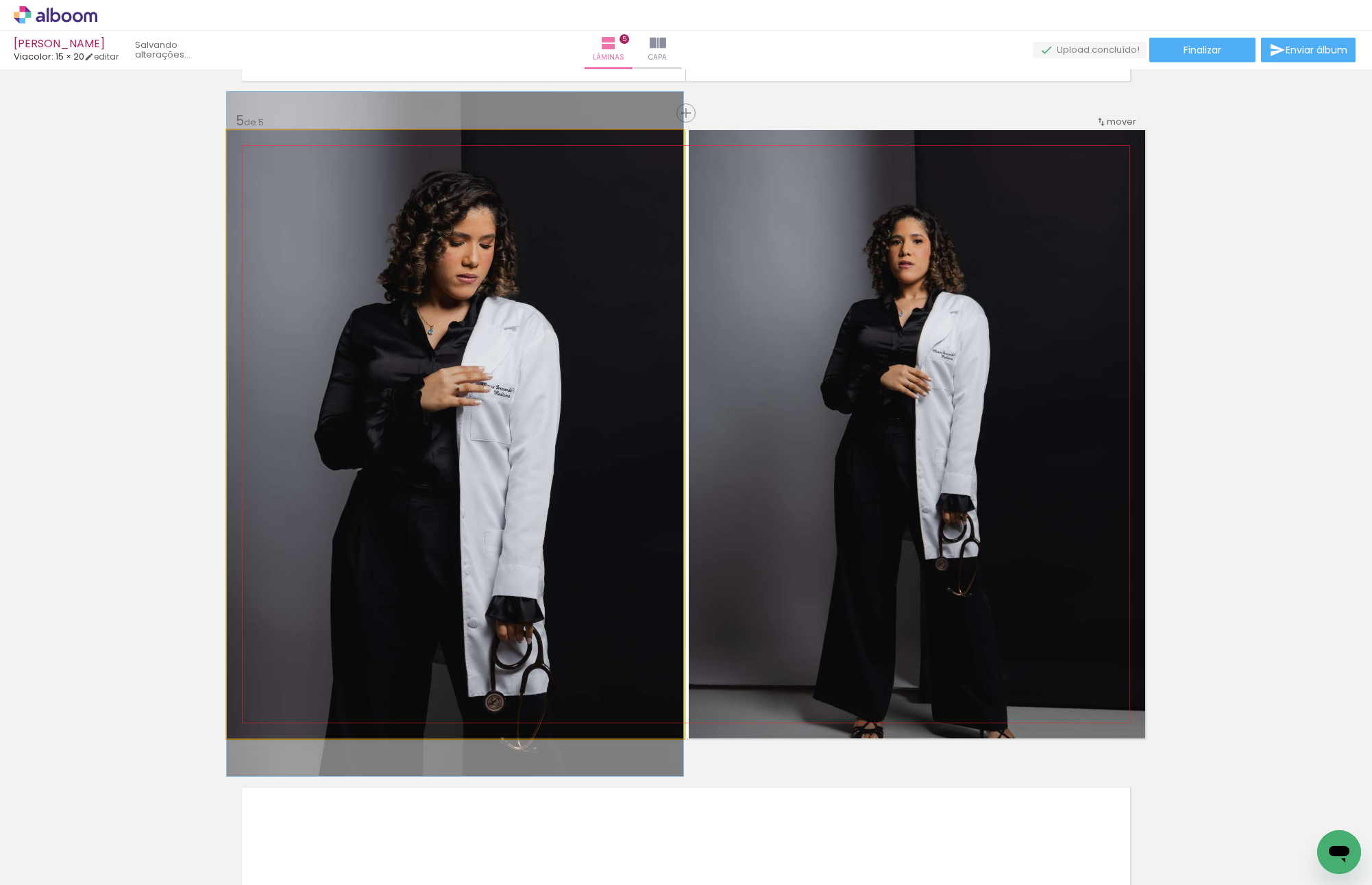
drag, startPoint x: 464, startPoint y: 402, endPoint x: 468, endPoint y: 360, distance: 42.2
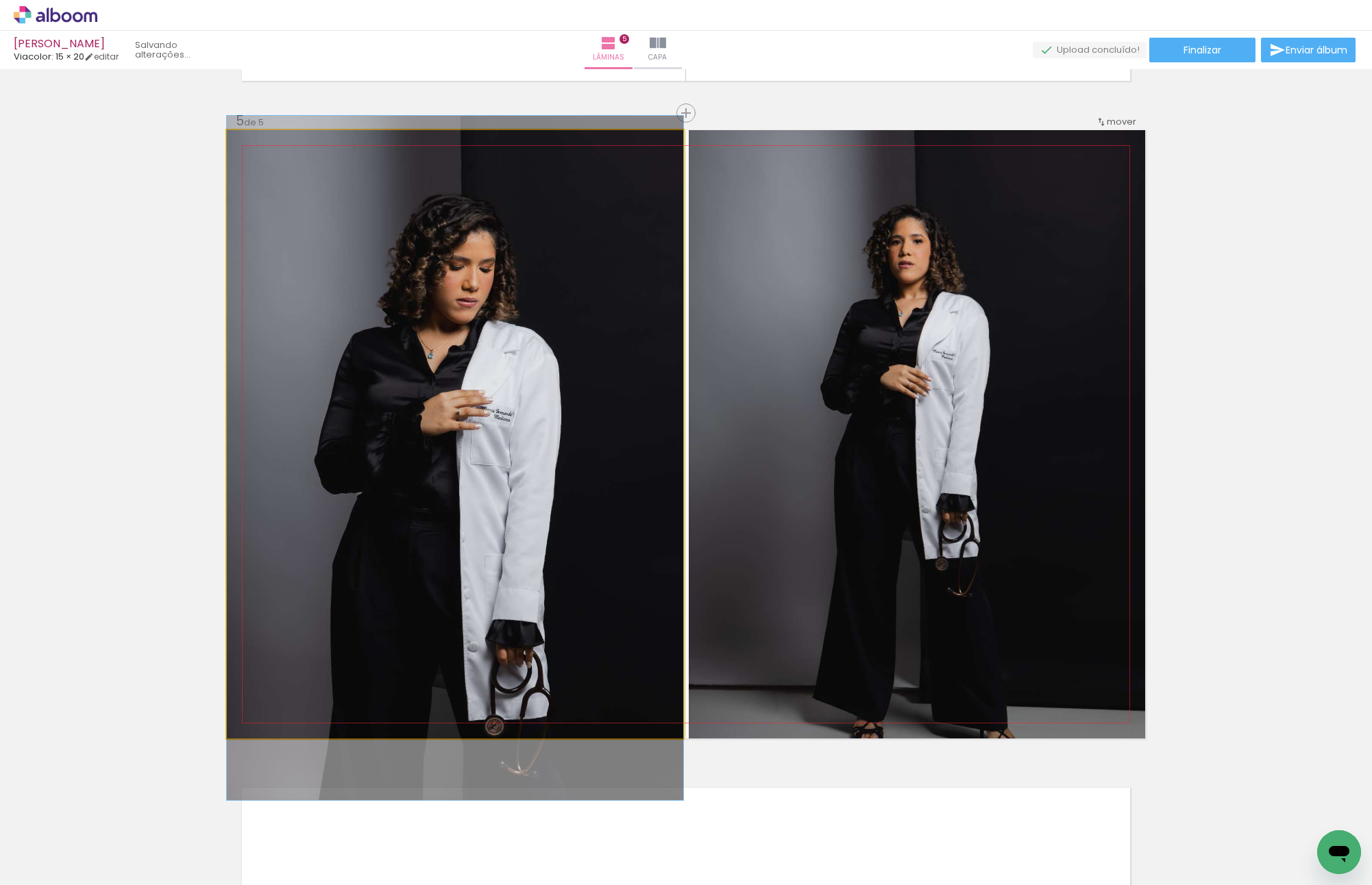
drag, startPoint x: 471, startPoint y: 340, endPoint x: 868, endPoint y: 397, distance: 401.1
click at [0, 0] on slot at bounding box center [0, 0] width 0 height 0
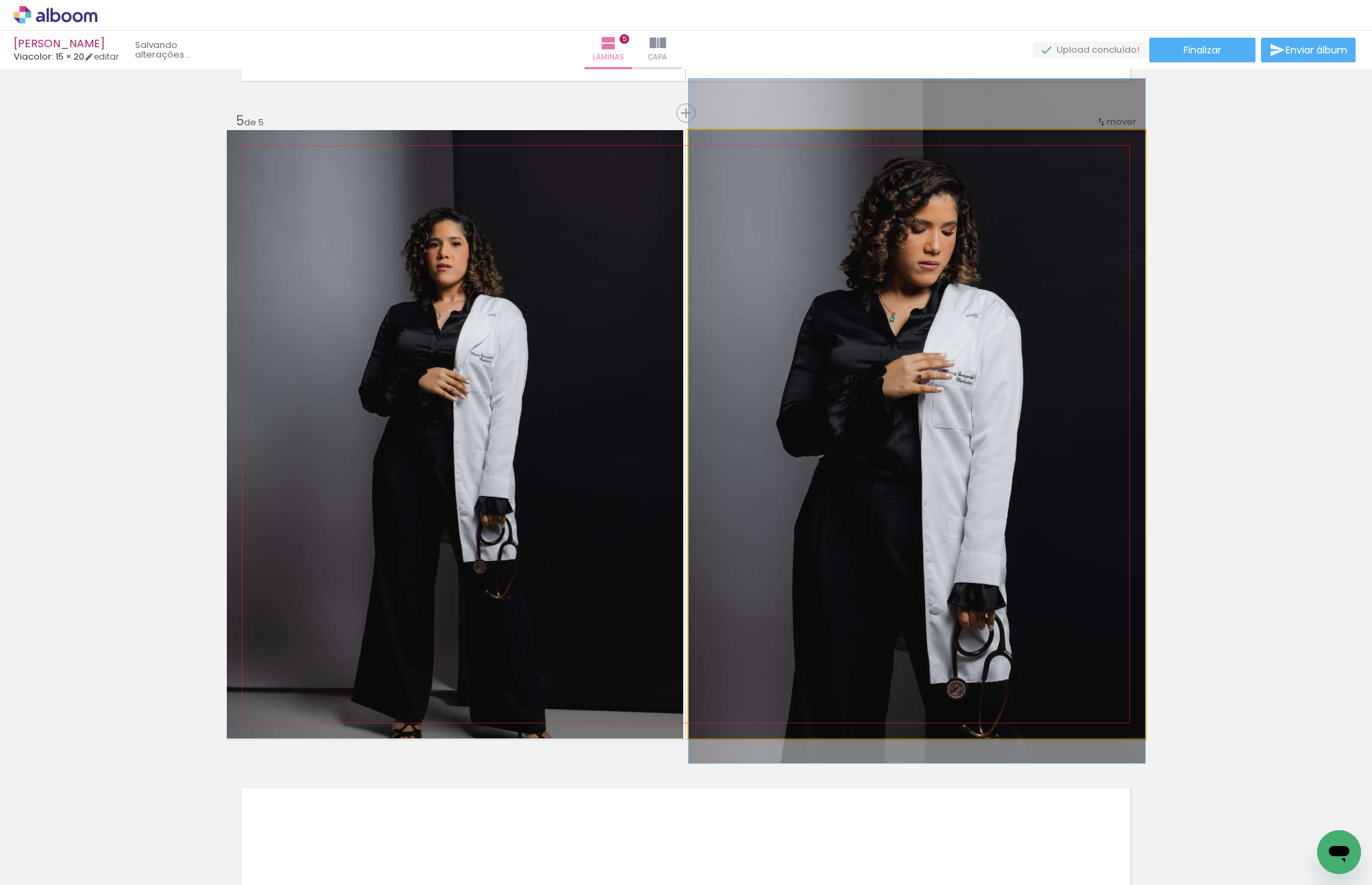
drag, startPoint x: 877, startPoint y: 352, endPoint x: 876, endPoint y: 345, distance: 7.1
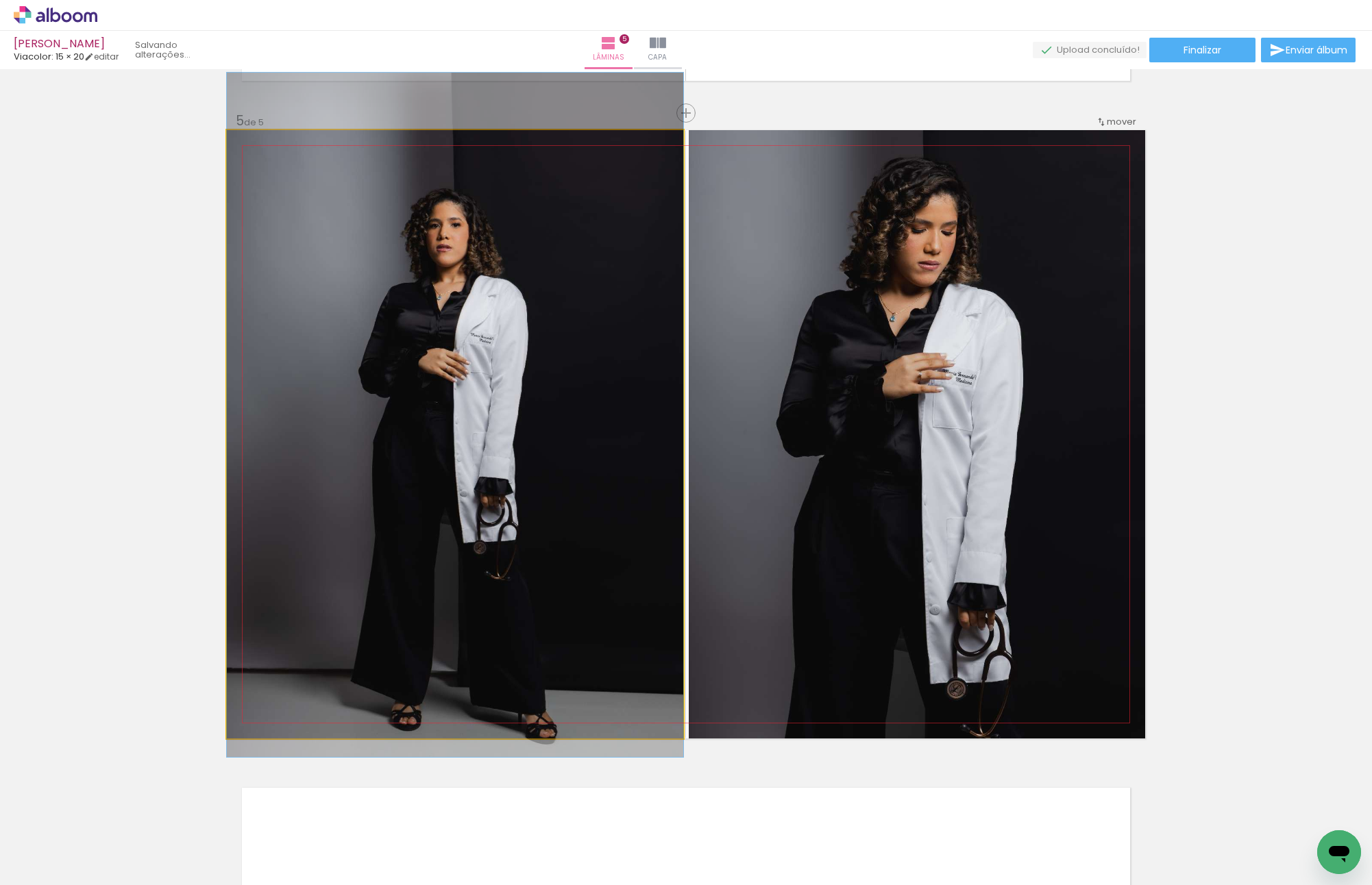
drag, startPoint x: 499, startPoint y: 484, endPoint x: 502, endPoint y: 451, distance: 33.1
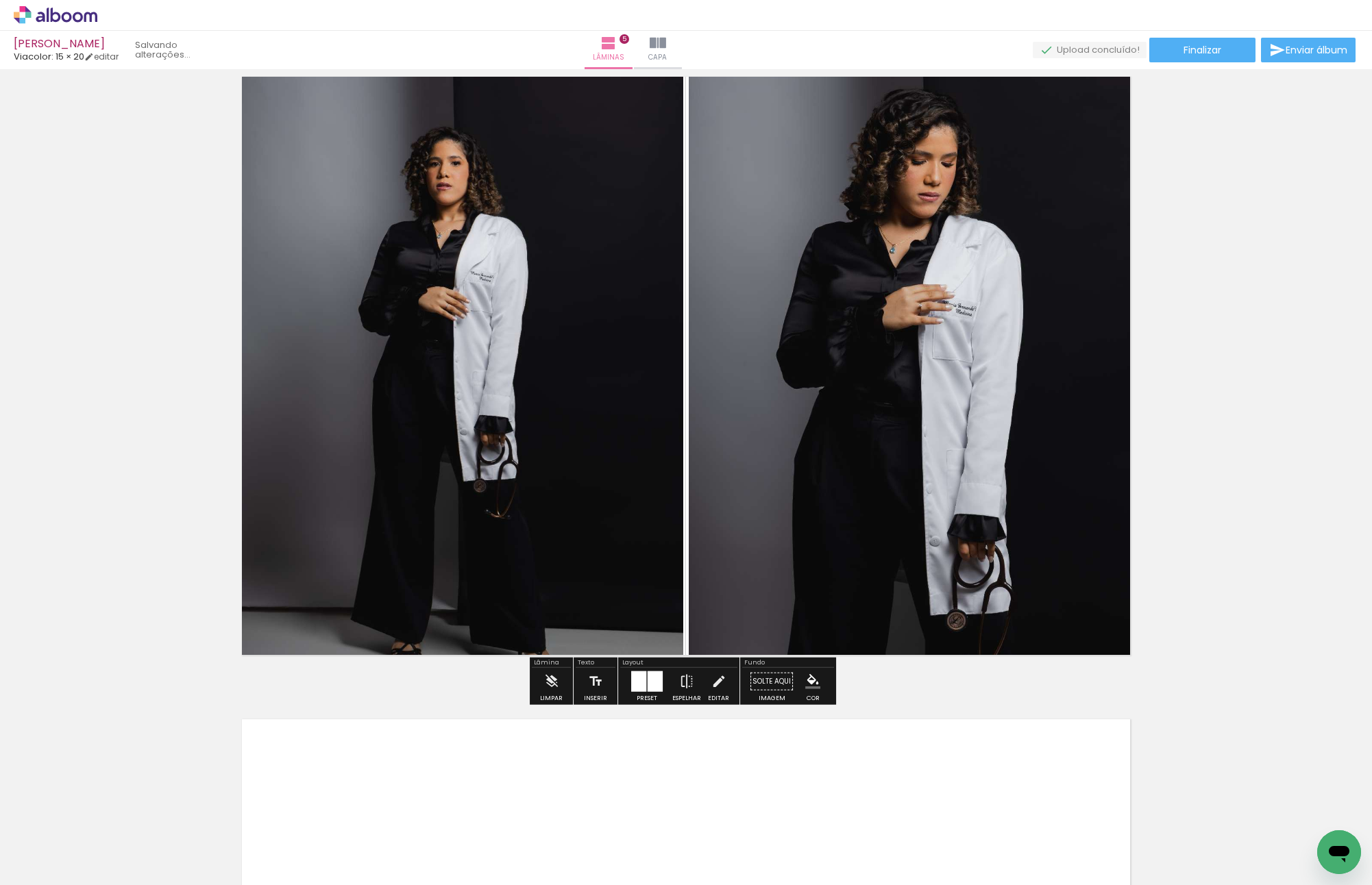
scroll to position [2822, 0]
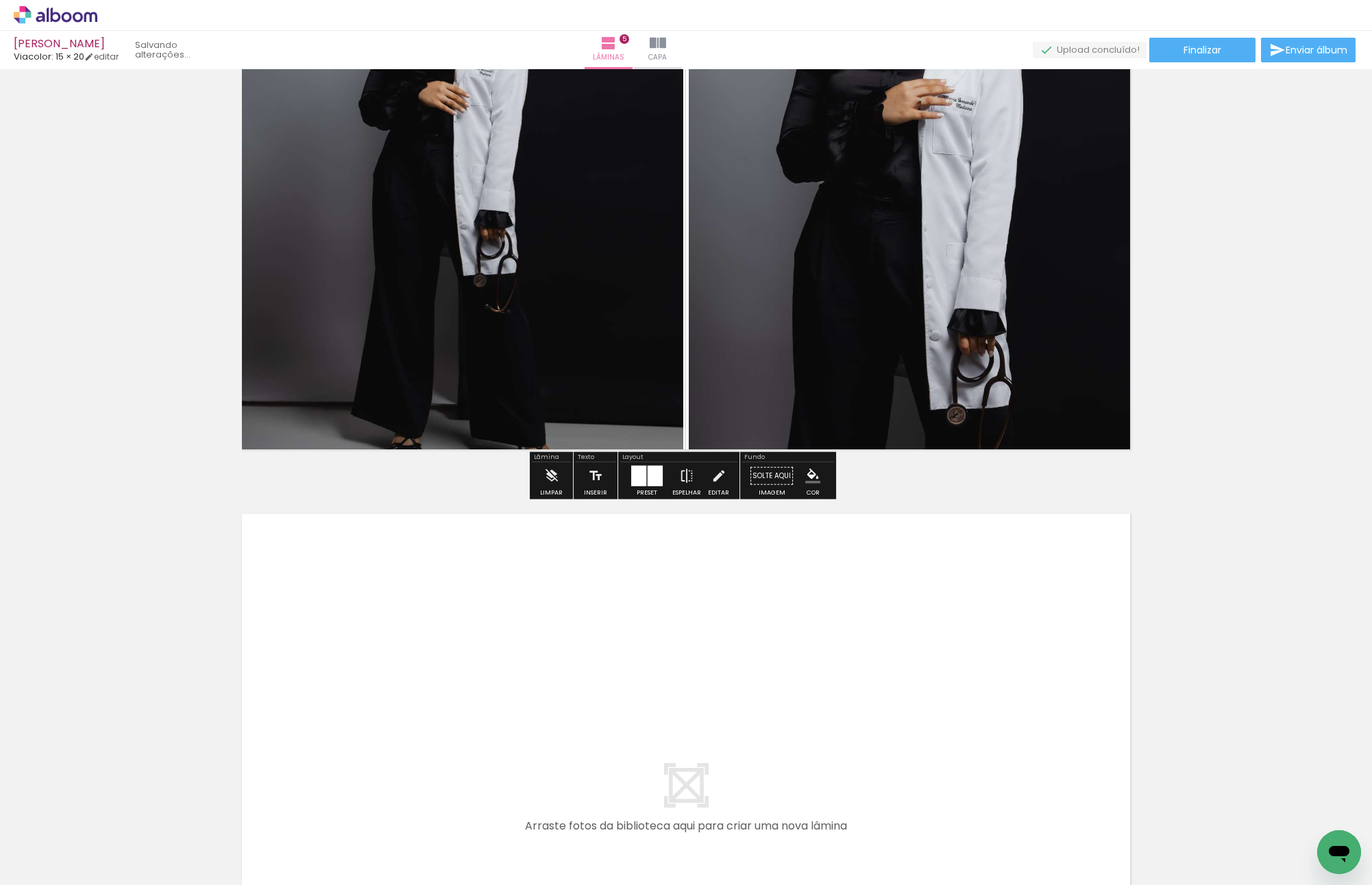
drag, startPoint x: 675, startPoint y: 817, endPoint x: 580, endPoint y: 624, distance: 215.1
click at [580, 624] on quentale-workspace at bounding box center [686, 442] width 1372 height 885
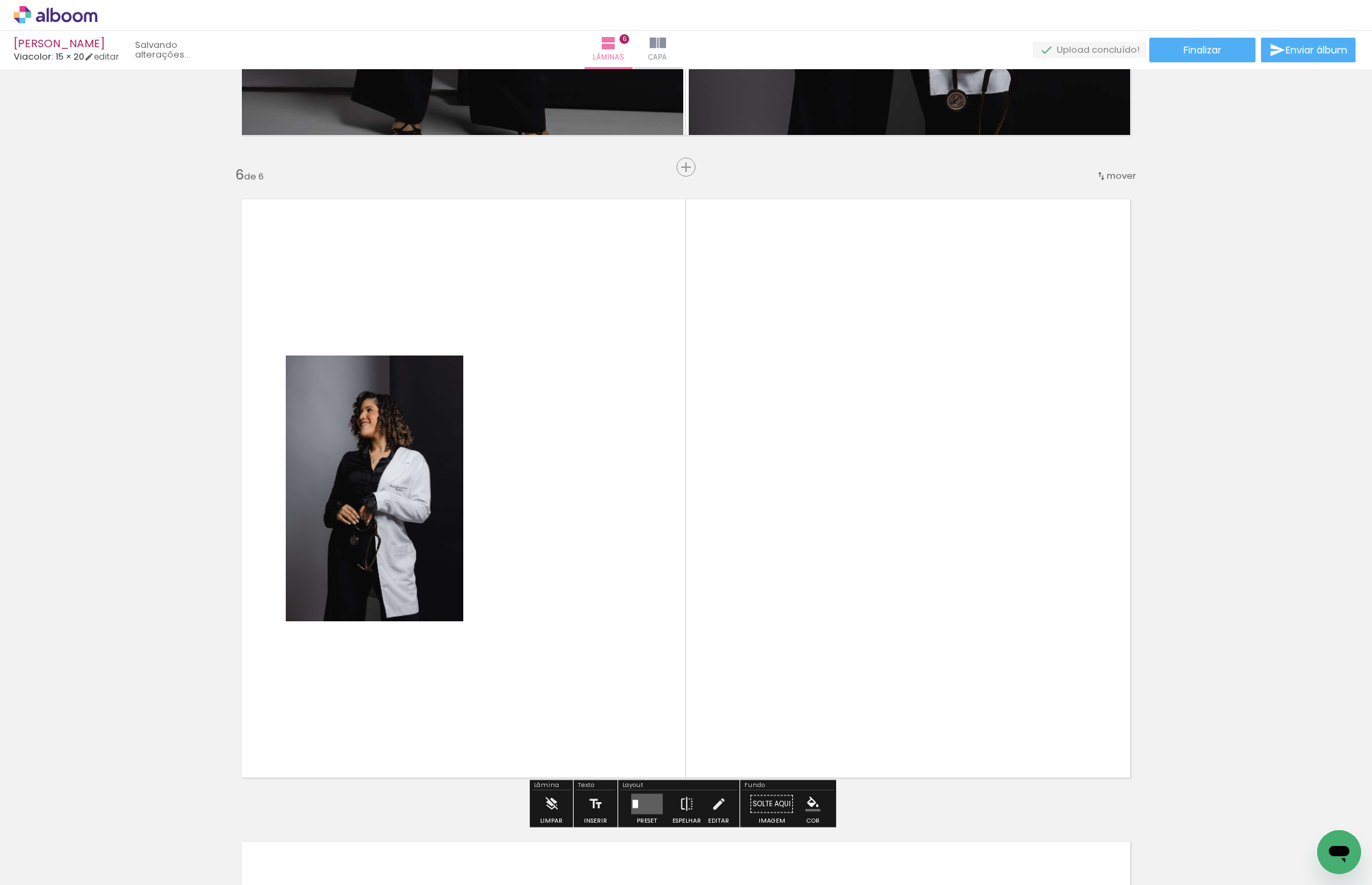
scroll to position [3191, 0]
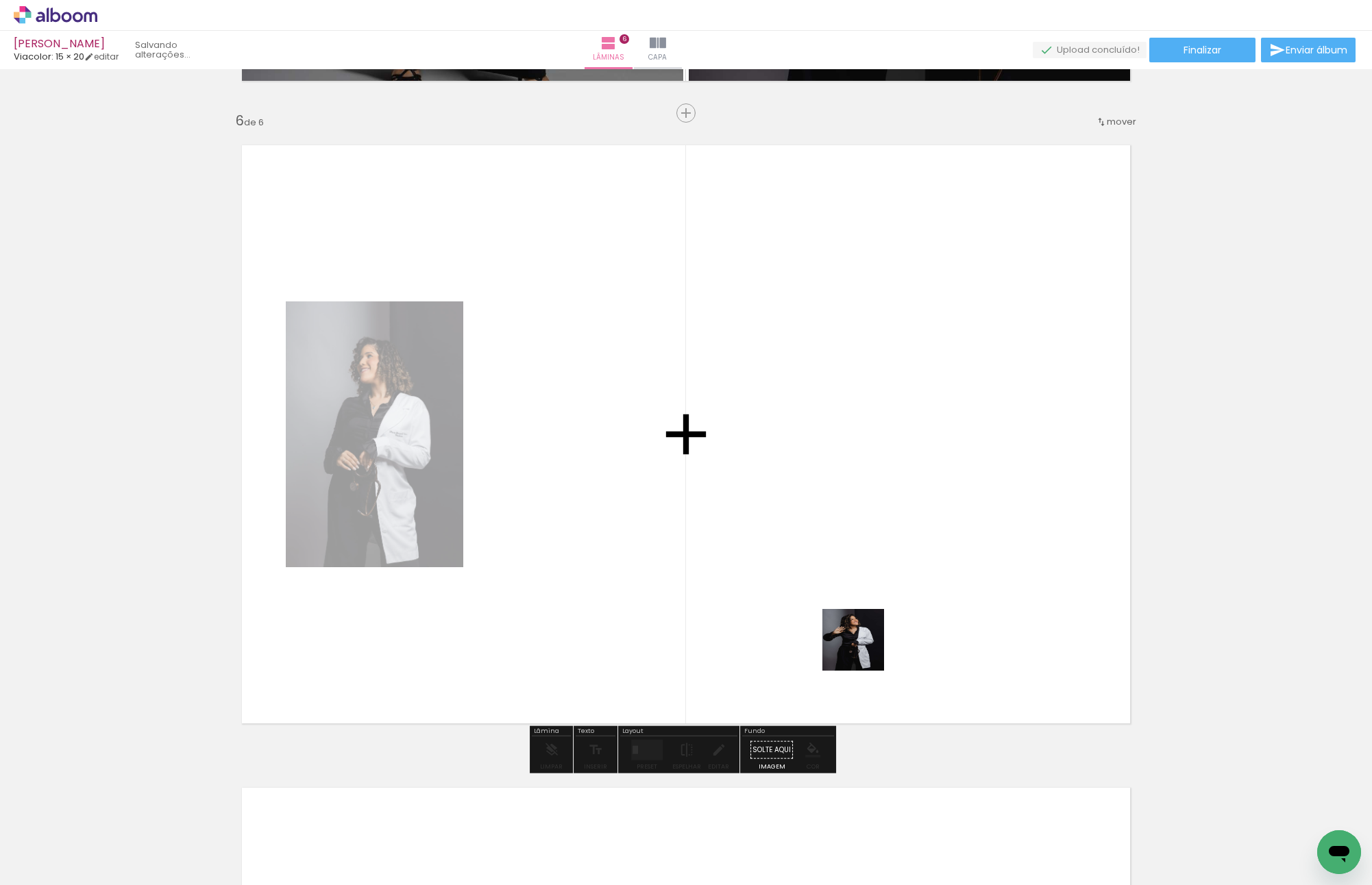
drag, startPoint x: 832, startPoint y: 839, endPoint x: 857, endPoint y: 534, distance: 306.0
click at [857, 534] on quentale-workspace at bounding box center [686, 442] width 1372 height 885
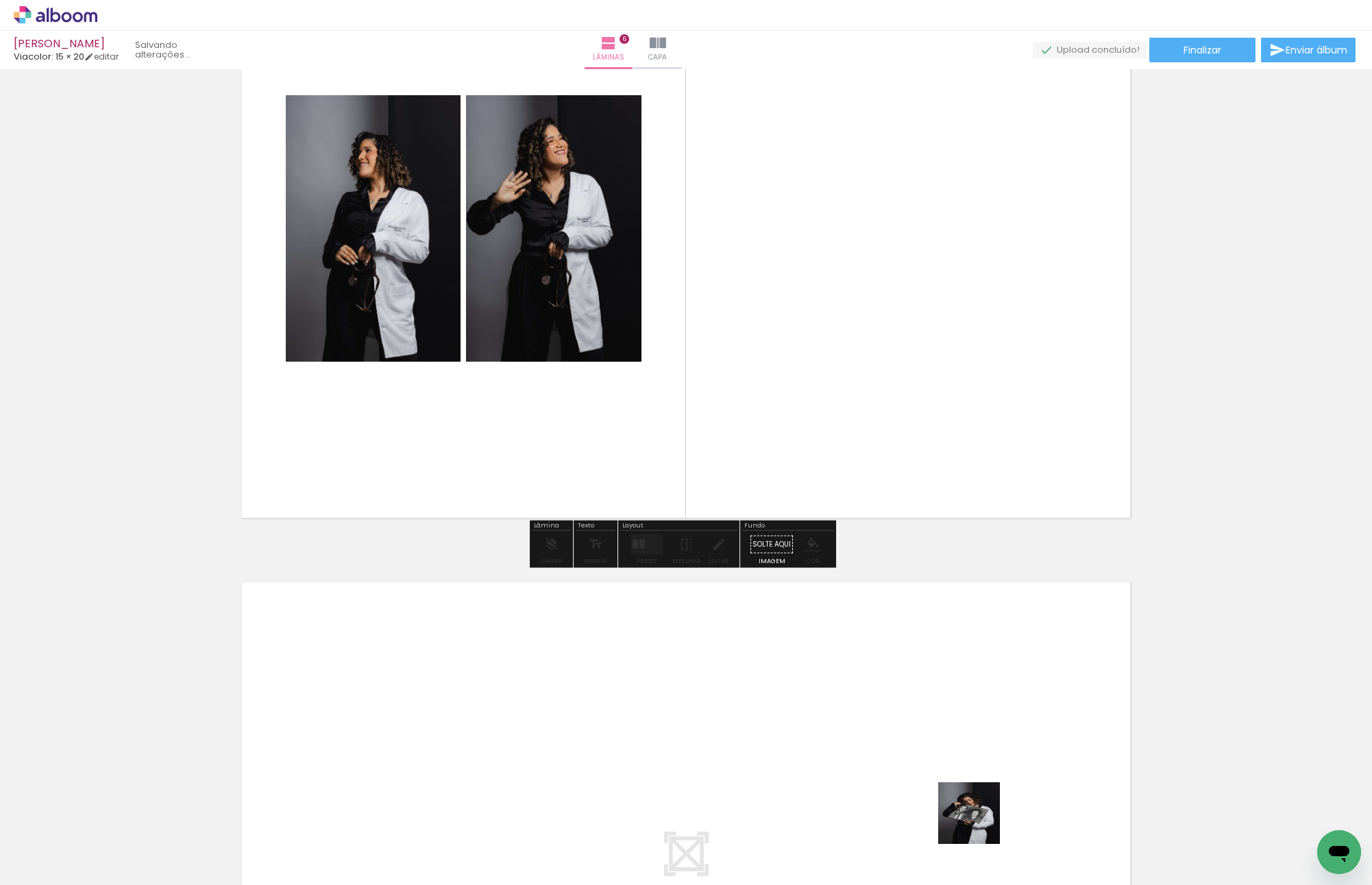
drag, startPoint x: 982, startPoint y: 828, endPoint x: 1132, endPoint y: 848, distance: 151.3
click at [761, 641] on quentale-workspace at bounding box center [686, 442] width 1372 height 885
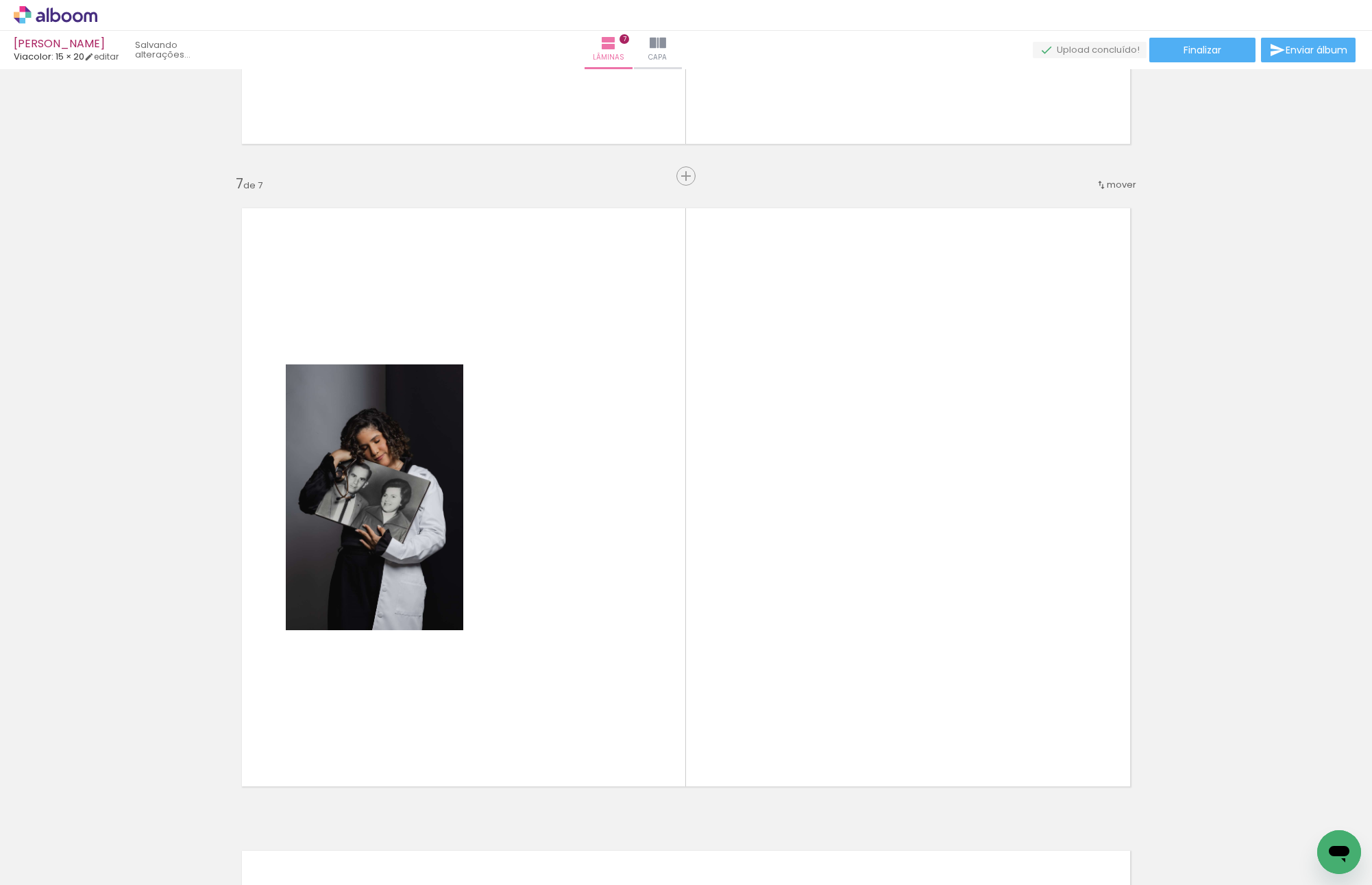
scroll to position [3833, 0]
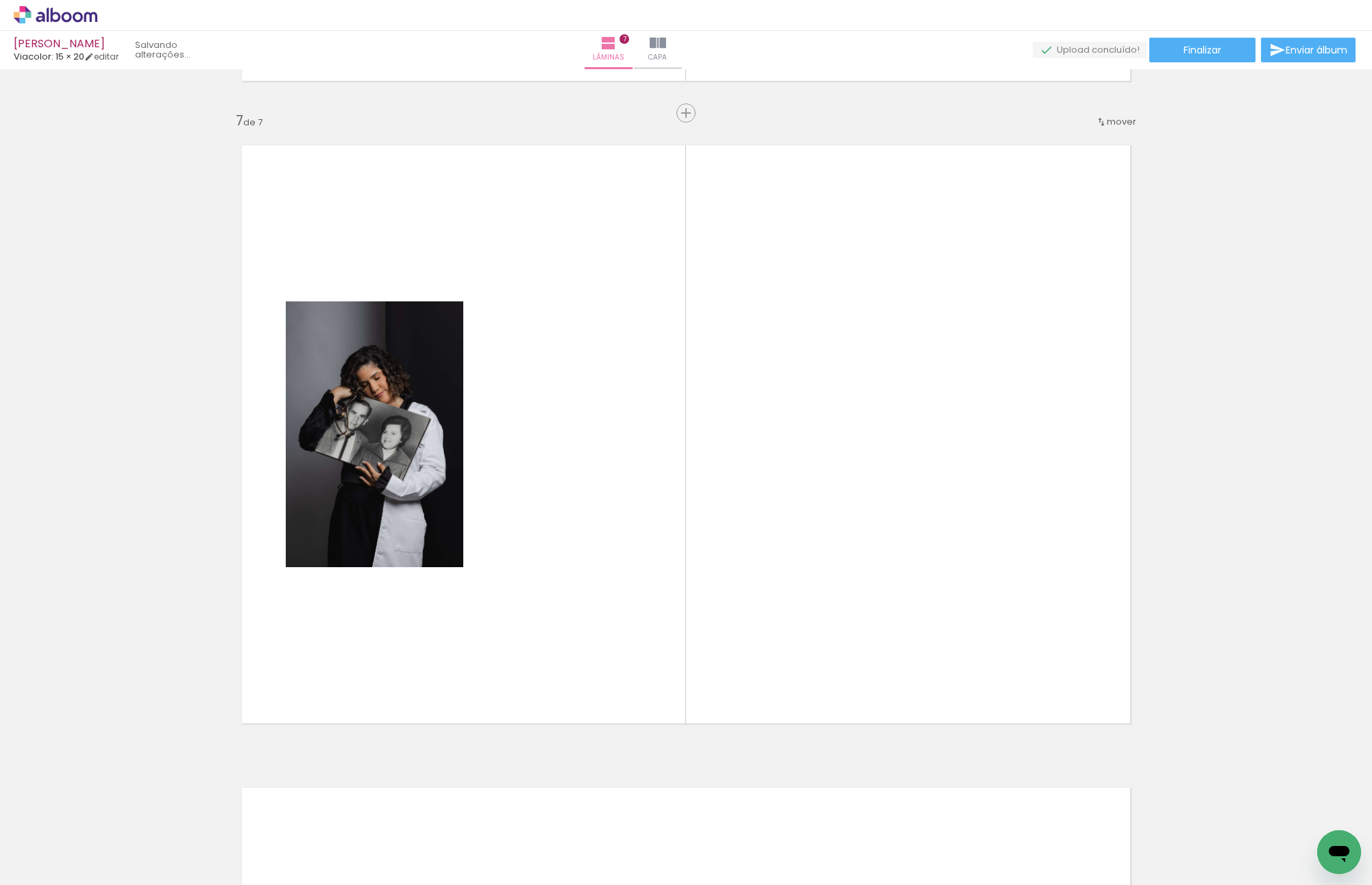
drag, startPoint x: 1115, startPoint y: 769, endPoint x: 1002, endPoint y: 593, distance: 209.2
click at [950, 495] on quentale-workspace at bounding box center [686, 442] width 1372 height 885
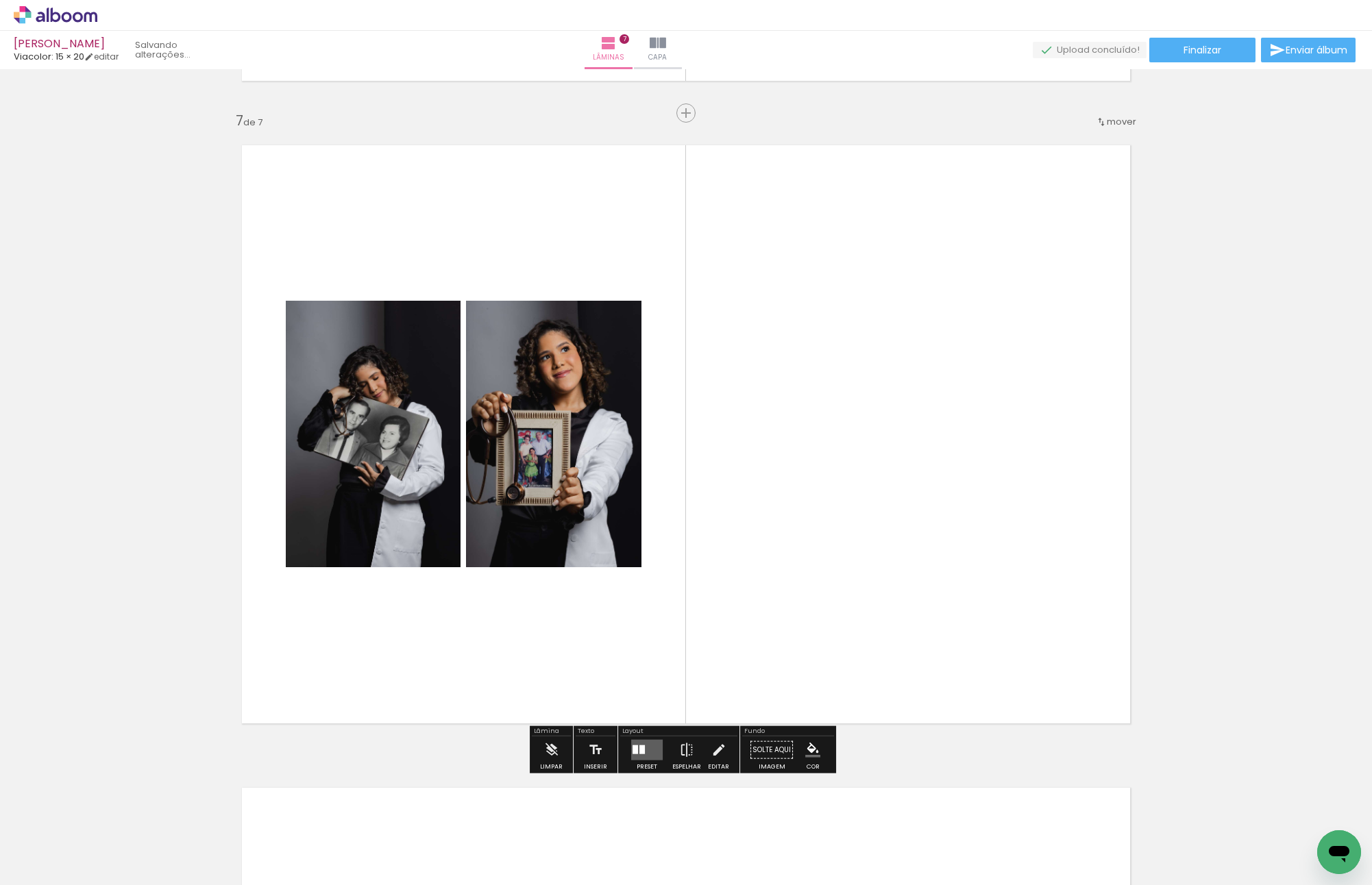
drag, startPoint x: 1283, startPoint y: 837, endPoint x: 958, endPoint y: 475, distance: 486.5
click at [948, 447] on quentale-workspace at bounding box center [686, 442] width 1372 height 885
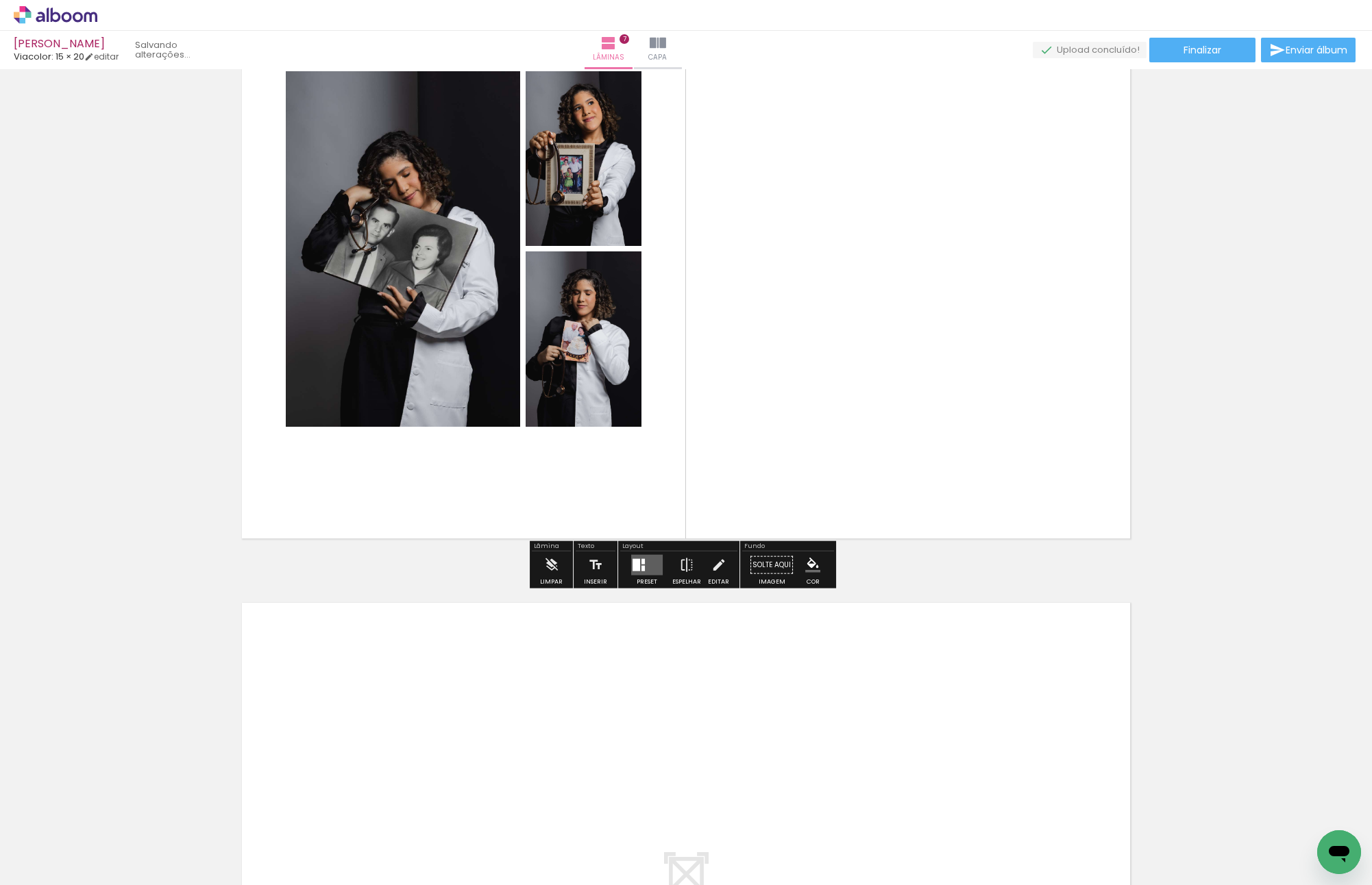
scroll to position [4107, 0]
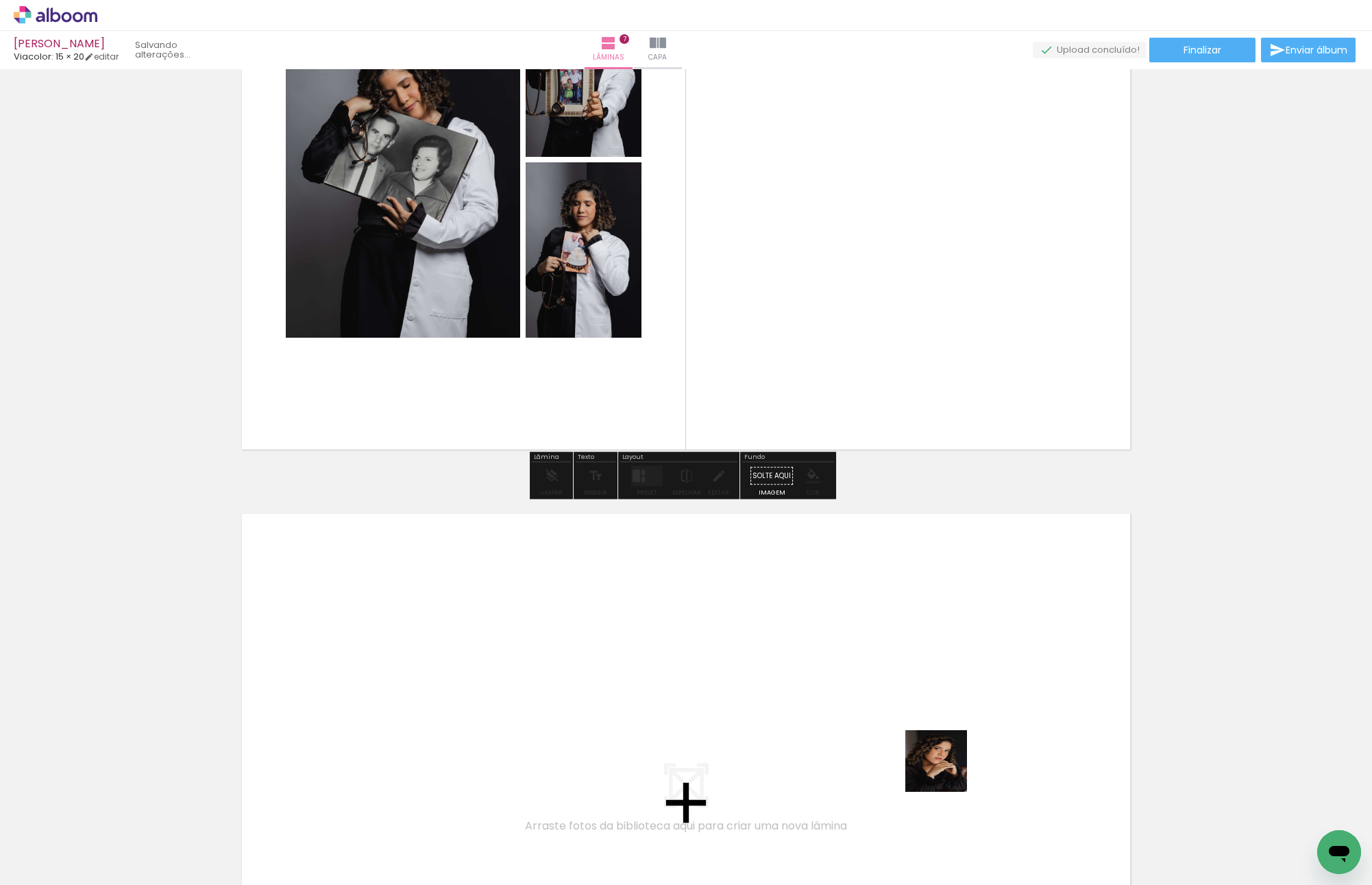
drag, startPoint x: 968, startPoint y: 826, endPoint x: 739, endPoint y: 617, distance: 310.0
click at [739, 617] on quentale-workspace at bounding box center [686, 442] width 1372 height 885
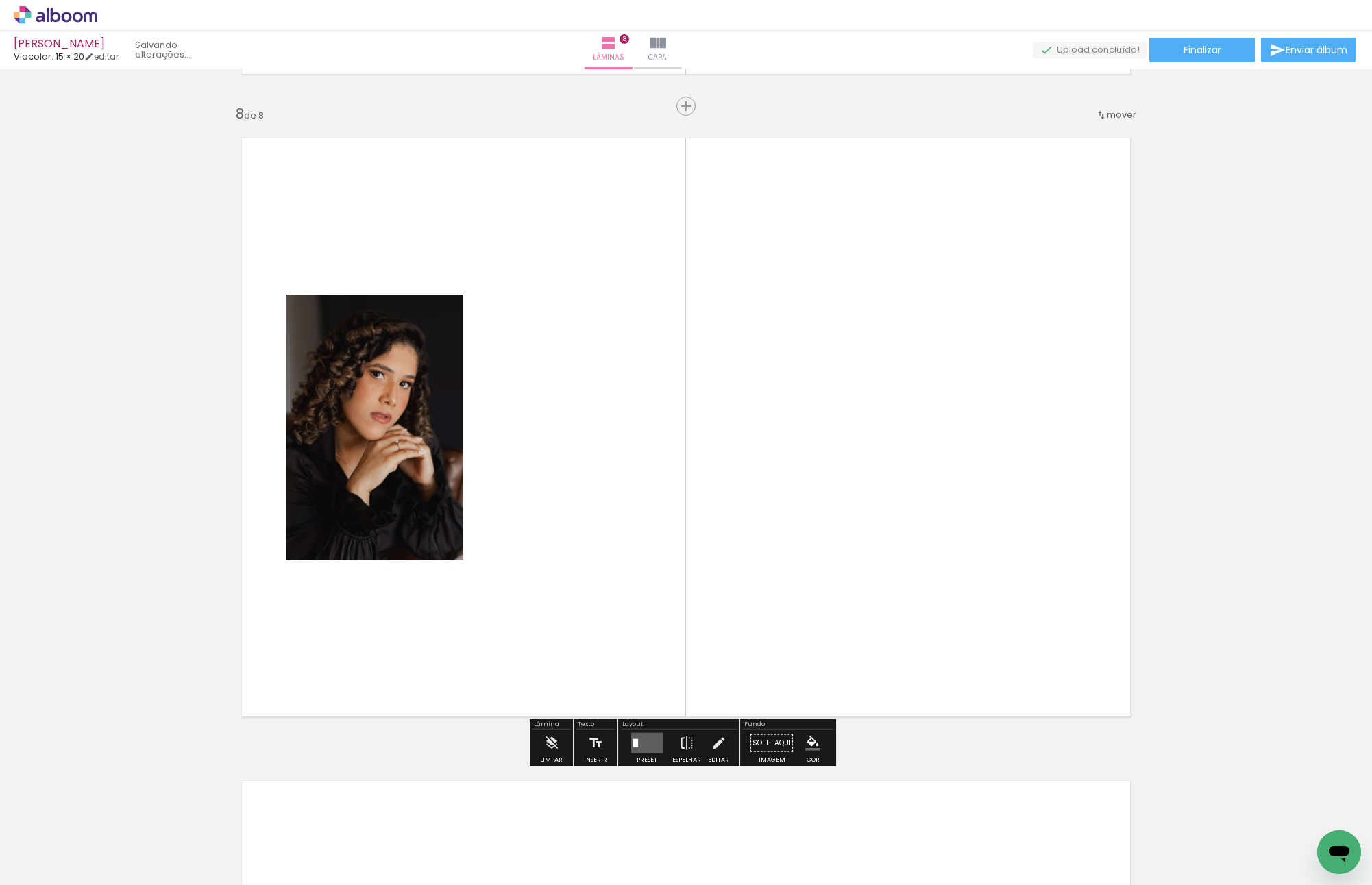
scroll to position [4488, 0]
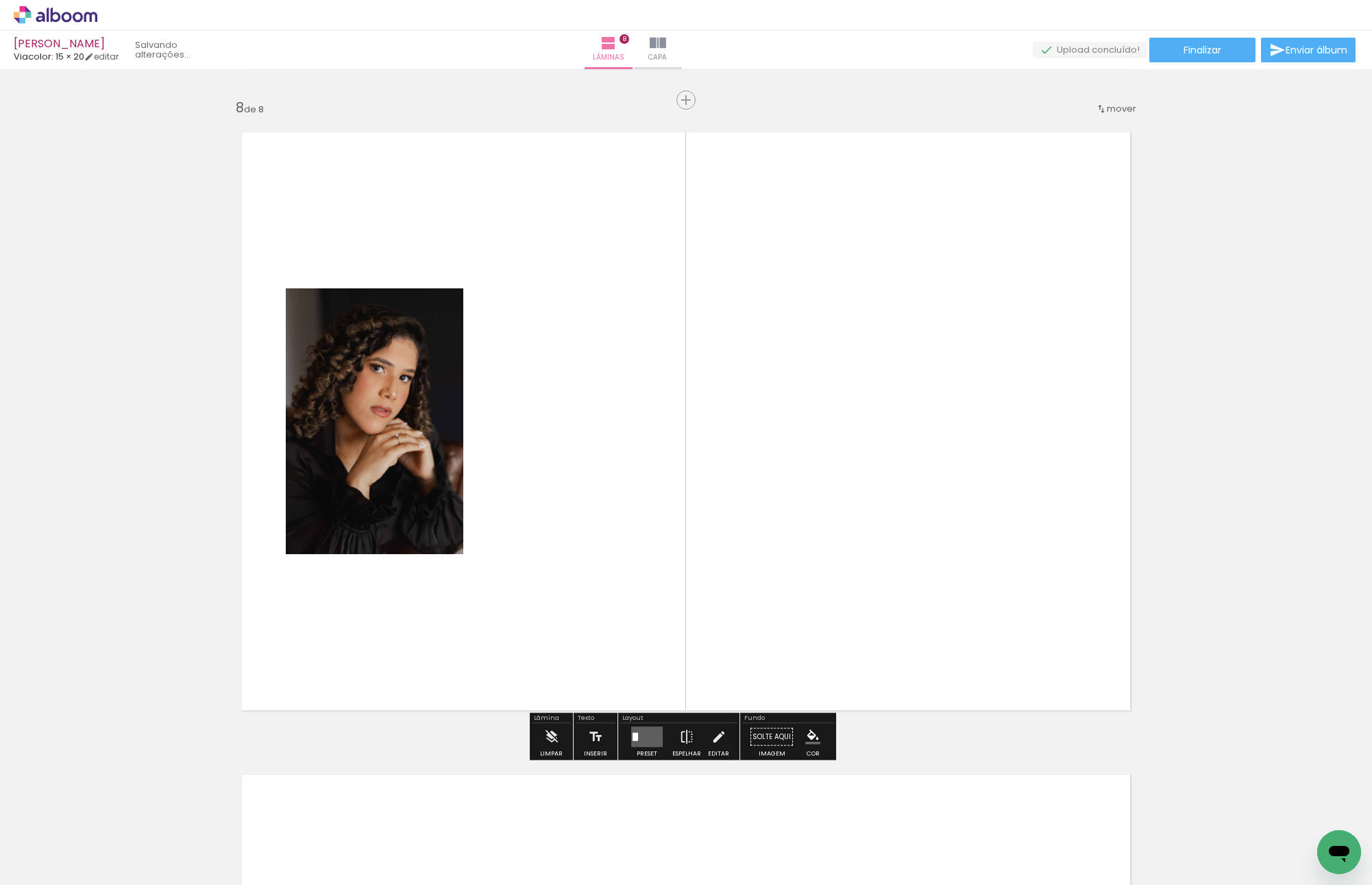
drag, startPoint x: 1122, startPoint y: 835, endPoint x: 991, endPoint y: 495, distance: 364.4
click at [977, 450] on quentale-workspace at bounding box center [686, 442] width 1372 height 885
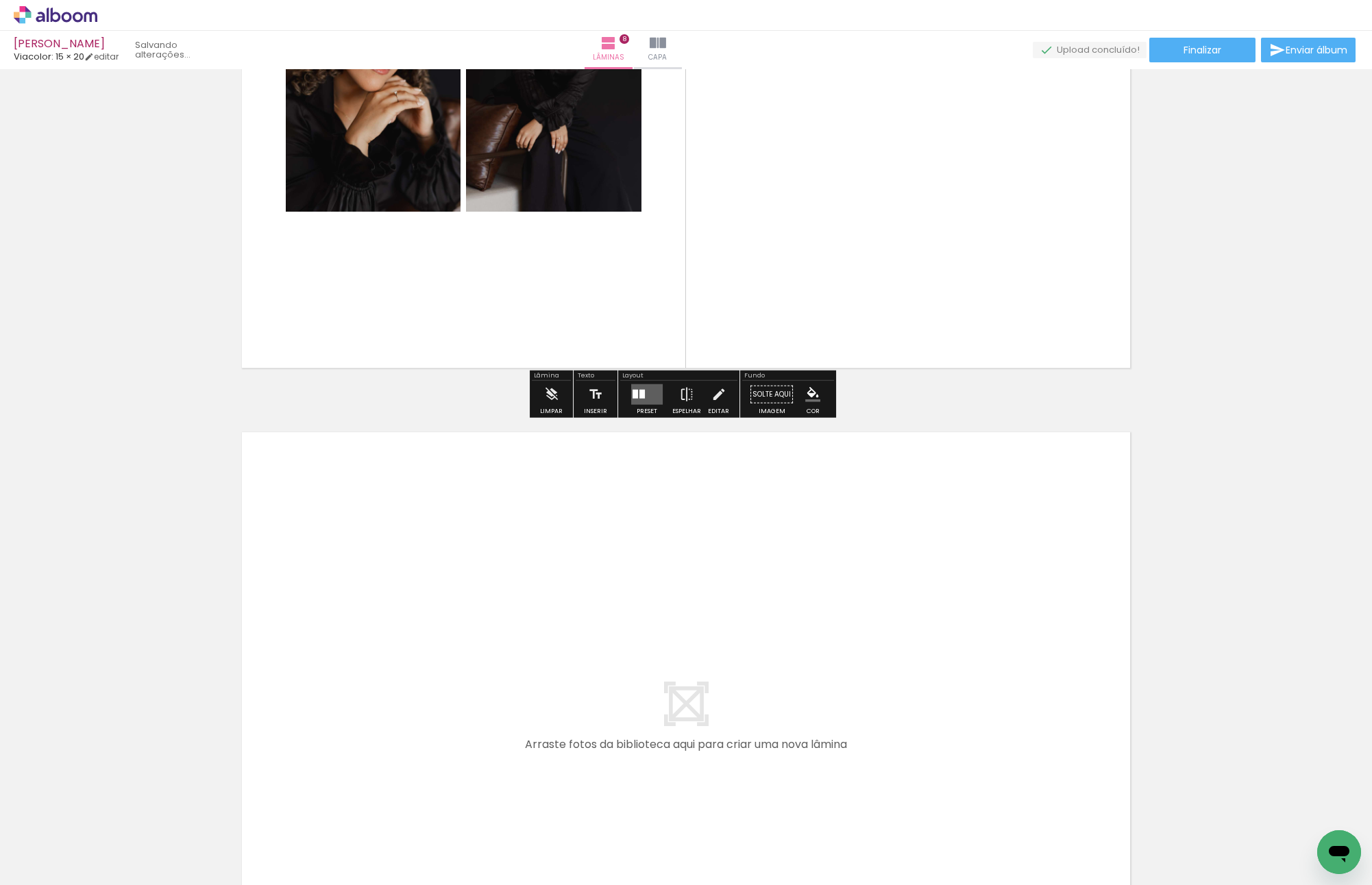
scroll to position [0, 1909]
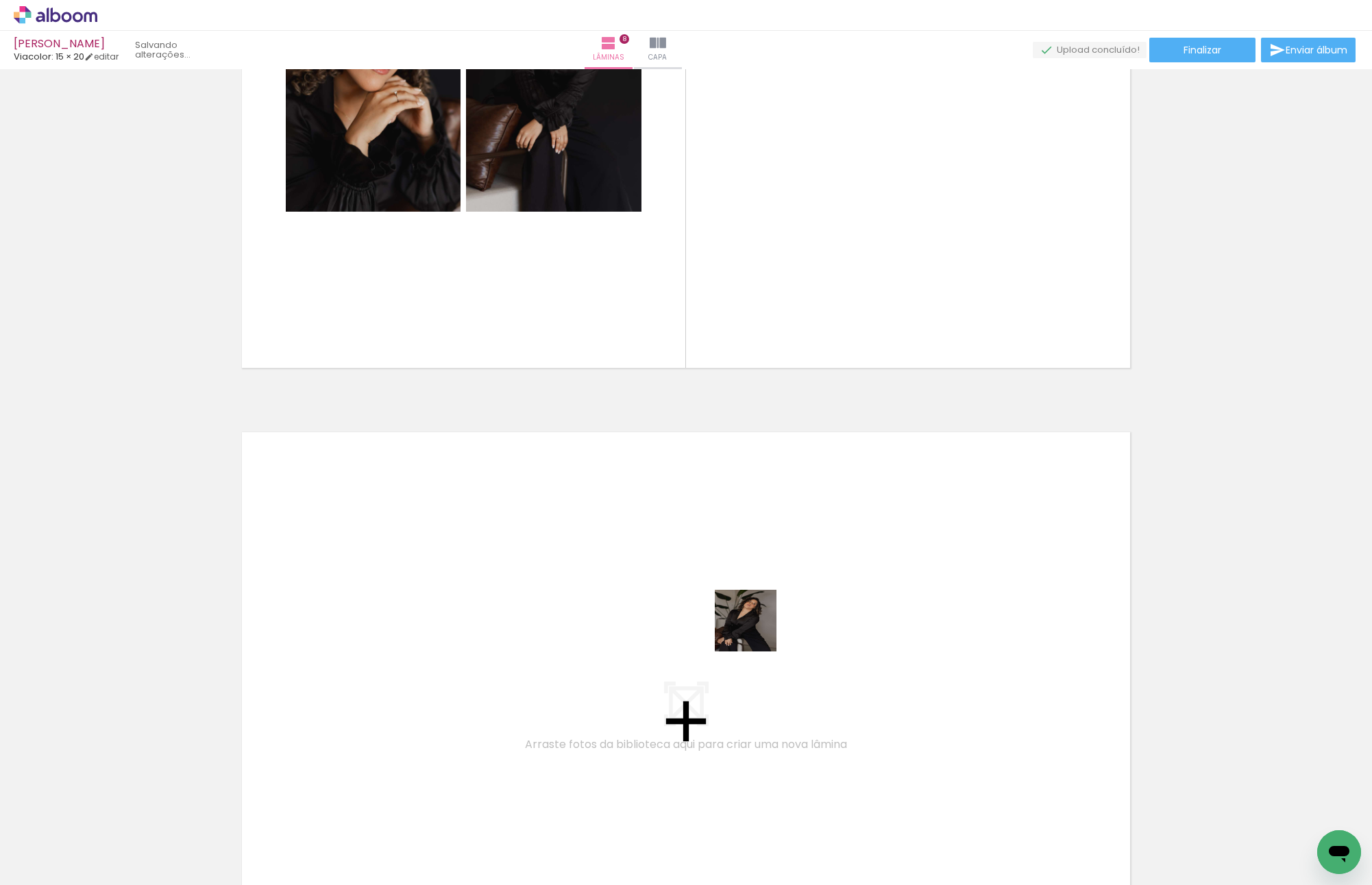
drag, startPoint x: 756, startPoint y: 631, endPoint x: 571, endPoint y: 563, distance: 197.1
click at [571, 563] on quentale-workspace at bounding box center [686, 442] width 1372 height 885
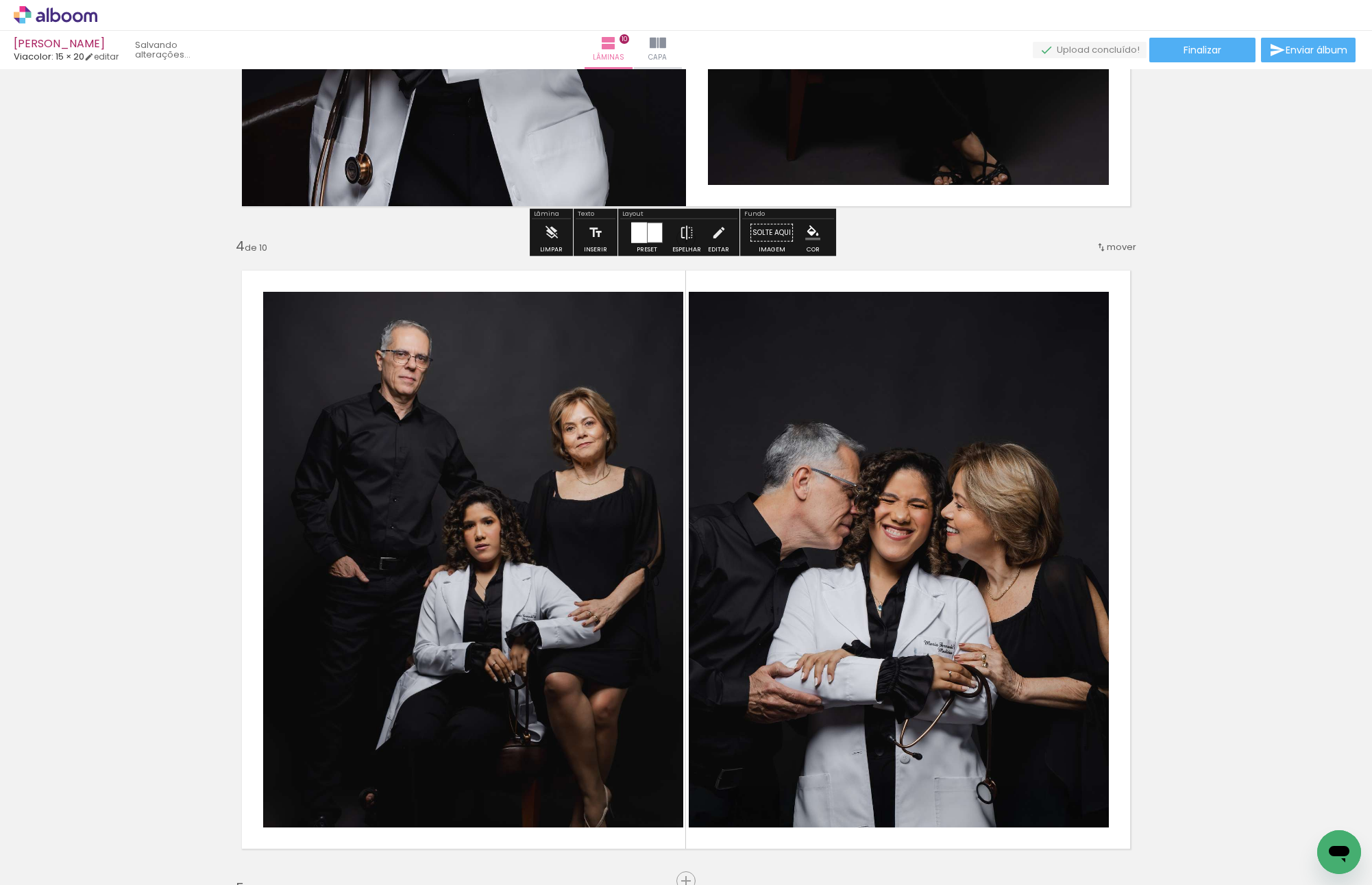
scroll to position [1986, 0]
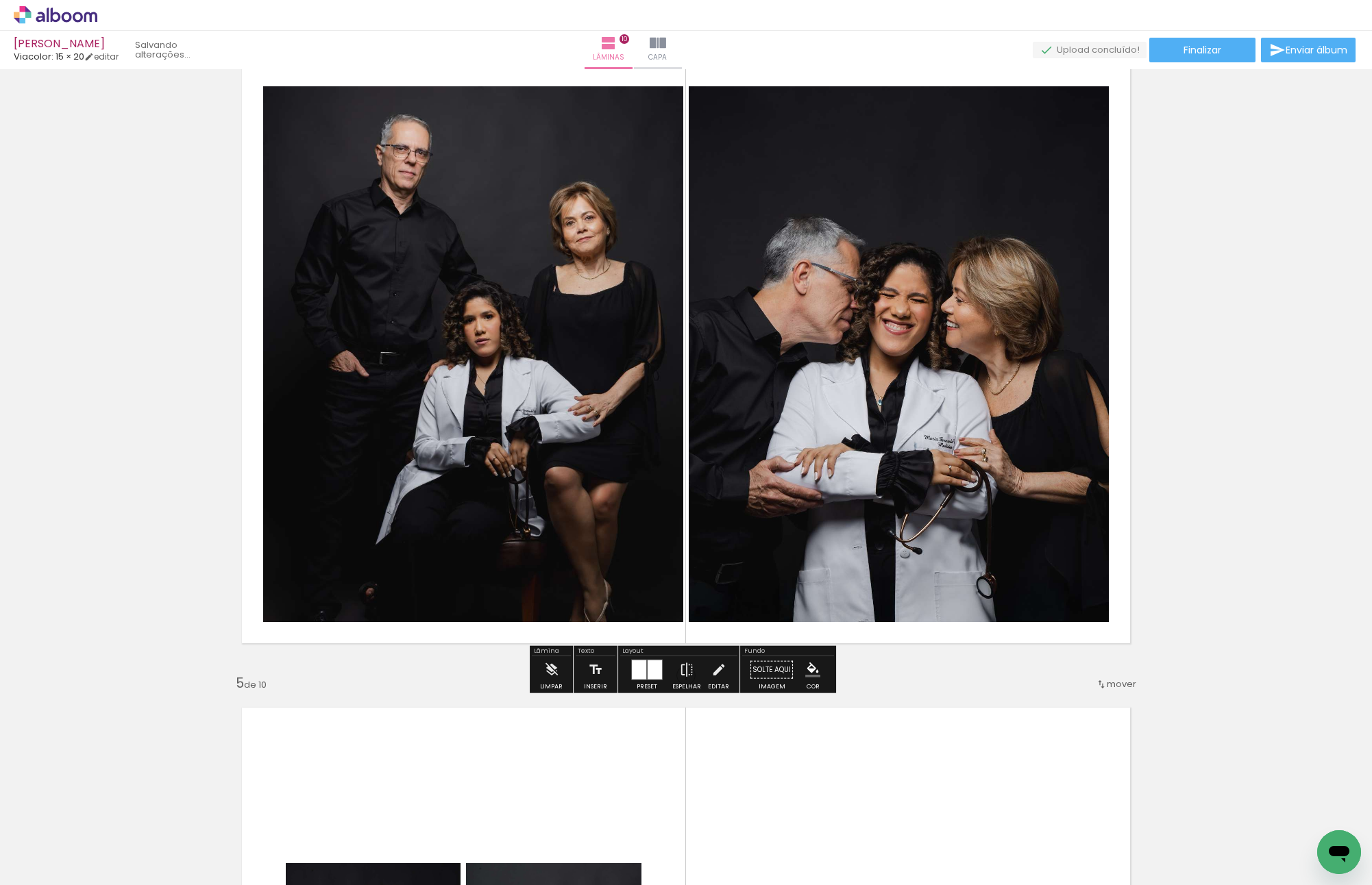
drag, startPoint x: 775, startPoint y: 539, endPoint x: 1292, endPoint y: 598, distance: 520.4
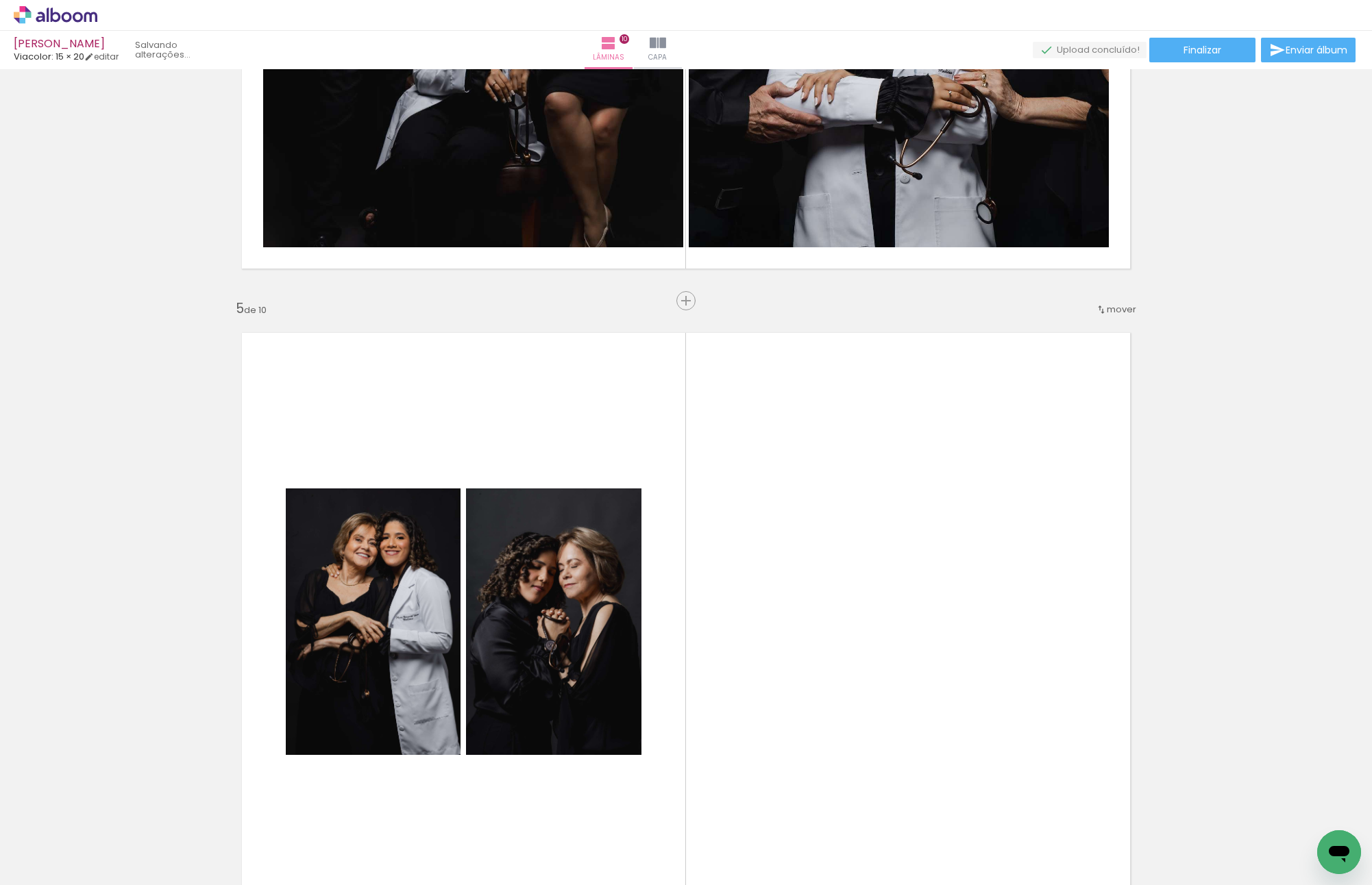
scroll to position [2603, 0]
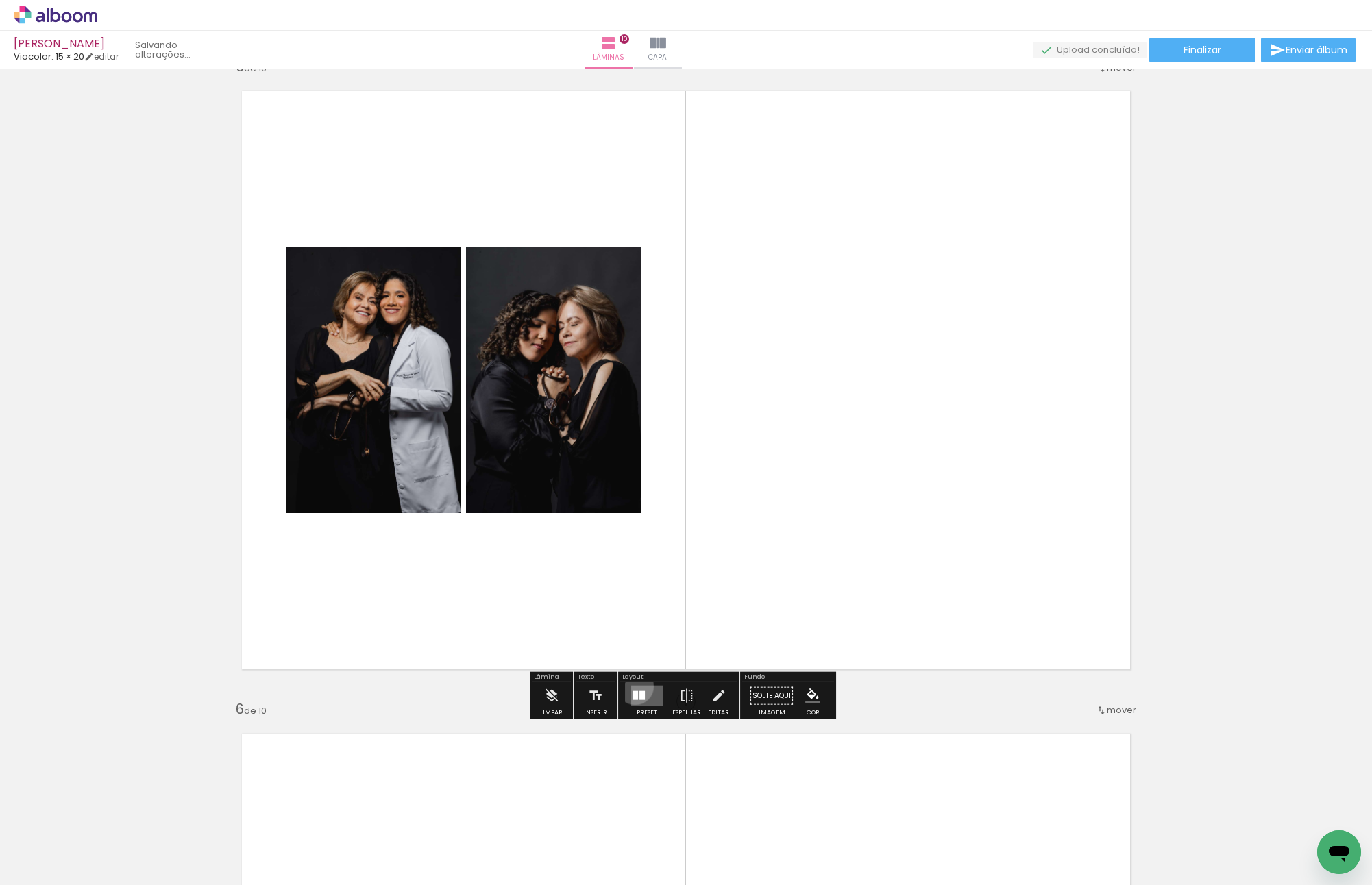
click at [632, 685] on quentale-layouter at bounding box center [647, 695] width 32 height 21
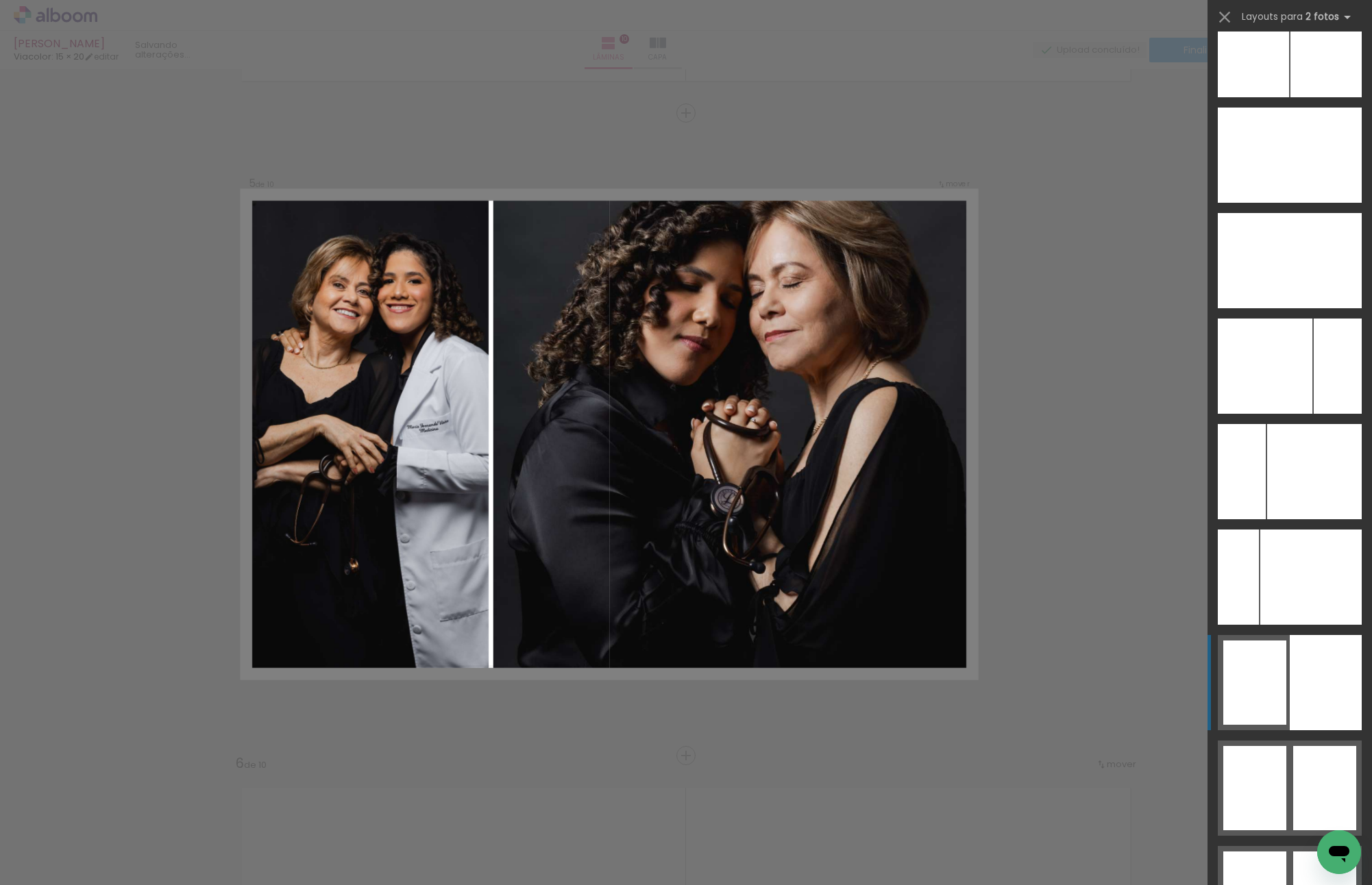
scroll to position [7944, 0]
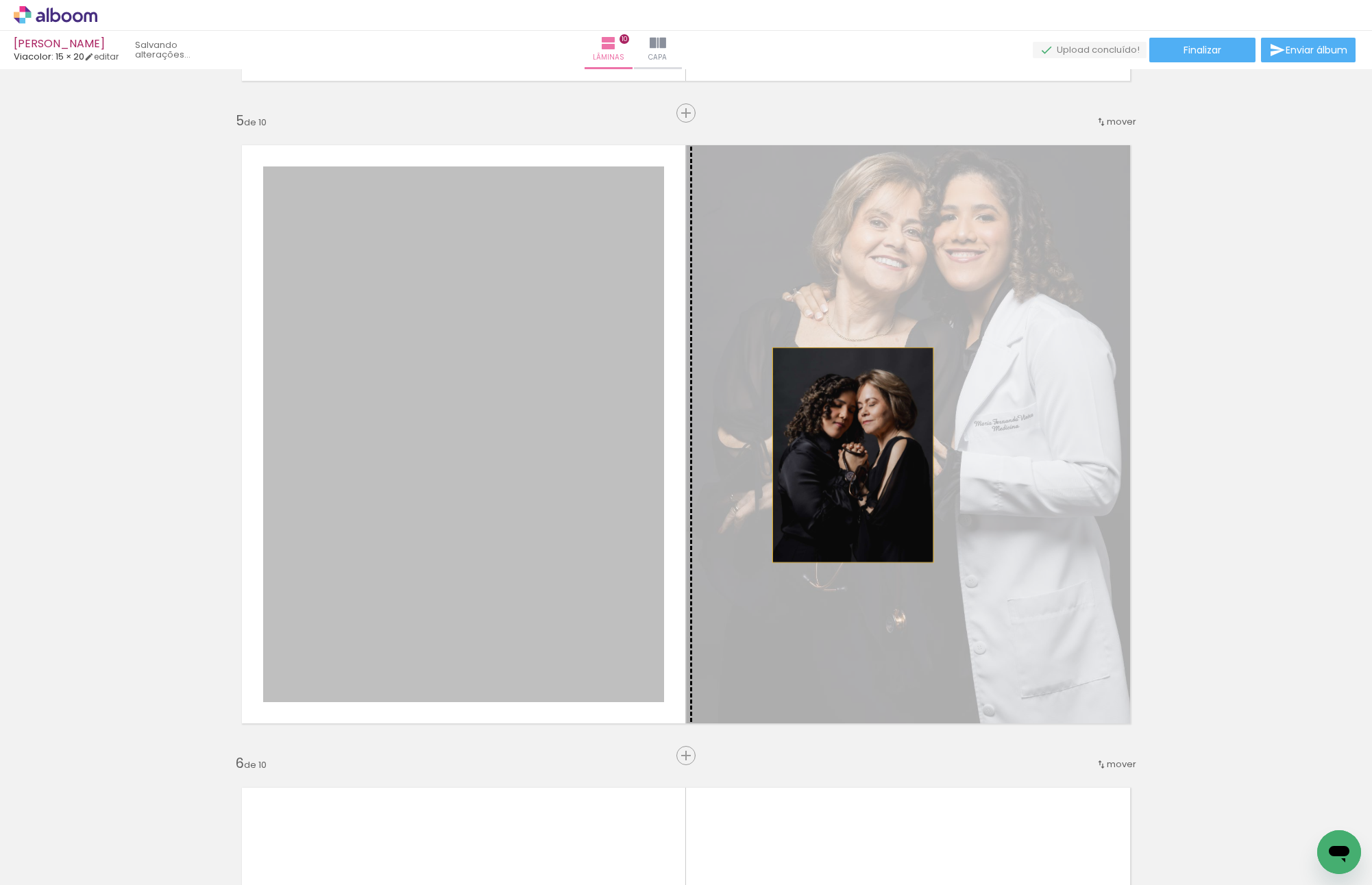
drag, startPoint x: 400, startPoint y: 455, endPoint x: 893, endPoint y: 455, distance: 493.0
click at [0, 0] on slot at bounding box center [0, 0] width 0 height 0
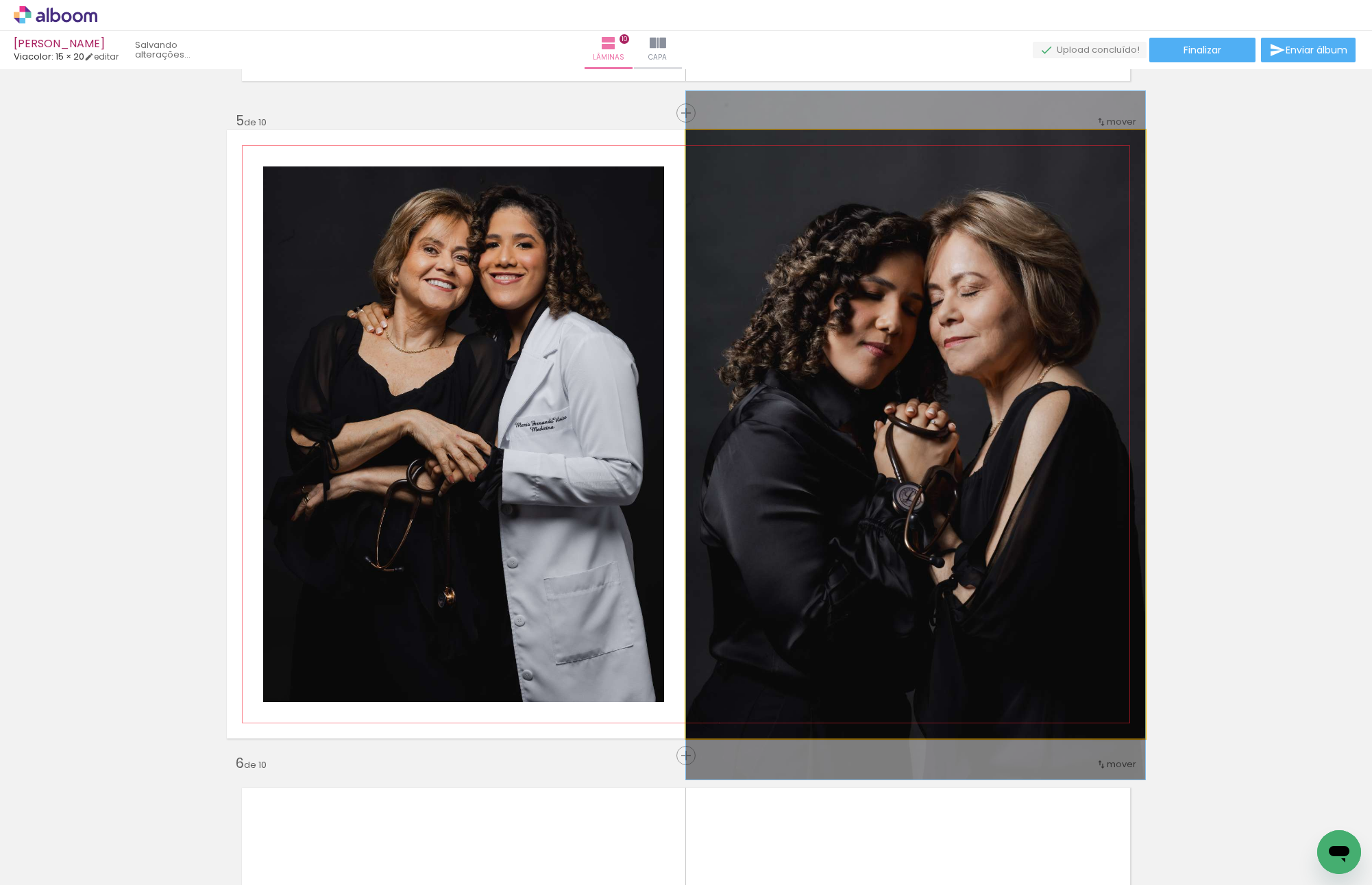
drag, startPoint x: 913, startPoint y: 435, endPoint x: 889, endPoint y: 436, distance: 24.0
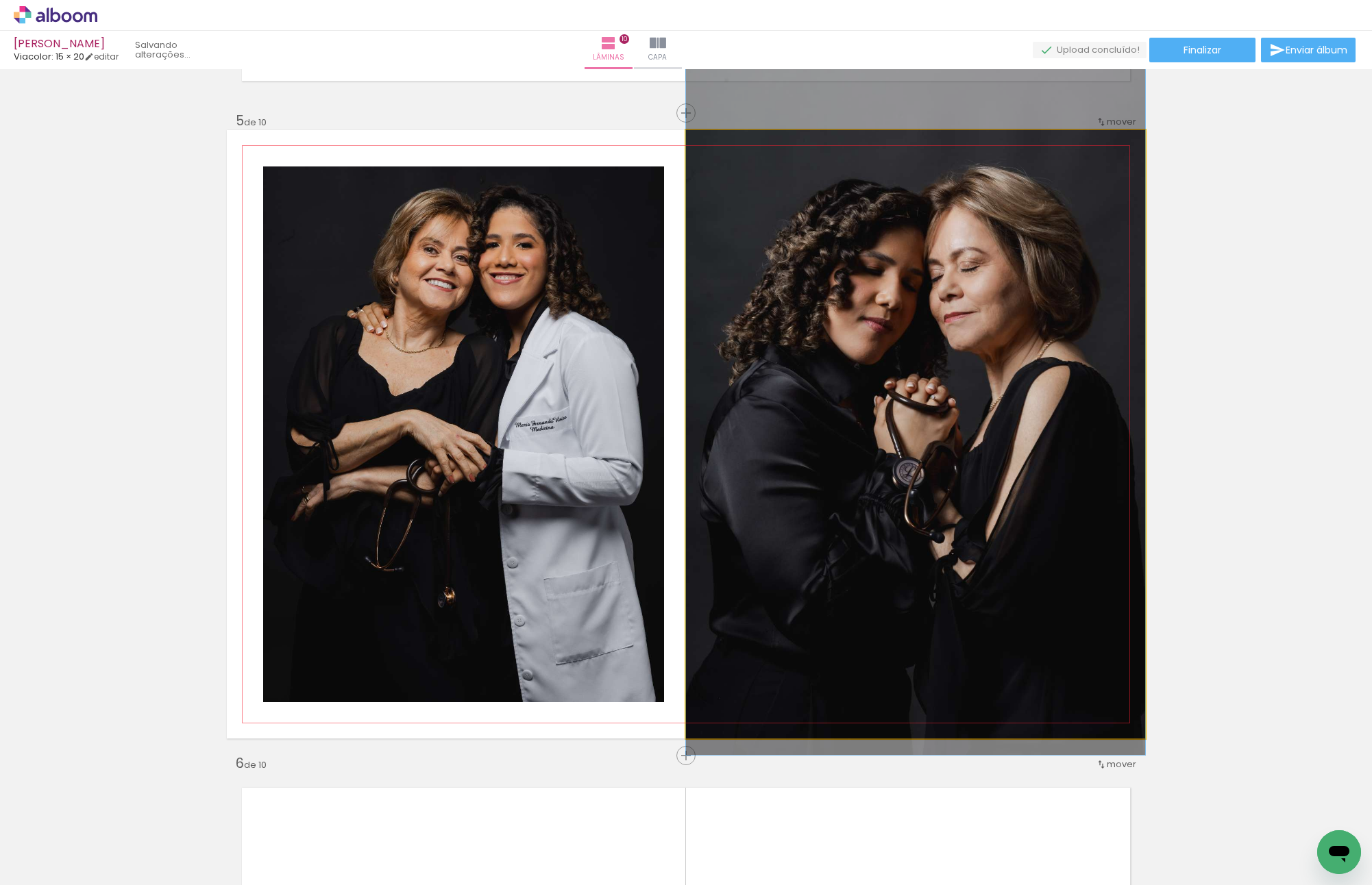
drag, startPoint x: 876, startPoint y: 423, endPoint x: 870, endPoint y: 400, distance: 23.8
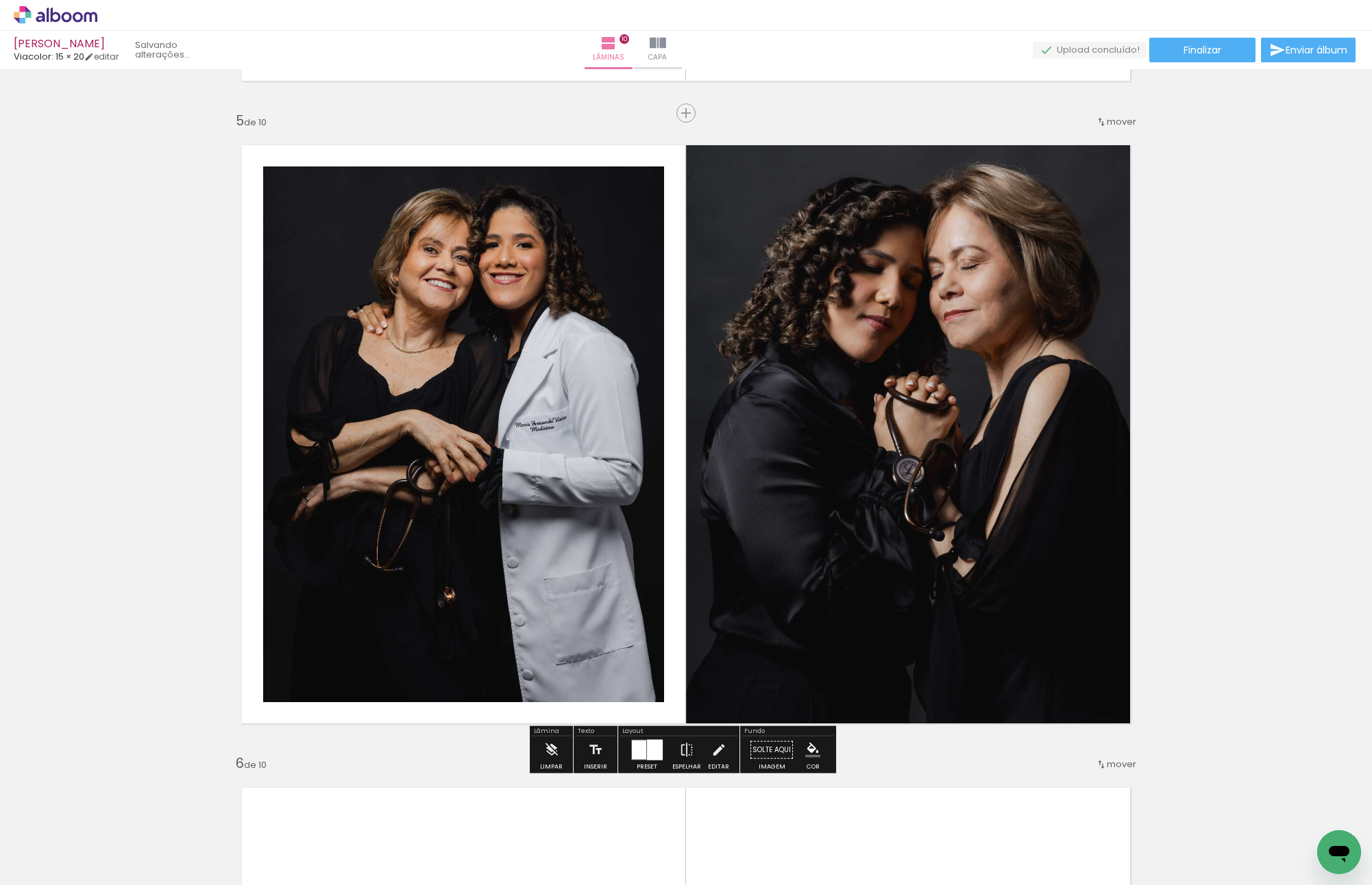
click at [902, 399] on quentale-photo at bounding box center [915, 434] width 459 height 608
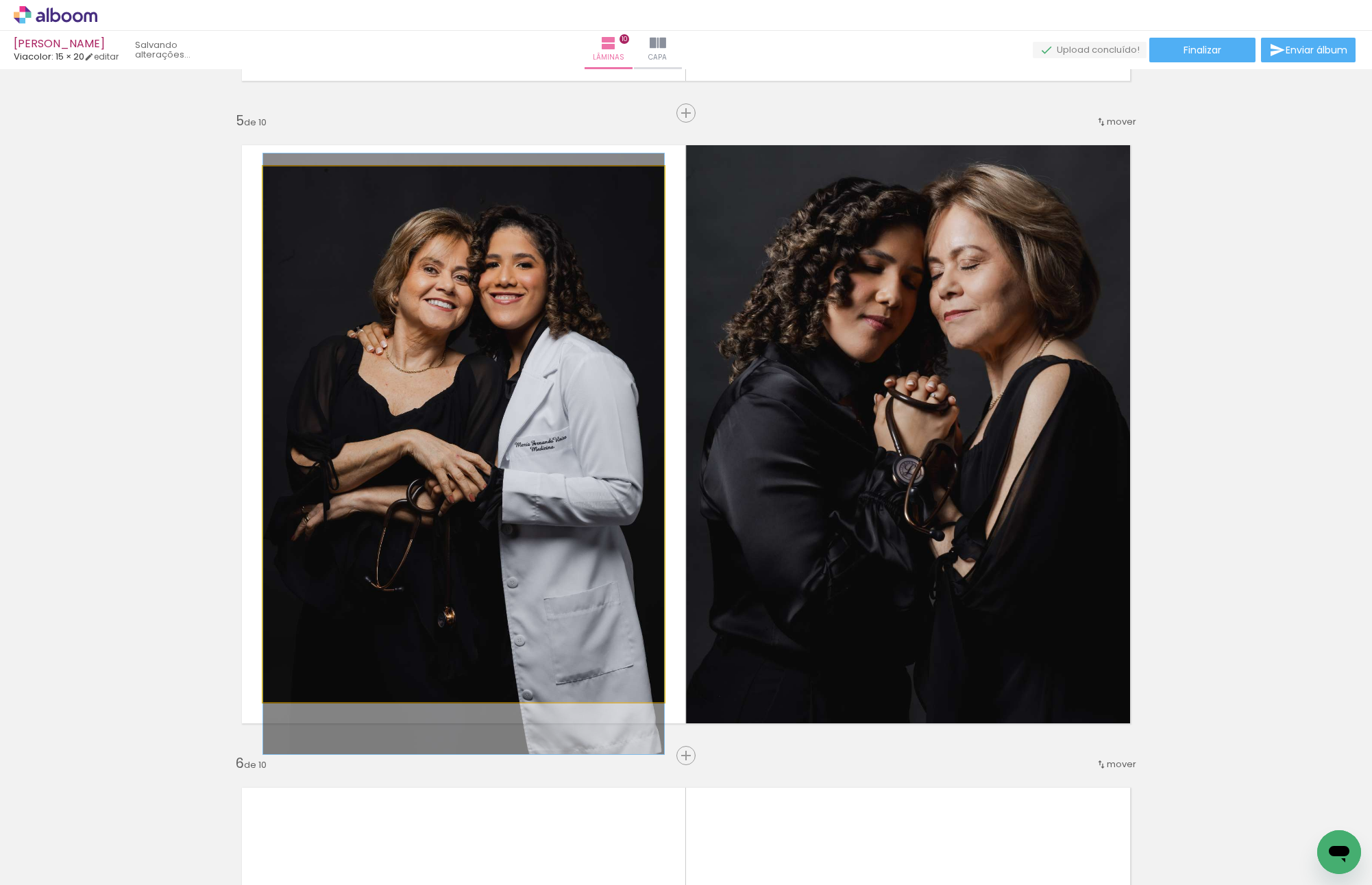
drag, startPoint x: 607, startPoint y: 382, endPoint x: 604, endPoint y: 391, distance: 9.5
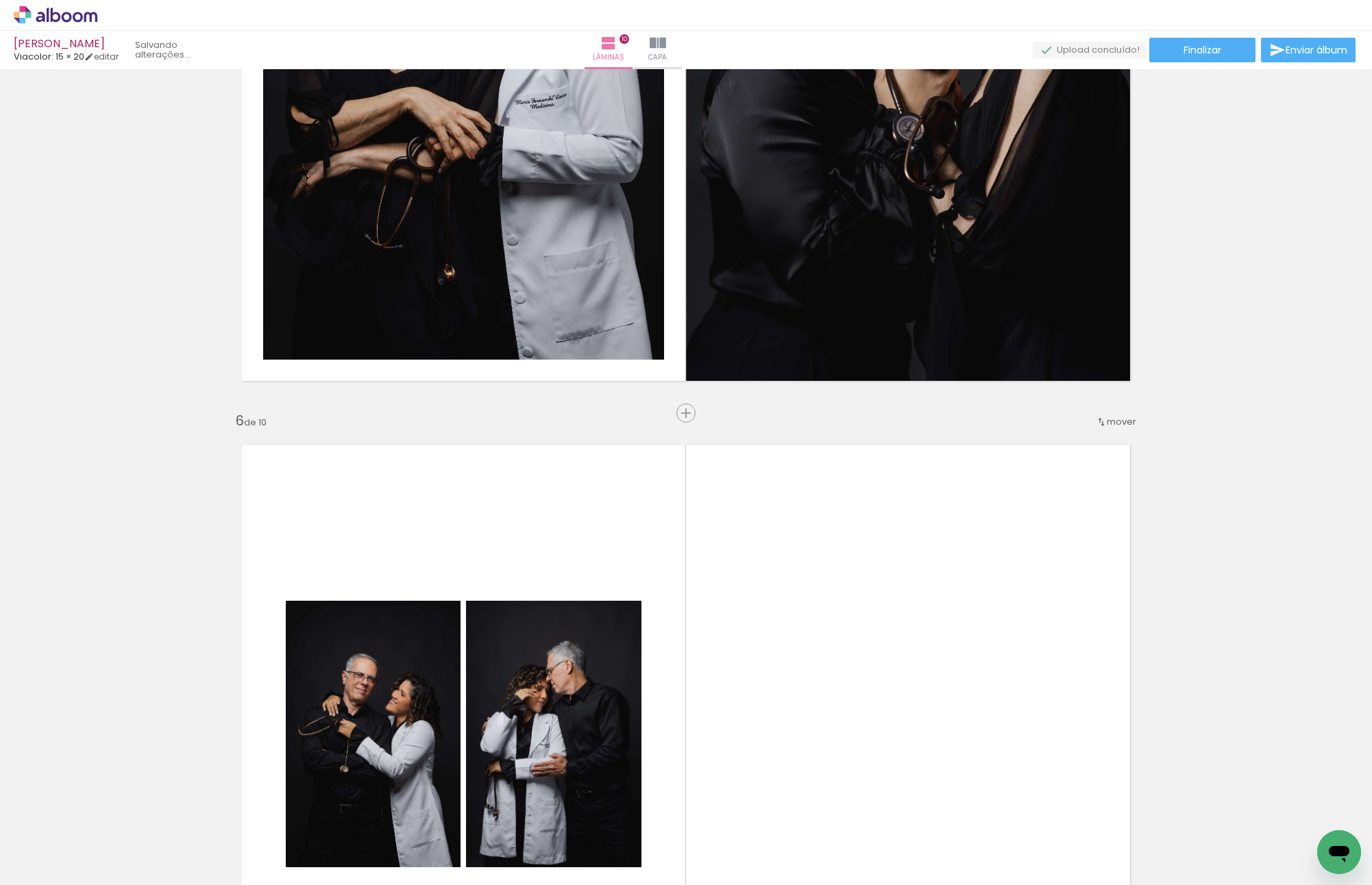
scroll to position [3164, 0]
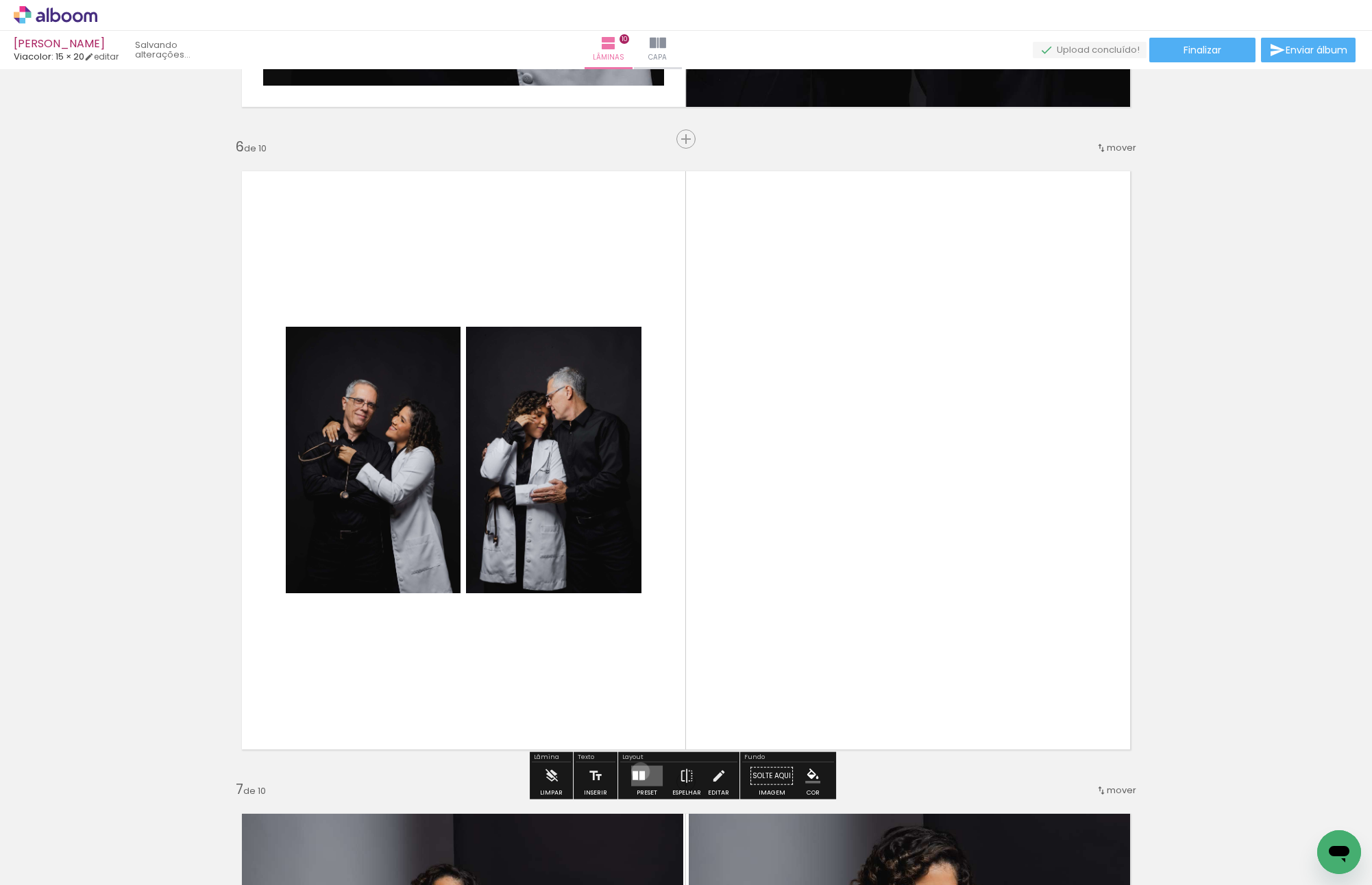
click at [639, 771] on div at bounding box center [642, 775] width 5 height 9
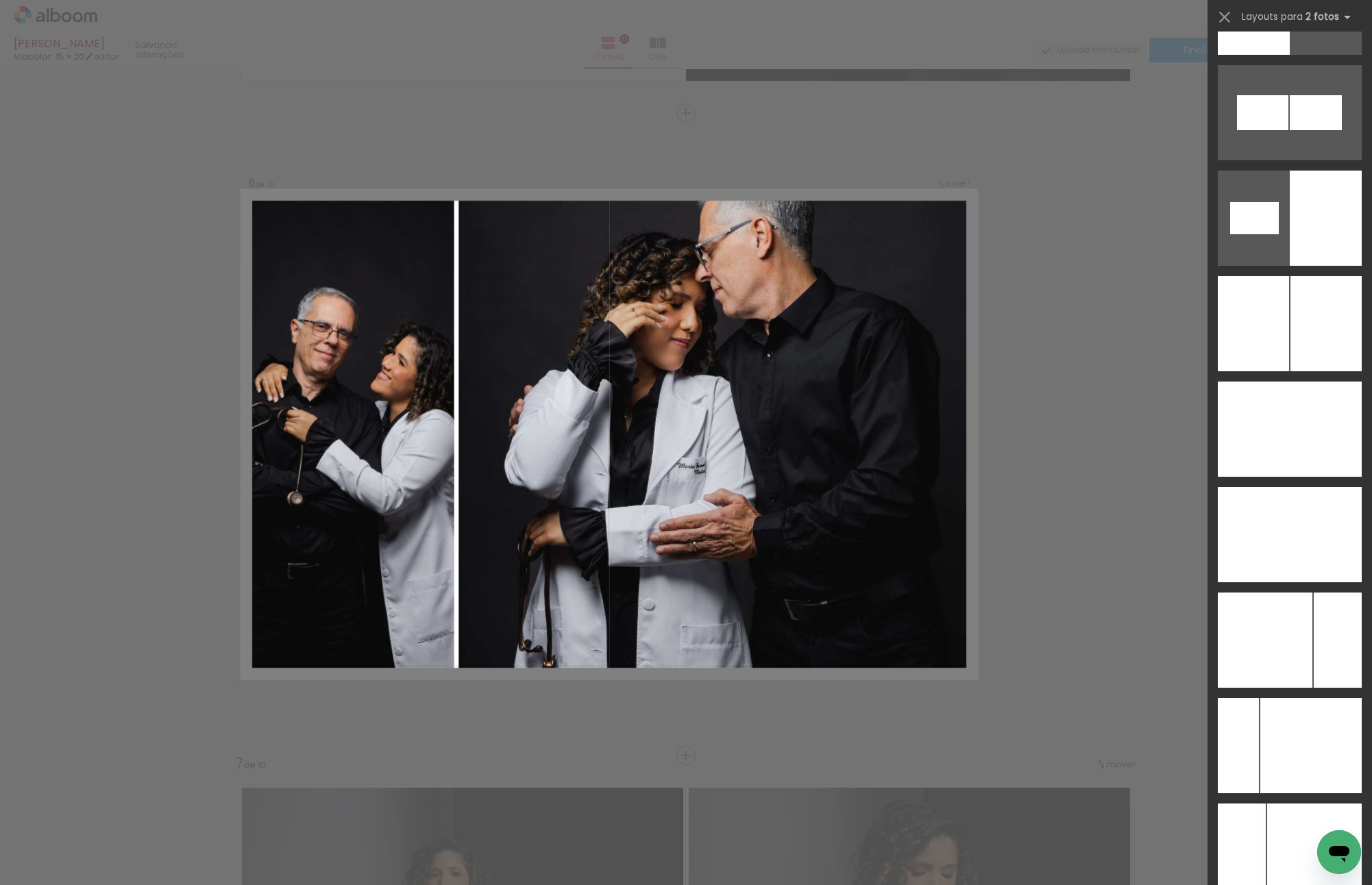
scroll to position [7739, 0]
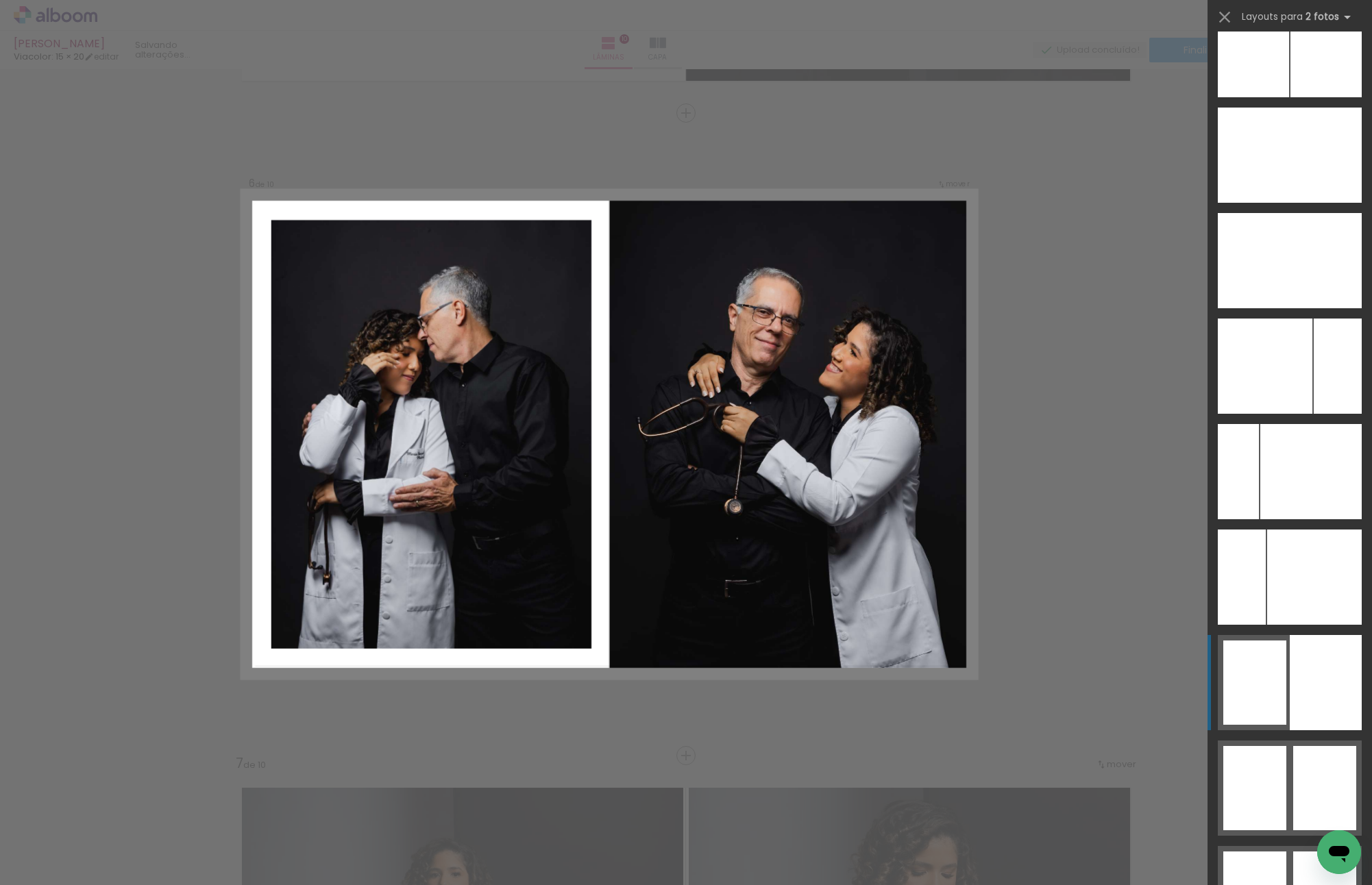
click at [1306, 97] on div at bounding box center [1326, 49] width 71 height 95
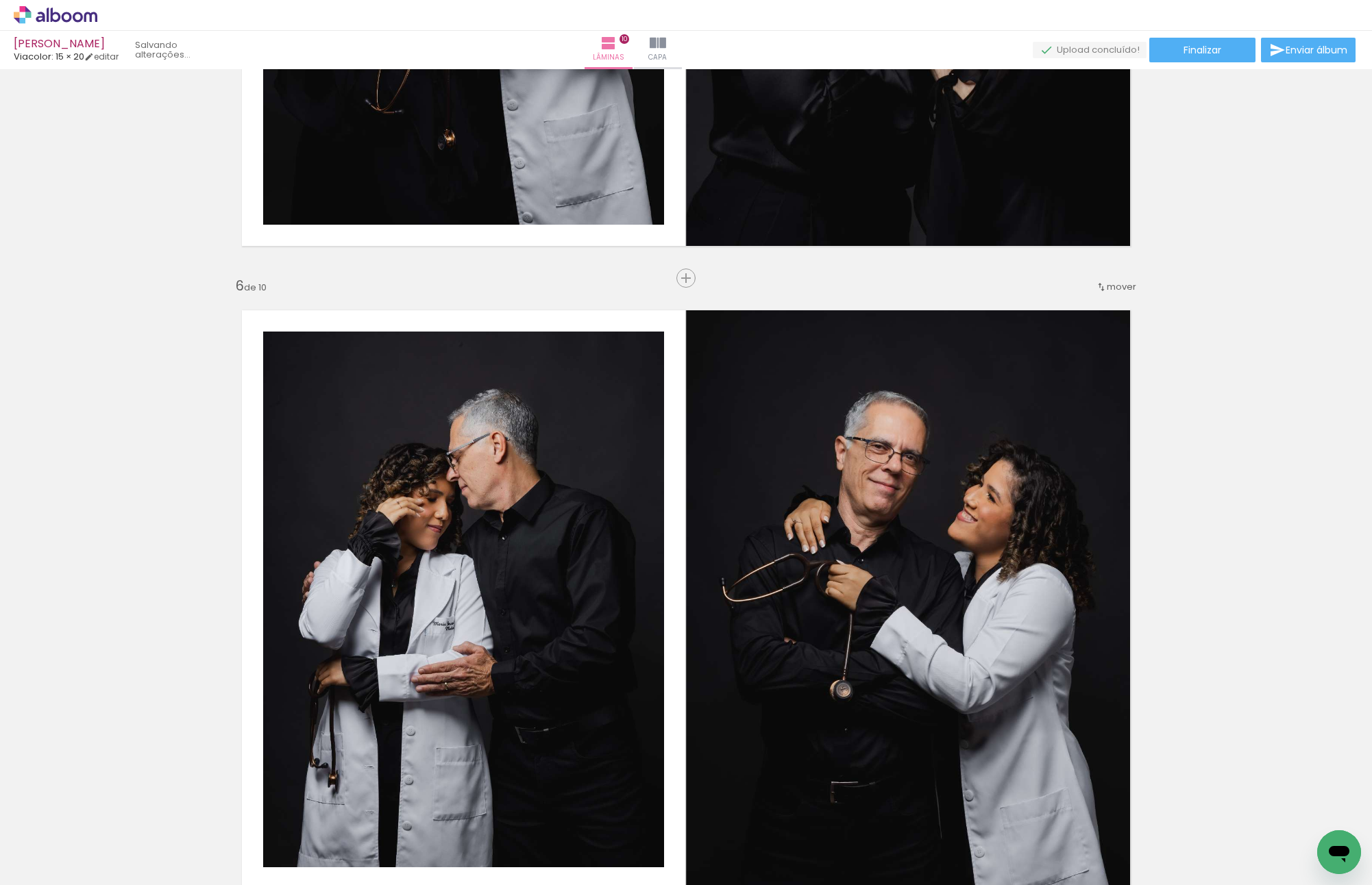
scroll to position [3260, 0]
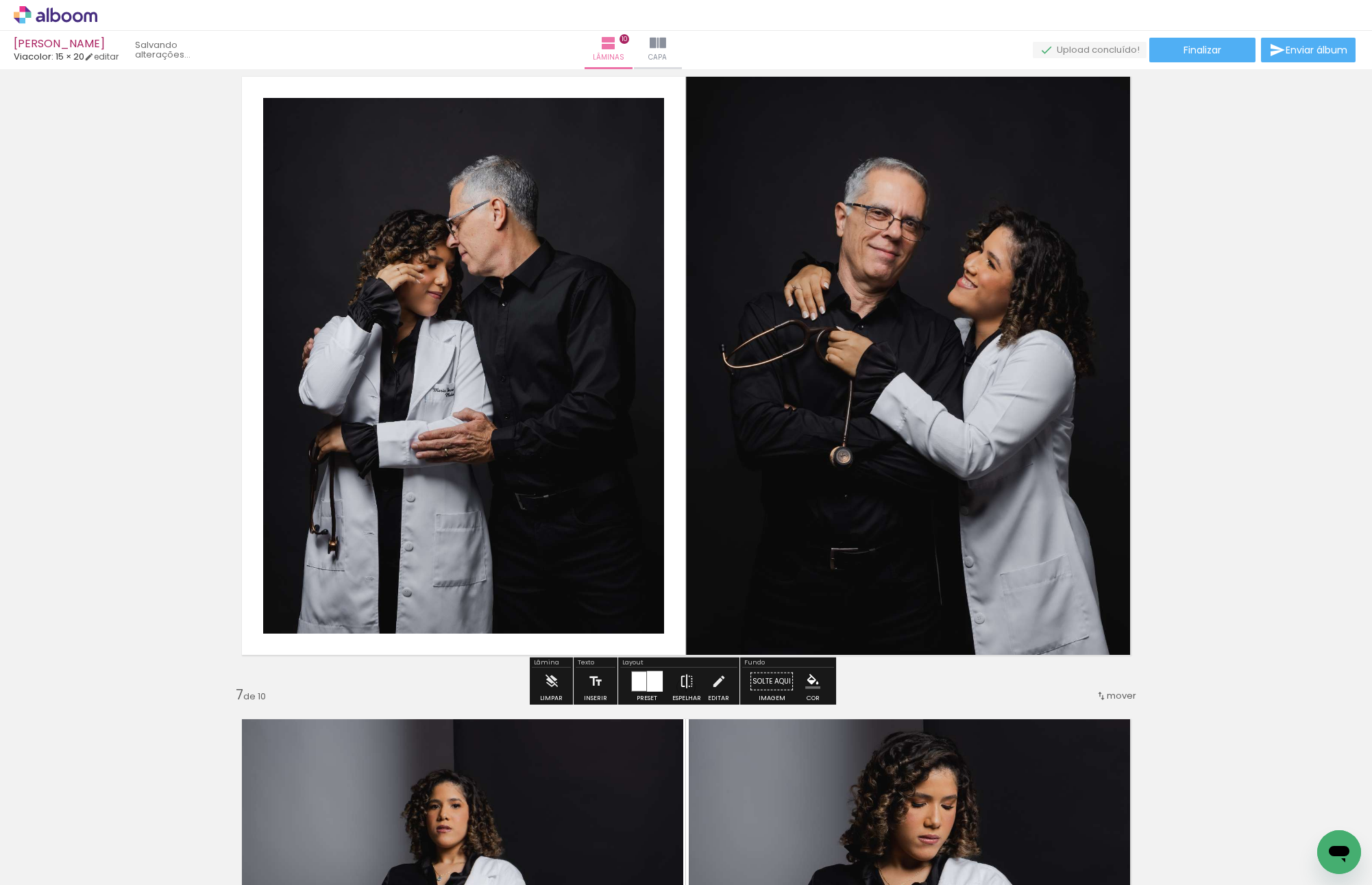
click at [684, 679] on iron-icon at bounding box center [686, 682] width 15 height 27
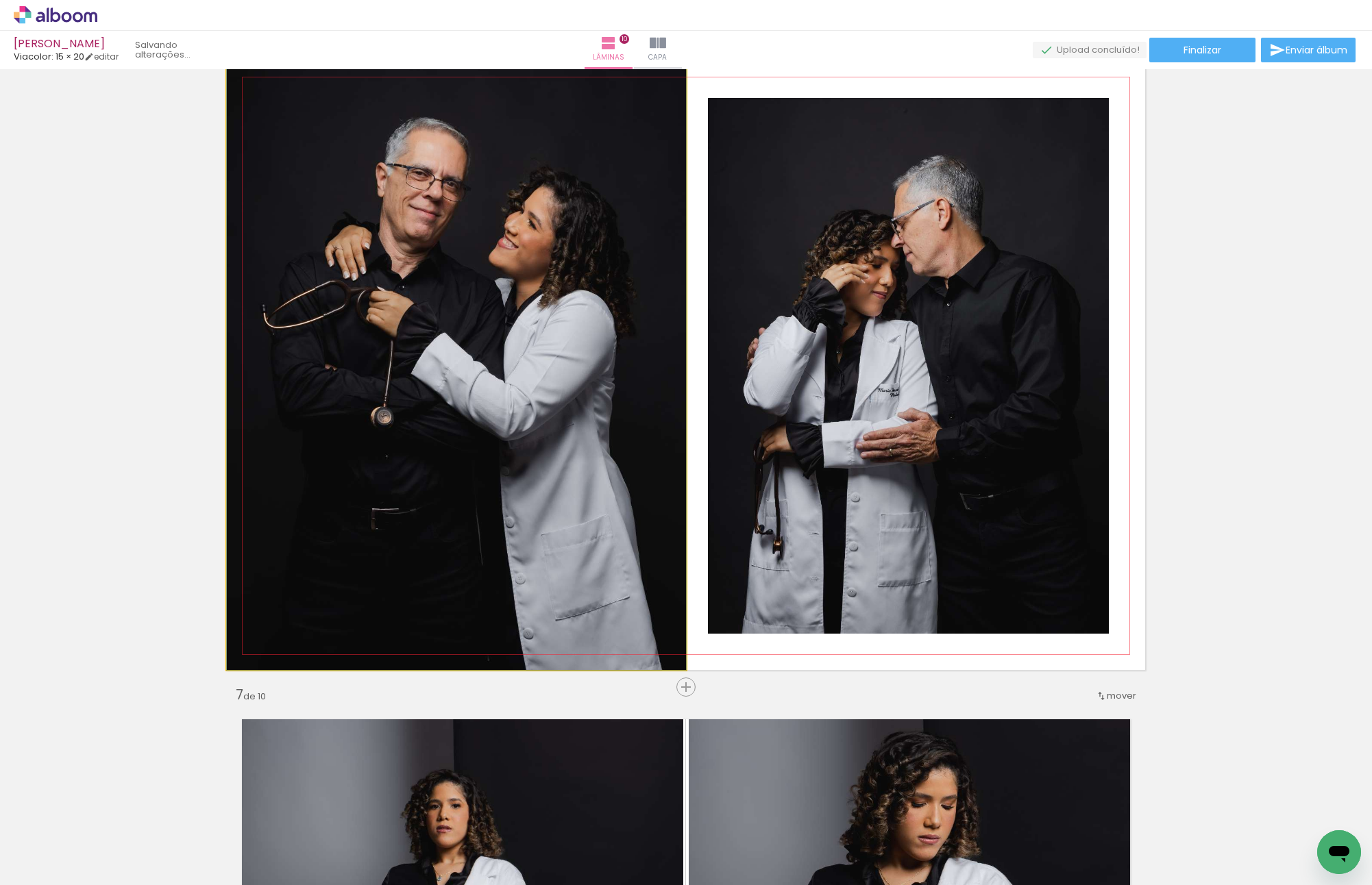
drag, startPoint x: 578, startPoint y: 448, endPoint x: 569, endPoint y: 379, distance: 69.6
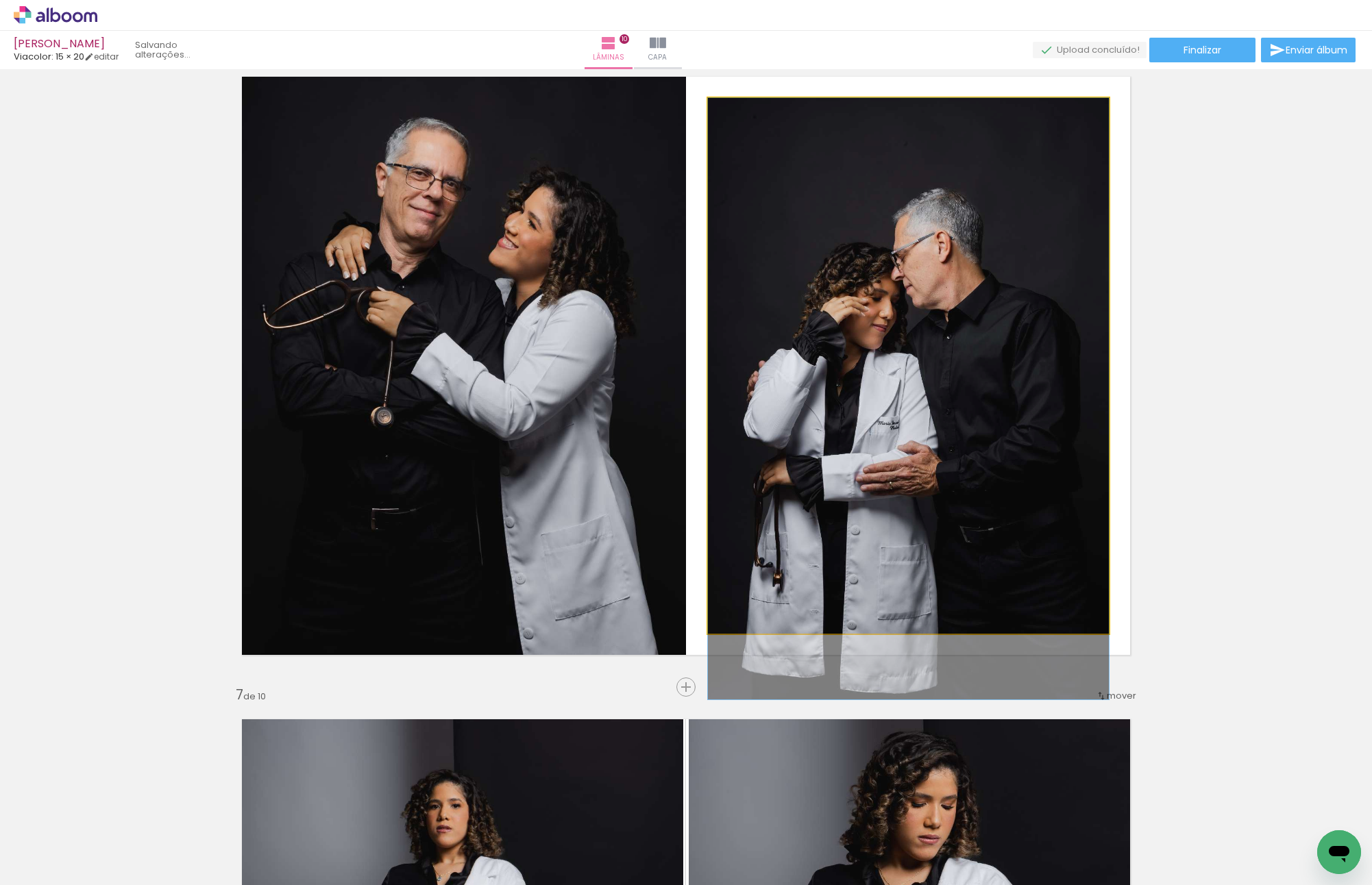
drag, startPoint x: 858, startPoint y: 426, endPoint x: 856, endPoint y: 373, distance: 53.0
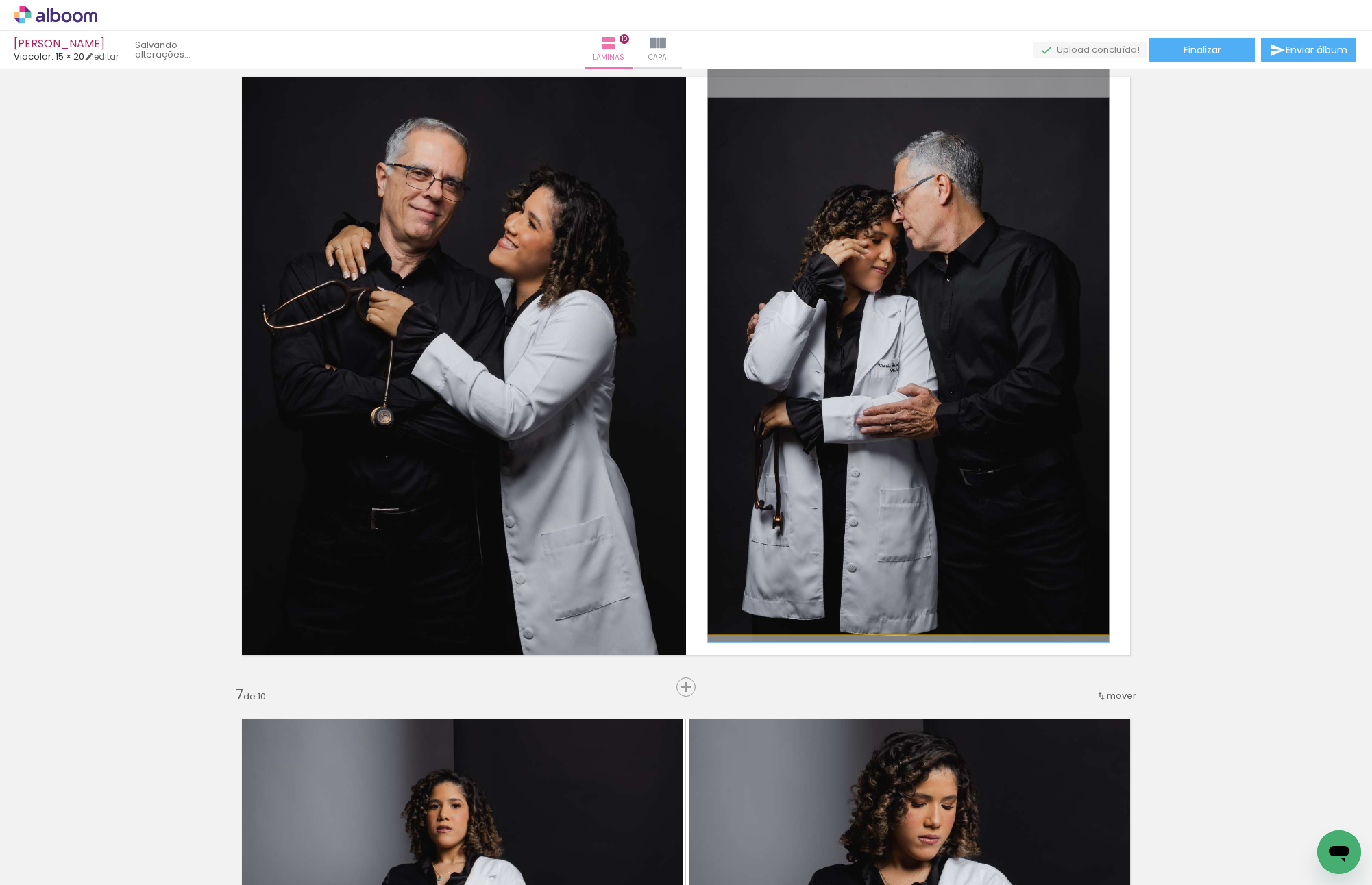
click at [901, 373] on quentale-photo at bounding box center [908, 365] width 401 height 536
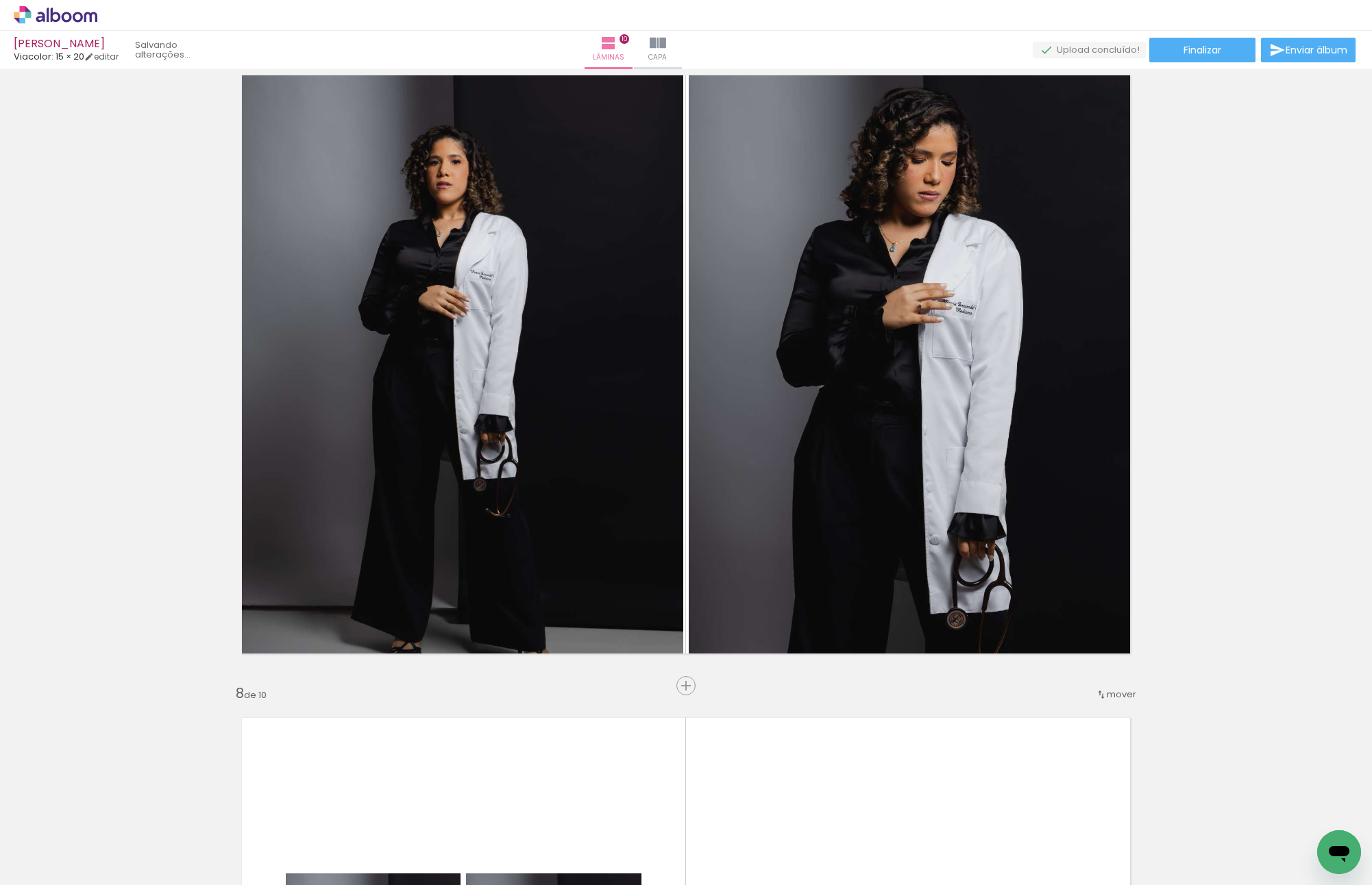
scroll to position [3944, 0]
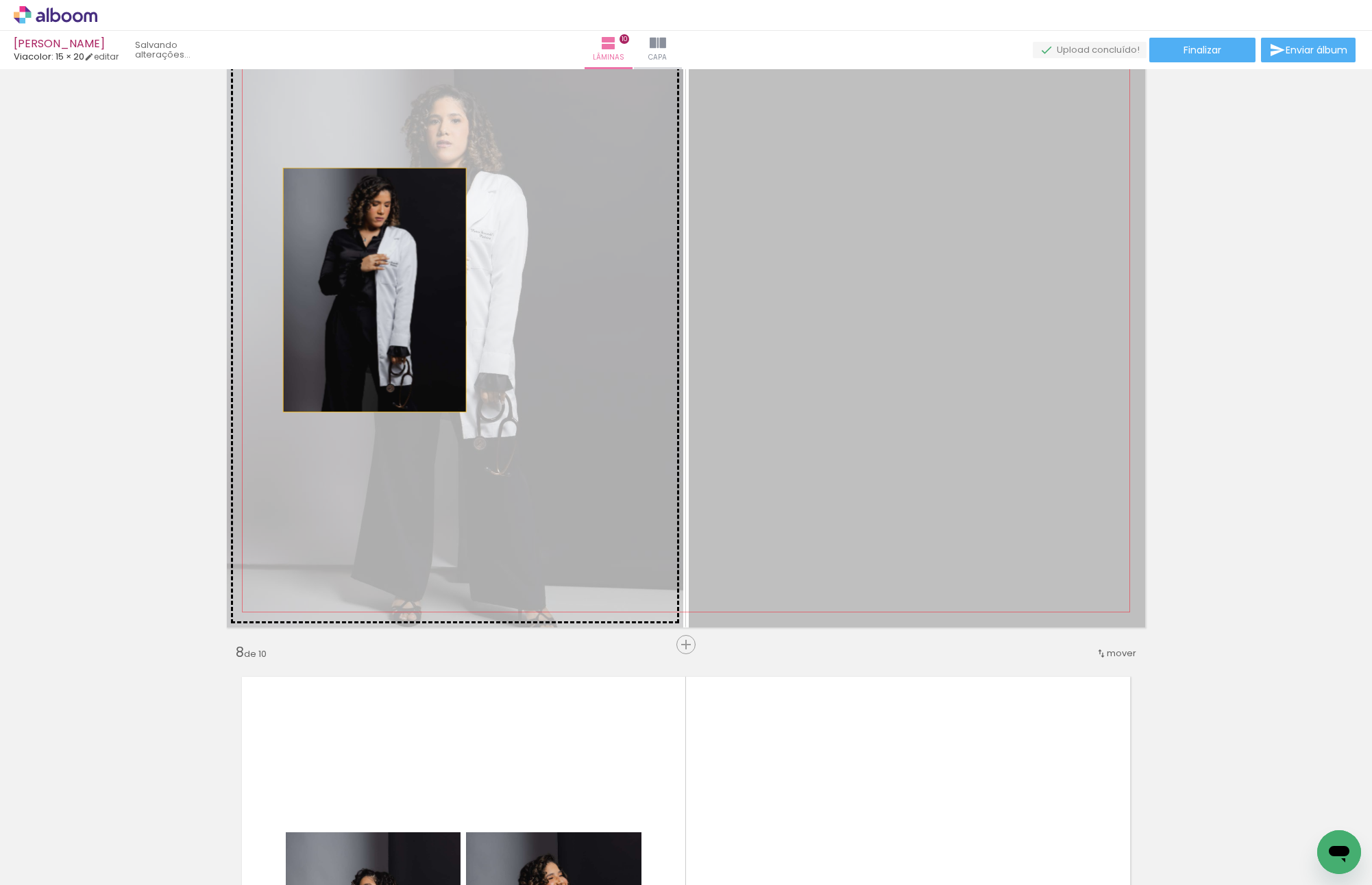
drag, startPoint x: 861, startPoint y: 315, endPoint x: 356, endPoint y: 287, distance: 505.8
click at [0, 0] on slot at bounding box center [0, 0] width 0 height 0
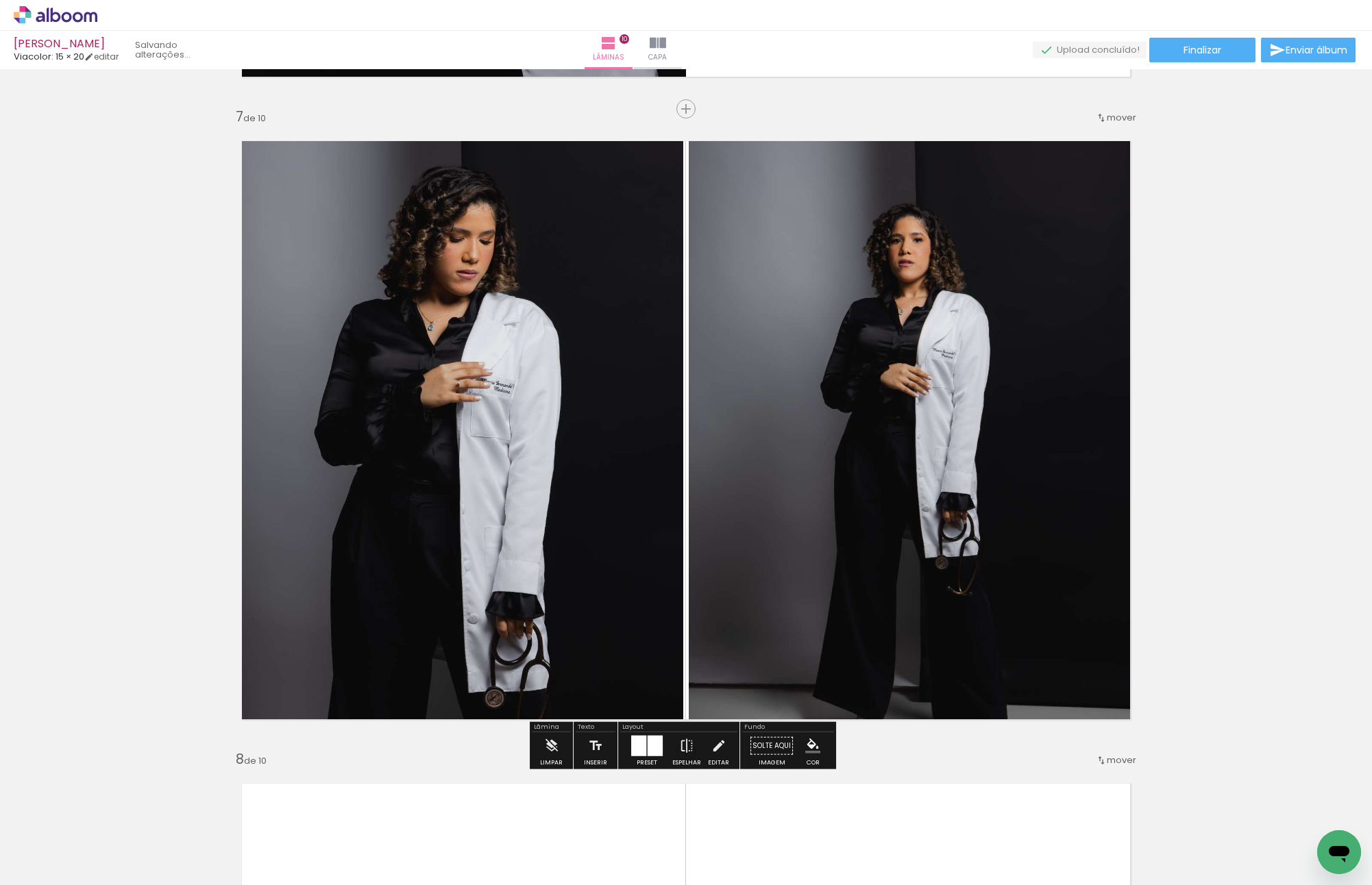
scroll to position [3808, 0]
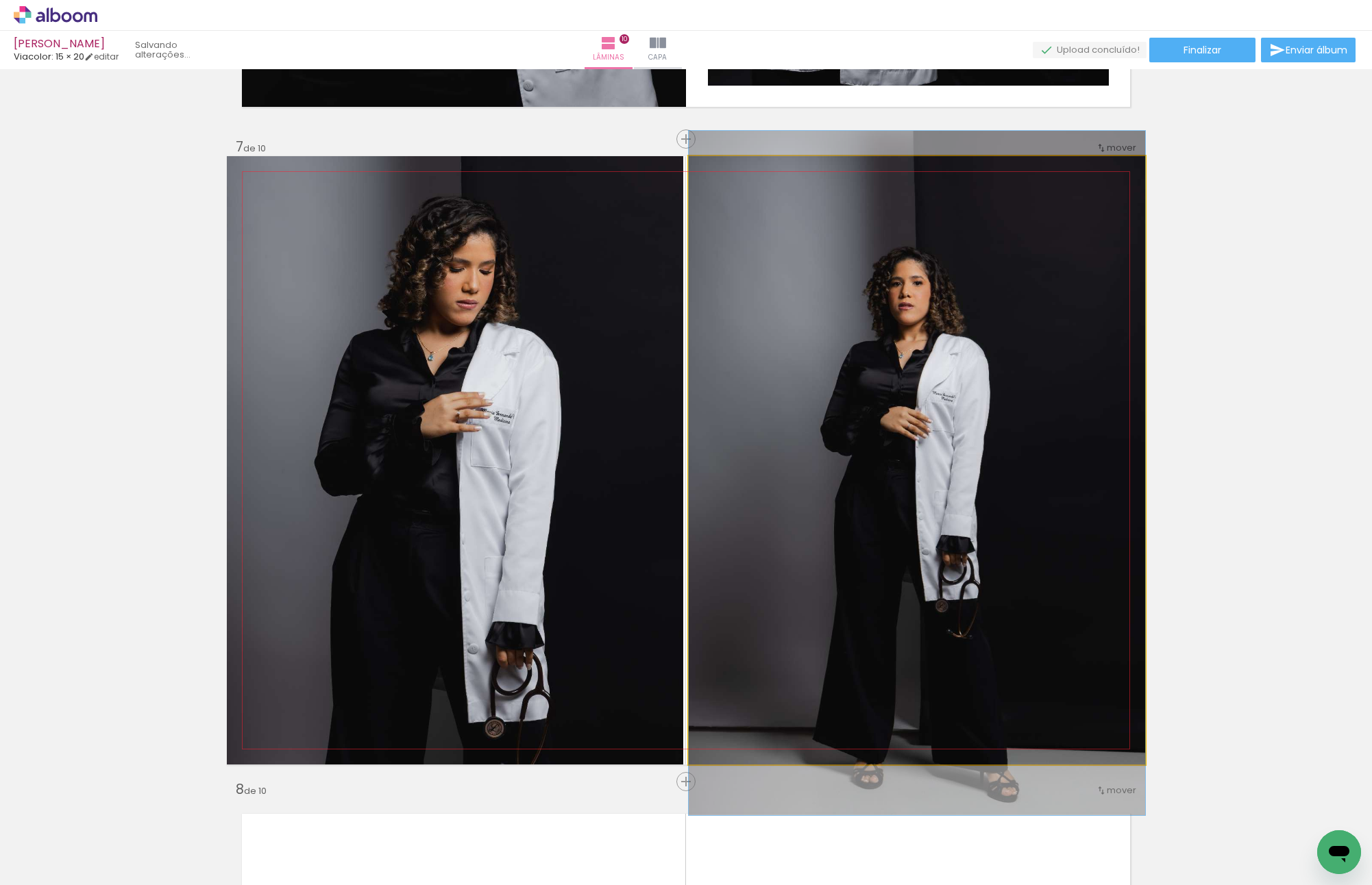
drag, startPoint x: 1062, startPoint y: 514, endPoint x: 1056, endPoint y: 530, distance: 17.1
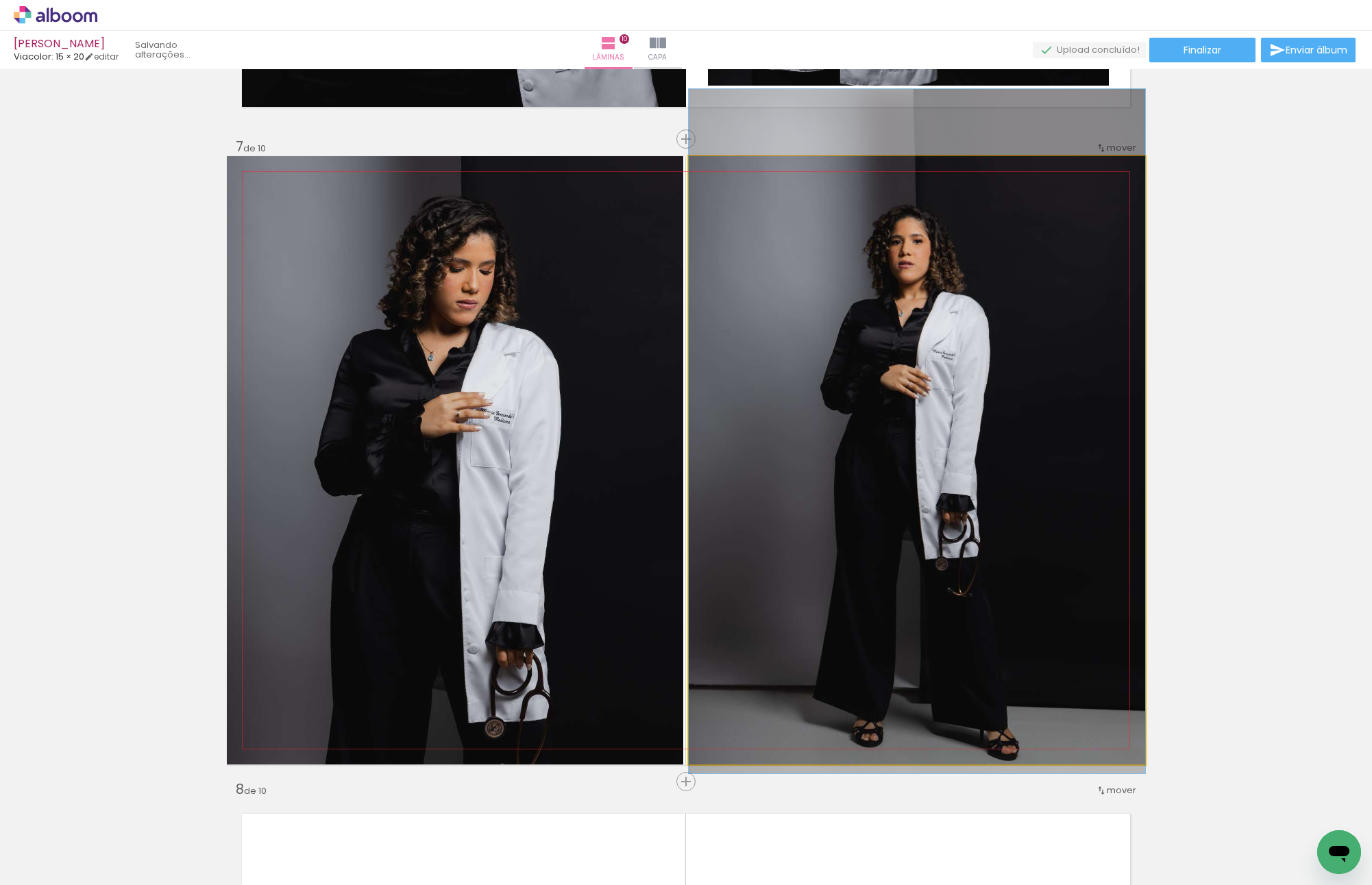
drag, startPoint x: 1037, startPoint y: 499, endPoint x: 1031, endPoint y: 478, distance: 21.8
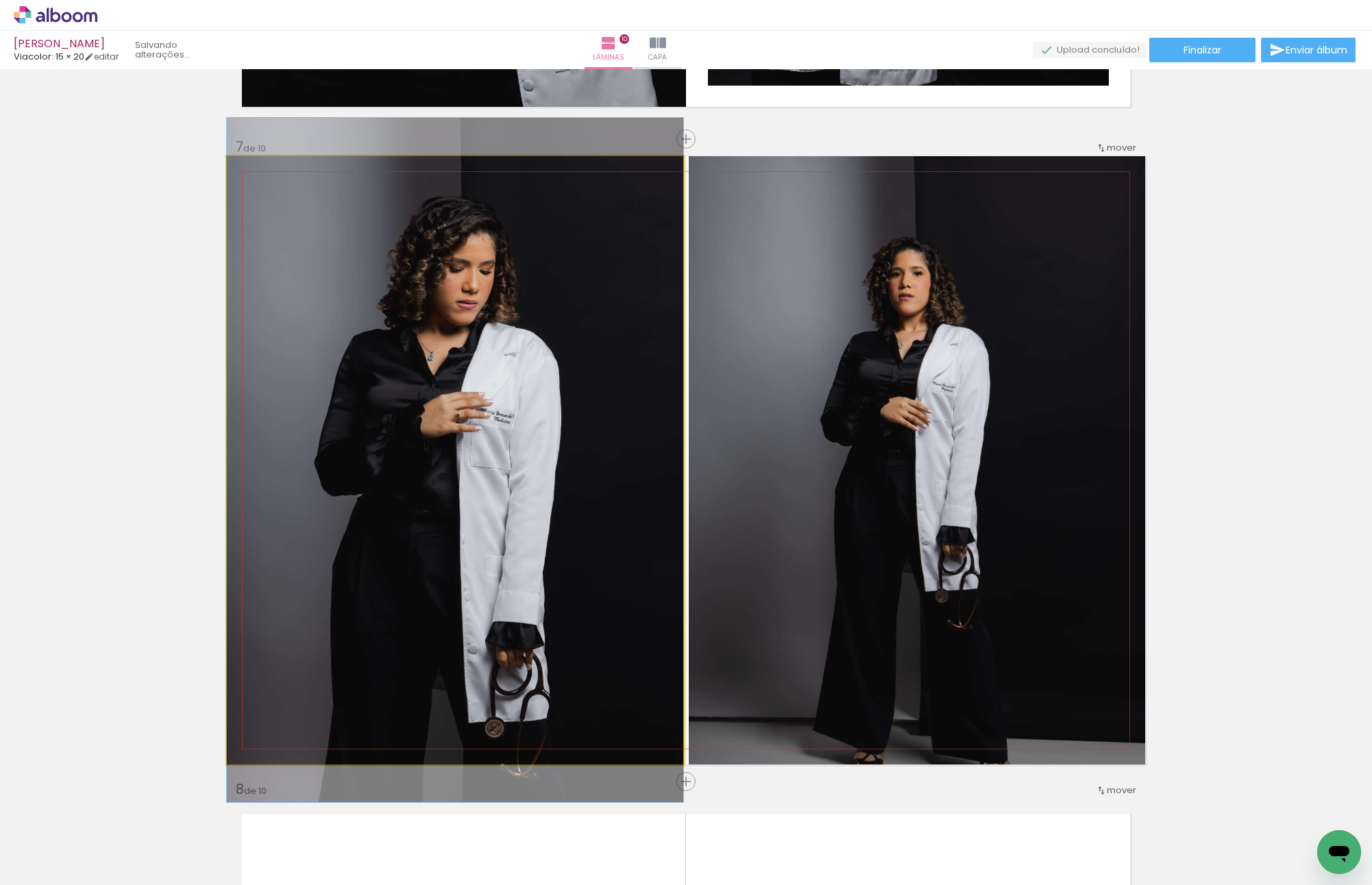
click at [562, 503] on quentale-photo at bounding box center [455, 460] width 456 height 608
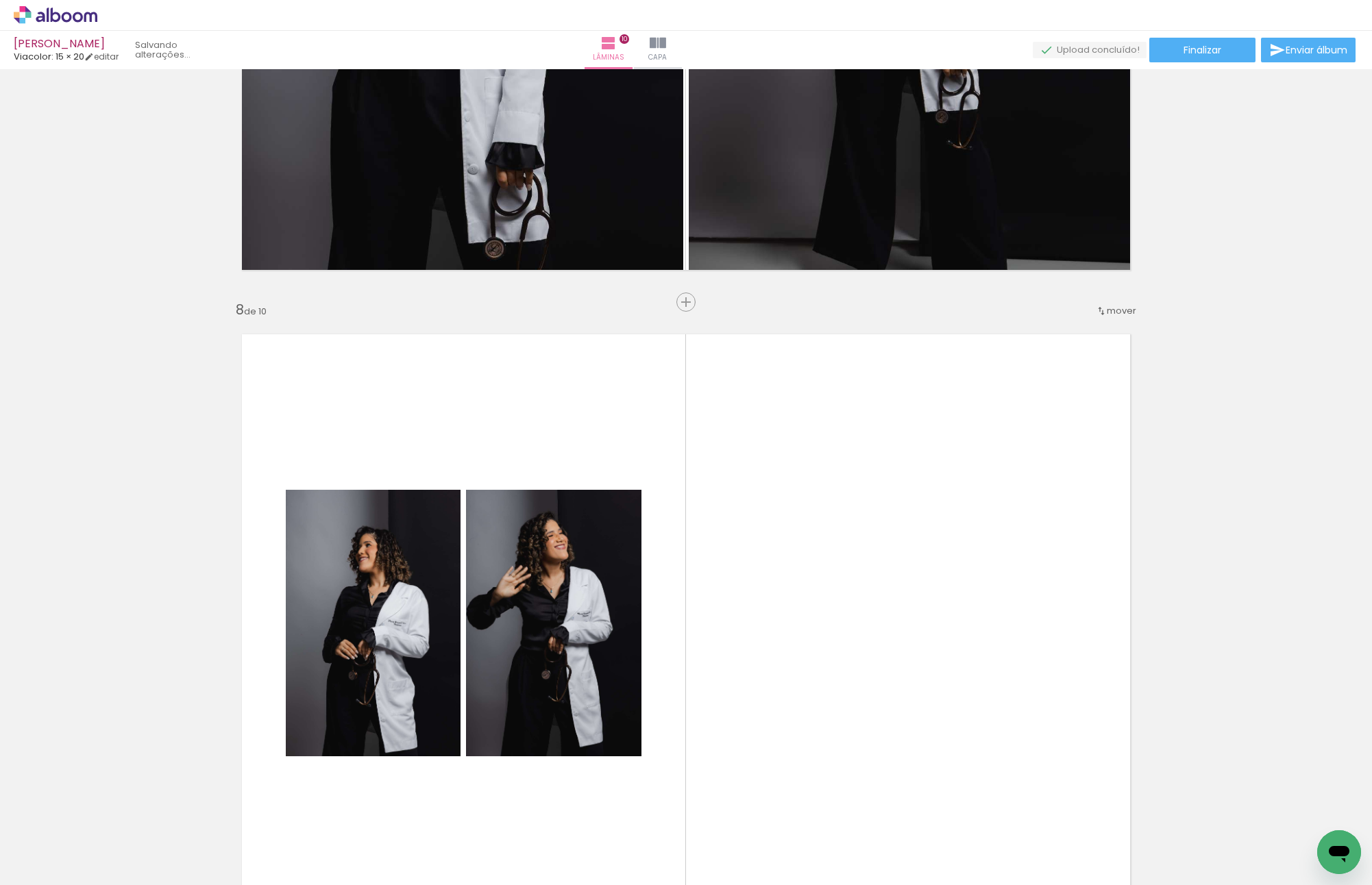
scroll to position [4560, 0]
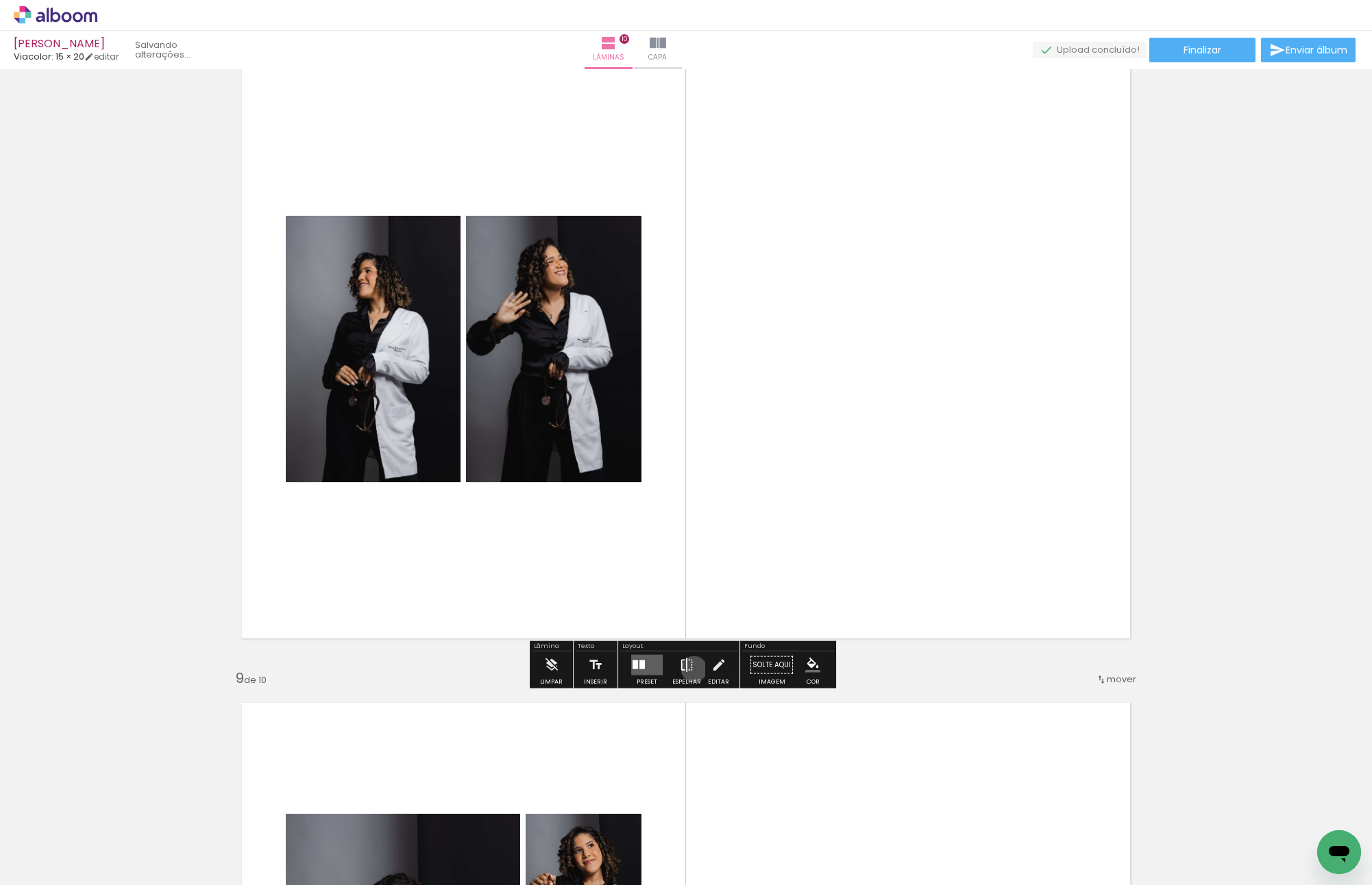
click at [691, 668] on paper-button "Espelhar" at bounding box center [686, 668] width 36 height 35
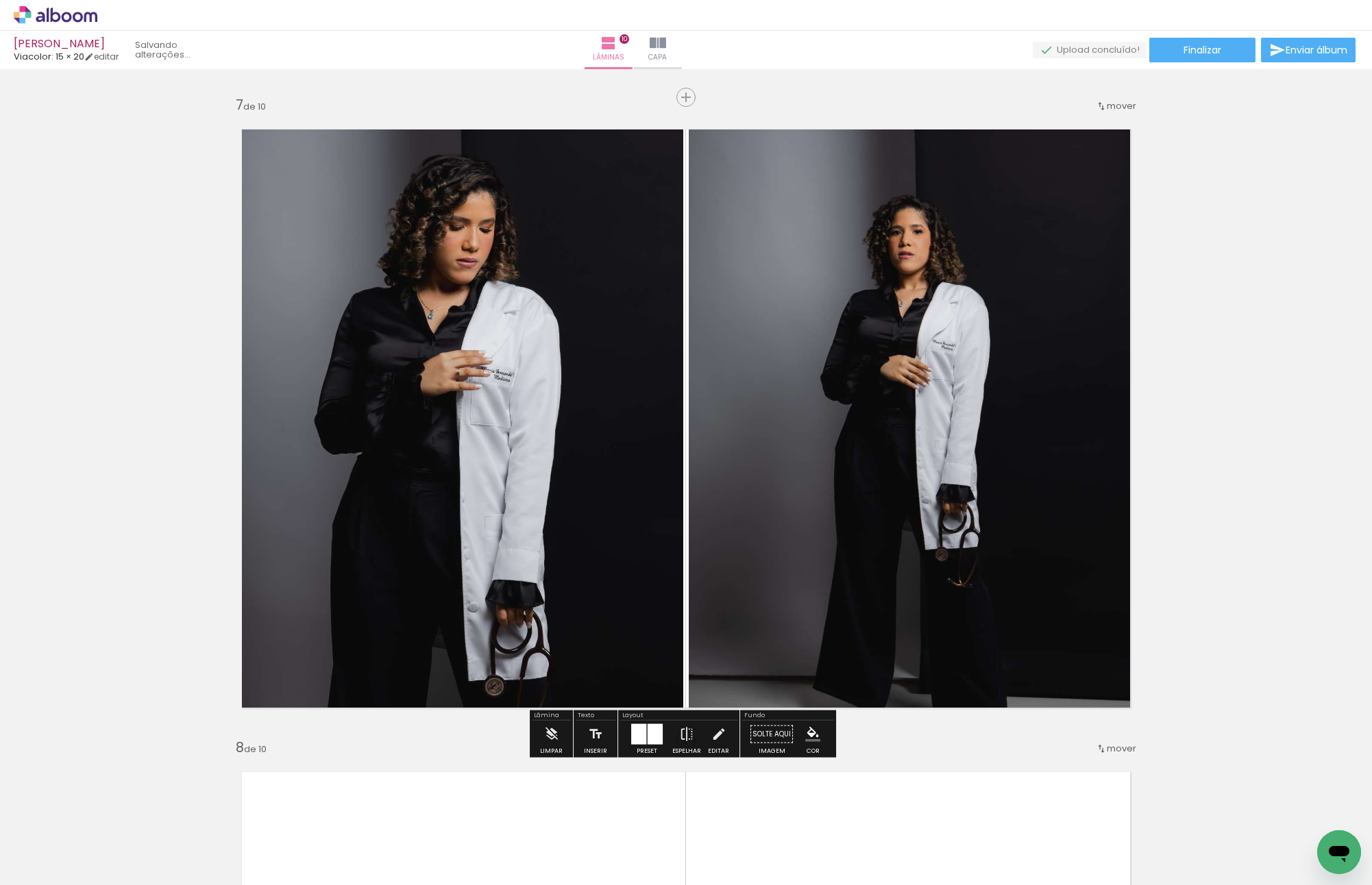
scroll to position [3875, 0]
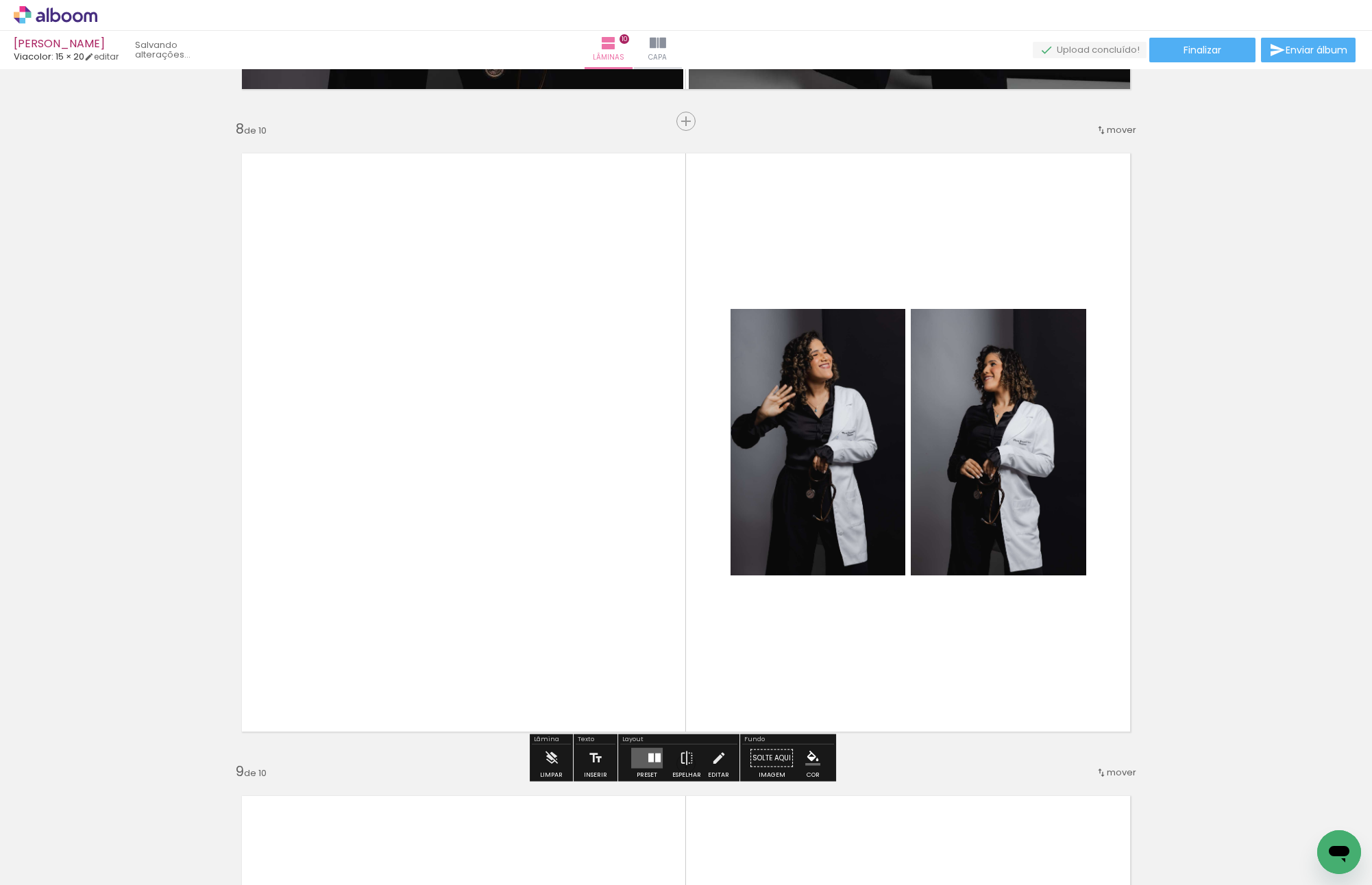
scroll to position [4560, 0]
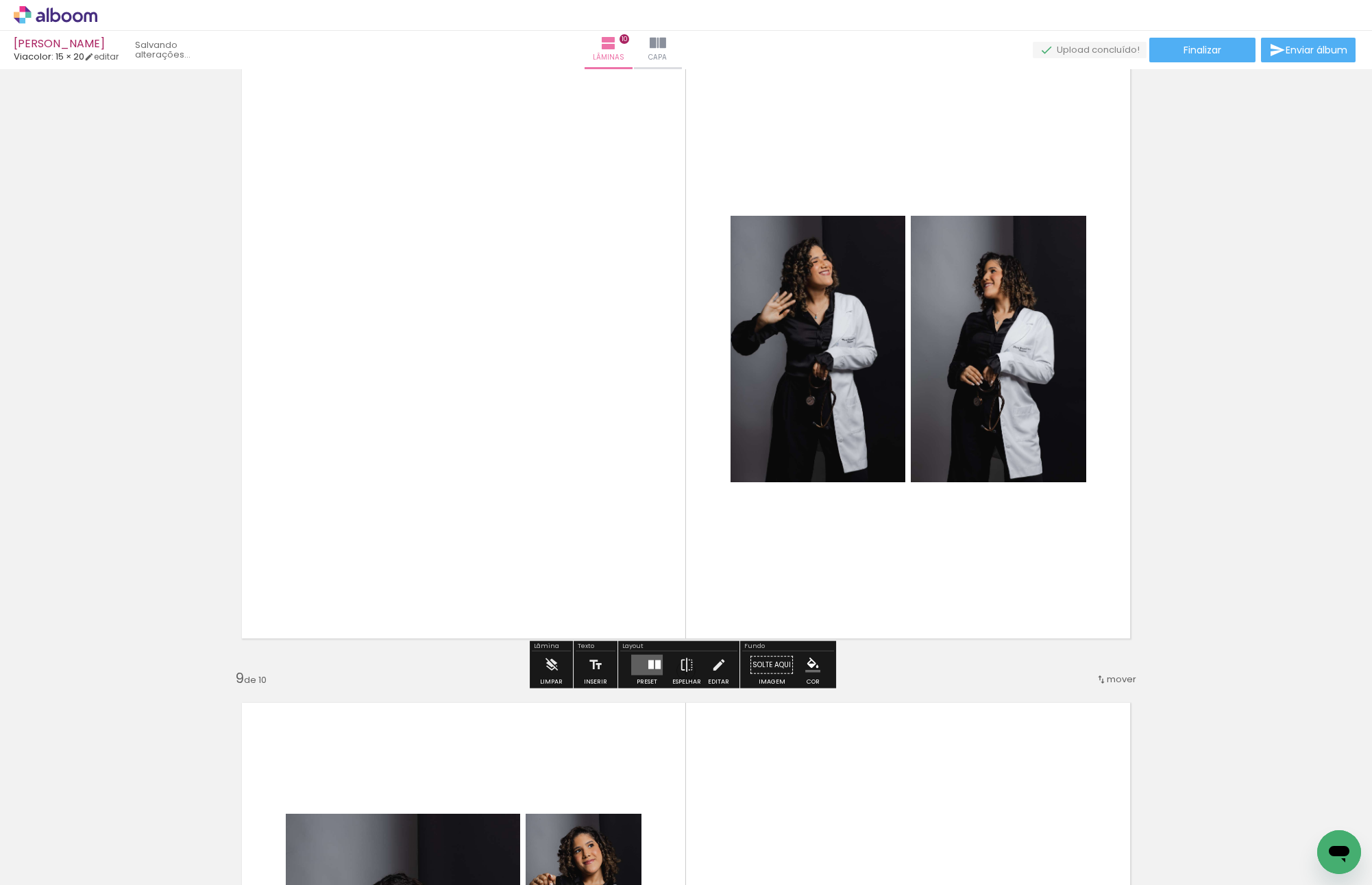
click at [649, 661] on div at bounding box center [651, 665] width 5 height 9
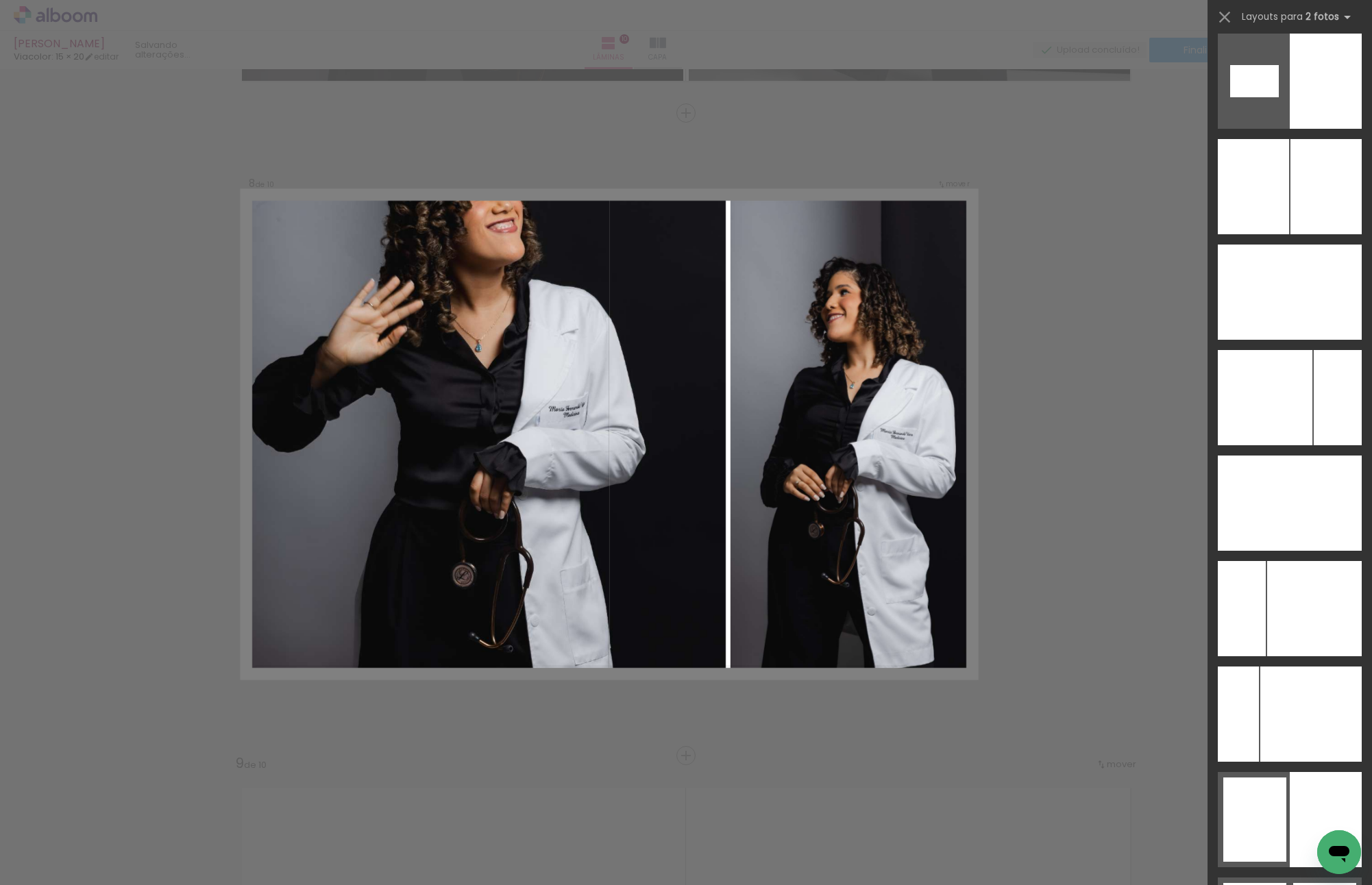
scroll to position [7807, 0]
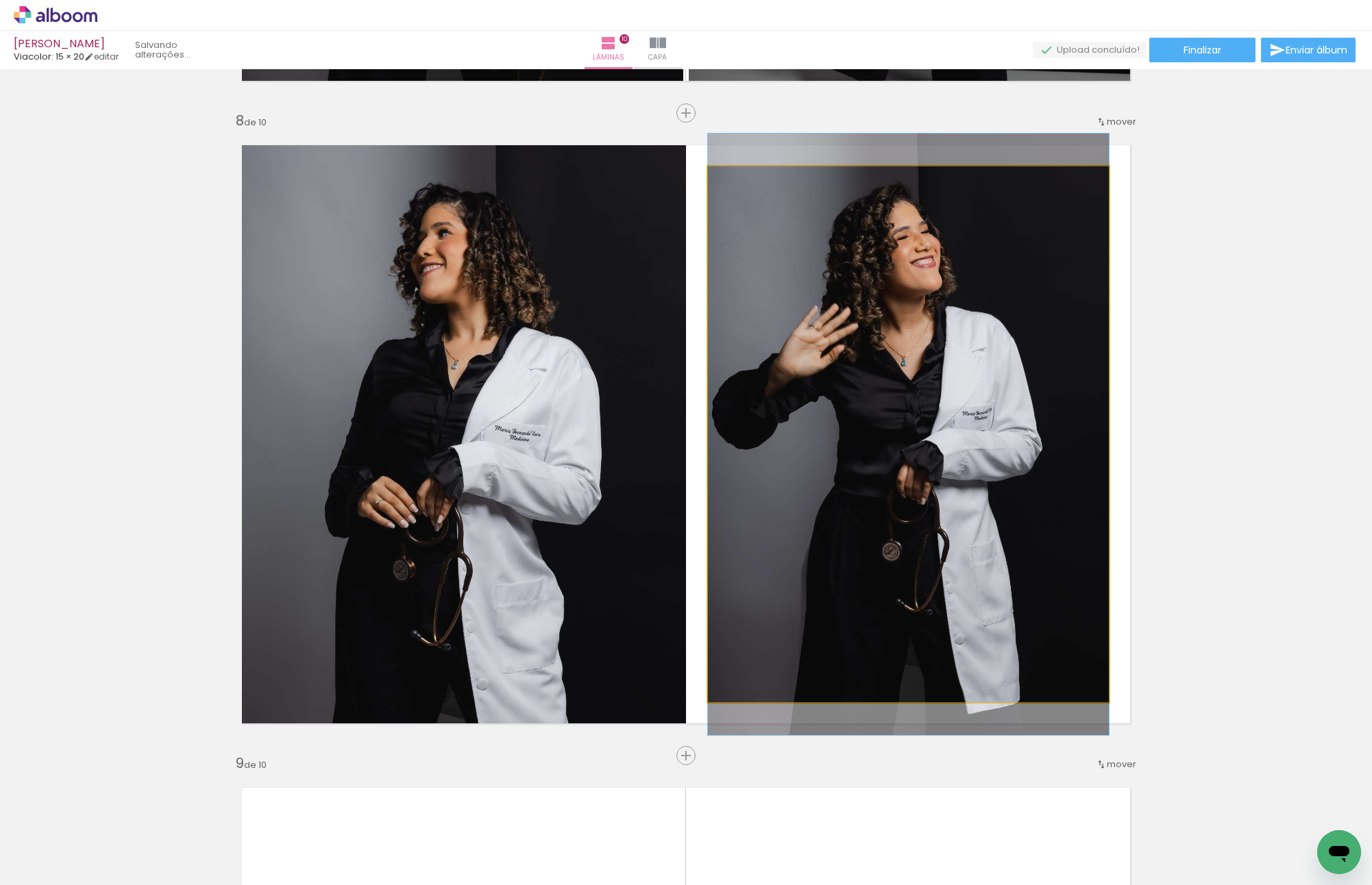
drag, startPoint x: 891, startPoint y: 498, endPoint x: 553, endPoint y: 473, distance: 338.9
click at [0, 0] on slot at bounding box center [0, 0] width 0 height 0
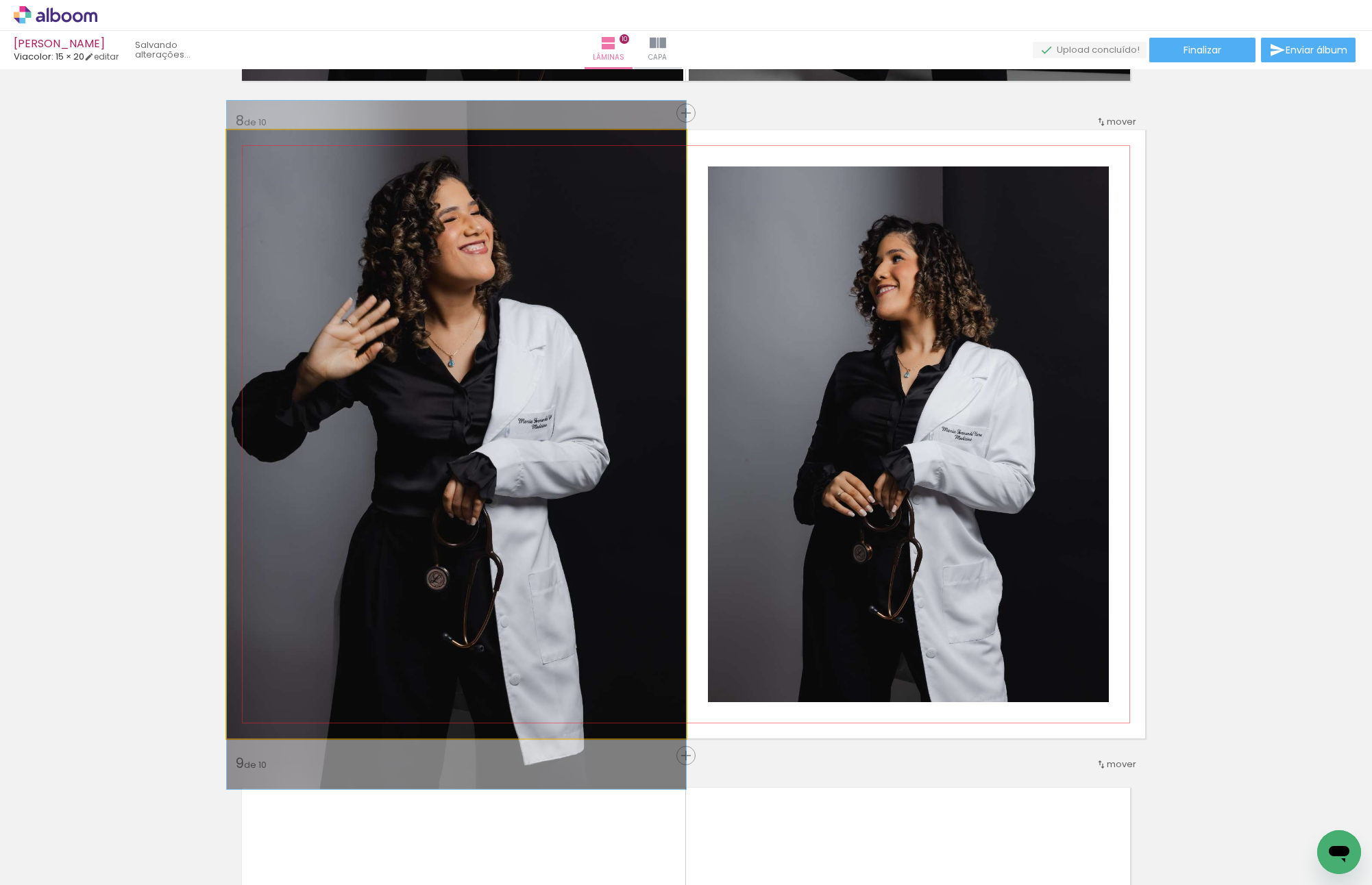
drag, startPoint x: 456, startPoint y: 349, endPoint x: 455, endPoint y: 362, distance: 13.0
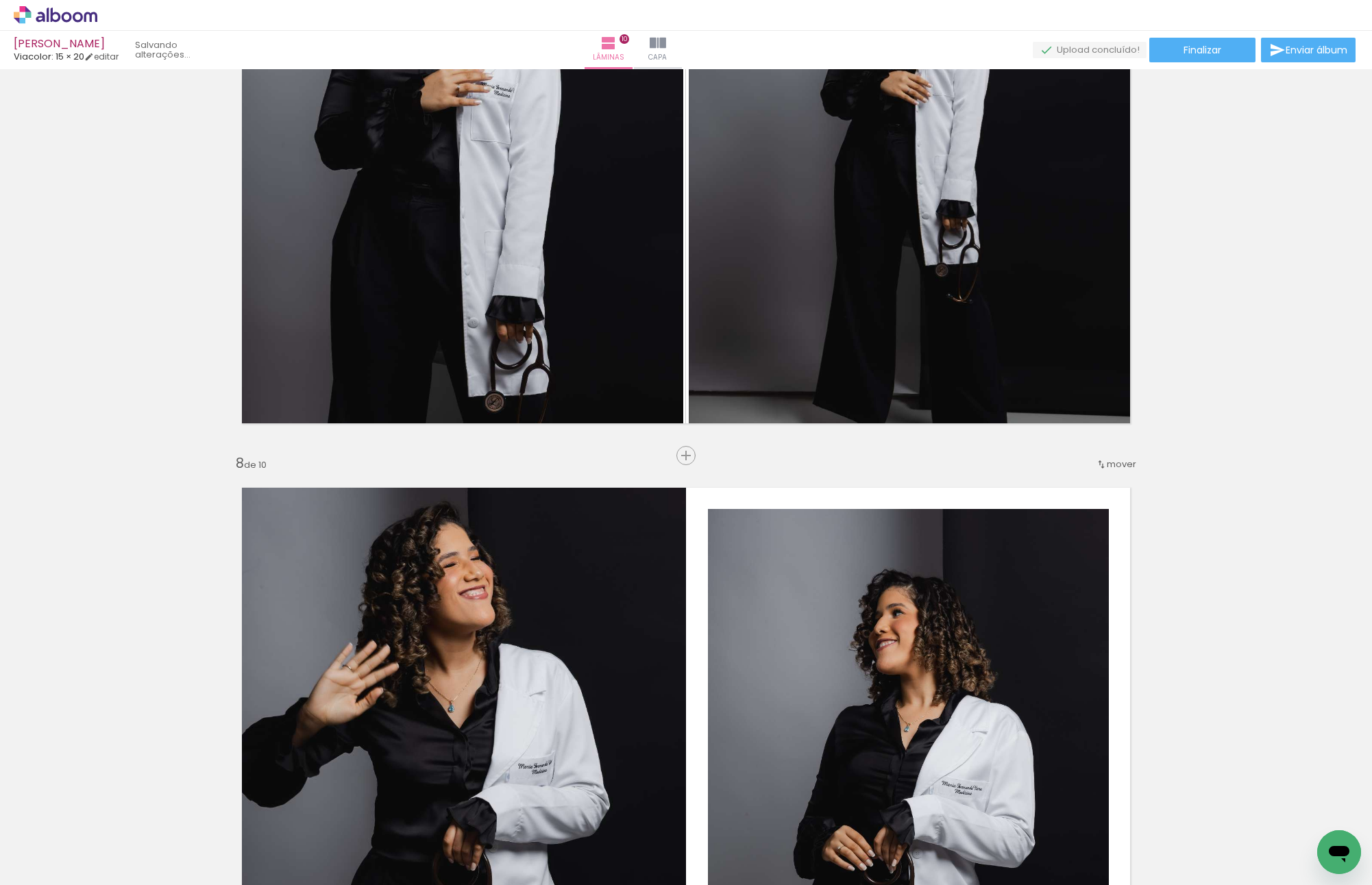
scroll to position [3790, 0]
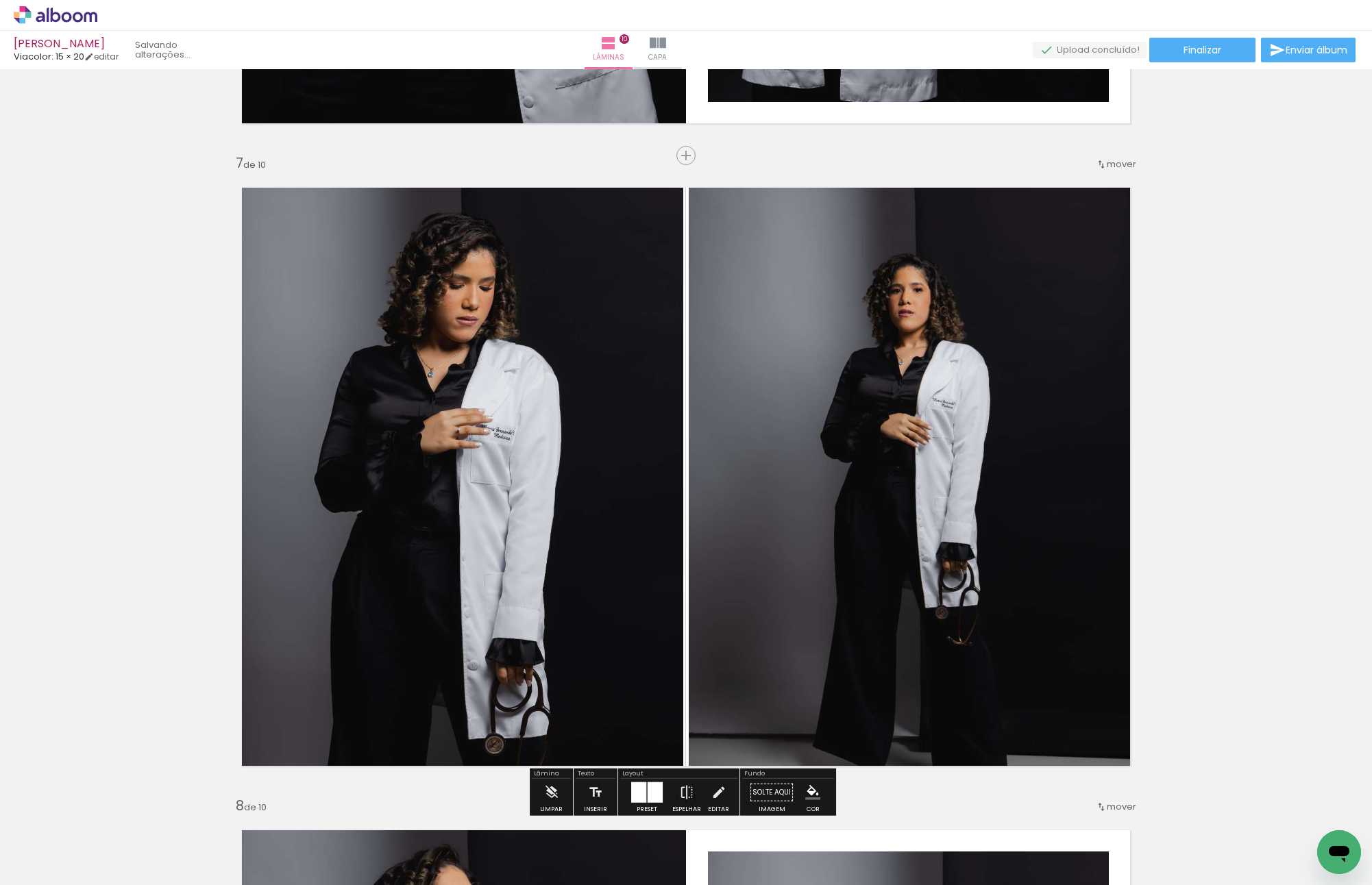
click at [791, 194] on paper-button "P&B" at bounding box center [801, 187] width 21 height 21
click at [800, 198] on quentale-photo at bounding box center [917, 476] width 456 height 608
click at [0, 0] on slot "P&B" at bounding box center [0, 0] width 0 height 0
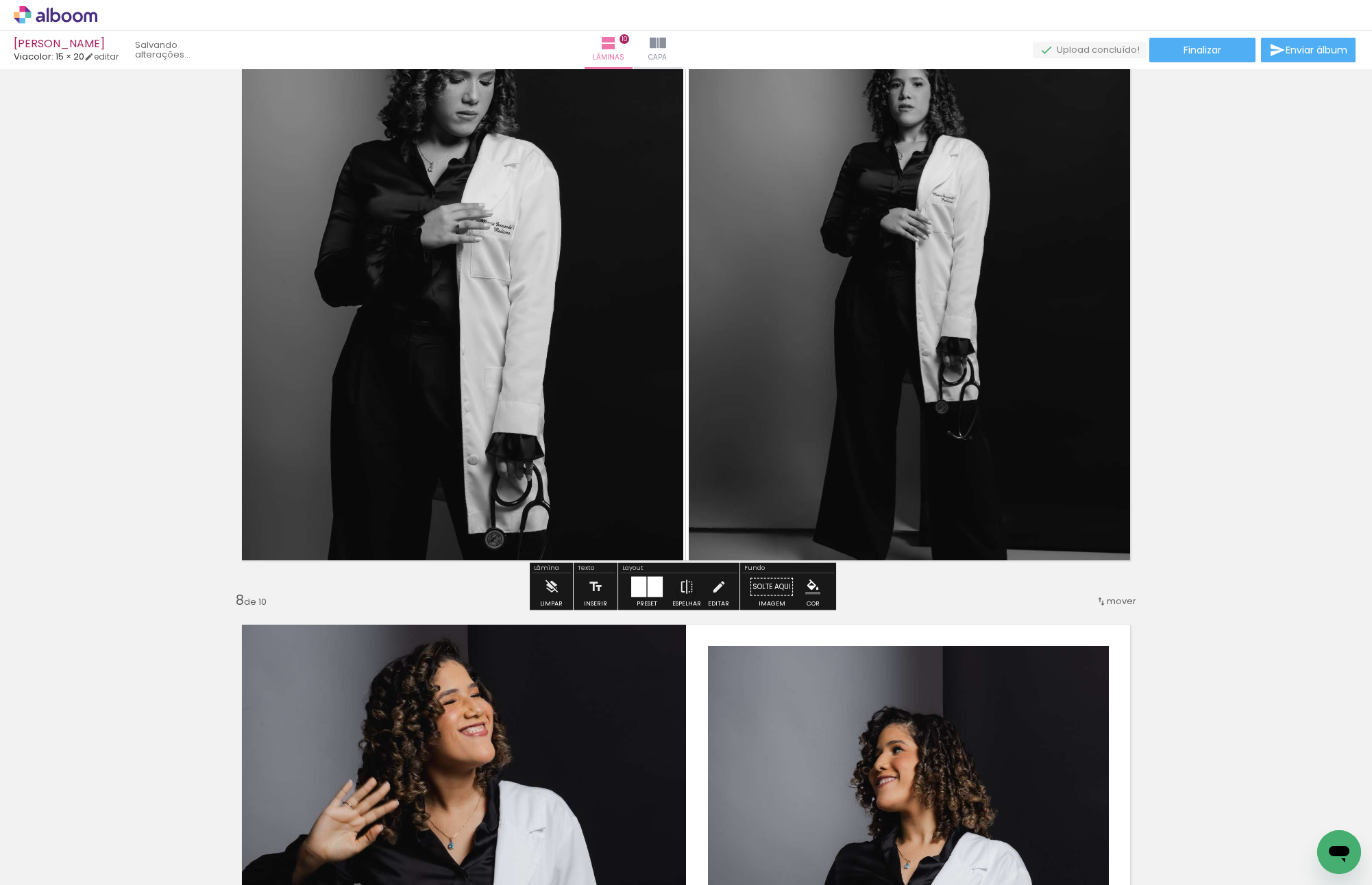
scroll to position [3723, 0]
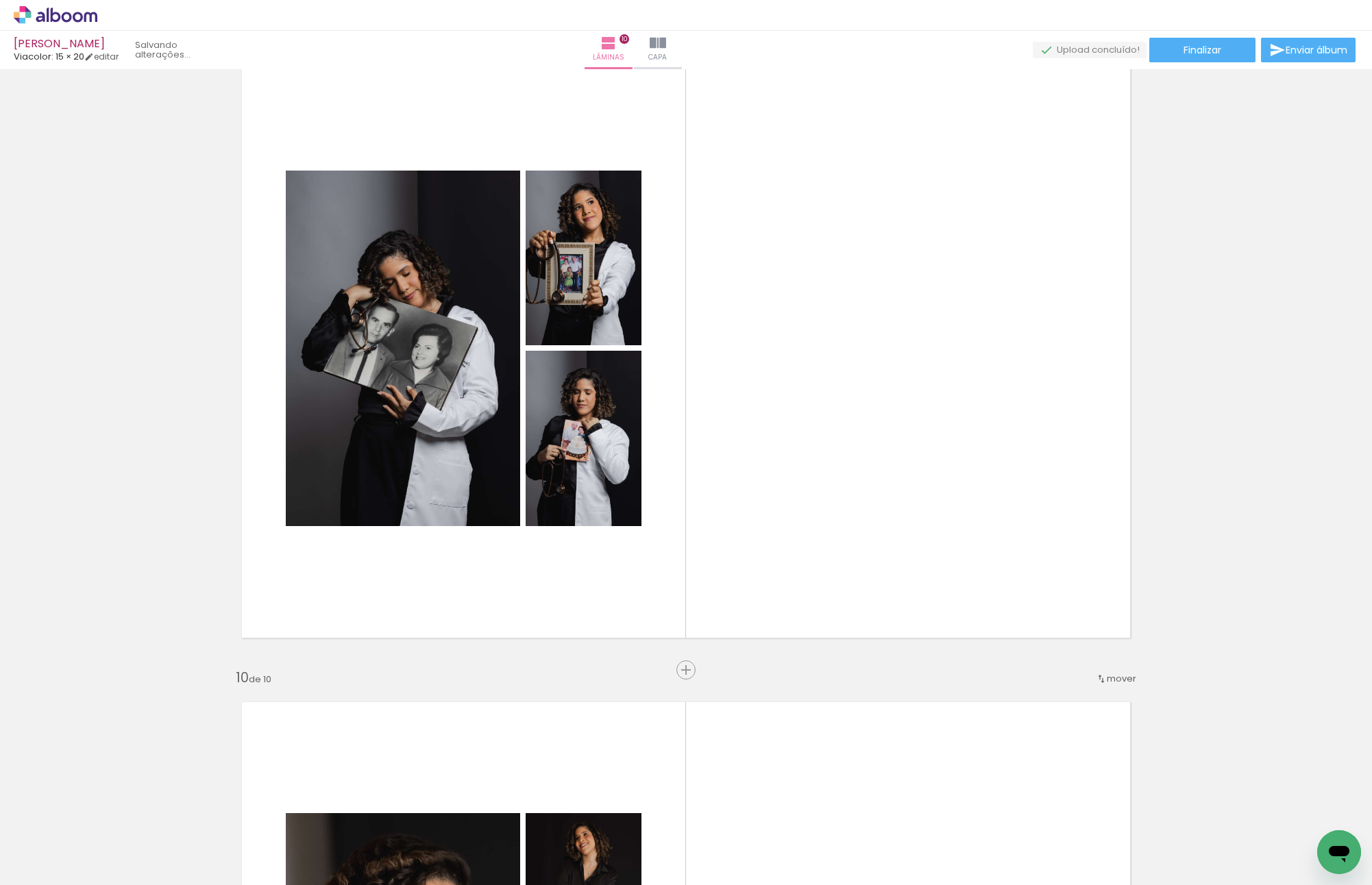
scroll to position [5229, 0]
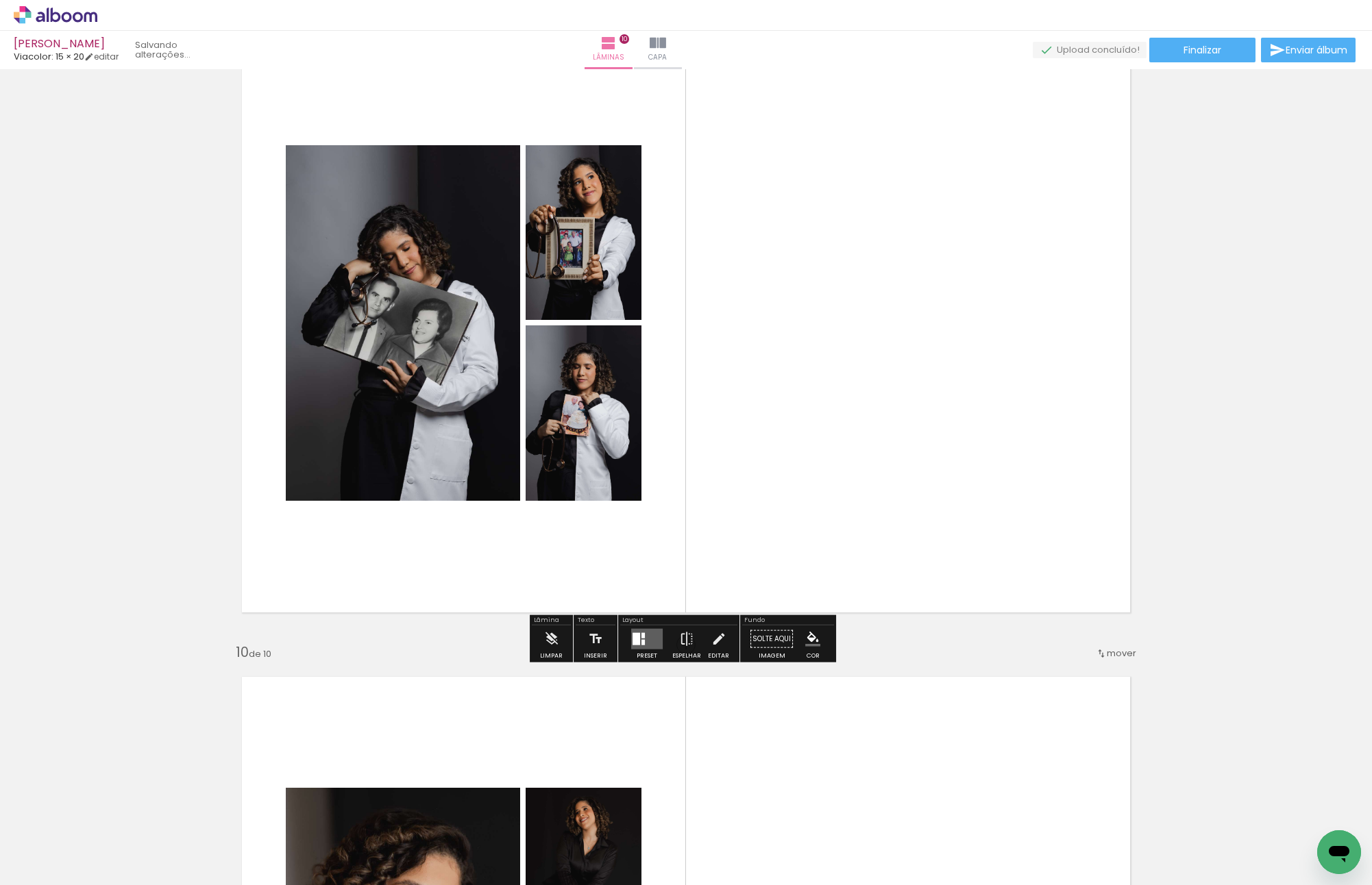
click at [642, 643] on div at bounding box center [644, 642] width 3 height 5
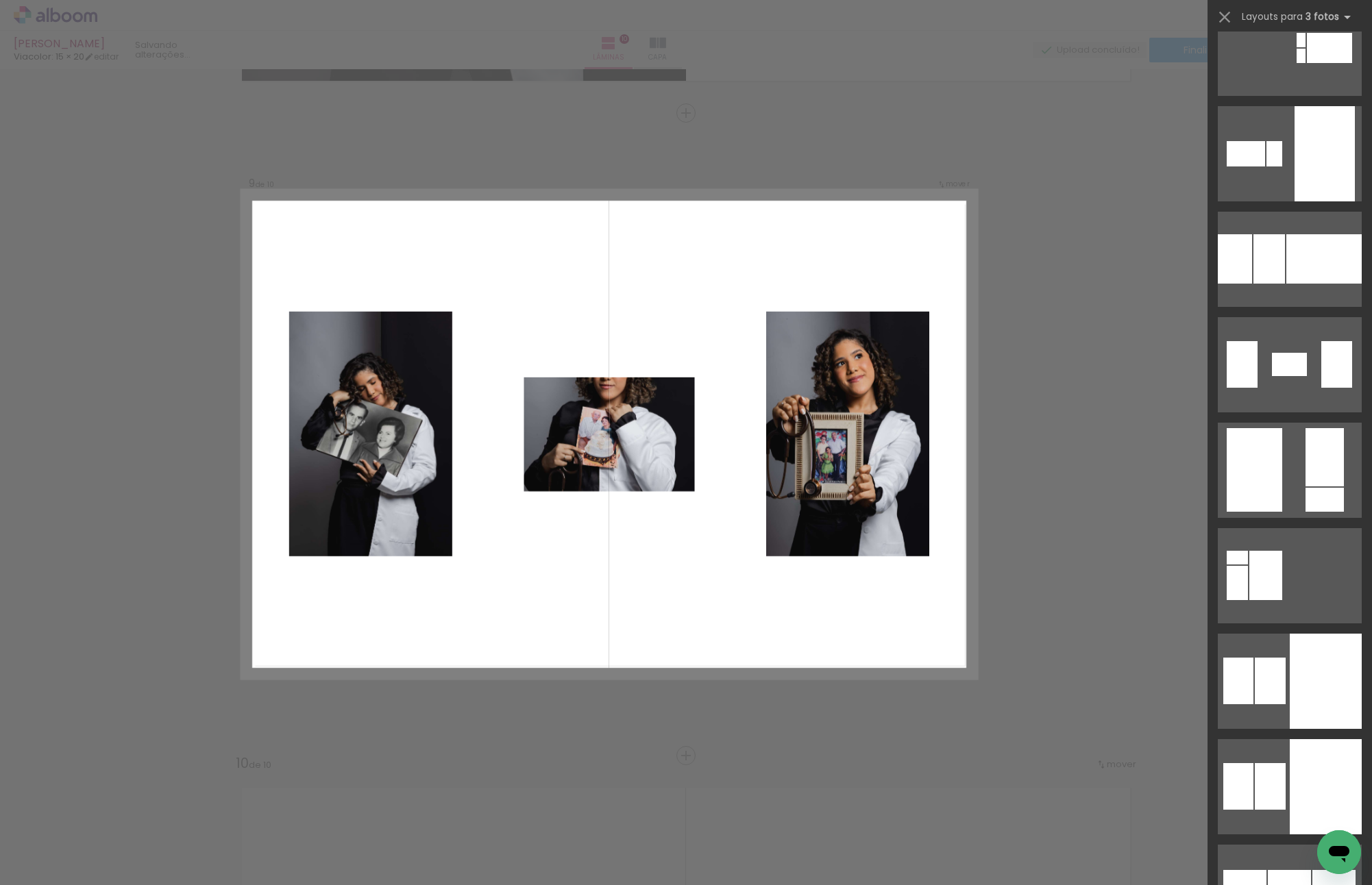
scroll to position [6644, 0]
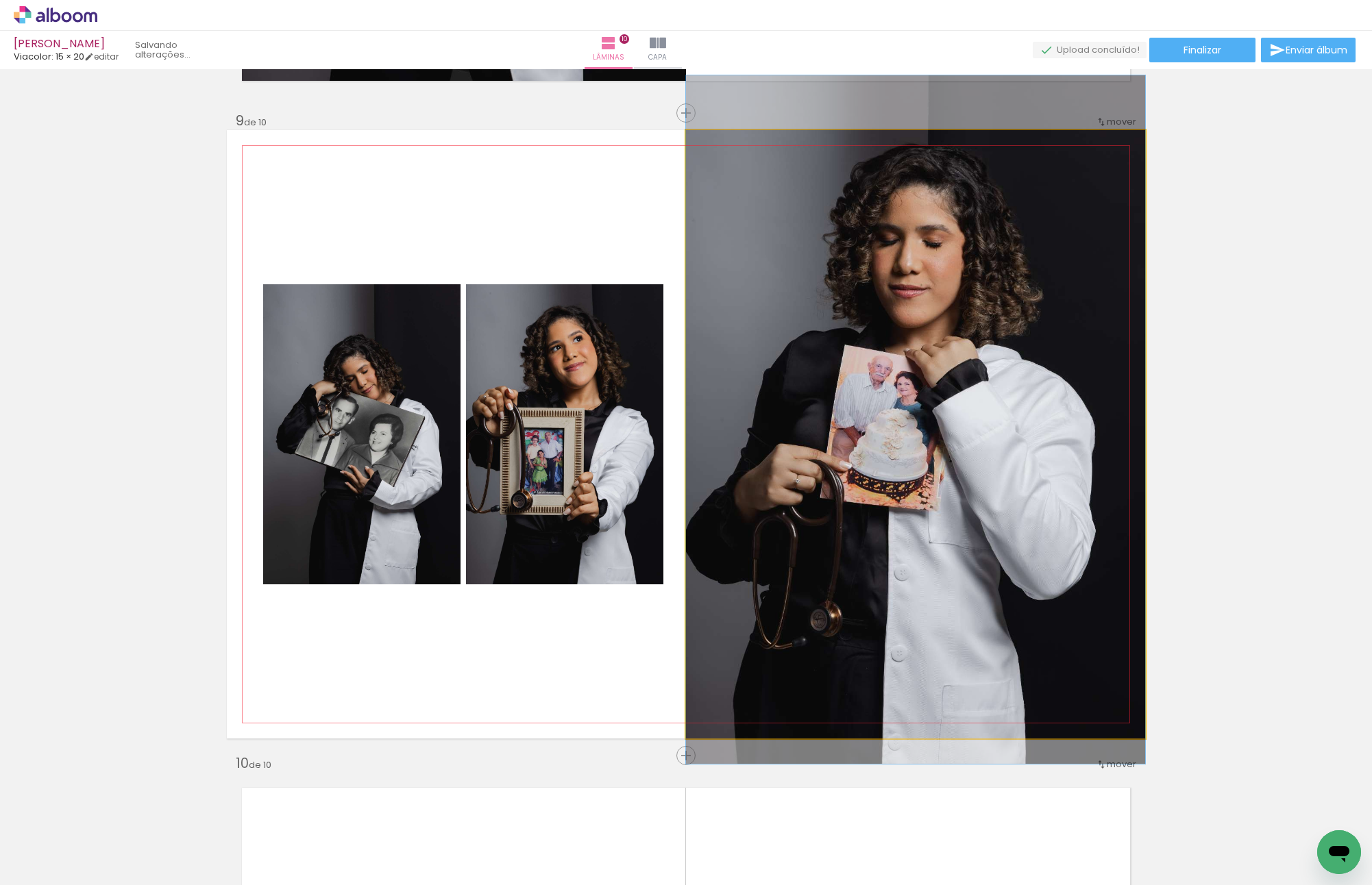
drag, startPoint x: 907, startPoint y: 407, endPoint x: 921, endPoint y: 389, distance: 22.8
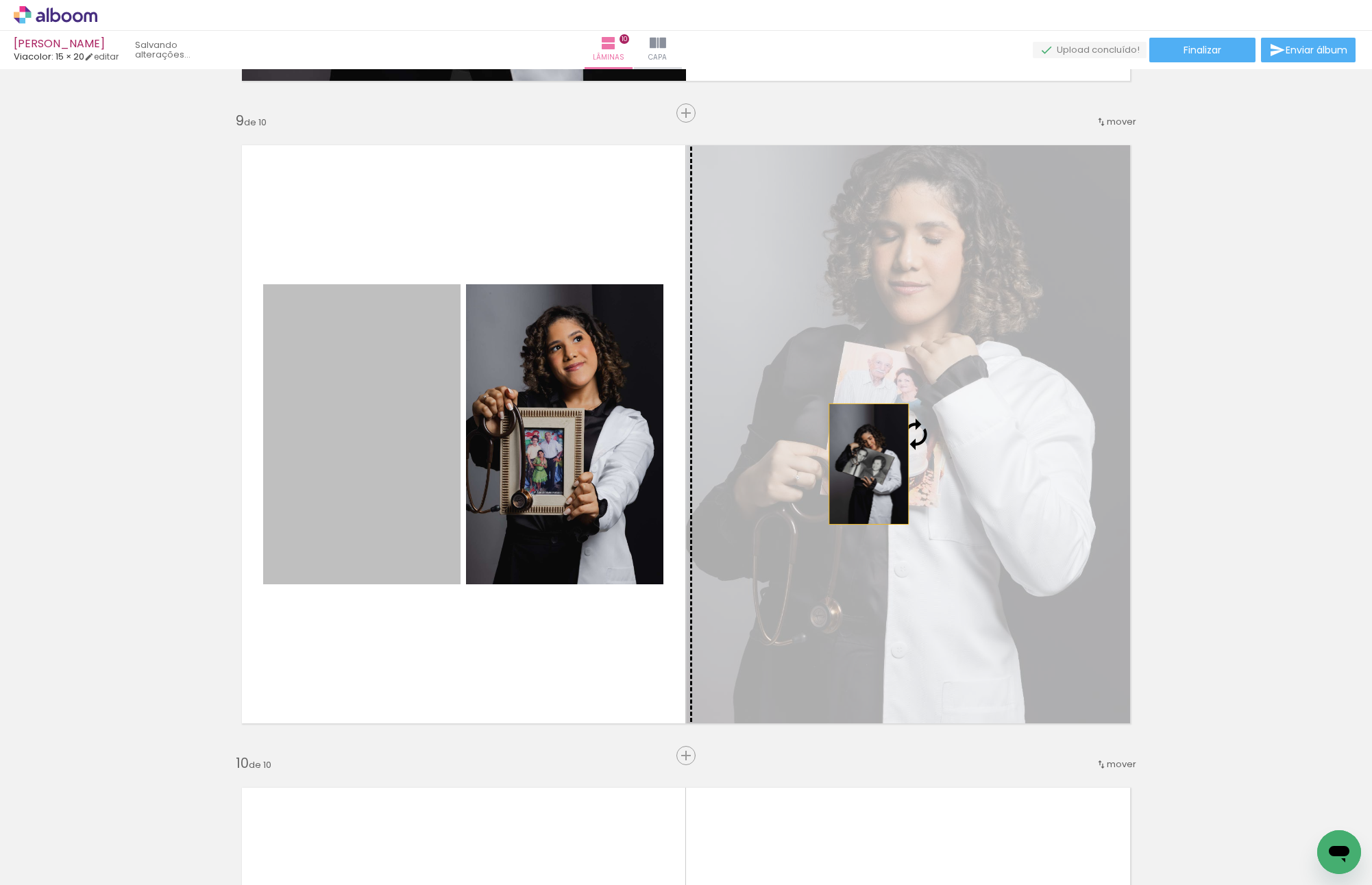
drag, startPoint x: 379, startPoint y: 428, endPoint x: 870, endPoint y: 464, distance: 492.3
click at [0, 0] on slot at bounding box center [0, 0] width 0 height 0
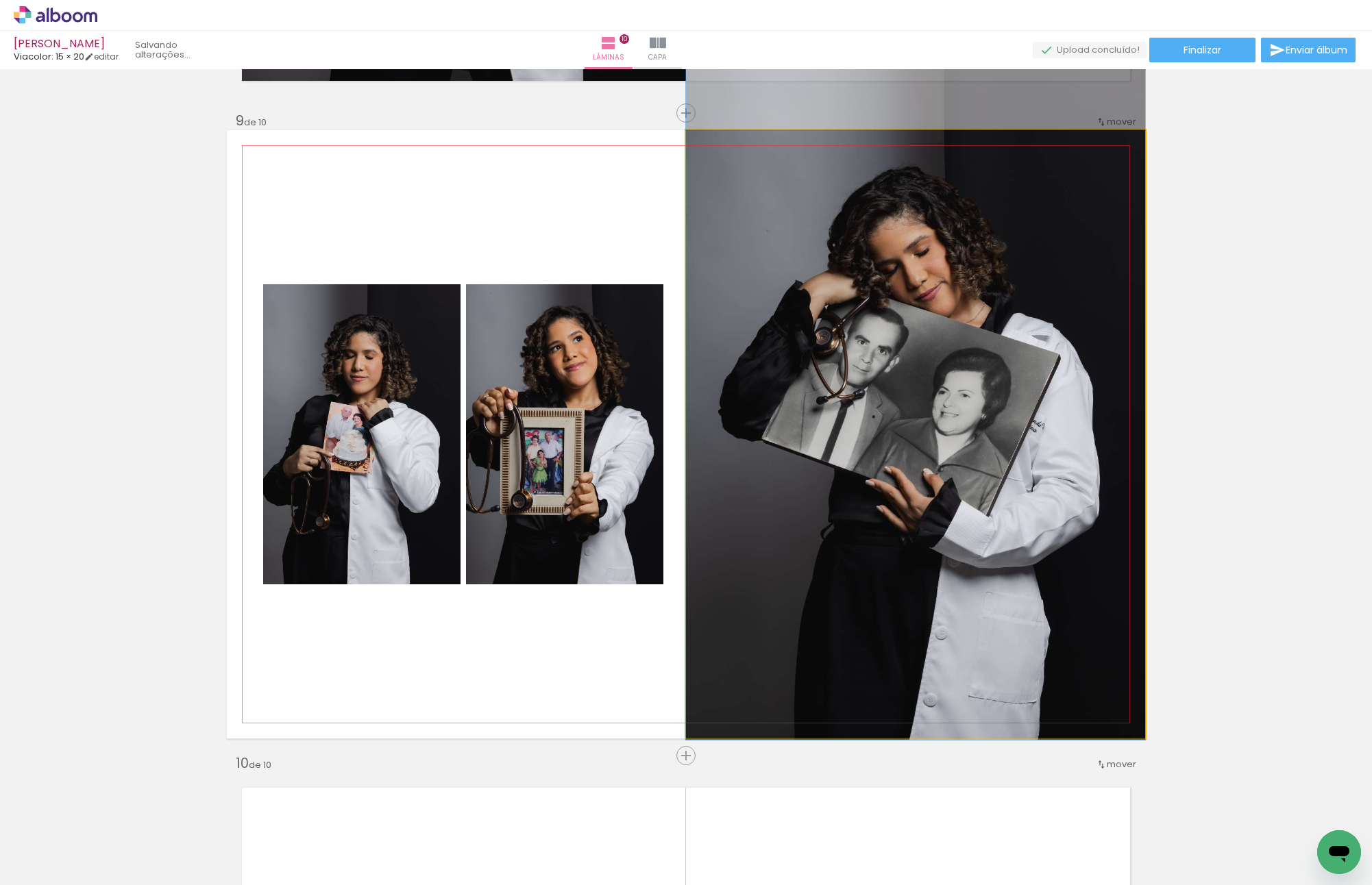
drag, startPoint x: 907, startPoint y: 454, endPoint x: 892, endPoint y: 416, distance: 40.9
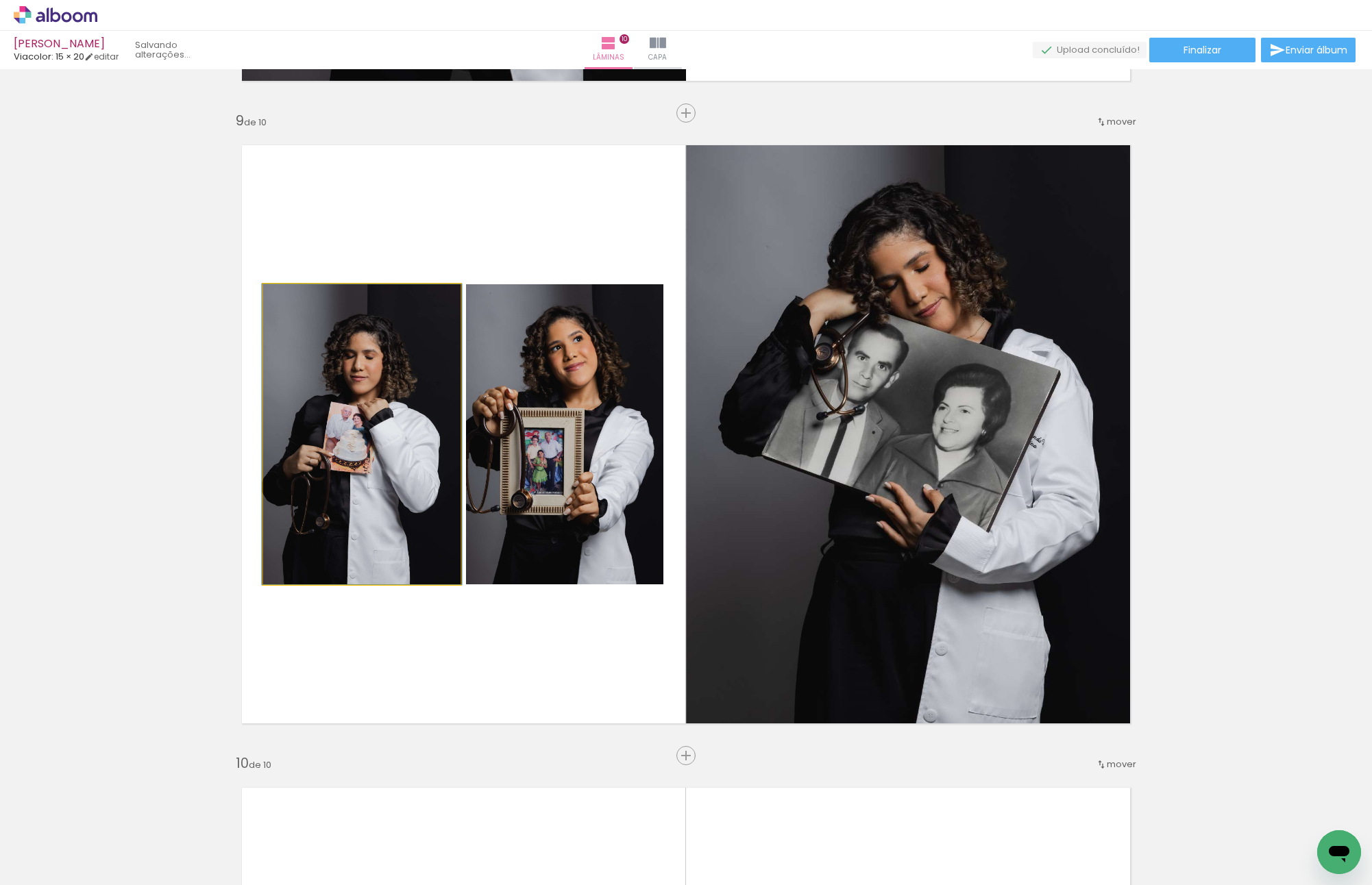
drag, startPoint x: 383, startPoint y: 473, endPoint x: 530, endPoint y: 478, distance: 147.1
click at [0, 0] on slot at bounding box center [0, 0] width 0 height 0
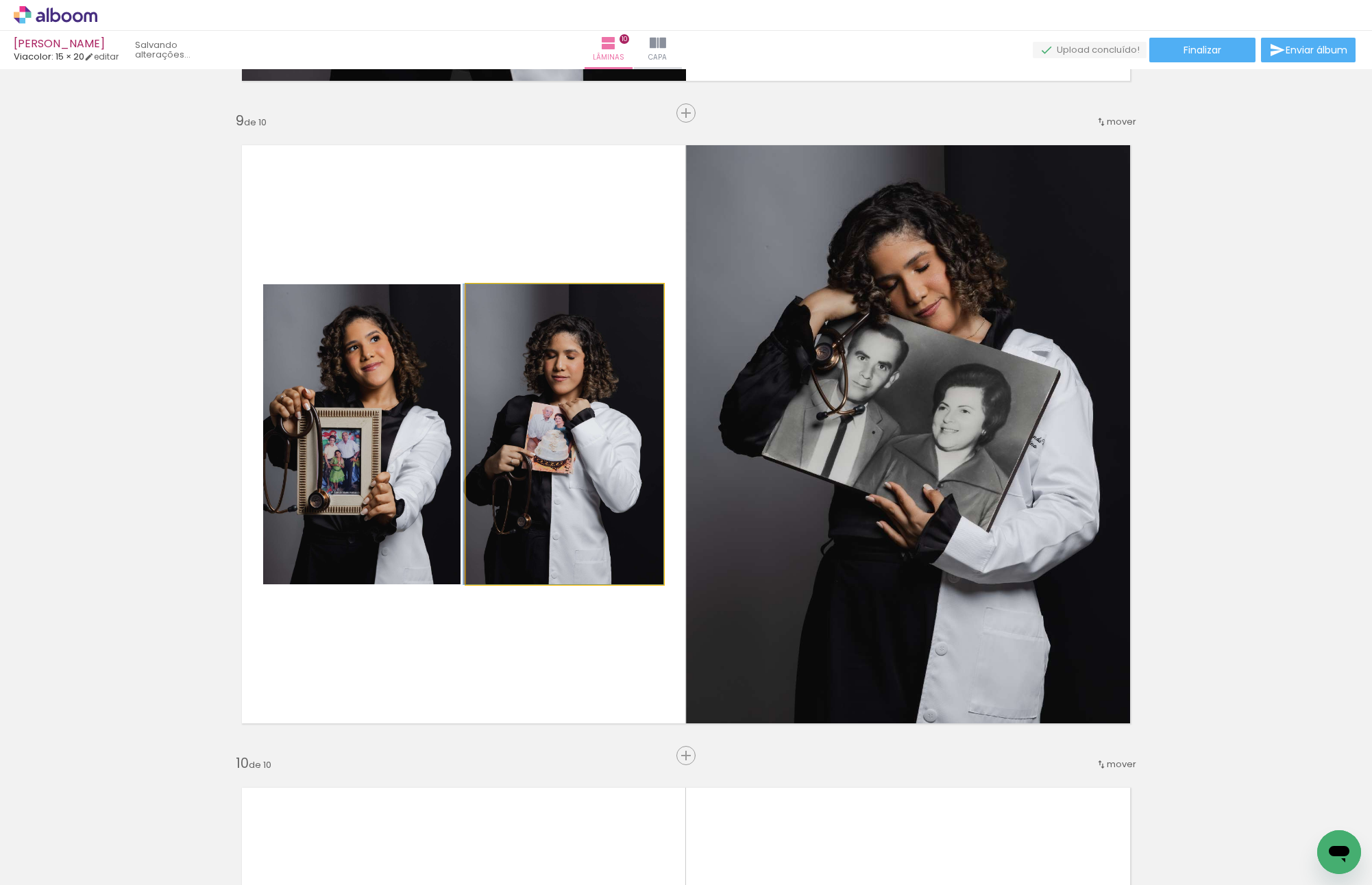
drag, startPoint x: 542, startPoint y: 425, endPoint x: 535, endPoint y: 406, distance: 20.2
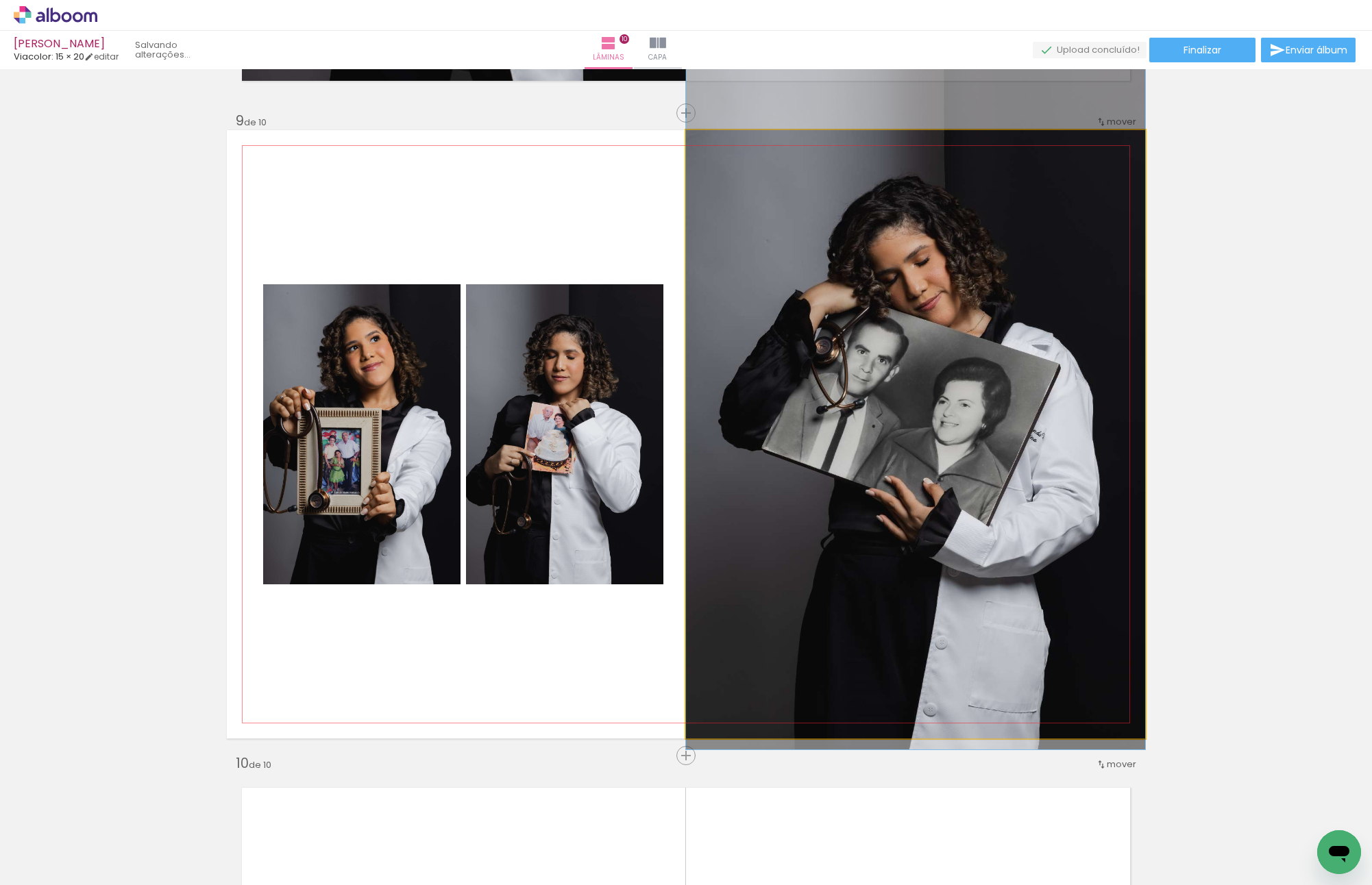
drag, startPoint x: 929, startPoint y: 441, endPoint x: 910, endPoint y: 432, distance: 21.0
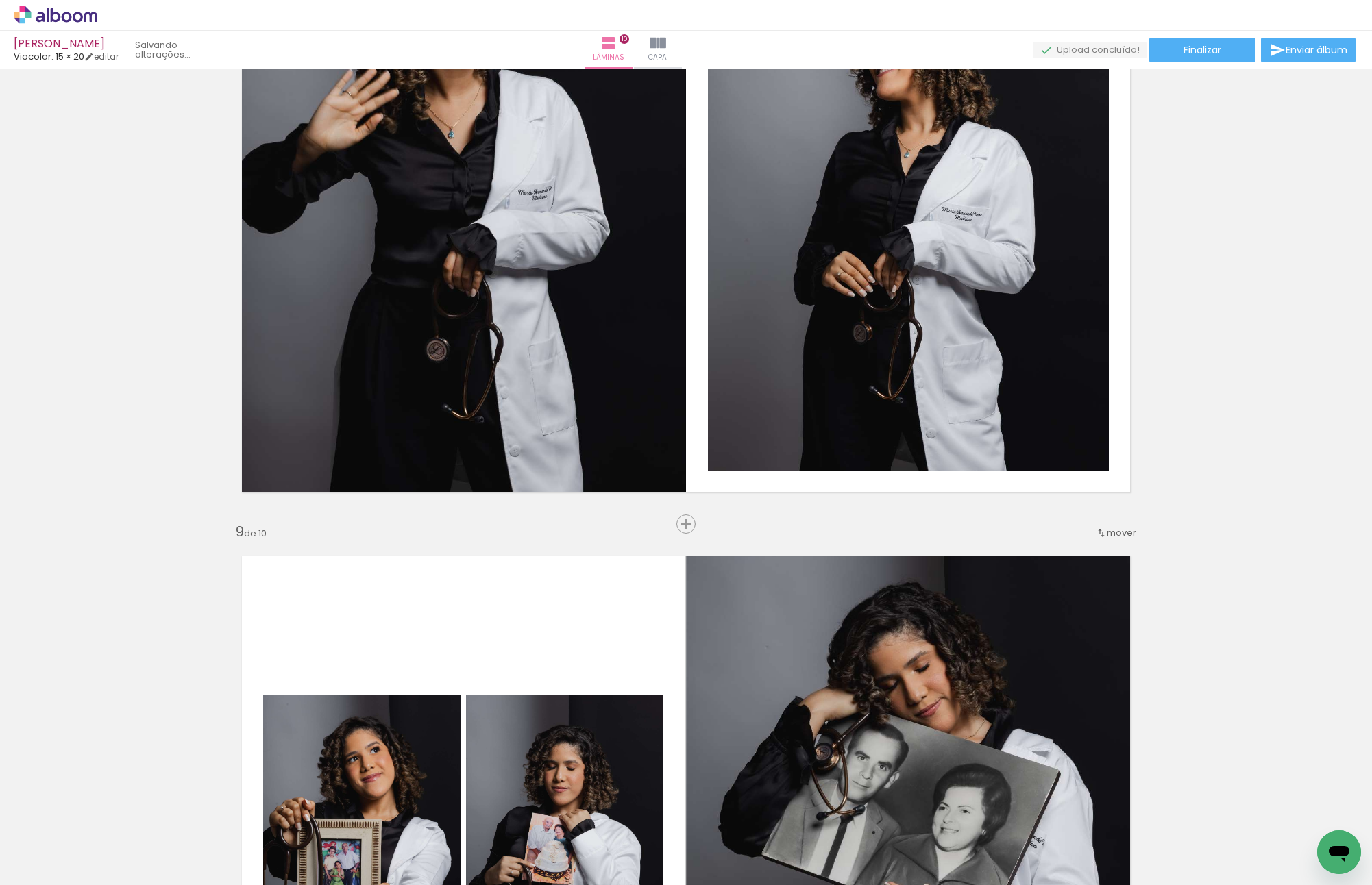
scroll to position [5118, 0]
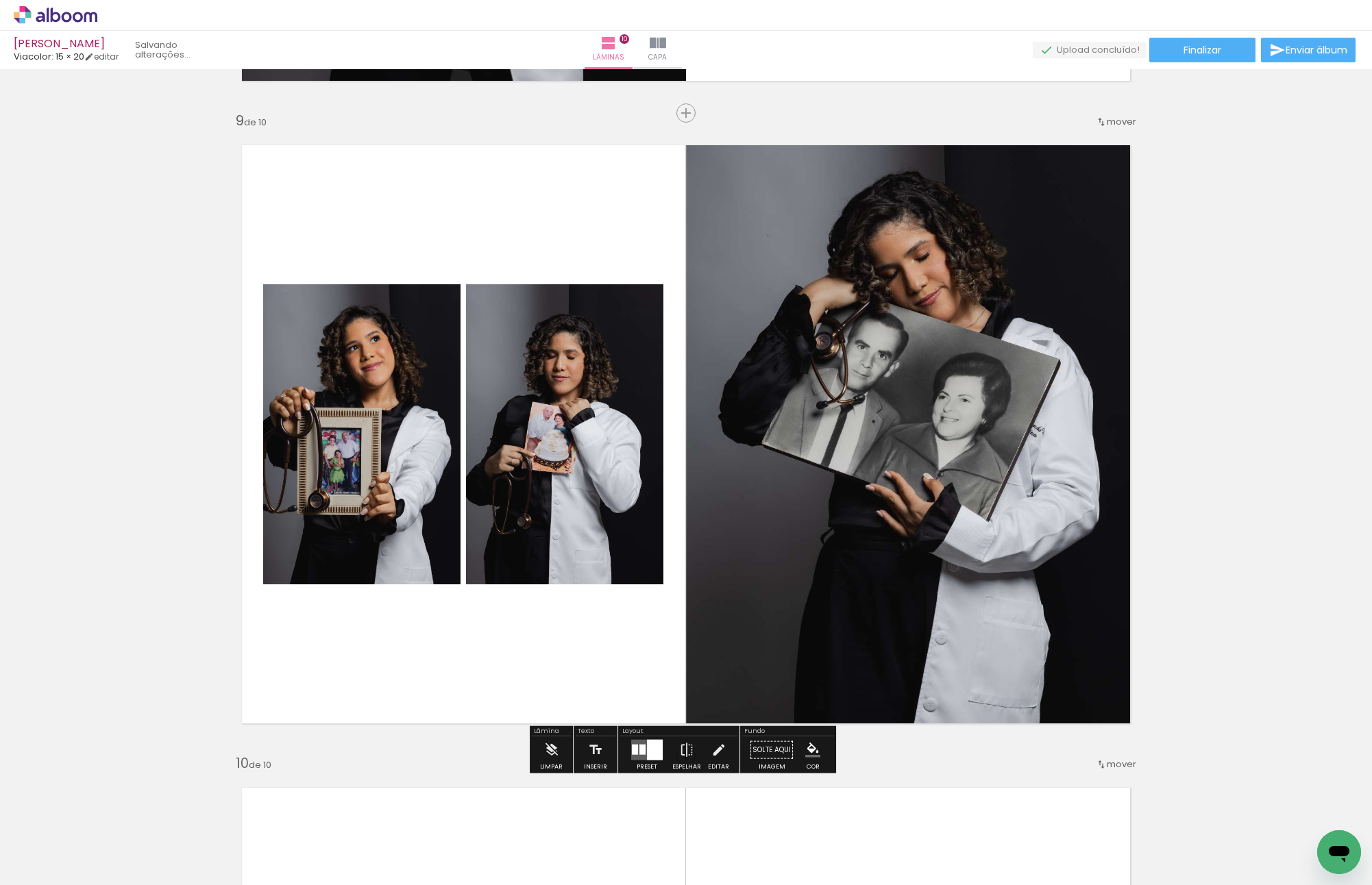
click at [798, 151] on paper-button "P&B" at bounding box center [799, 145] width 21 height 21
click at [0, 0] on slot "P&B" at bounding box center [0, 0] width 0 height 0
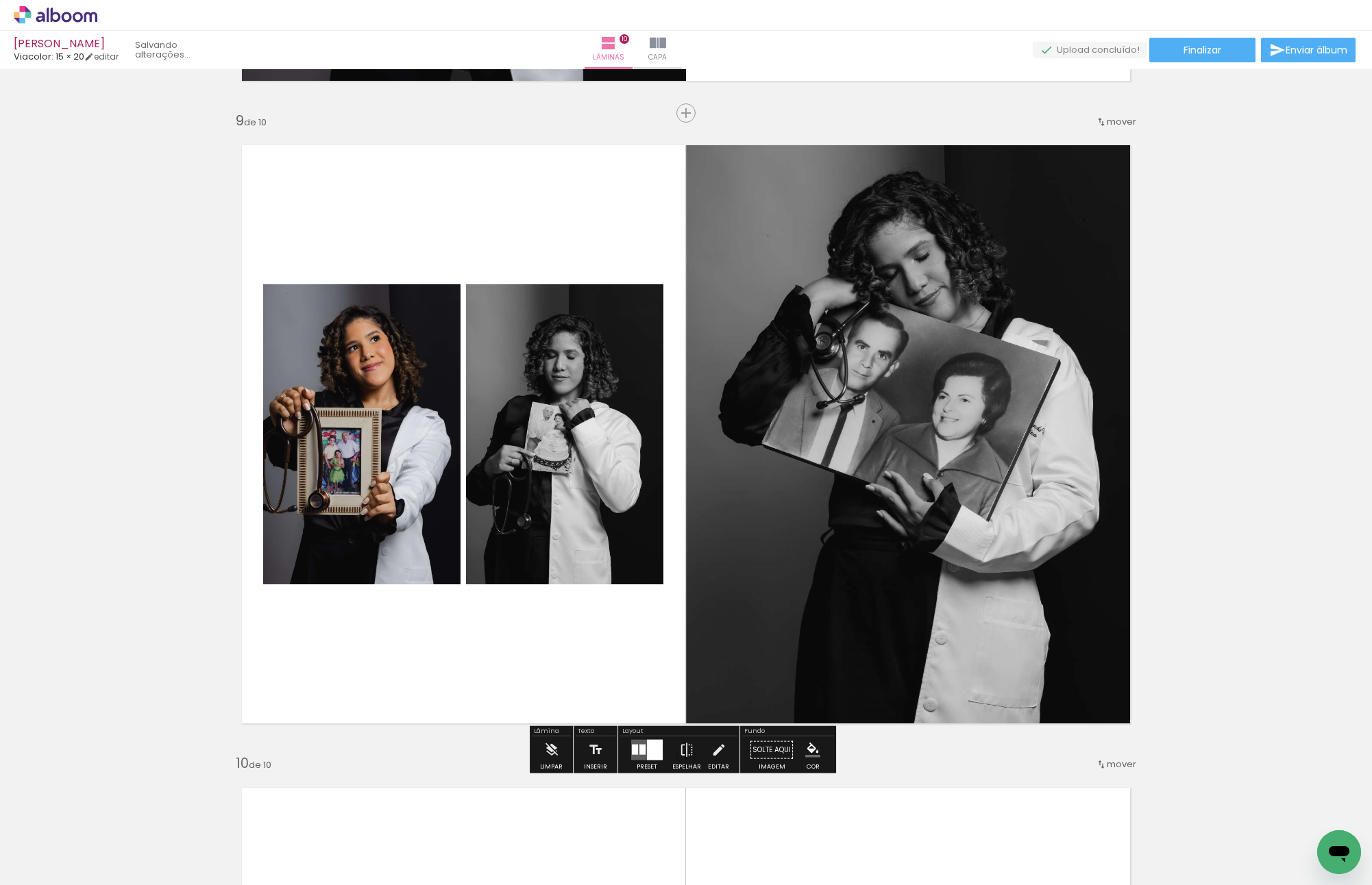
click at [0, 0] on slot "P&B" at bounding box center [0, 0] width 0 height 0
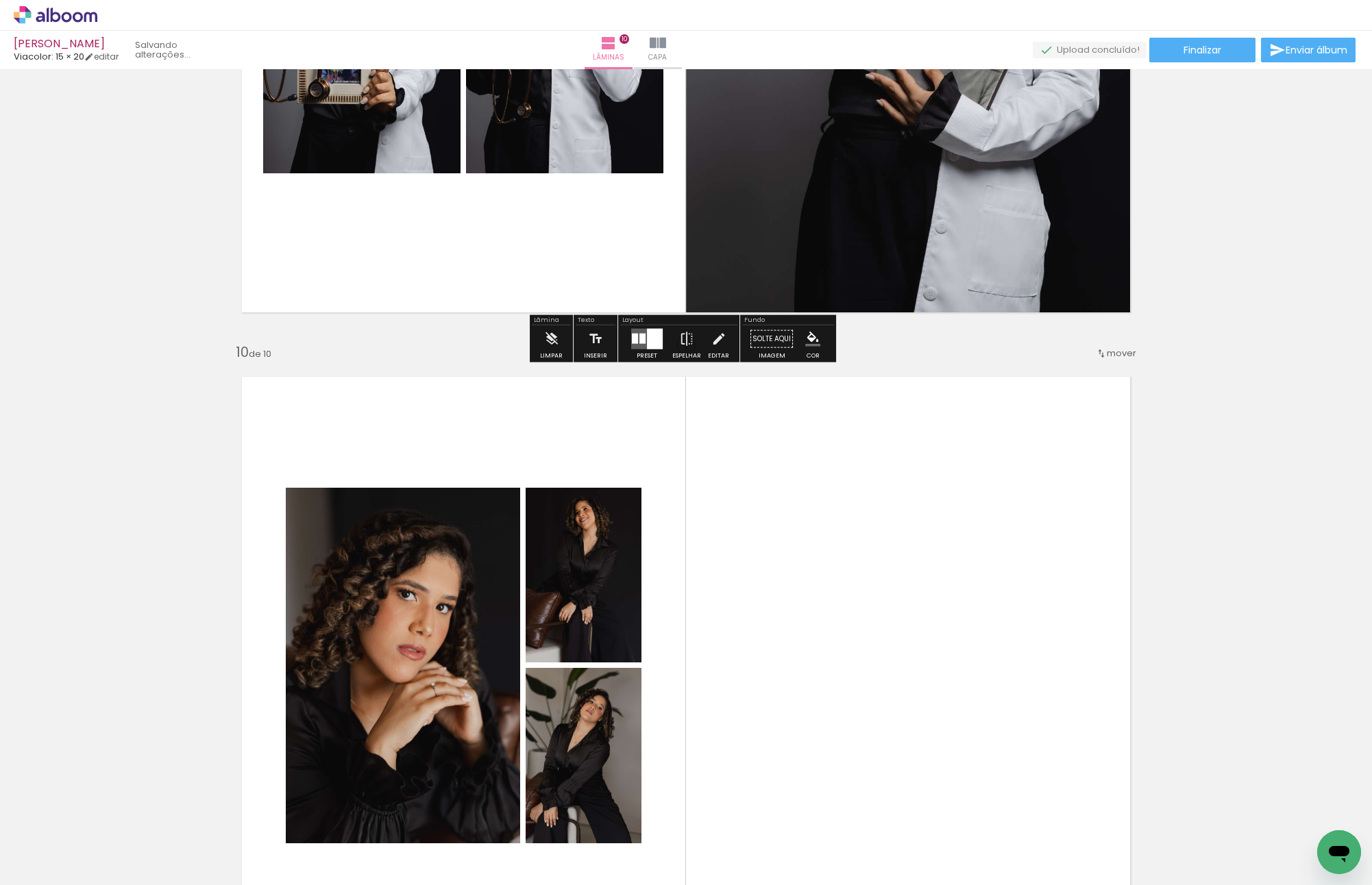
scroll to position [5803, 0]
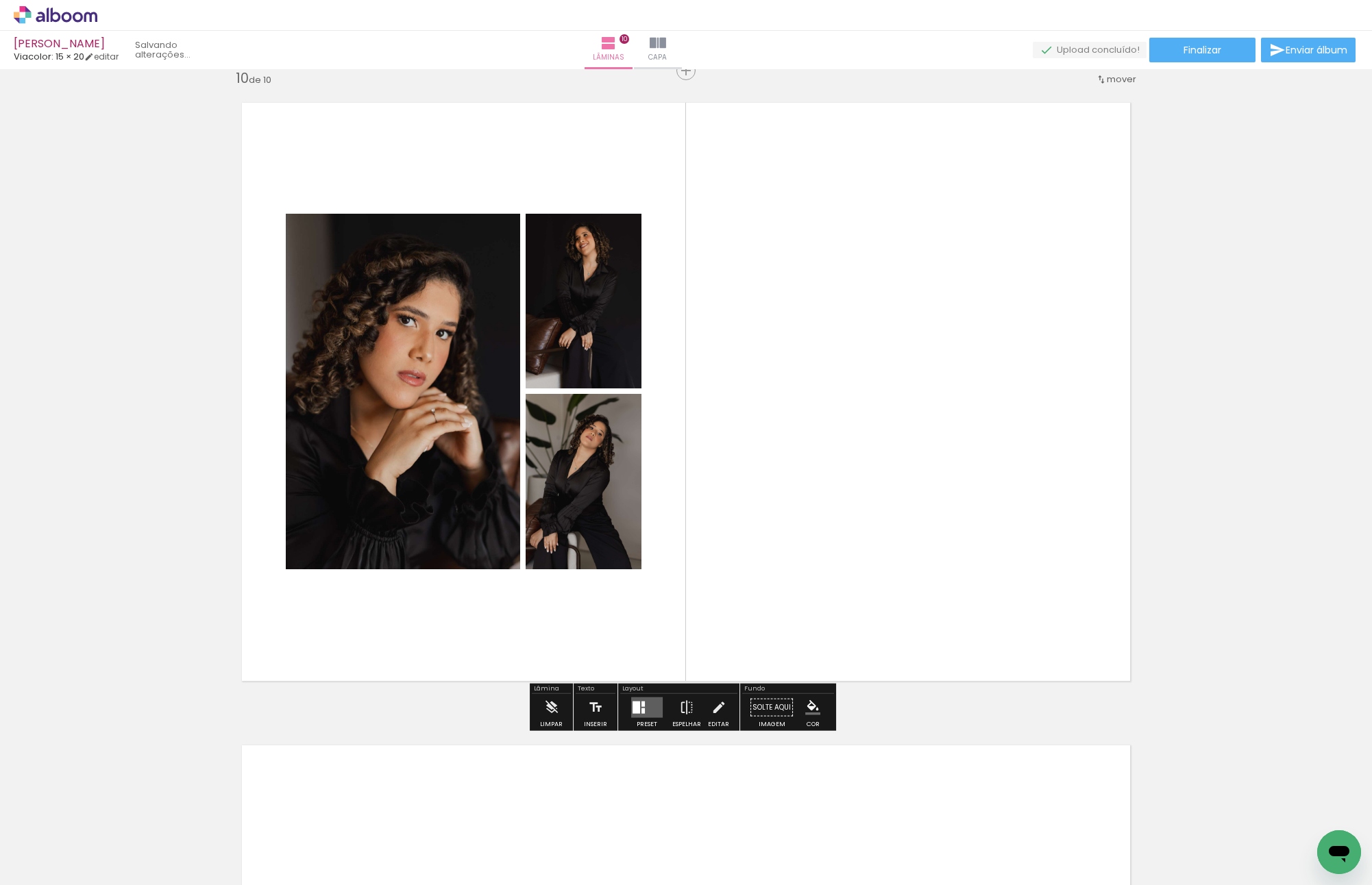
drag, startPoint x: 798, startPoint y: 503, endPoint x: 819, endPoint y: 498, distance: 21.6
click at [799, 503] on quentale-layouter at bounding box center [686, 391] width 918 height 608
click at [642, 713] on quentale-layouter at bounding box center [647, 707] width 32 height 21
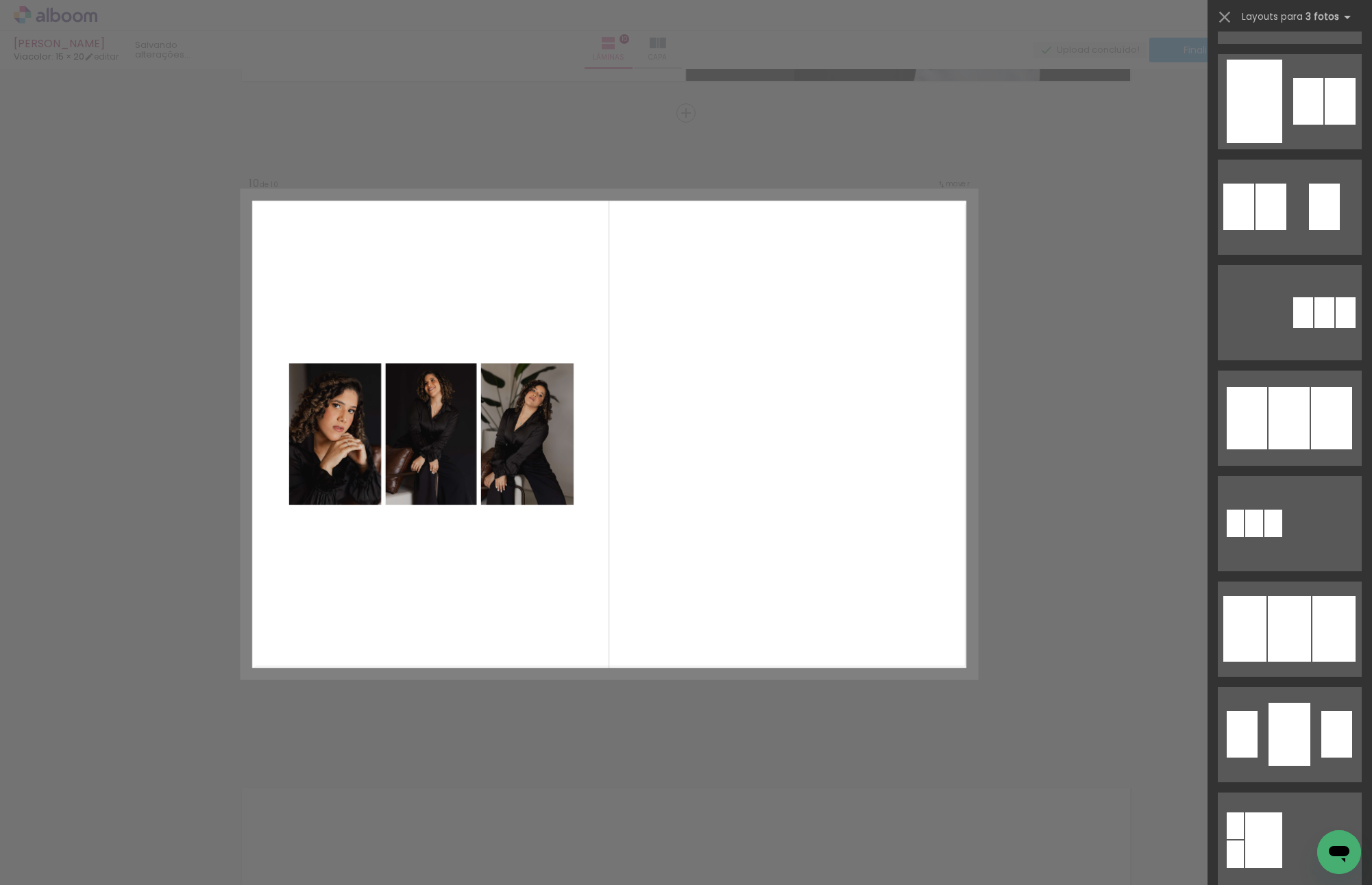
scroll to position [753, 0]
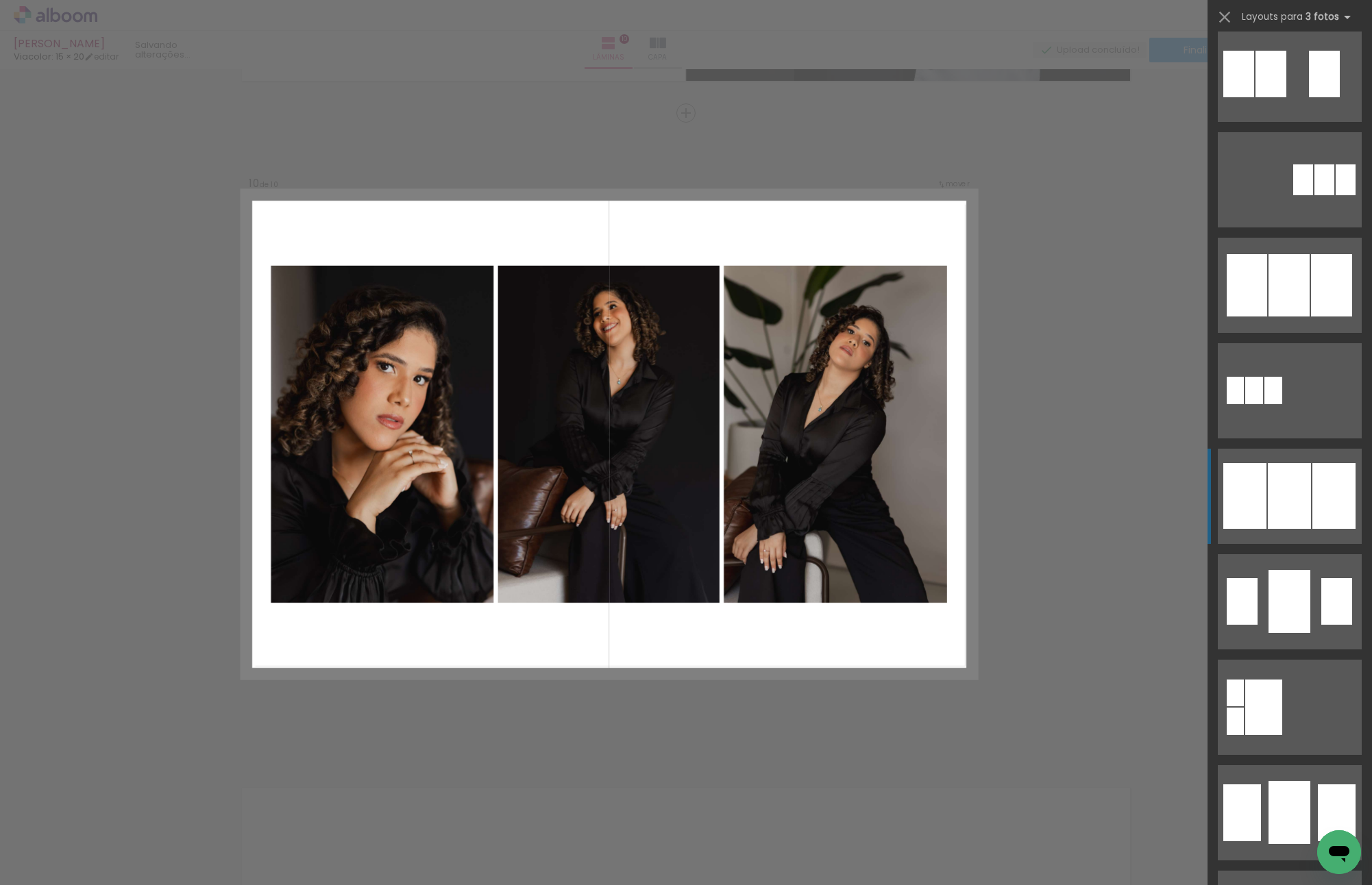
click at [1277, 569] on div at bounding box center [1289, 600] width 42 height 63
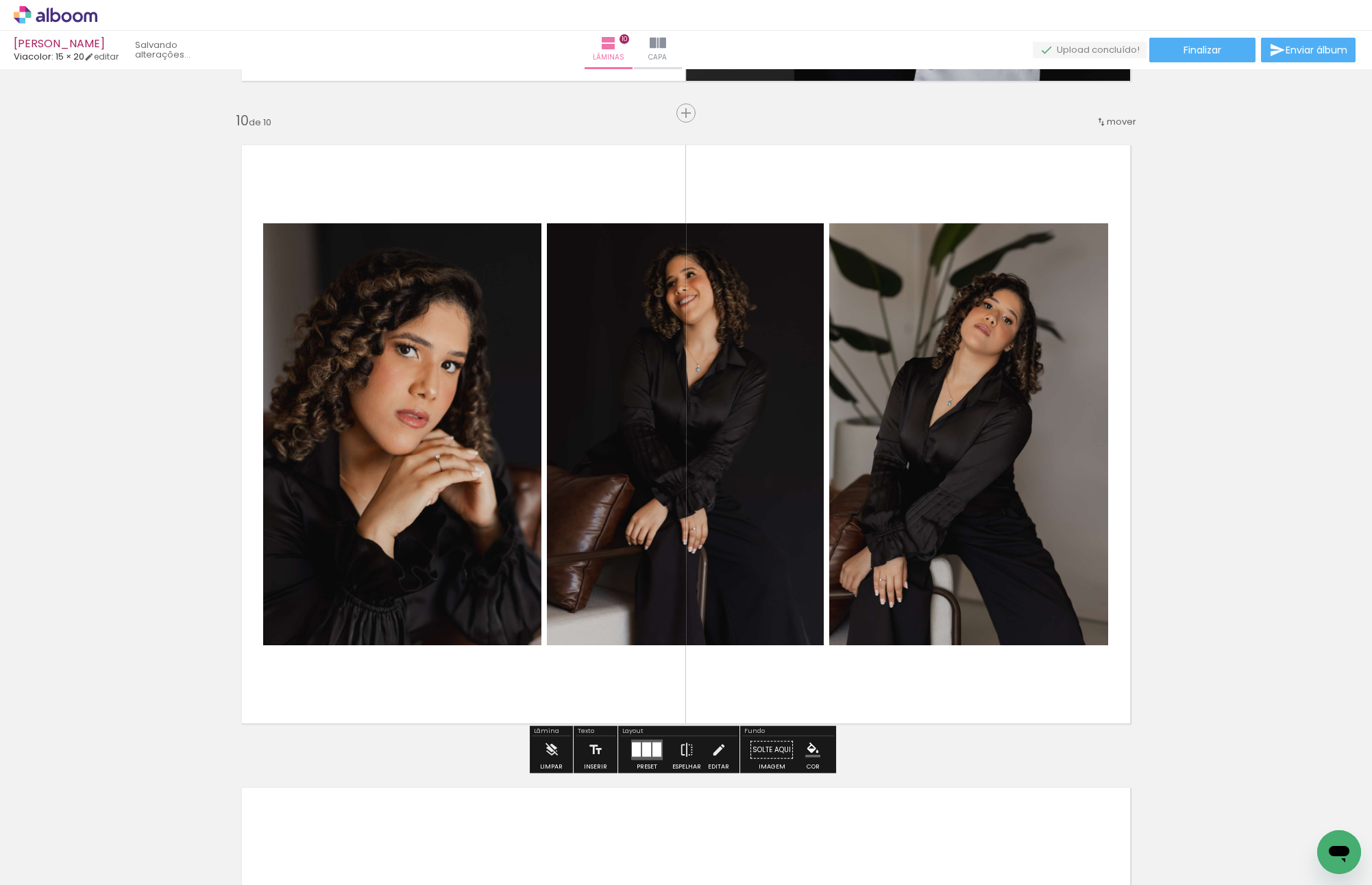
drag, startPoint x: 666, startPoint y: 408, endPoint x: 994, endPoint y: 437, distance: 329.3
click at [0, 0] on slot at bounding box center [0, 0] width 0 height 0
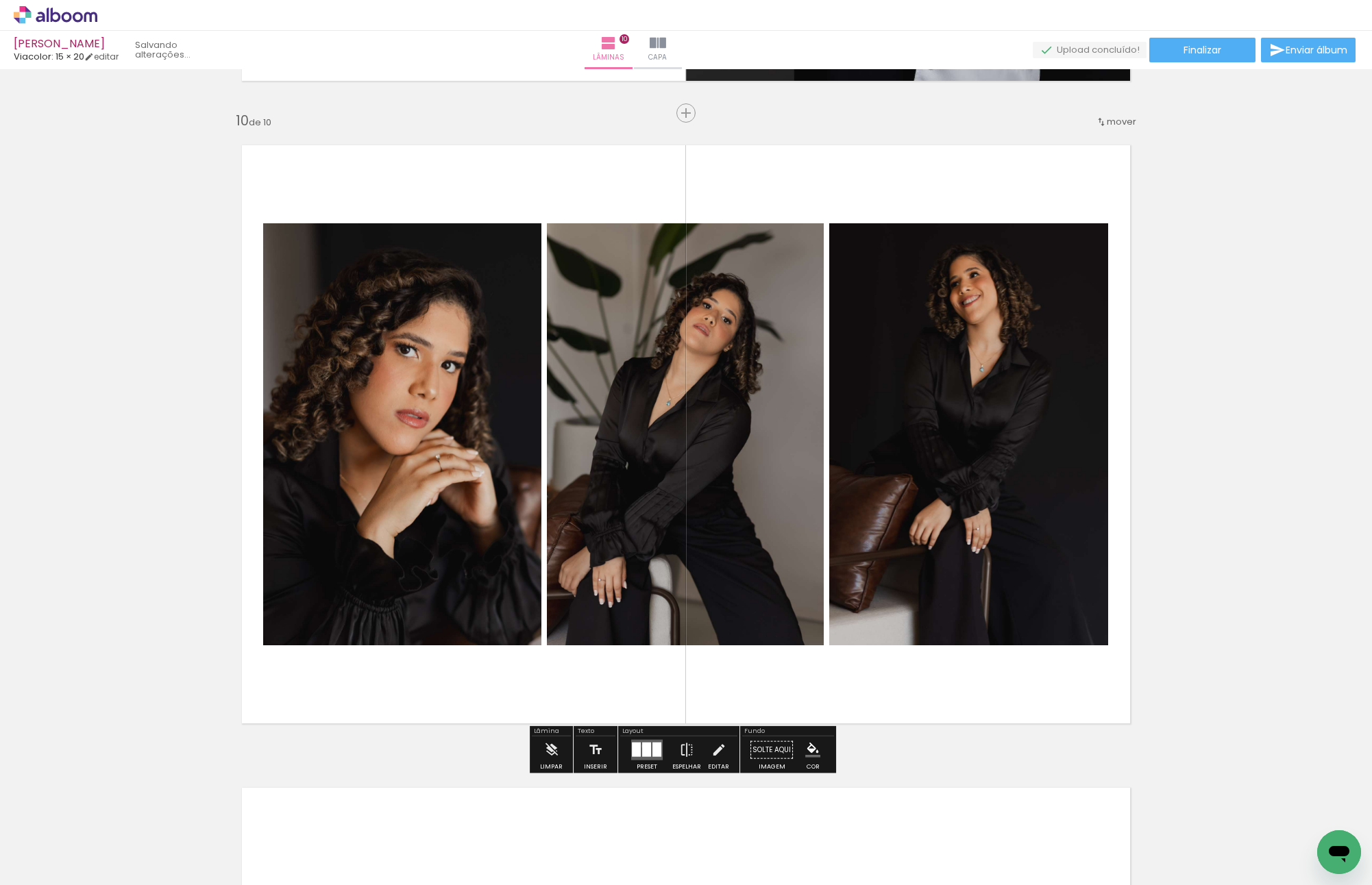
click at [642, 745] on div at bounding box center [646, 750] width 9 height 15
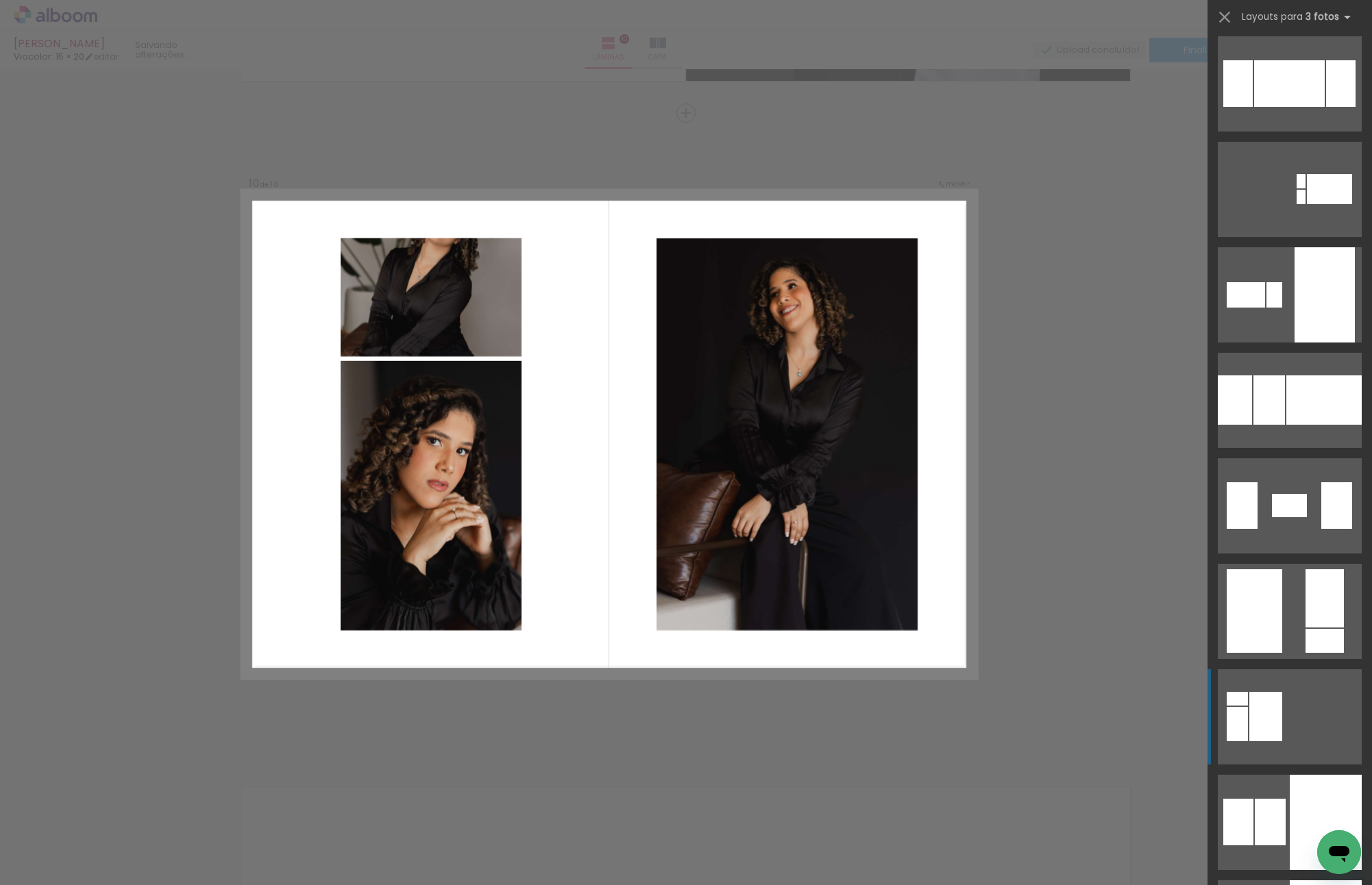
scroll to position [6571, 0]
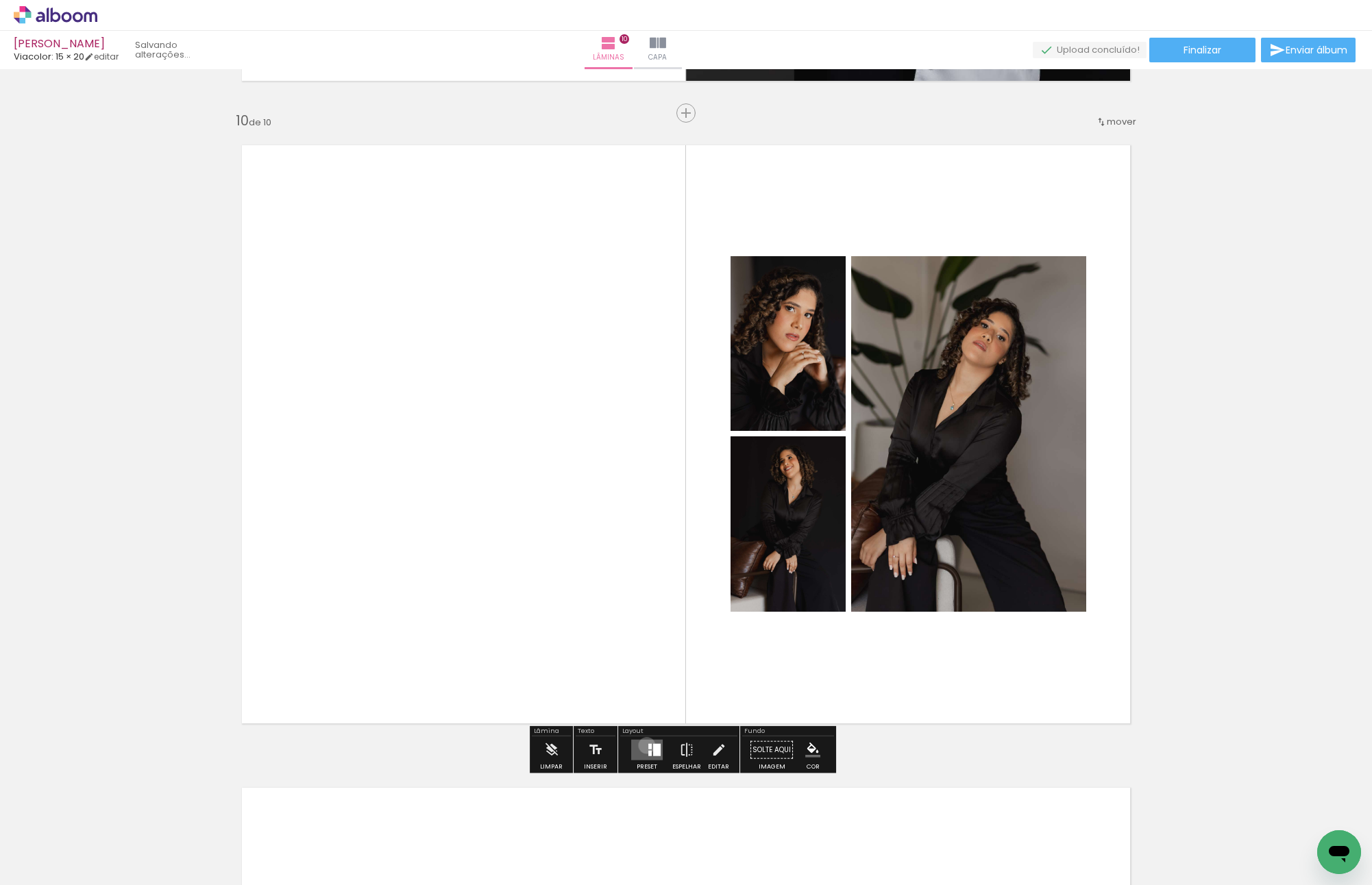
click at [644, 744] on quentale-layouter at bounding box center [647, 750] width 32 height 21
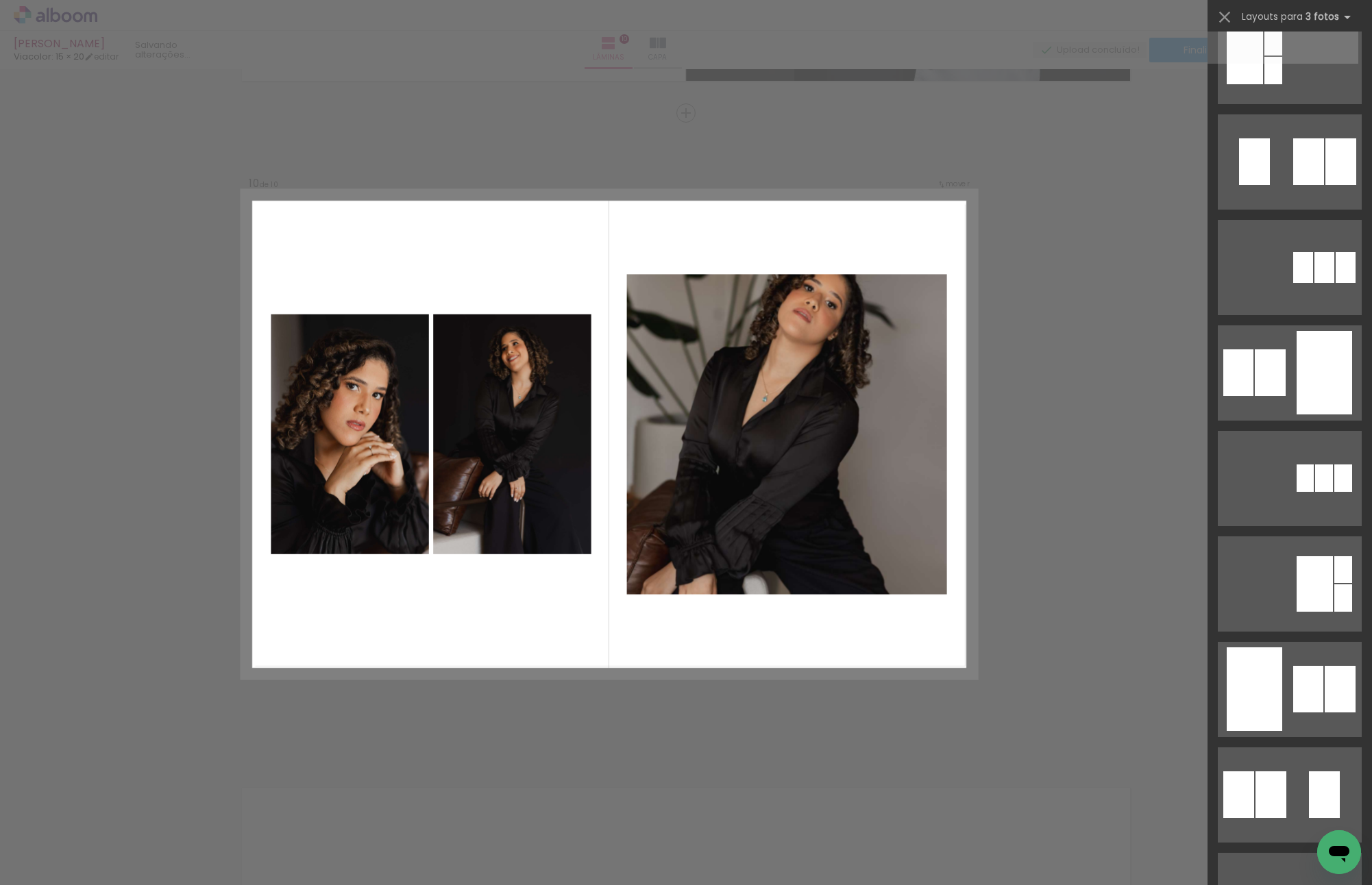
scroll to position [0, 0]
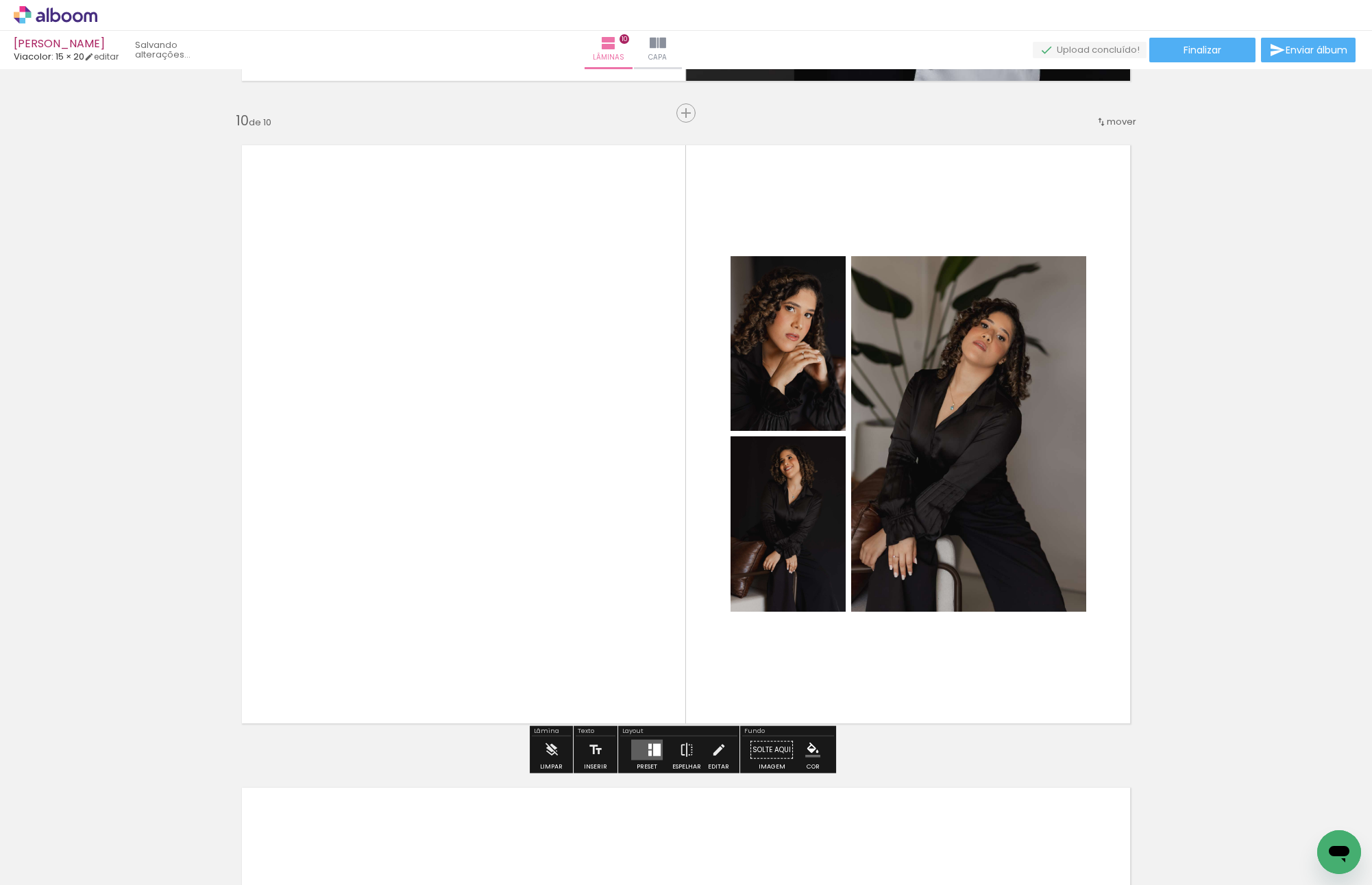
click at [1091, 396] on quentale-layouter at bounding box center [686, 434] width 918 height 608
click at [643, 746] on quentale-layouter at bounding box center [647, 750] width 32 height 21
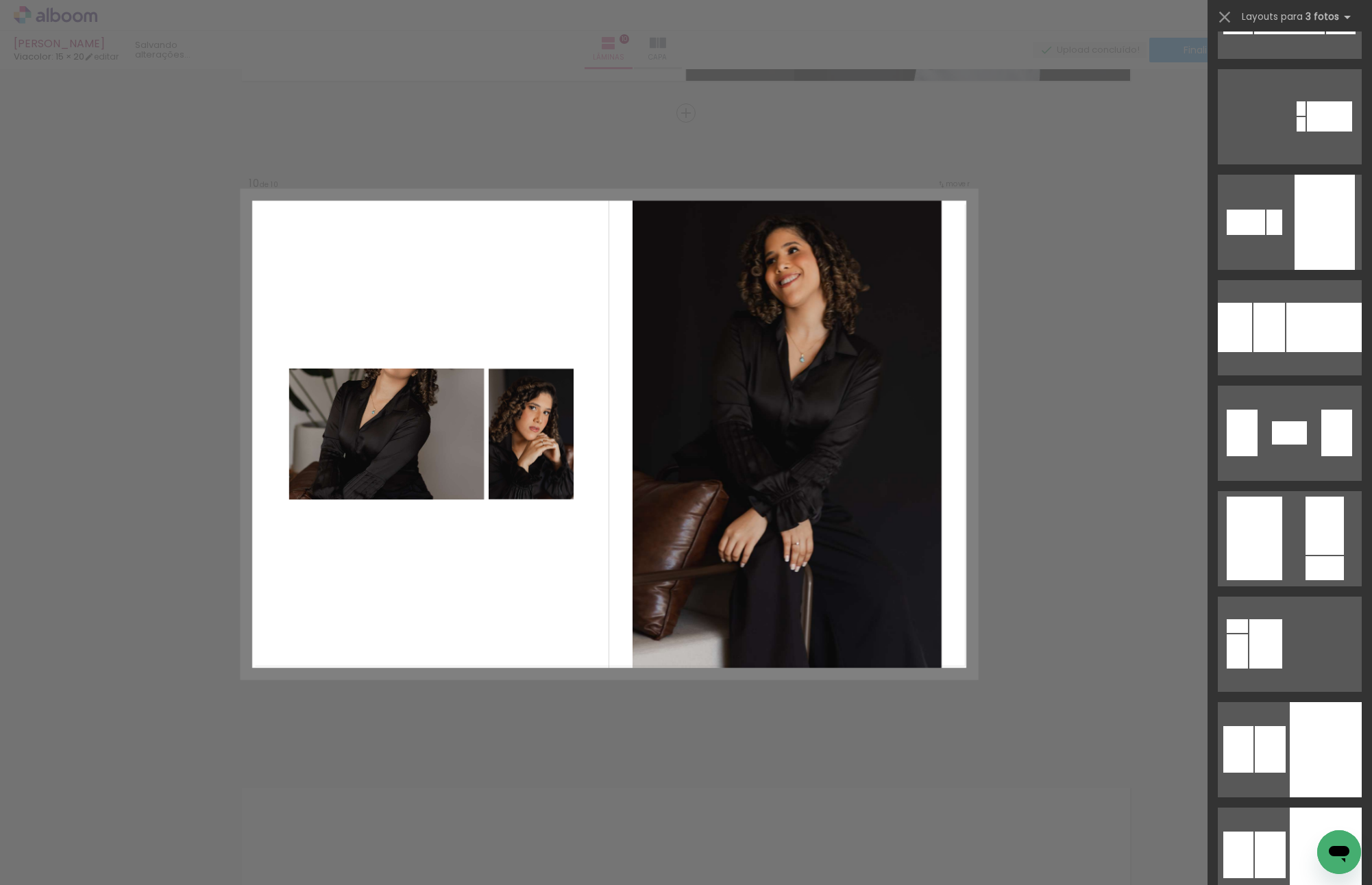
scroll to position [6780, 0]
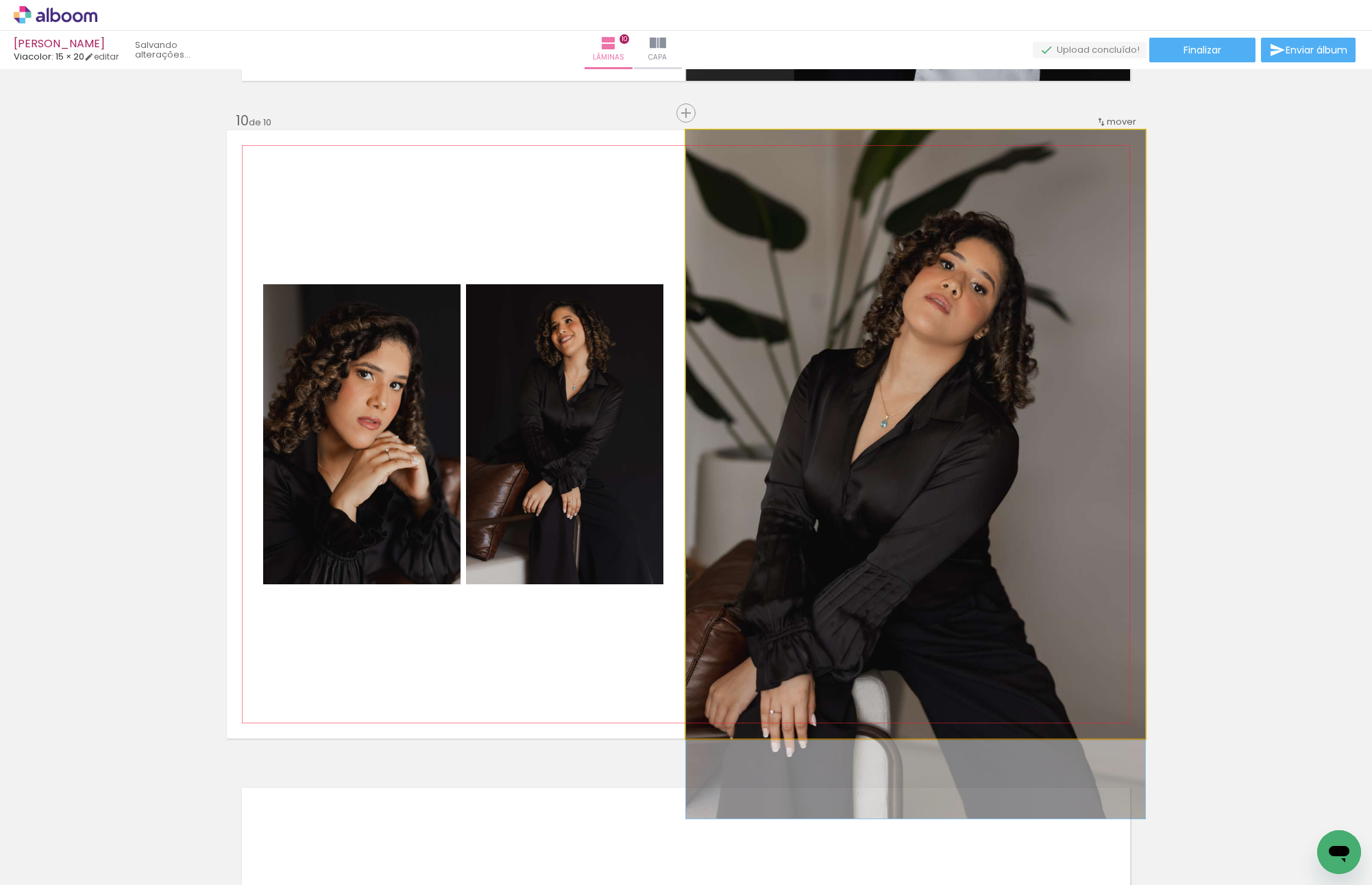
drag, startPoint x: 837, startPoint y: 419, endPoint x: 834, endPoint y: 427, distance: 8.5
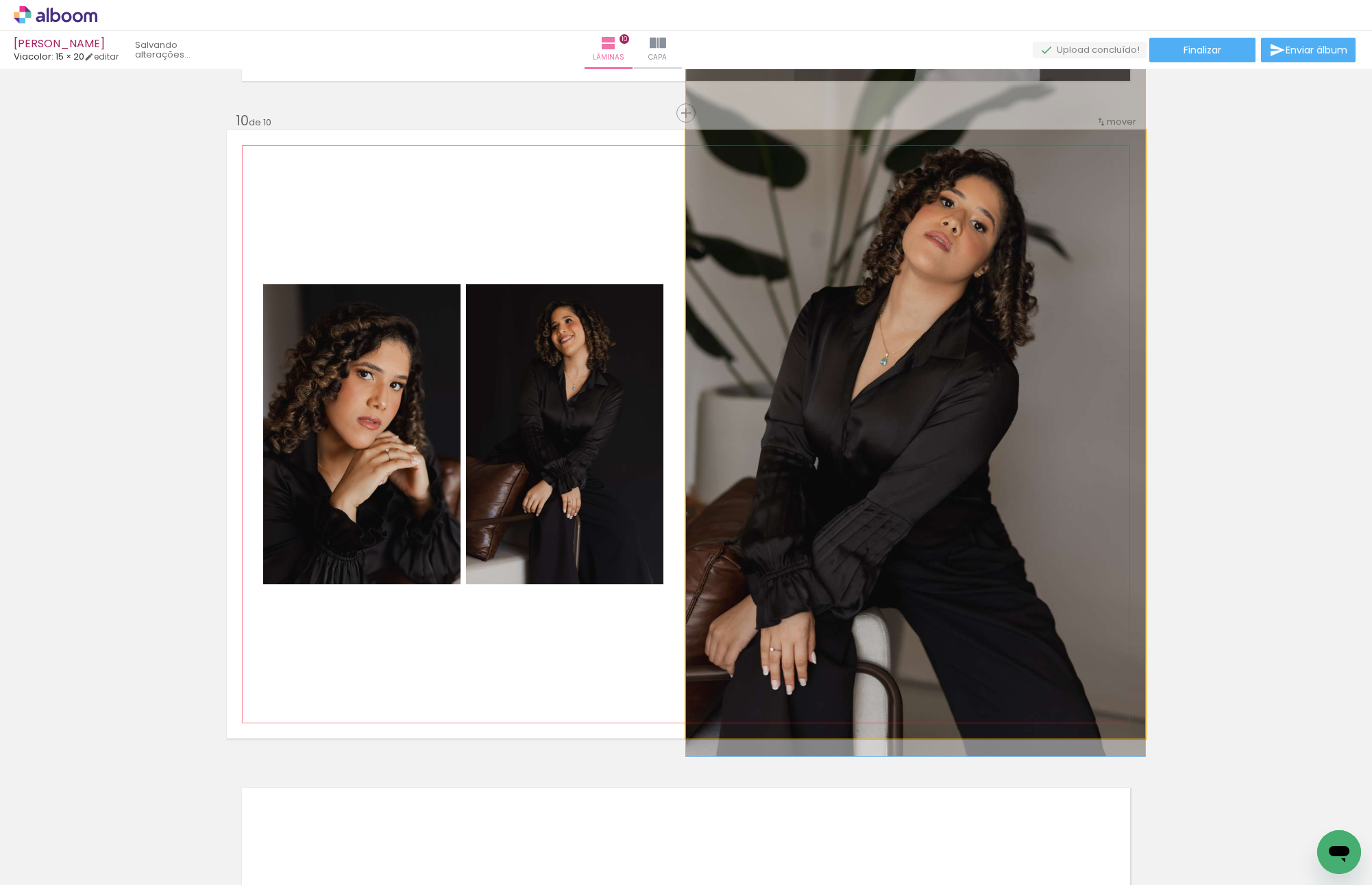
drag, startPoint x: 893, startPoint y: 467, endPoint x: 879, endPoint y: 406, distance: 62.6
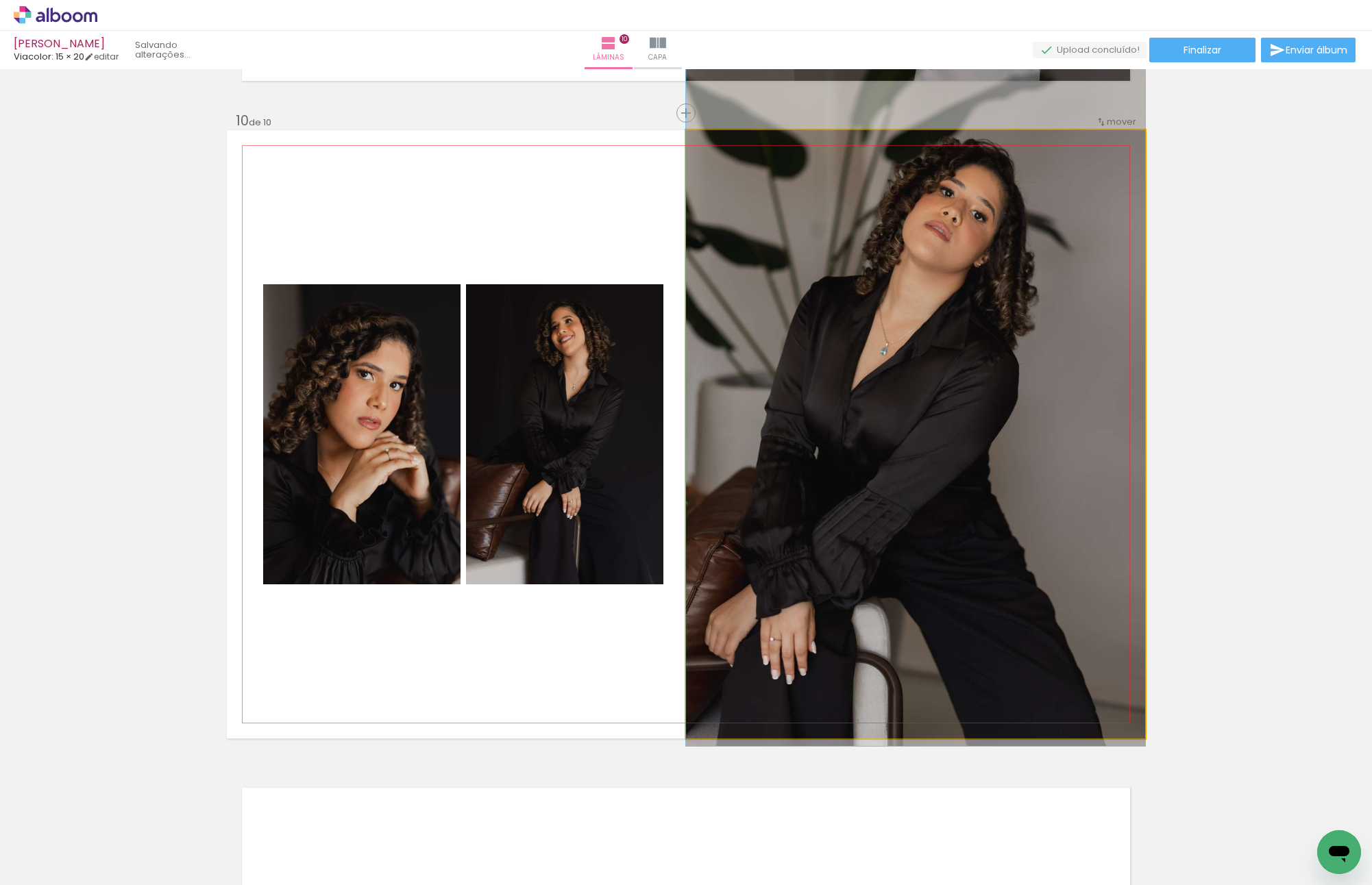
drag, startPoint x: 968, startPoint y: 402, endPoint x: 963, endPoint y: 374, distance: 28.4
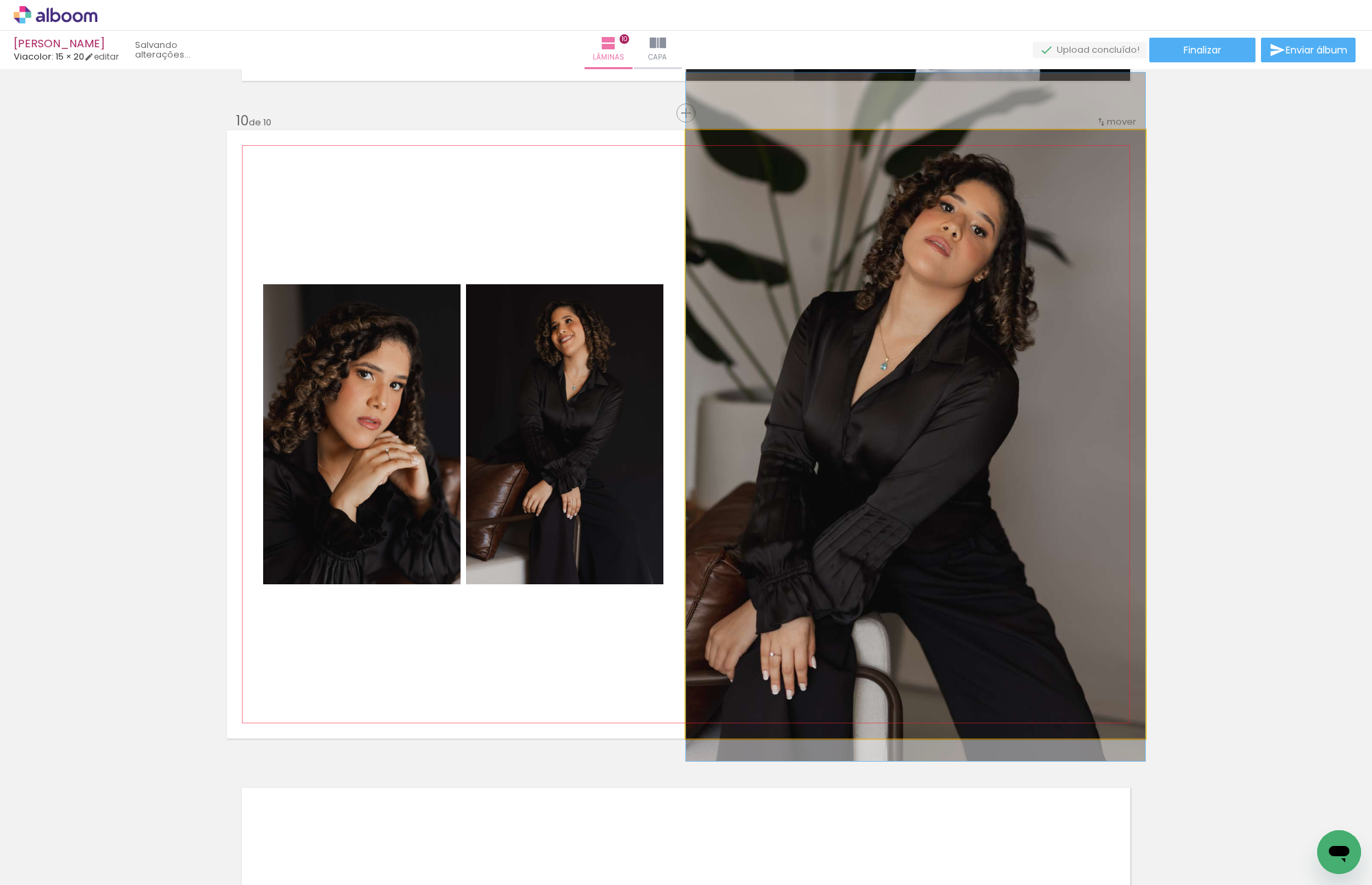
drag, startPoint x: 962, startPoint y: 372, endPoint x: 960, endPoint y: 396, distance: 24.1
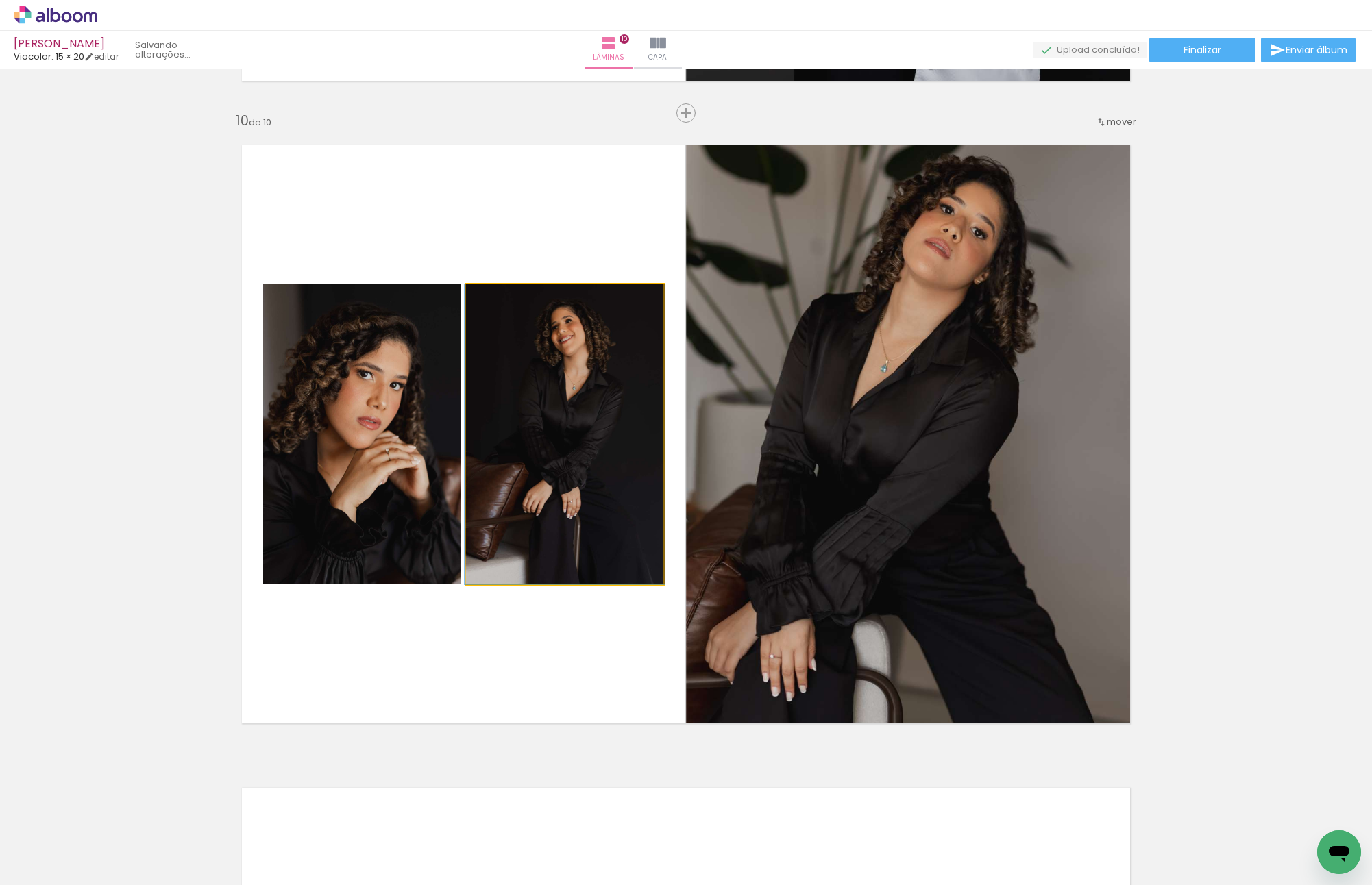
drag, startPoint x: 549, startPoint y: 430, endPoint x: 549, endPoint y: 443, distance: 13.0
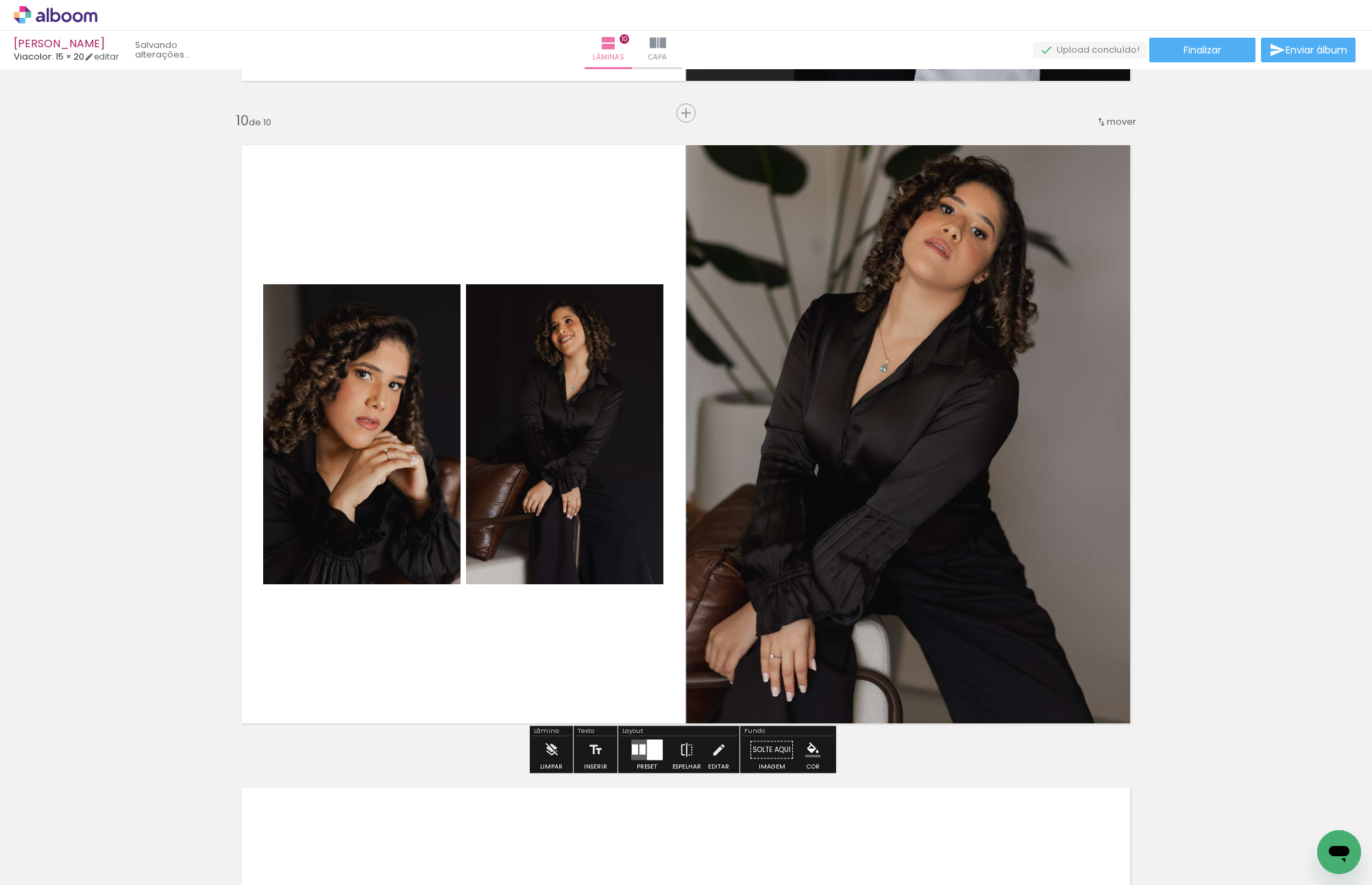
drag, startPoint x: 384, startPoint y: 424, endPoint x: 499, endPoint y: 424, distance: 115.0
click at [0, 0] on slot at bounding box center [0, 0] width 0 height 0
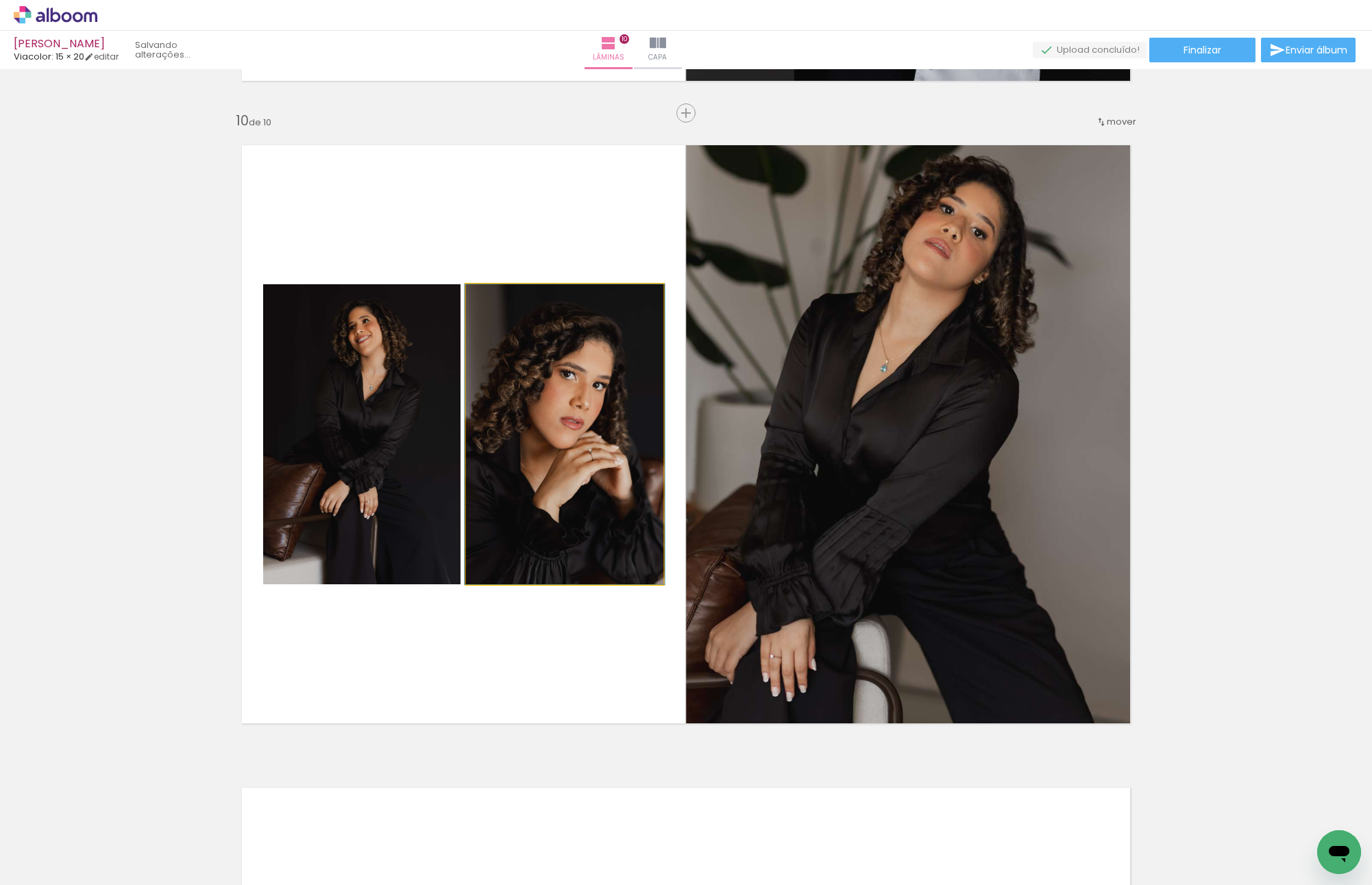
click at [544, 387] on quentale-photo at bounding box center [565, 434] width 197 height 300
drag, startPoint x: 573, startPoint y: 444, endPoint x: 553, endPoint y: 441, distance: 20.2
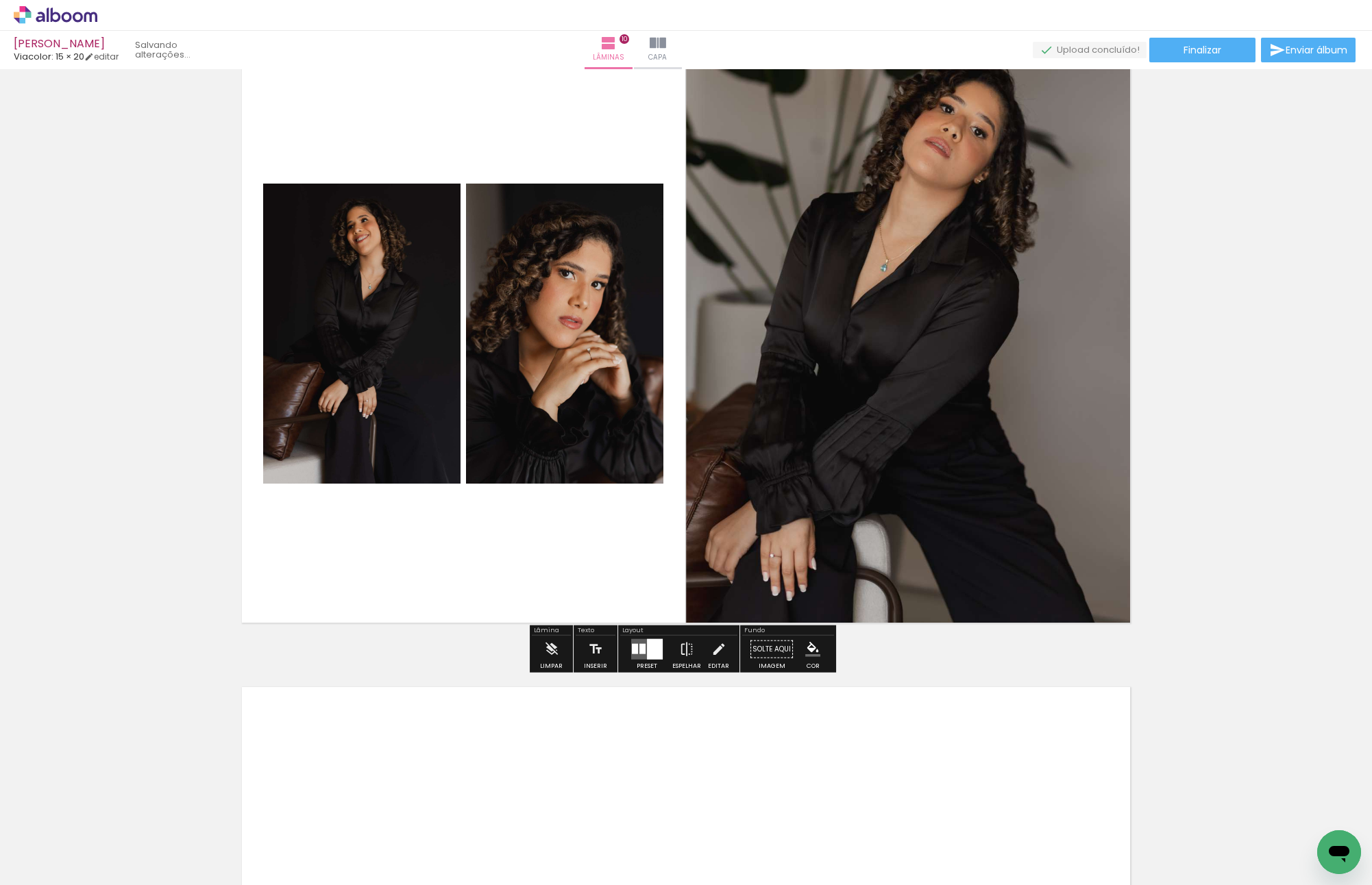
scroll to position [5692, 0]
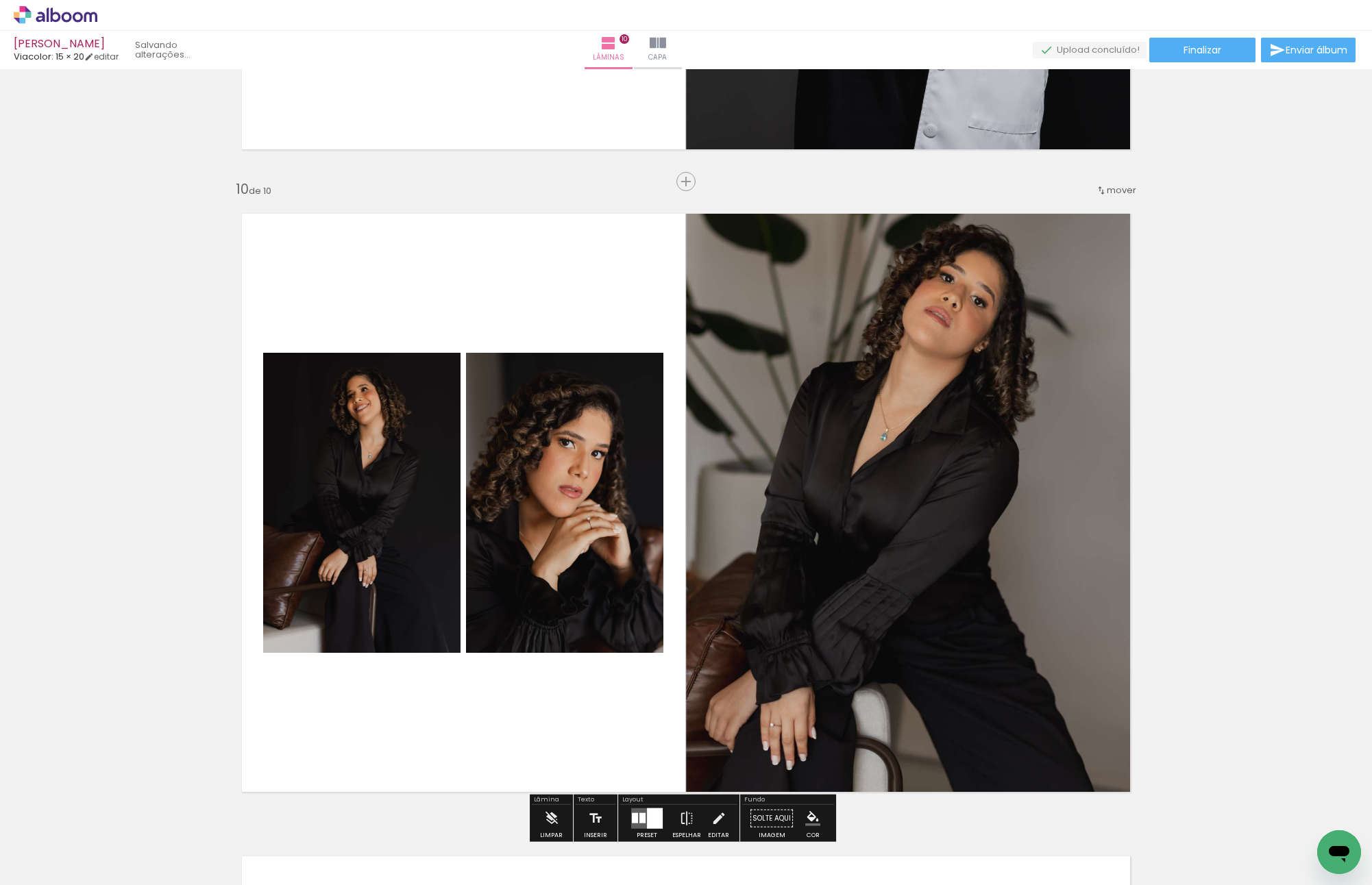
drag, startPoint x: 559, startPoint y: 485, endPoint x: 891, endPoint y: 488, distance: 332.0
click at [0, 0] on slot at bounding box center [0, 0] width 0 height 0
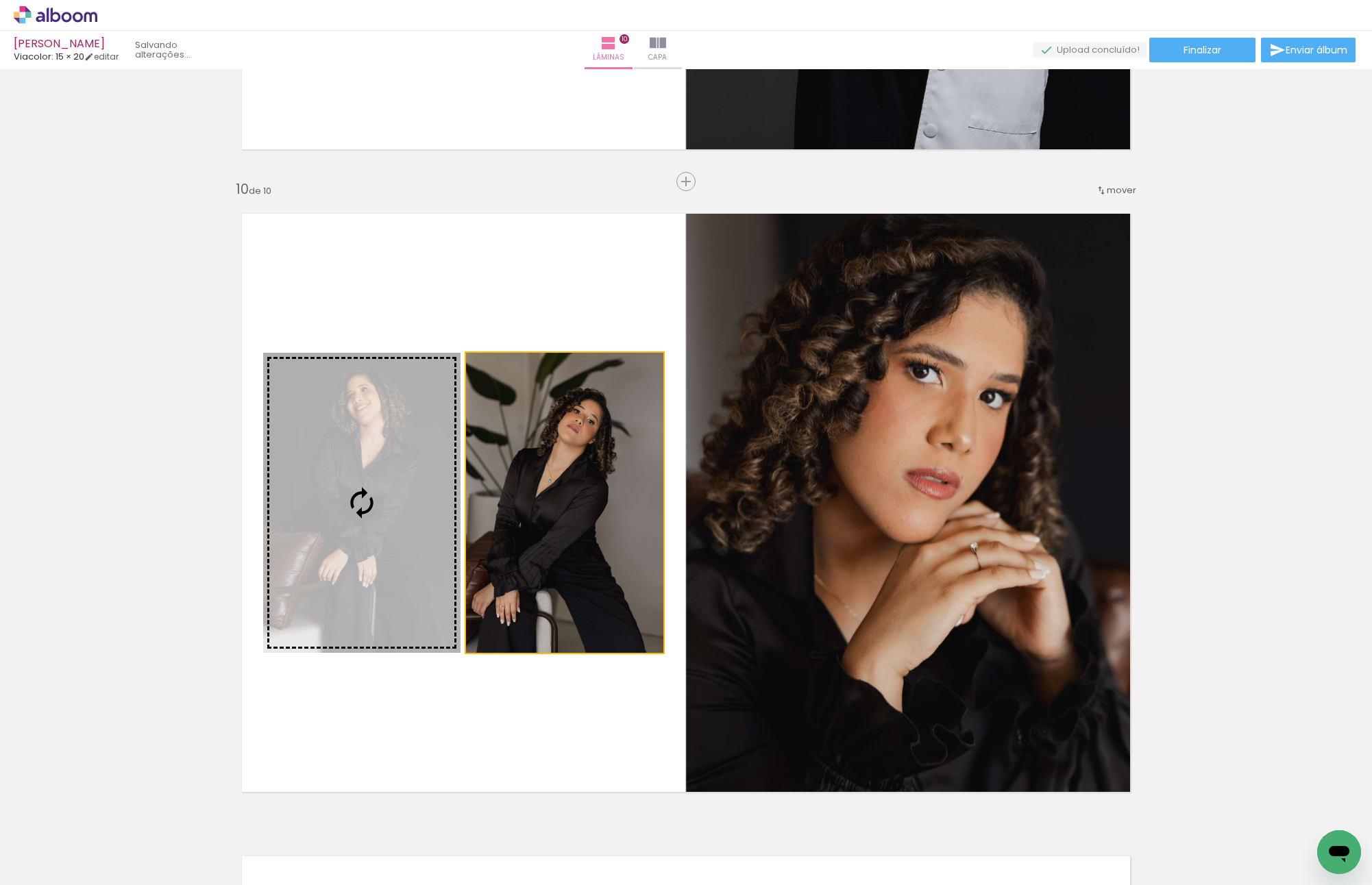
drag, startPoint x: 440, startPoint y: 487, endPoint x: 501, endPoint y: 479, distance: 61.5
click at [0, 0] on slot at bounding box center [0, 0] width 0 height 0
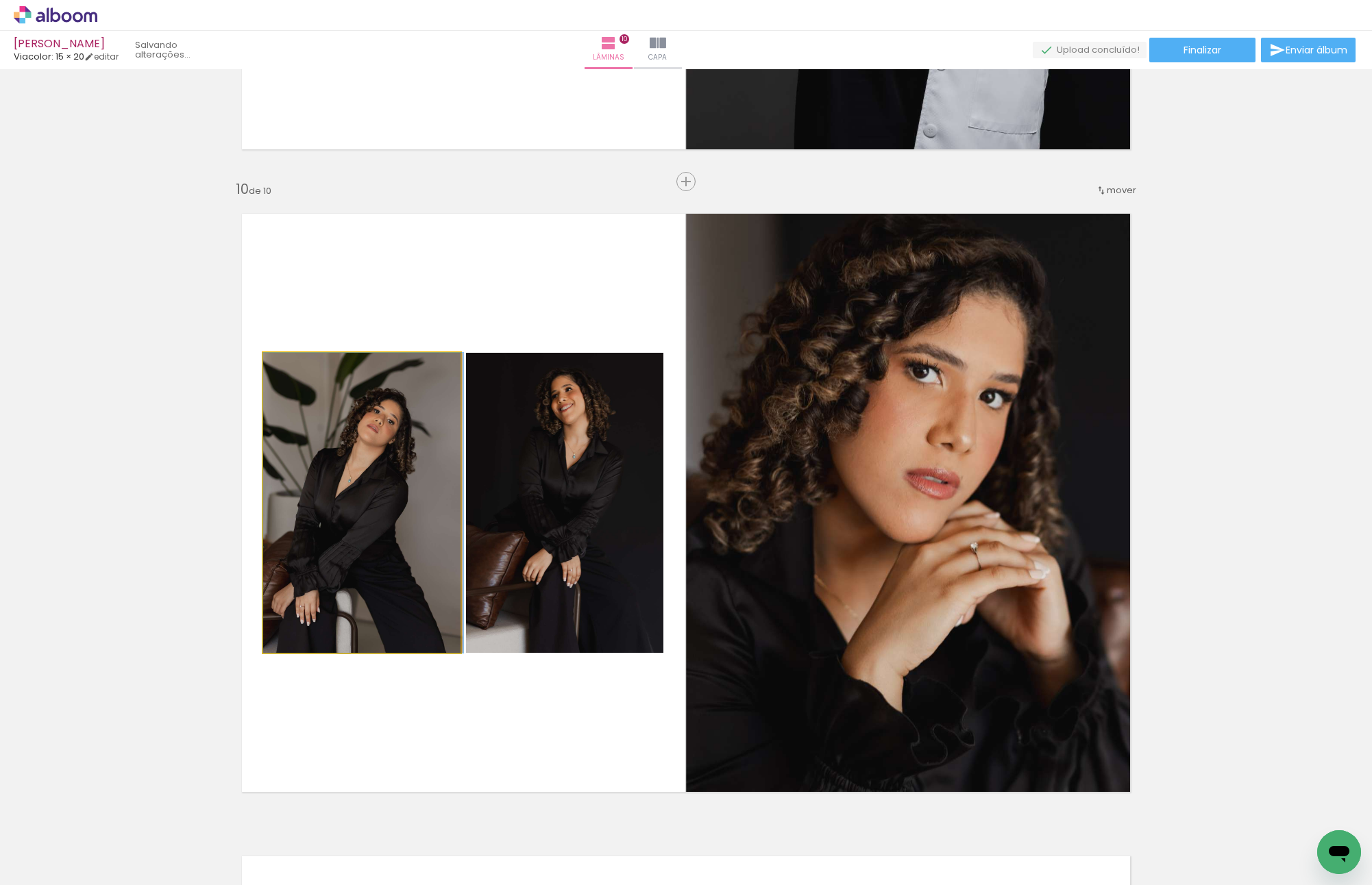
drag, startPoint x: 408, startPoint y: 473, endPoint x: 422, endPoint y: 471, distance: 14.1
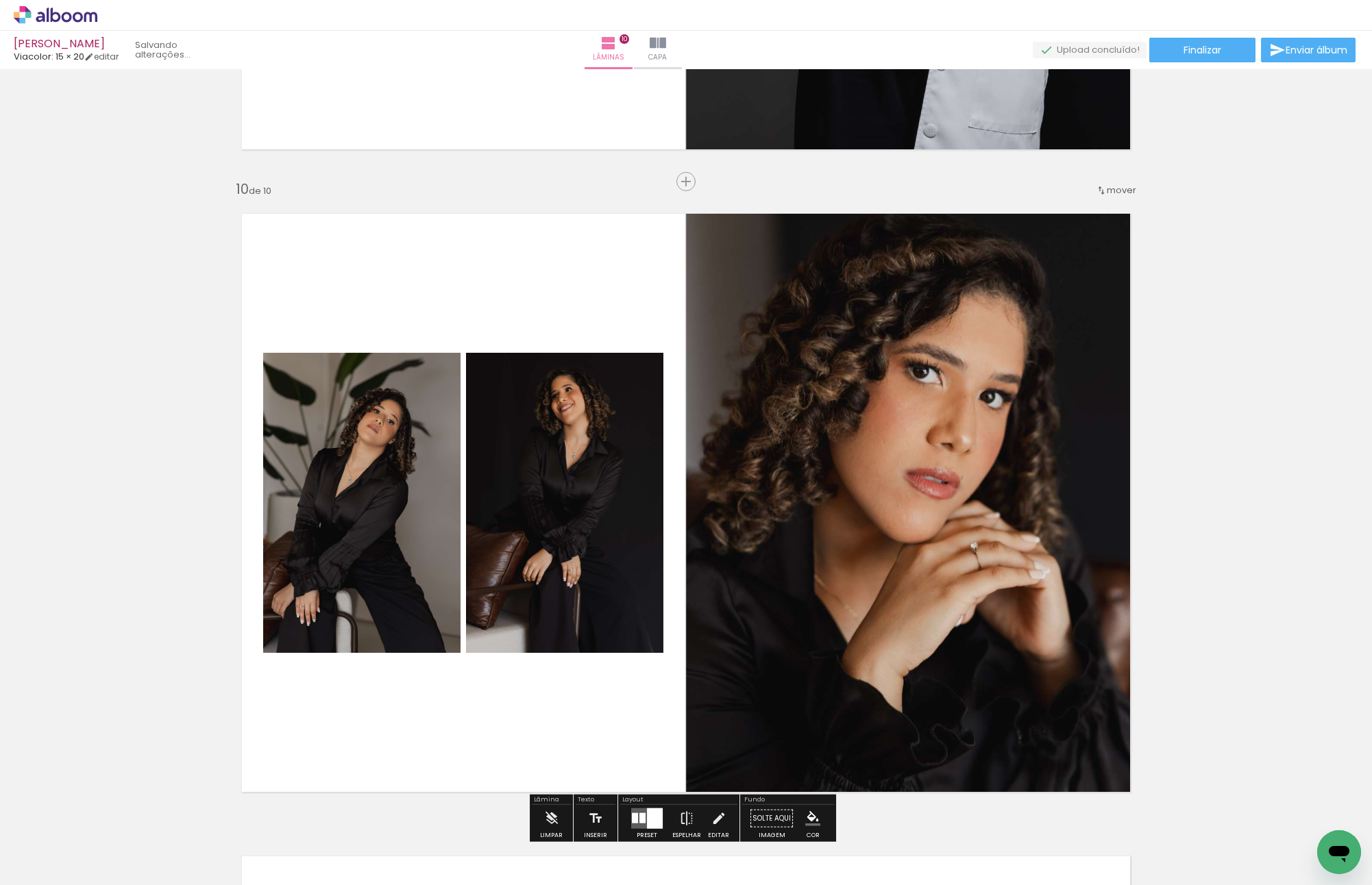
click at [650, 513] on quentale-layouter at bounding box center [686, 503] width 918 height 608
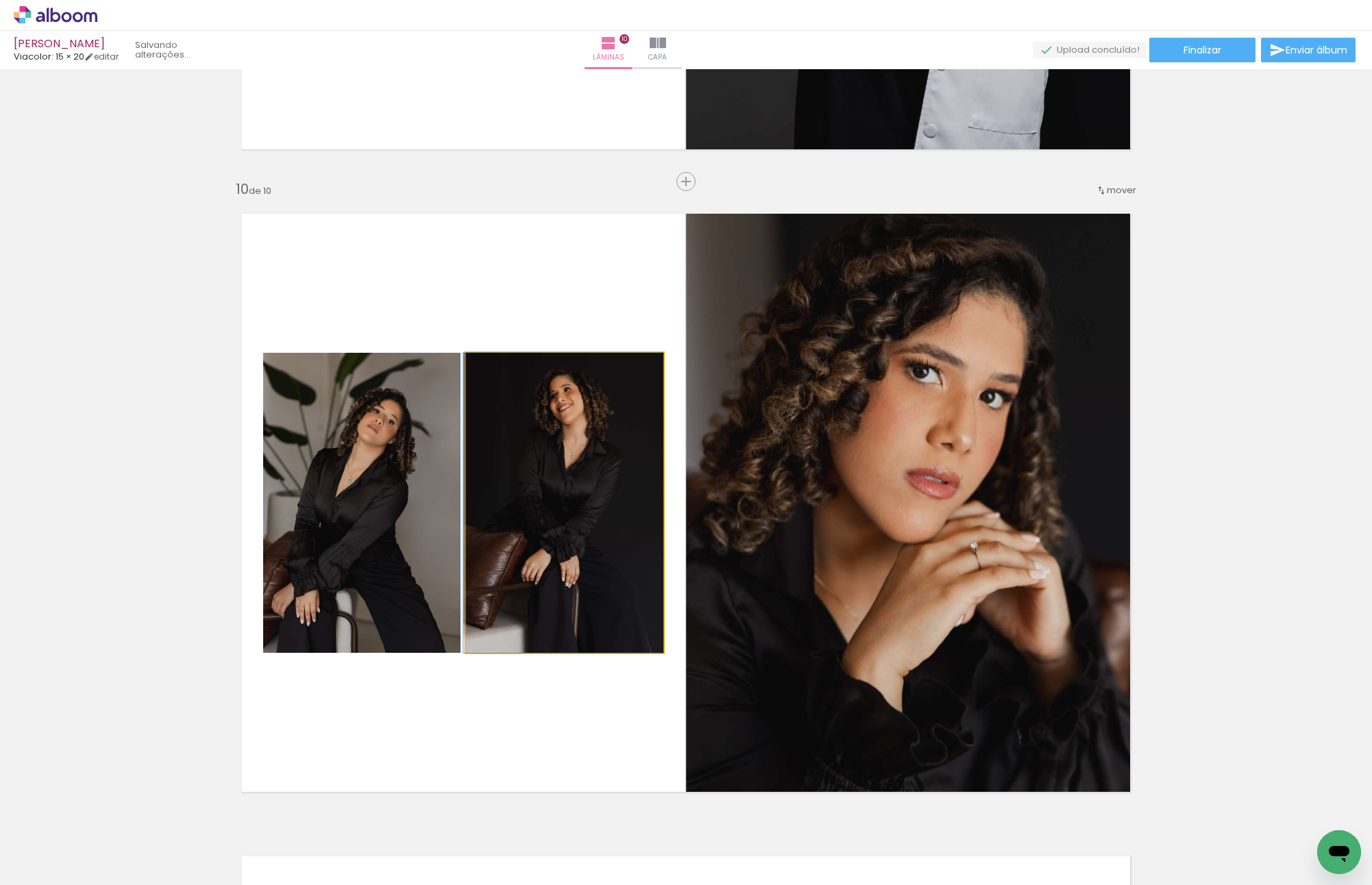
drag, startPoint x: 631, startPoint y: 491, endPoint x: 621, endPoint y: 509, distance: 20.6
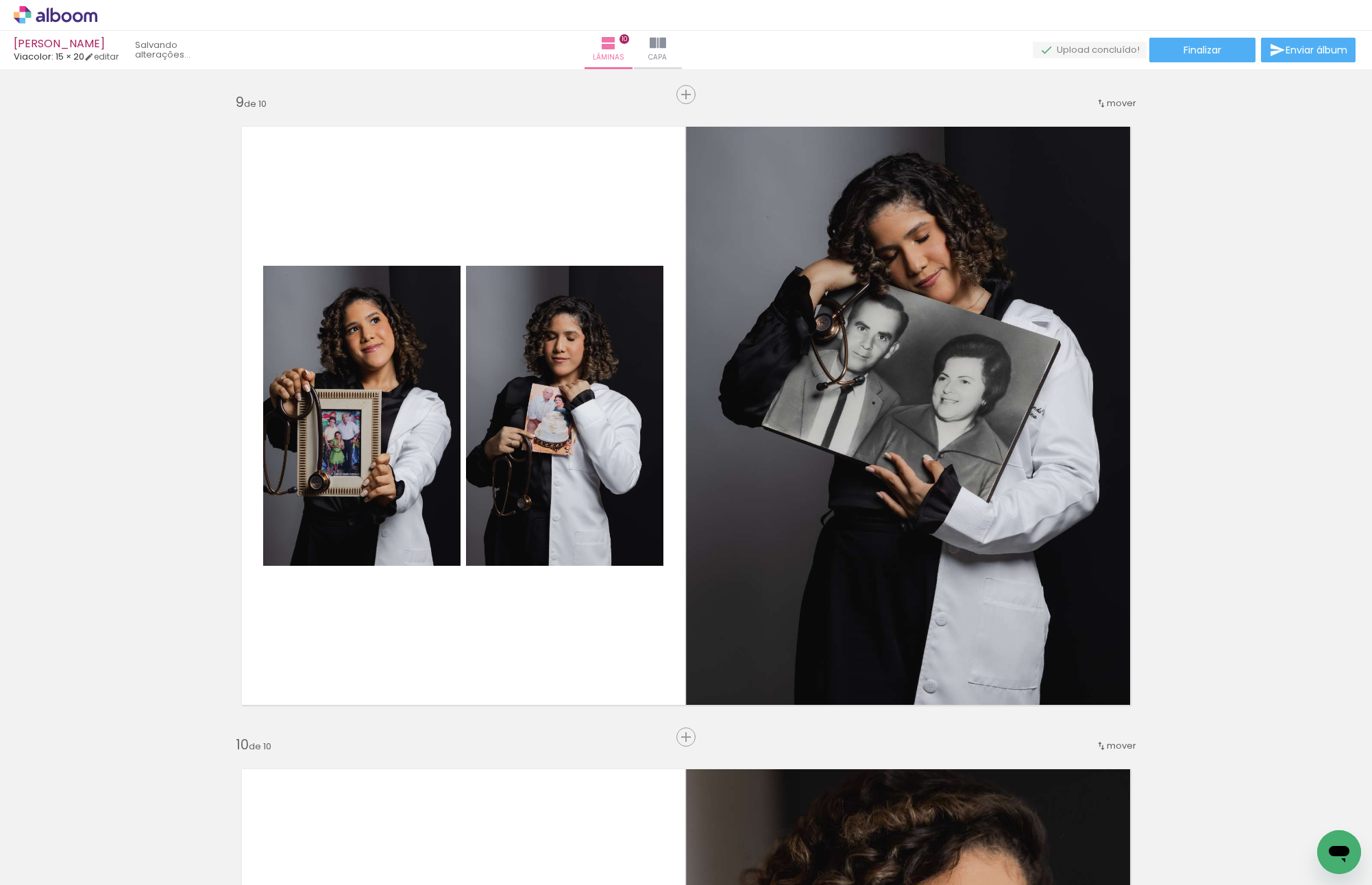
scroll to position [5203, 0]
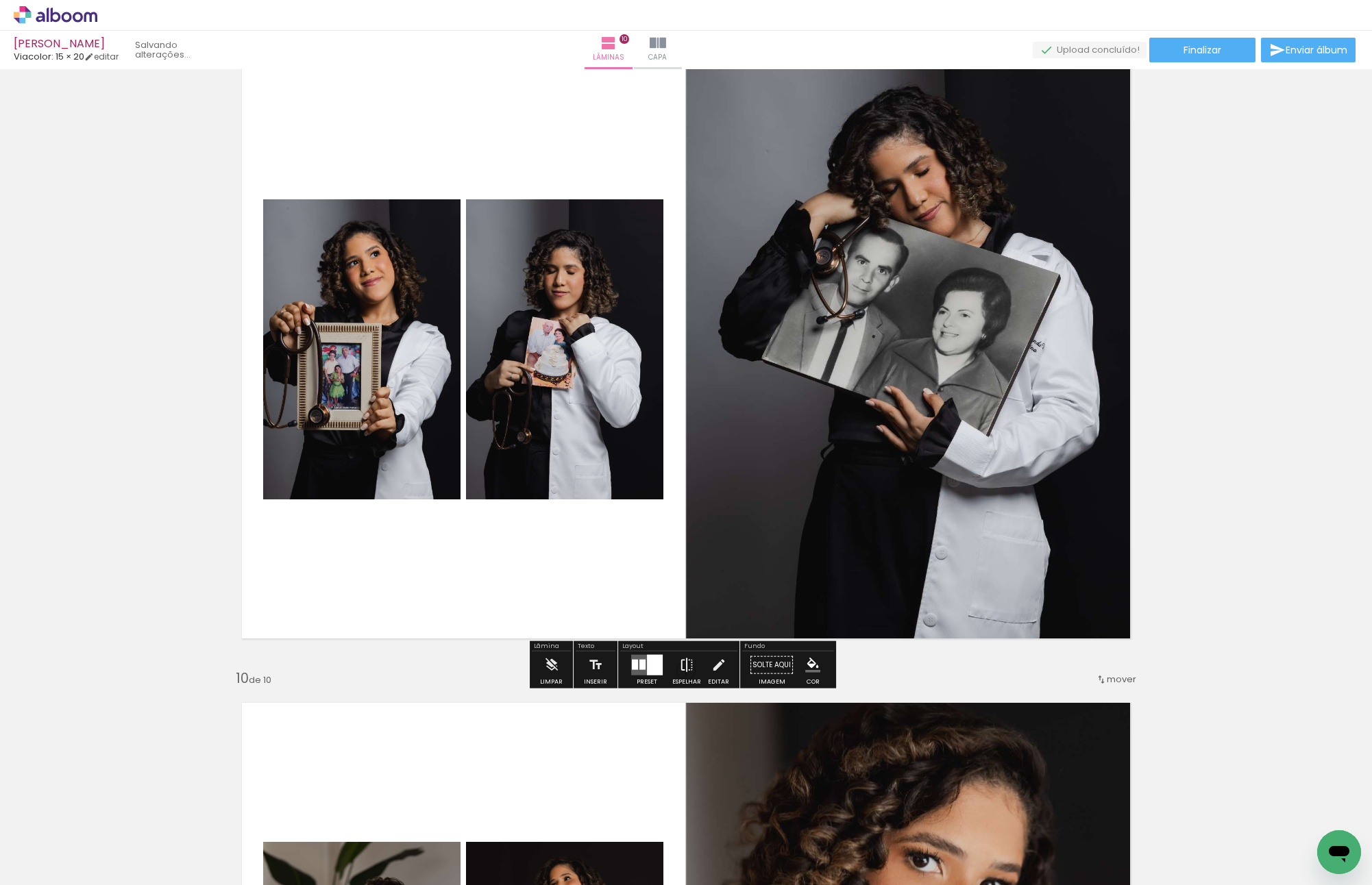
click at [689, 668] on iron-icon at bounding box center [686, 665] width 15 height 27
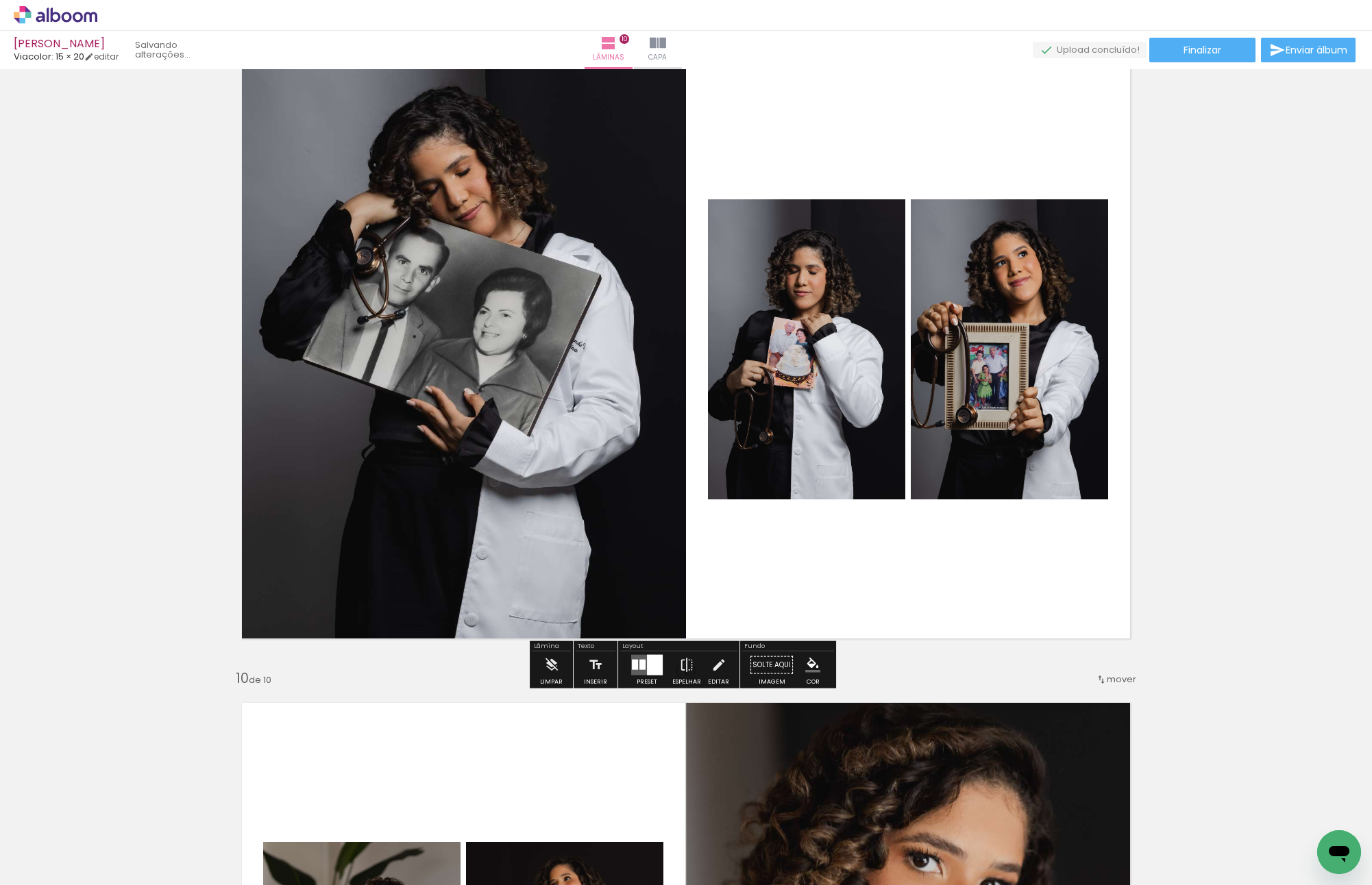
click at [815, 575] on quentale-layouter at bounding box center [686, 349] width 918 height 608
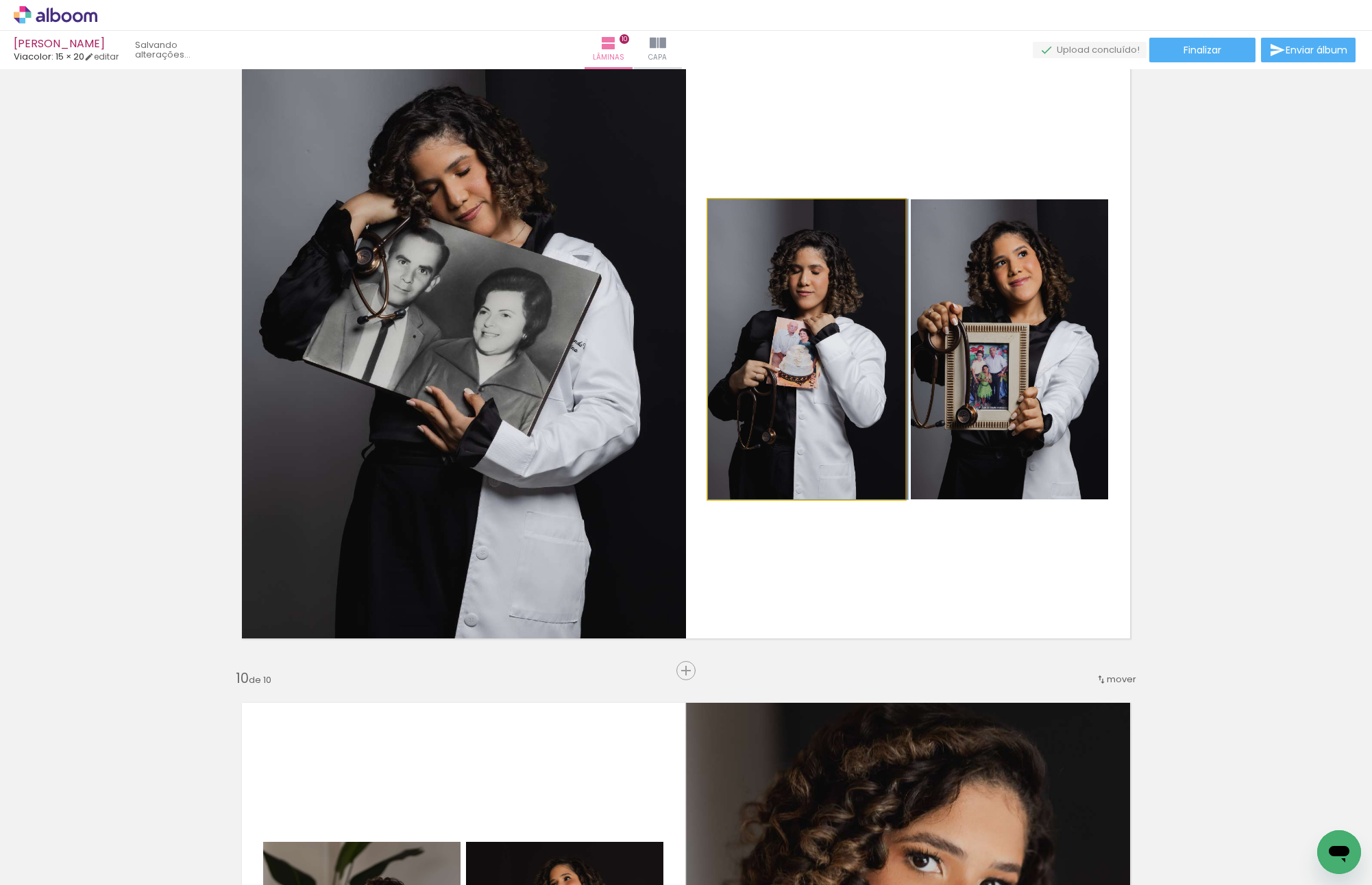
drag, startPoint x: 811, startPoint y: 420, endPoint x: 913, endPoint y: 420, distance: 102.0
click at [901, 420] on quentale-layouter at bounding box center [686, 349] width 918 height 608
drag, startPoint x: 883, startPoint y: 400, endPoint x: 1006, endPoint y: 400, distance: 123.0
click at [0, 0] on slot at bounding box center [0, 0] width 0 height 0
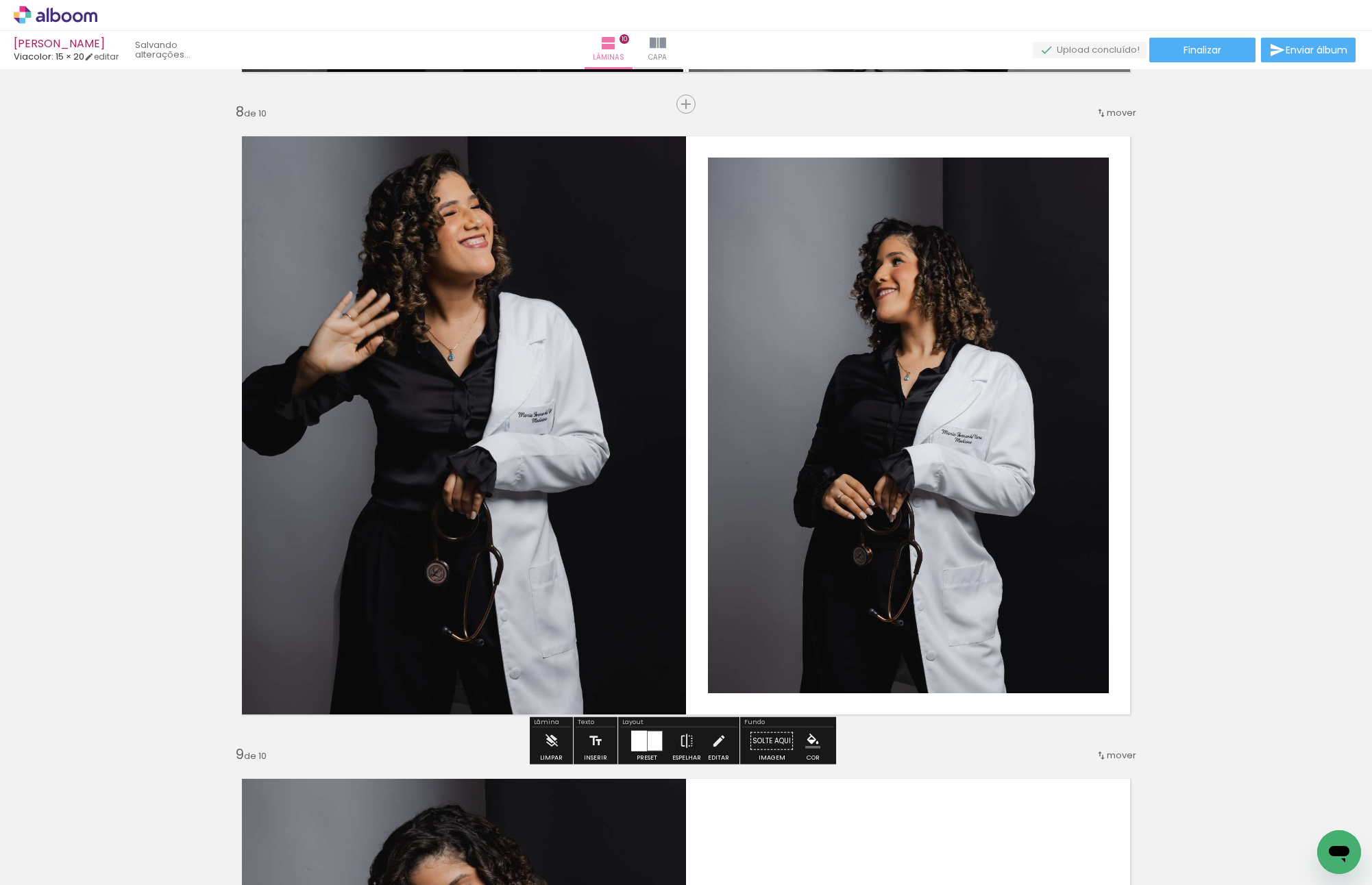
scroll to position [4655, 0]
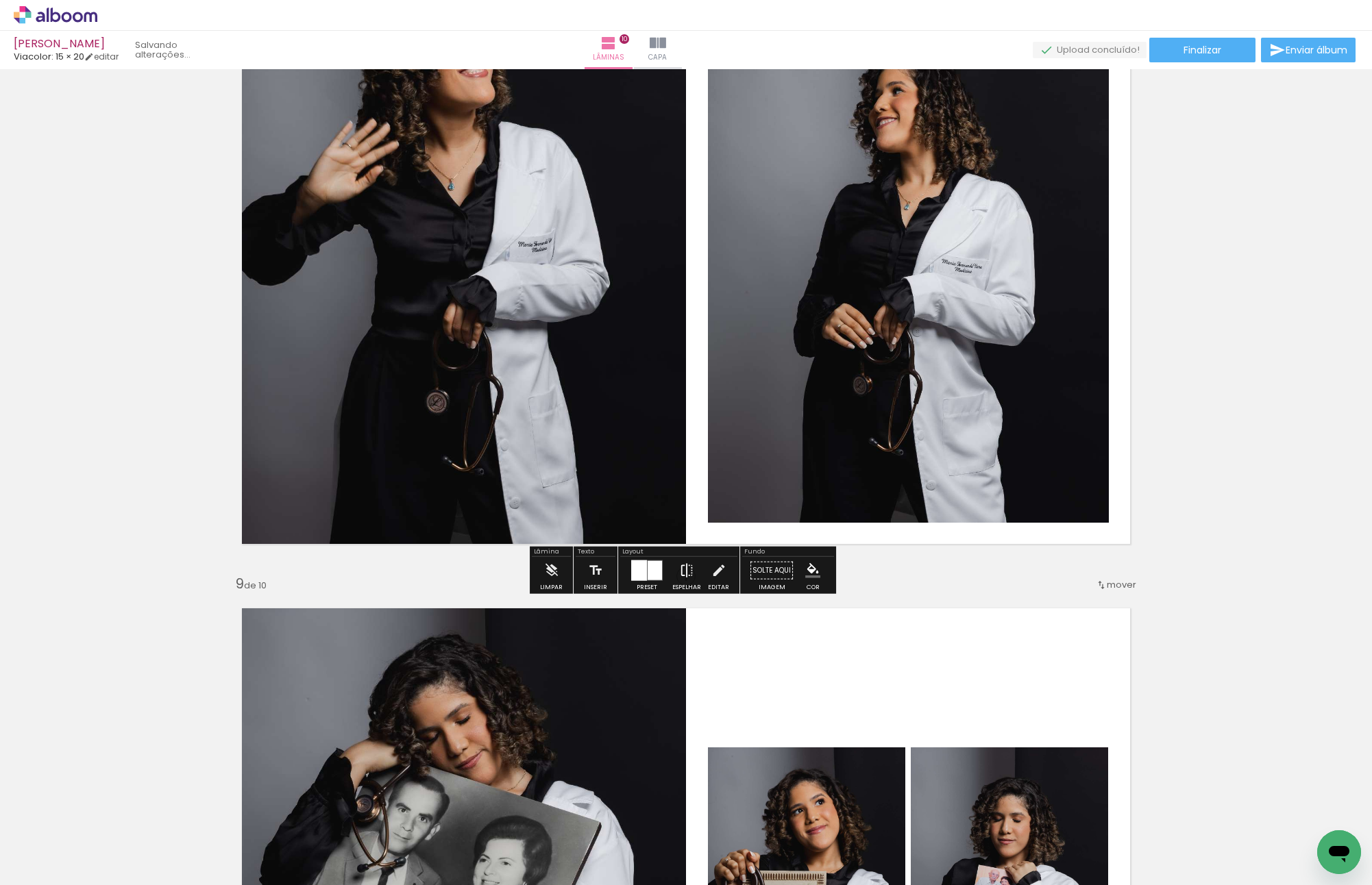
click at [691, 572] on paper-button "Espelhar" at bounding box center [686, 574] width 36 height 35
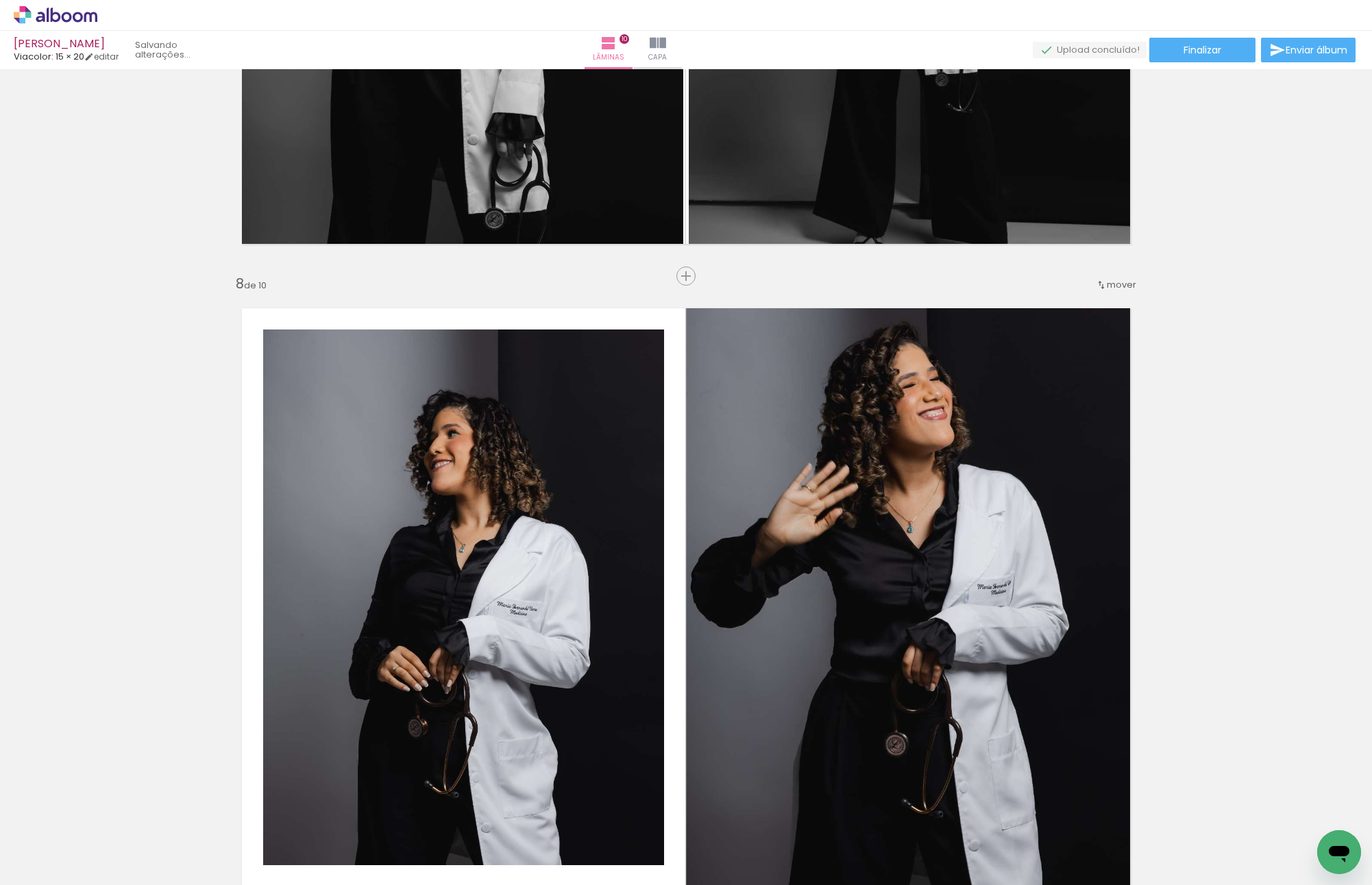
scroll to position [4518, 0]
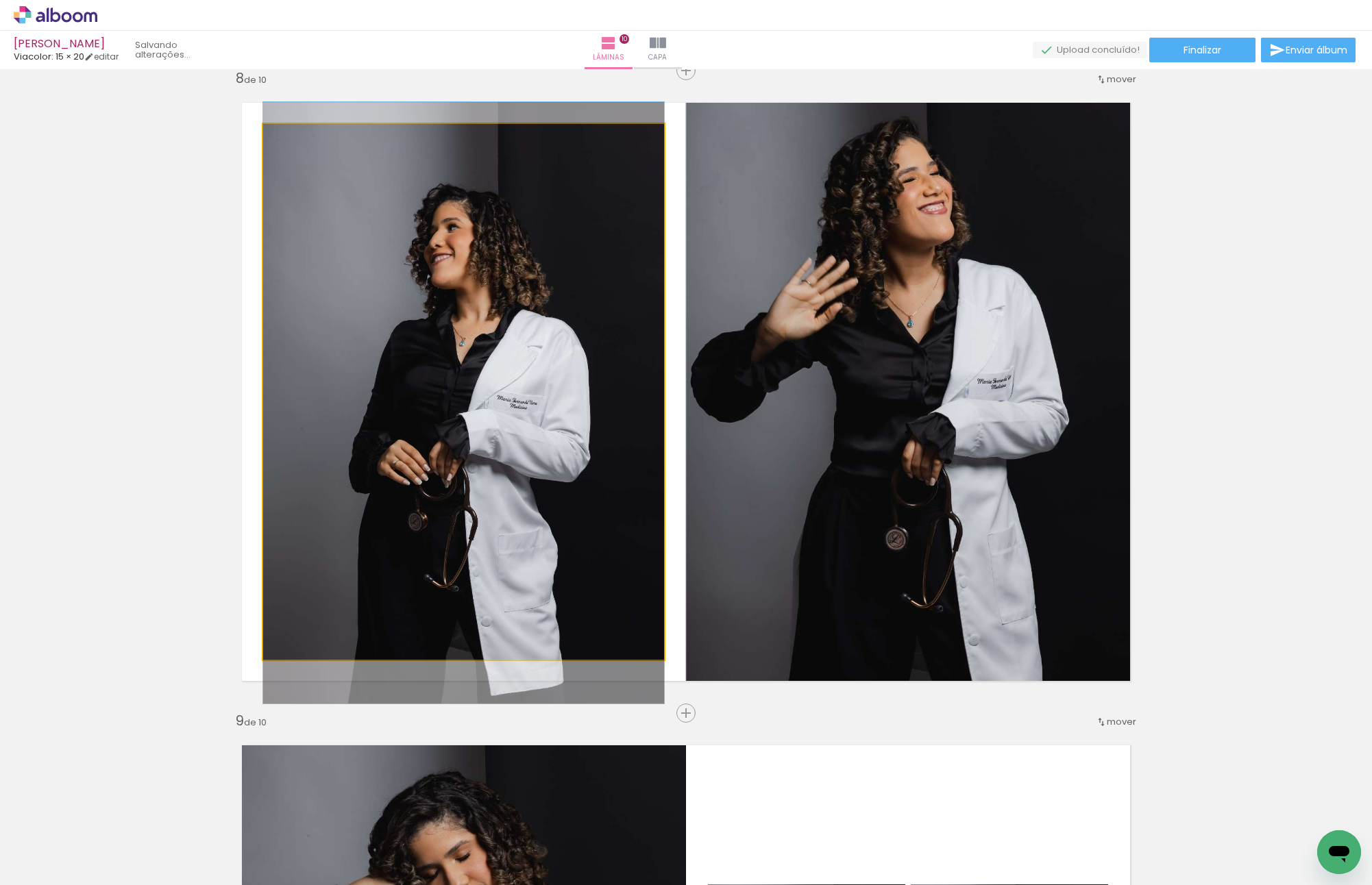
drag, startPoint x: 514, startPoint y: 334, endPoint x: 871, endPoint y: 334, distance: 357.0
click at [0, 0] on slot at bounding box center [0, 0] width 0 height 0
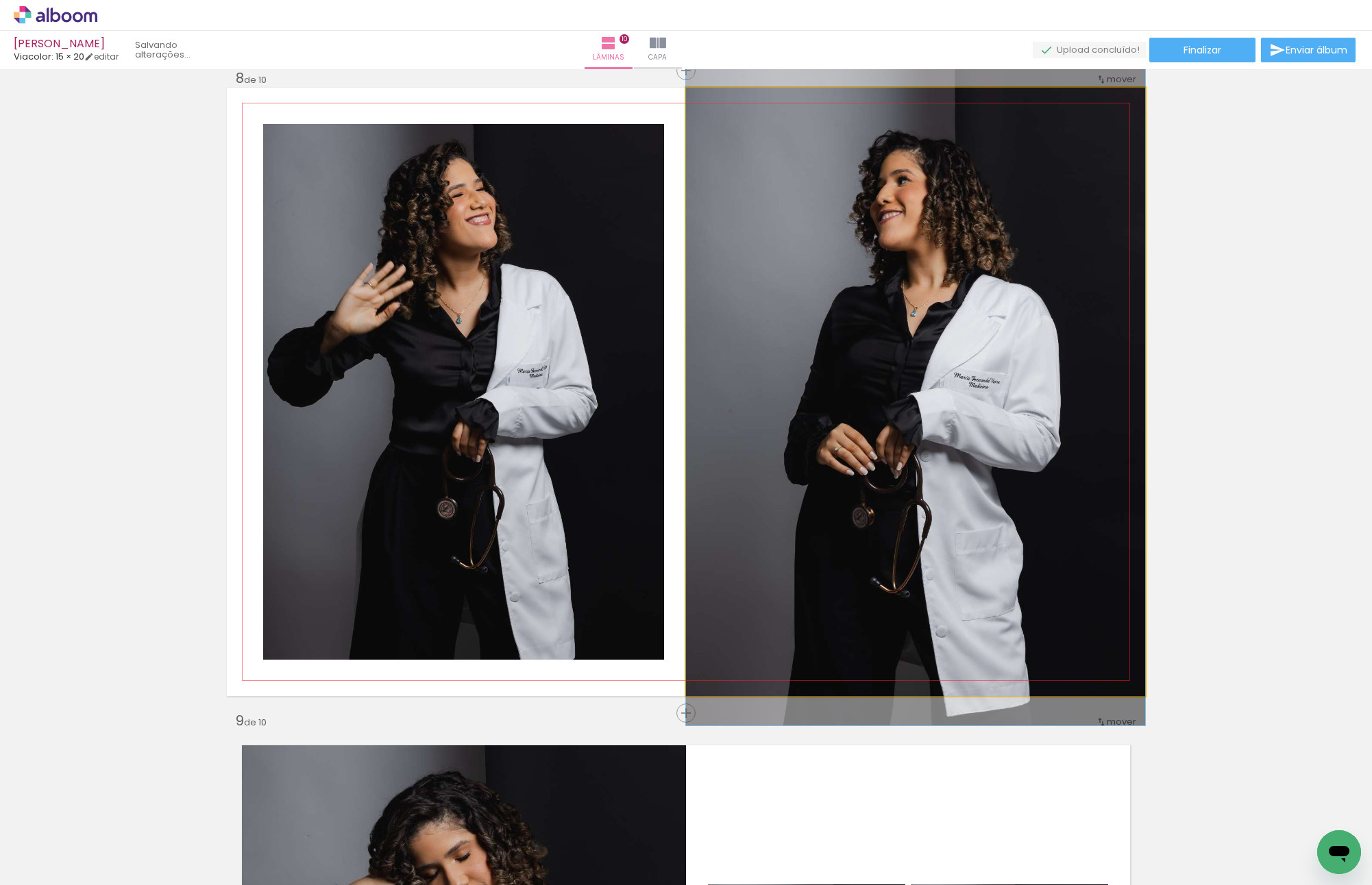
drag, startPoint x: 927, startPoint y: 298, endPoint x: 928, endPoint y: 287, distance: 11.0
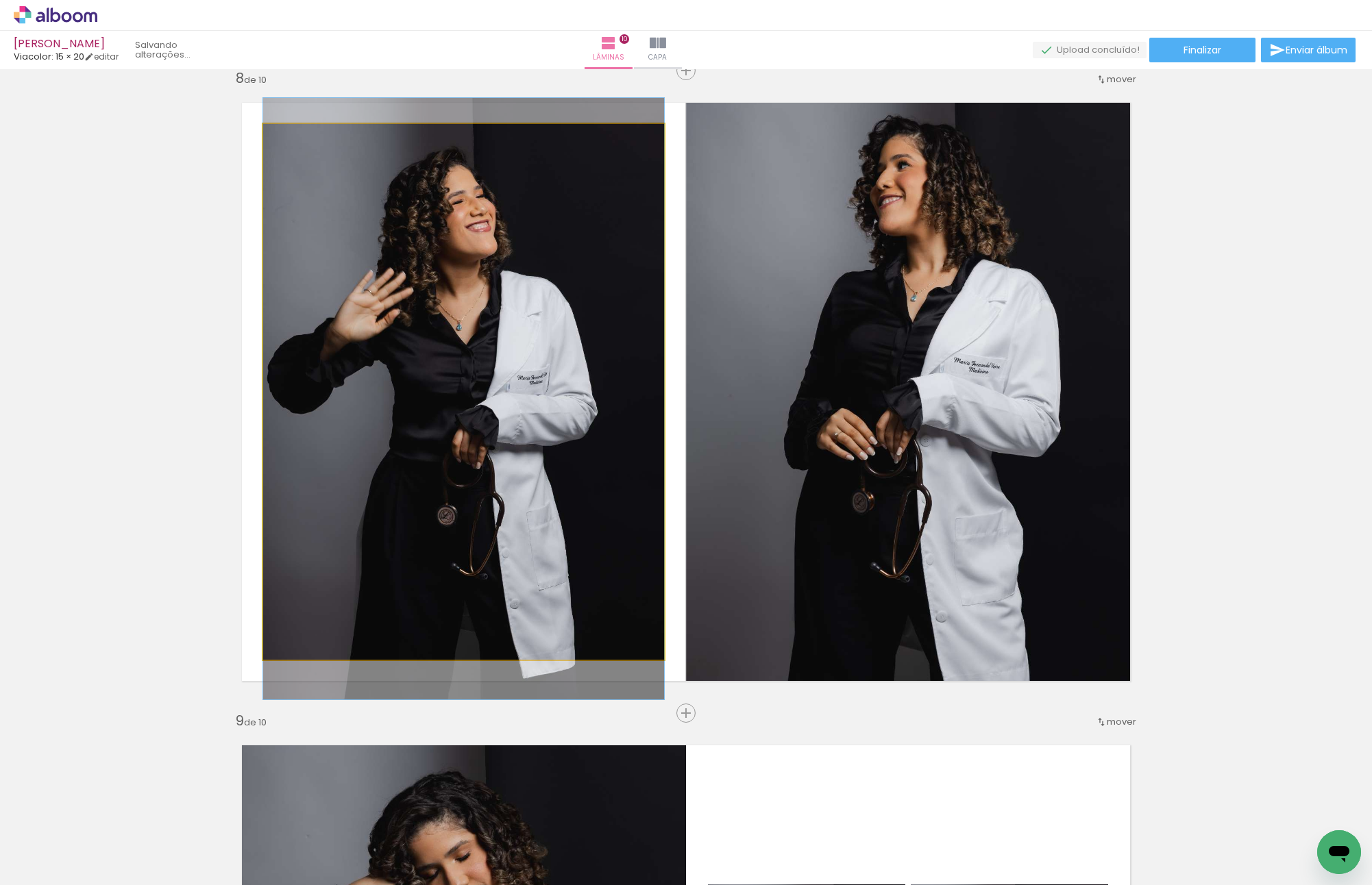
drag, startPoint x: 488, startPoint y: 283, endPoint x: 488, endPoint y: 294, distance: 11.0
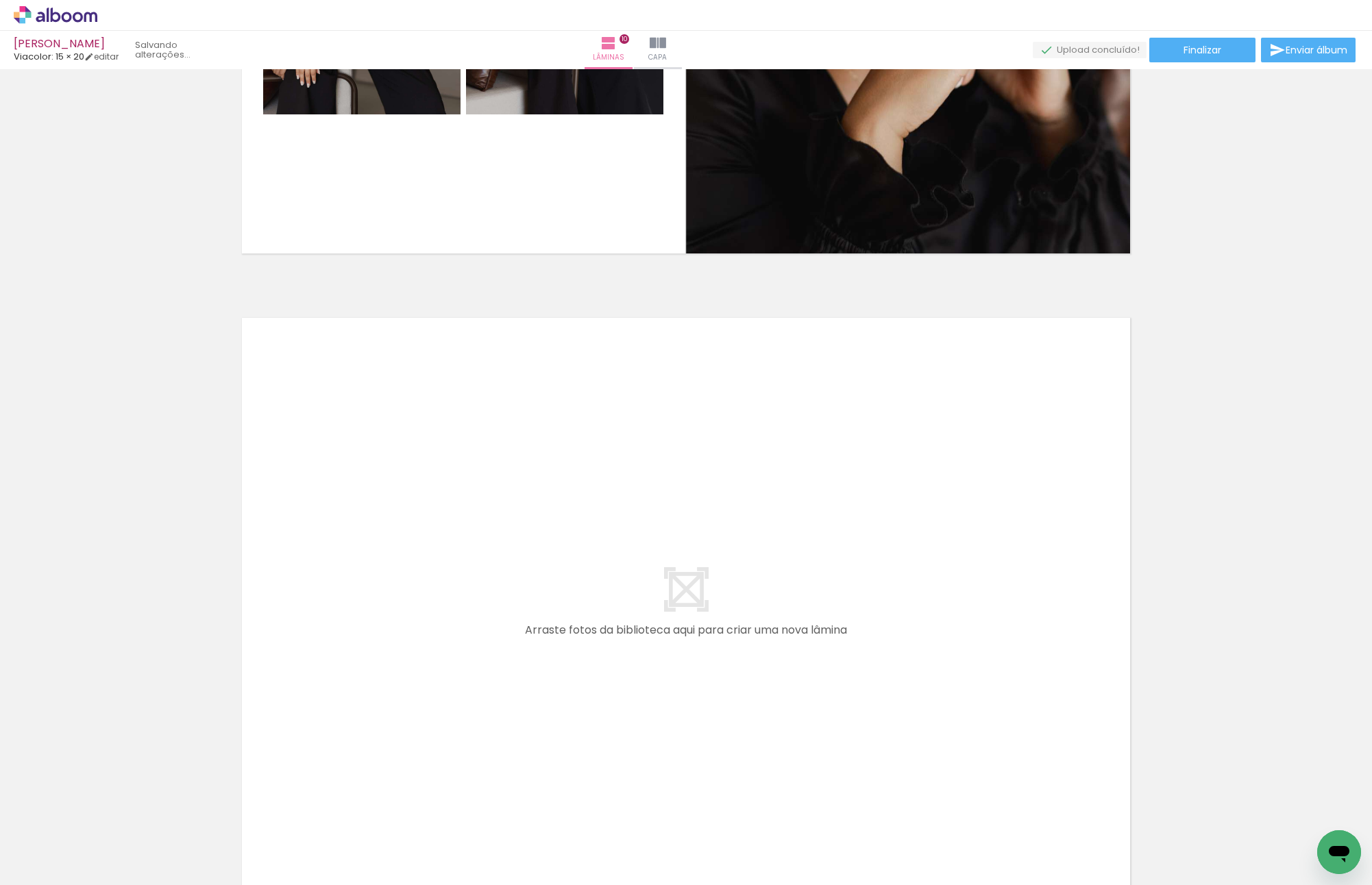
scroll to position [0, 0]
